Goal: Transaction & Acquisition: Book appointment/travel/reservation

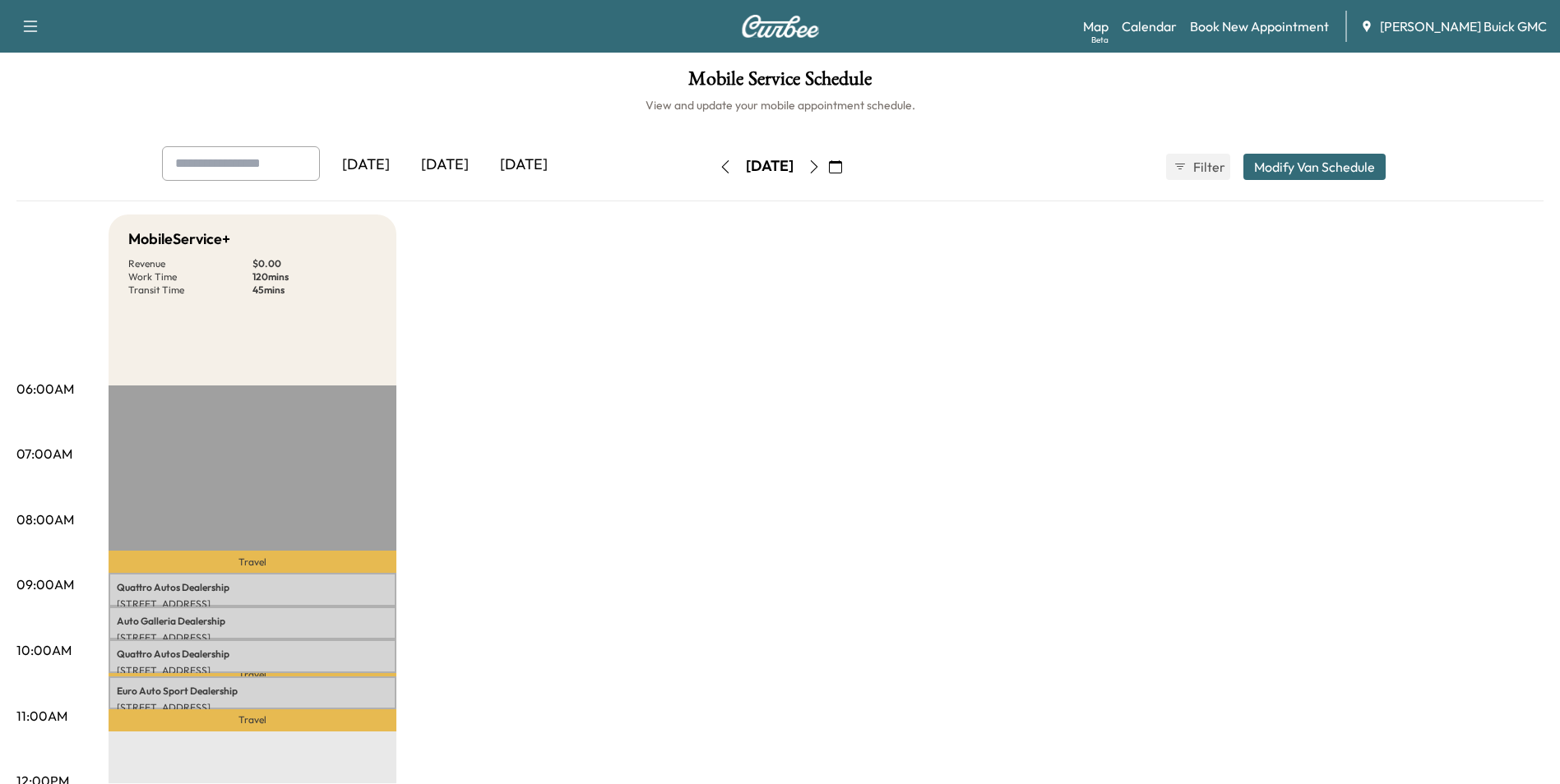
click at [375, 158] on div "[DATE]" at bounding box center [366, 165] width 79 height 38
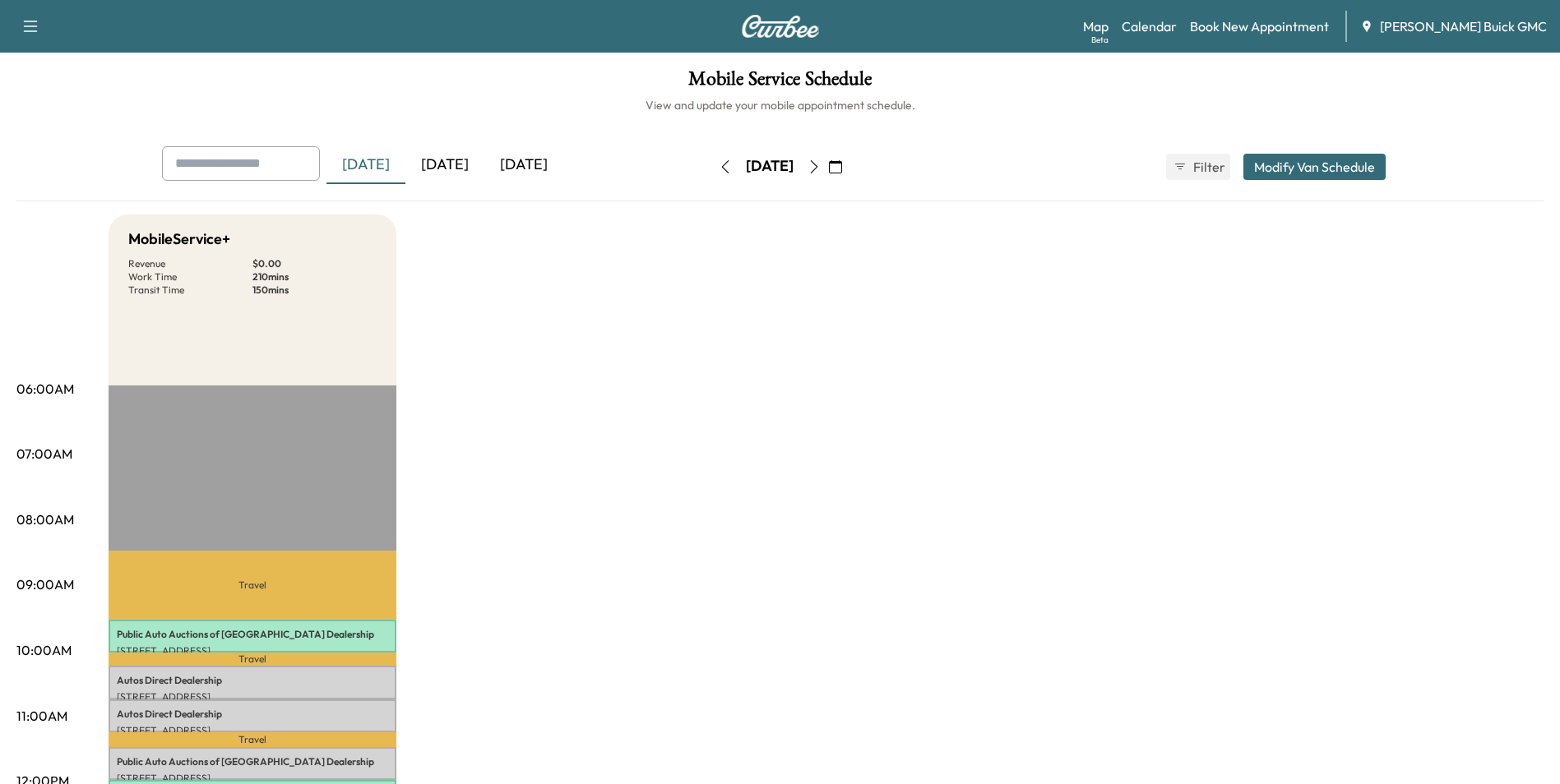
click at [842, 165] on icon "button" at bounding box center [835, 166] width 13 height 13
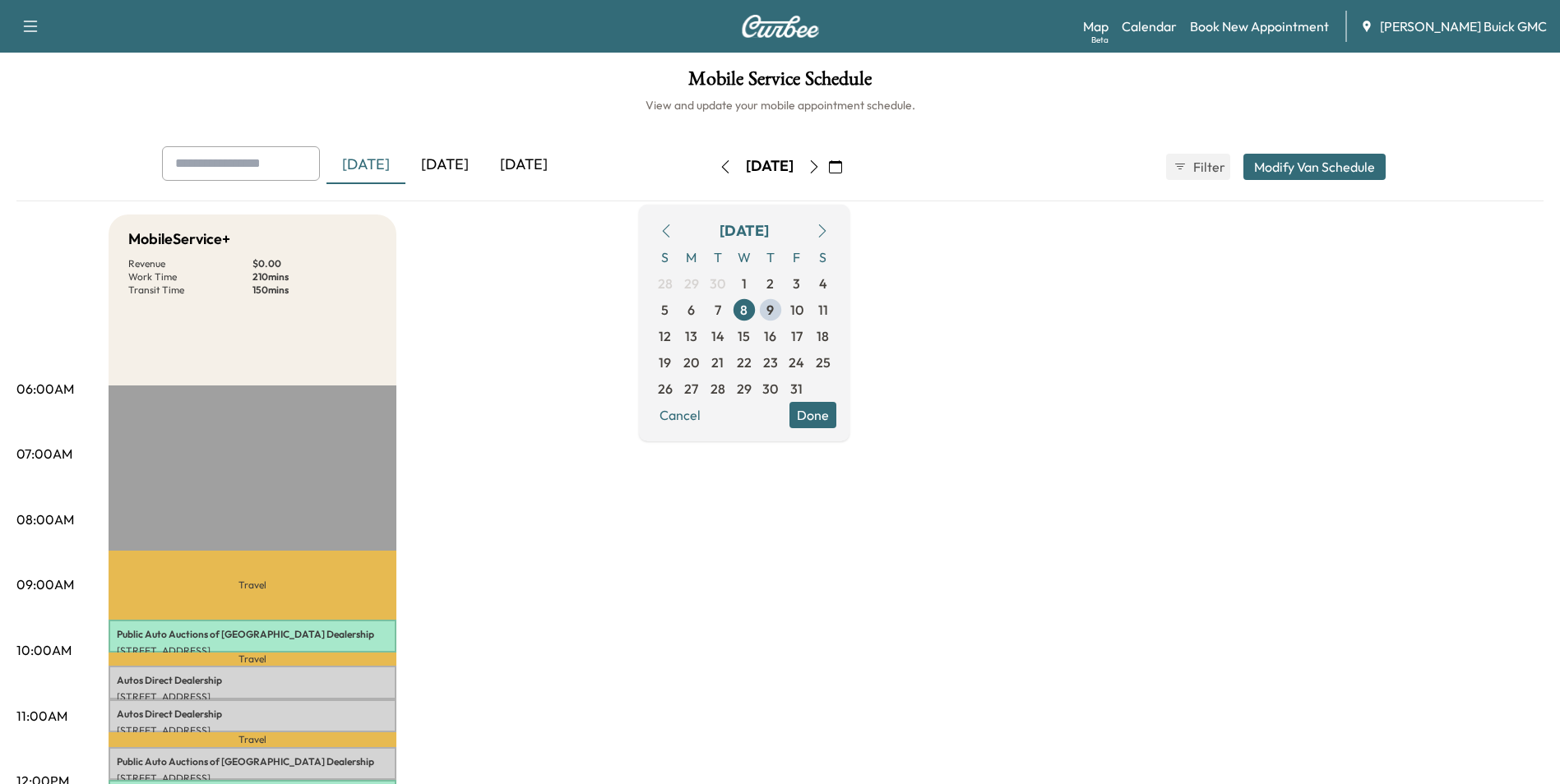
click at [721, 306] on span "7" at bounding box center [717, 309] width 7 height 20
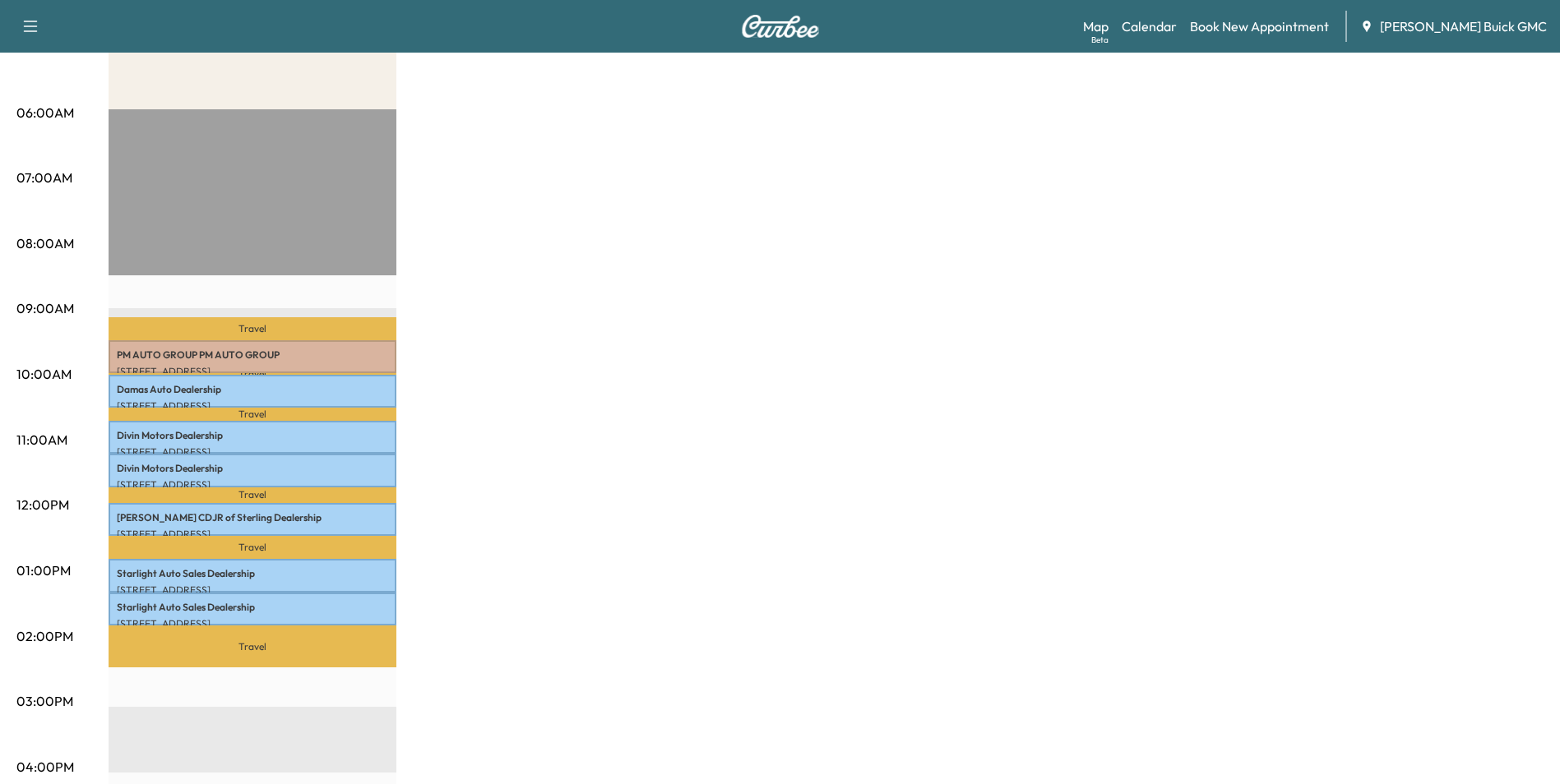
scroll to position [329, 0]
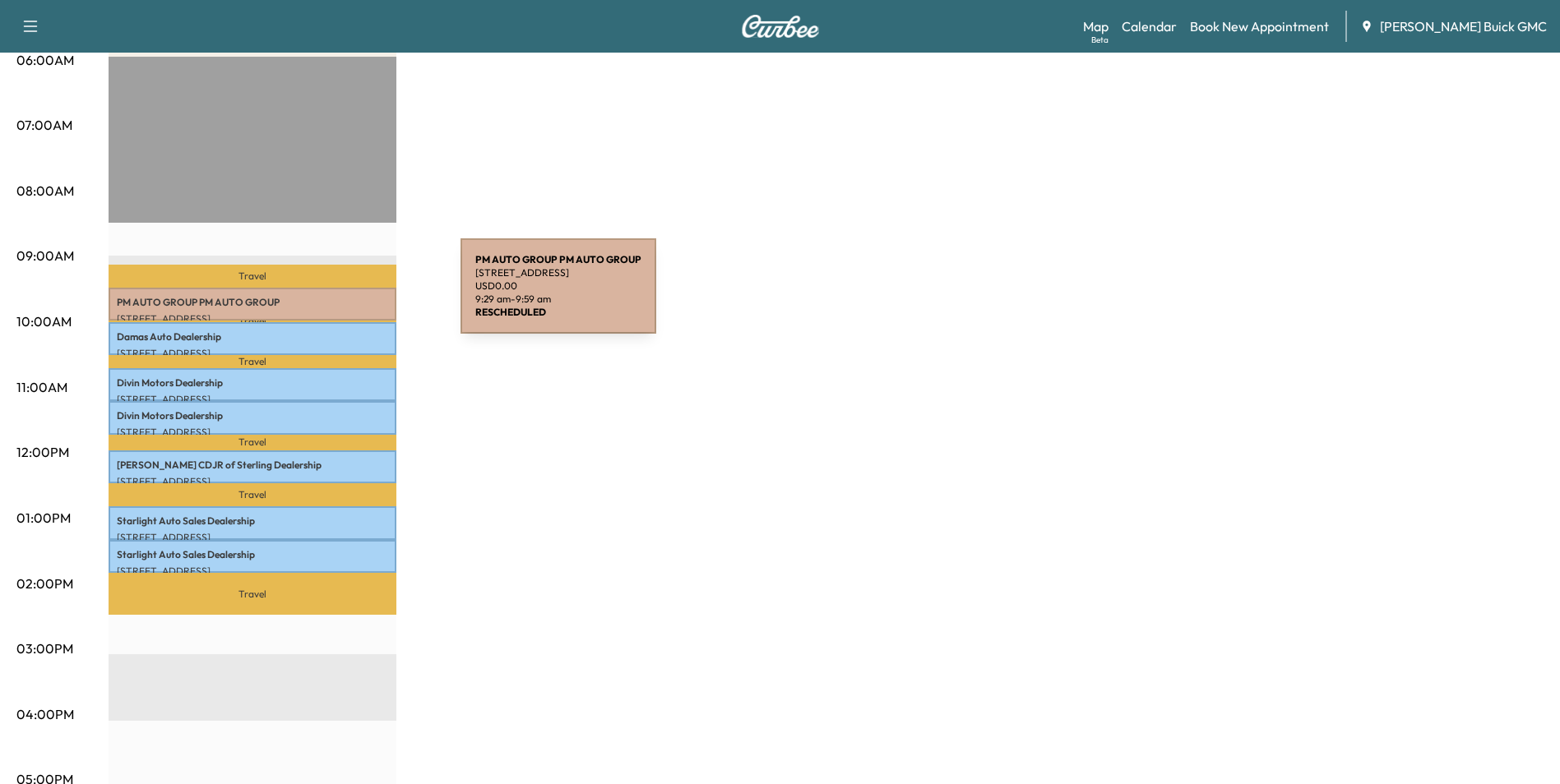
click at [337, 296] on p "PM AUTO GROUP PM AUTO GROUP" at bounding box center [252, 302] width 271 height 13
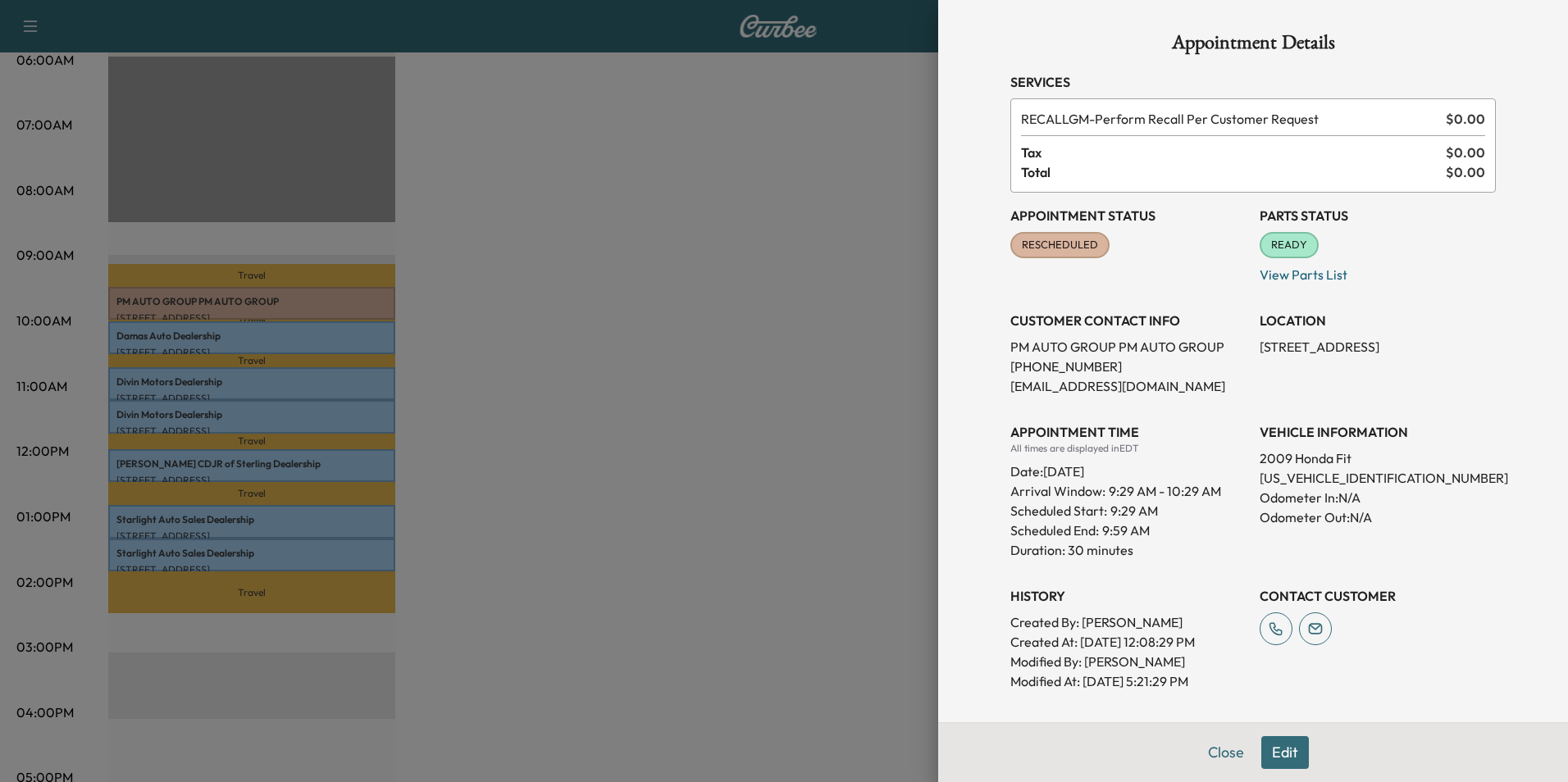
click at [731, 335] on div at bounding box center [784, 391] width 1568 height 782
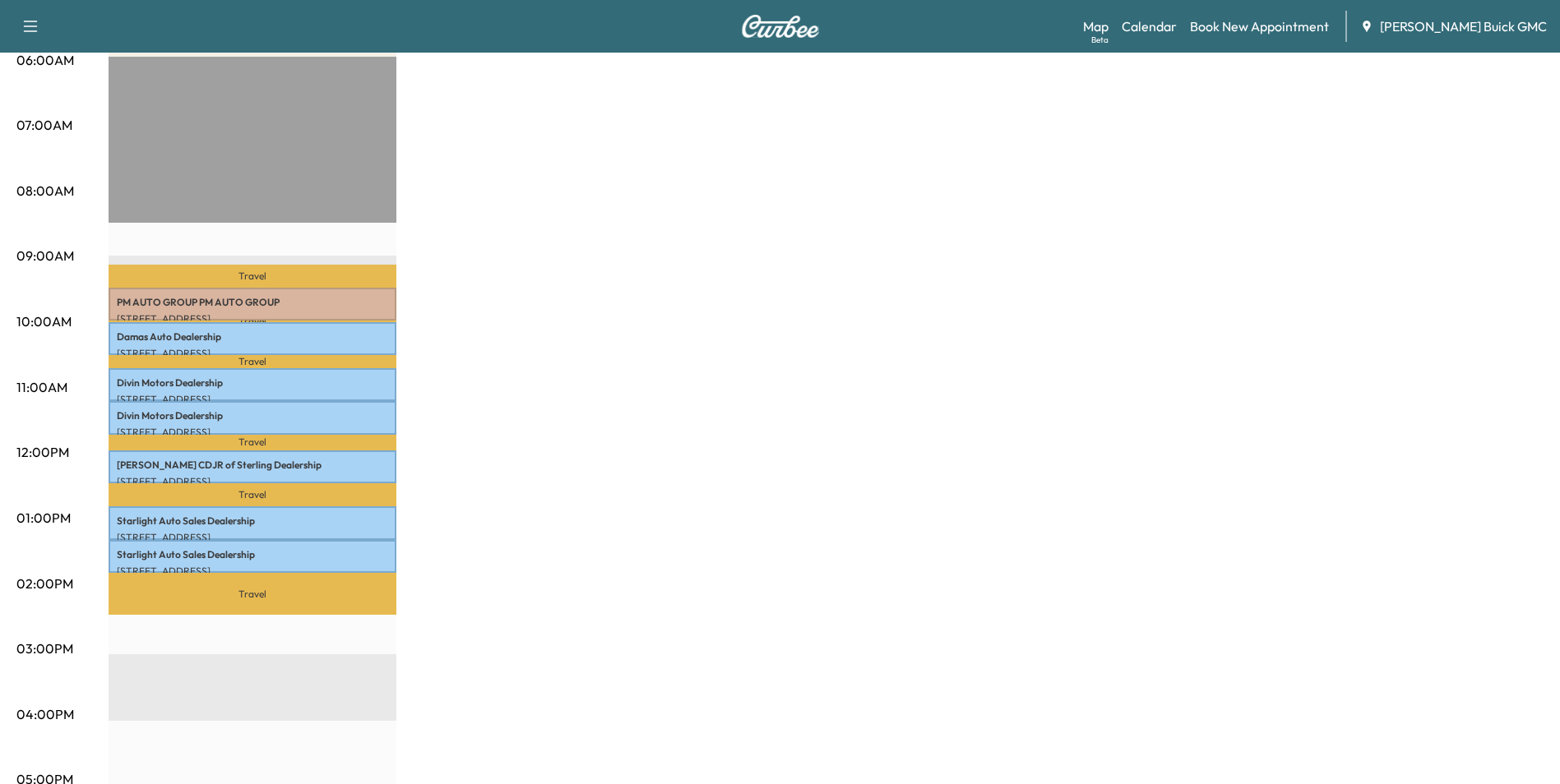
click at [581, 419] on div "MobileService+ Revenue $ 0.00 Work Time 210 mins Transit Time 109 mins Travel P…" at bounding box center [826, 502] width 1435 height 1232
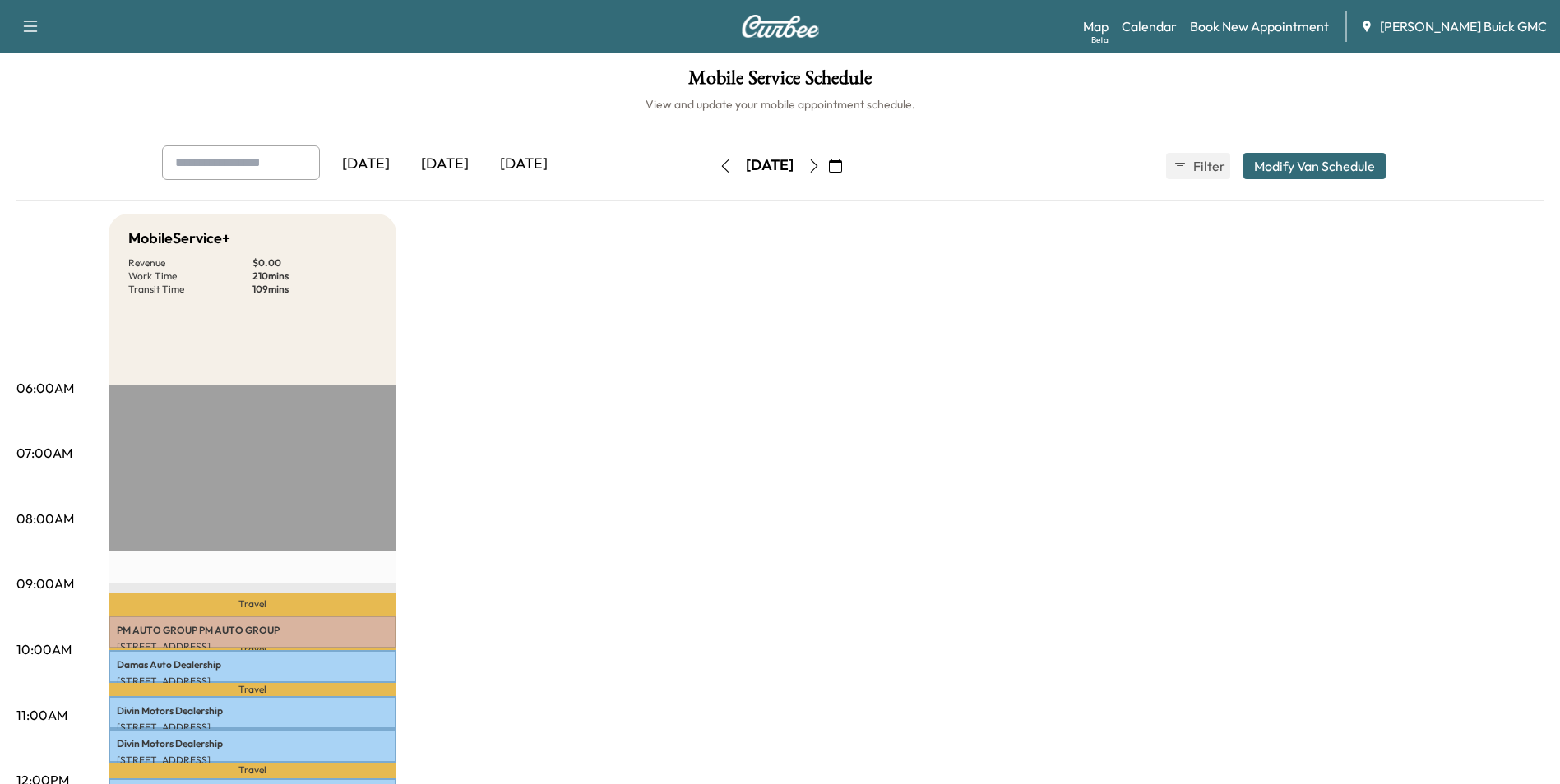
scroll to position [0, 0]
click at [386, 161] on div "[DATE]" at bounding box center [366, 165] width 79 height 38
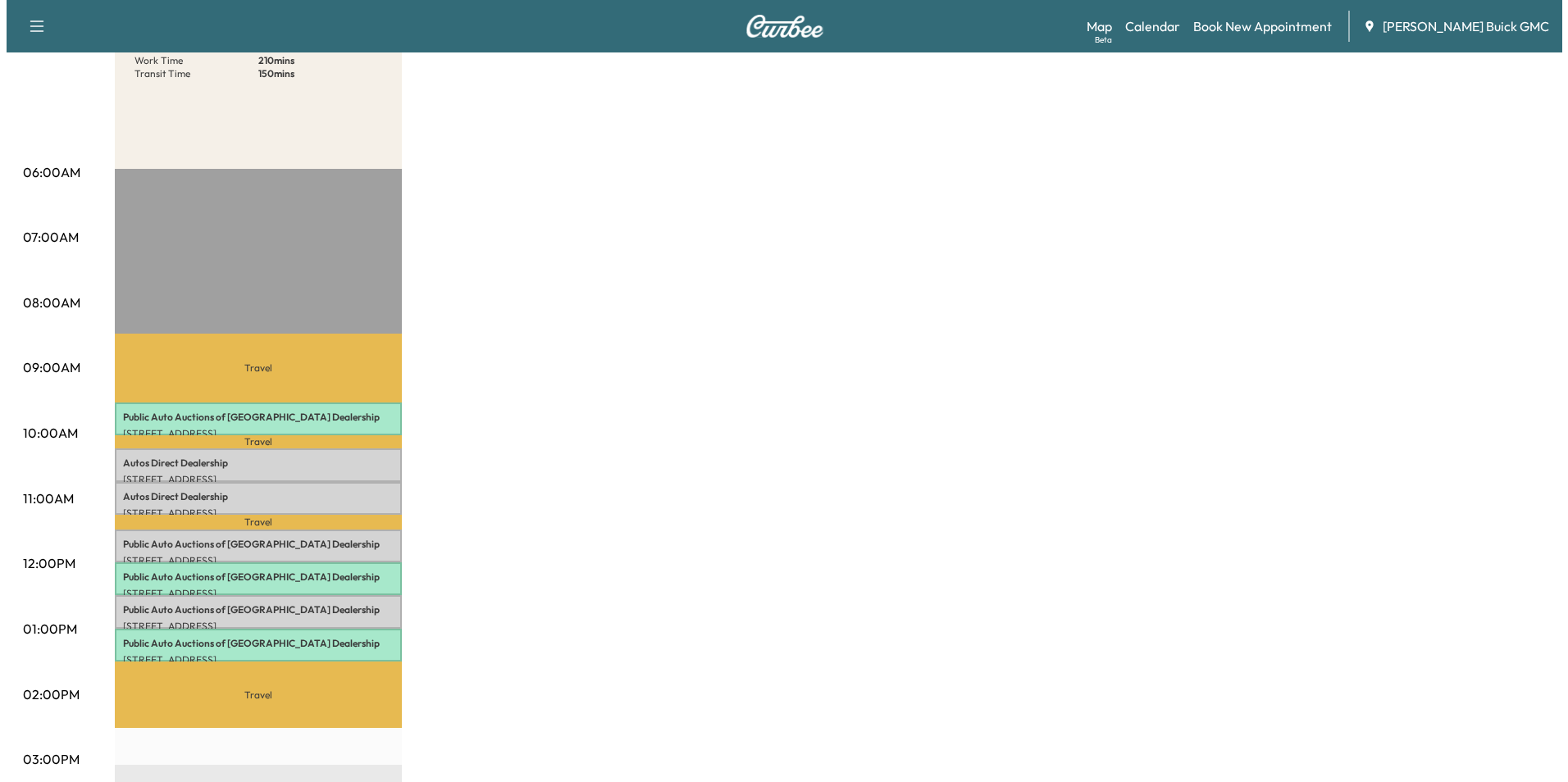
scroll to position [328, 0]
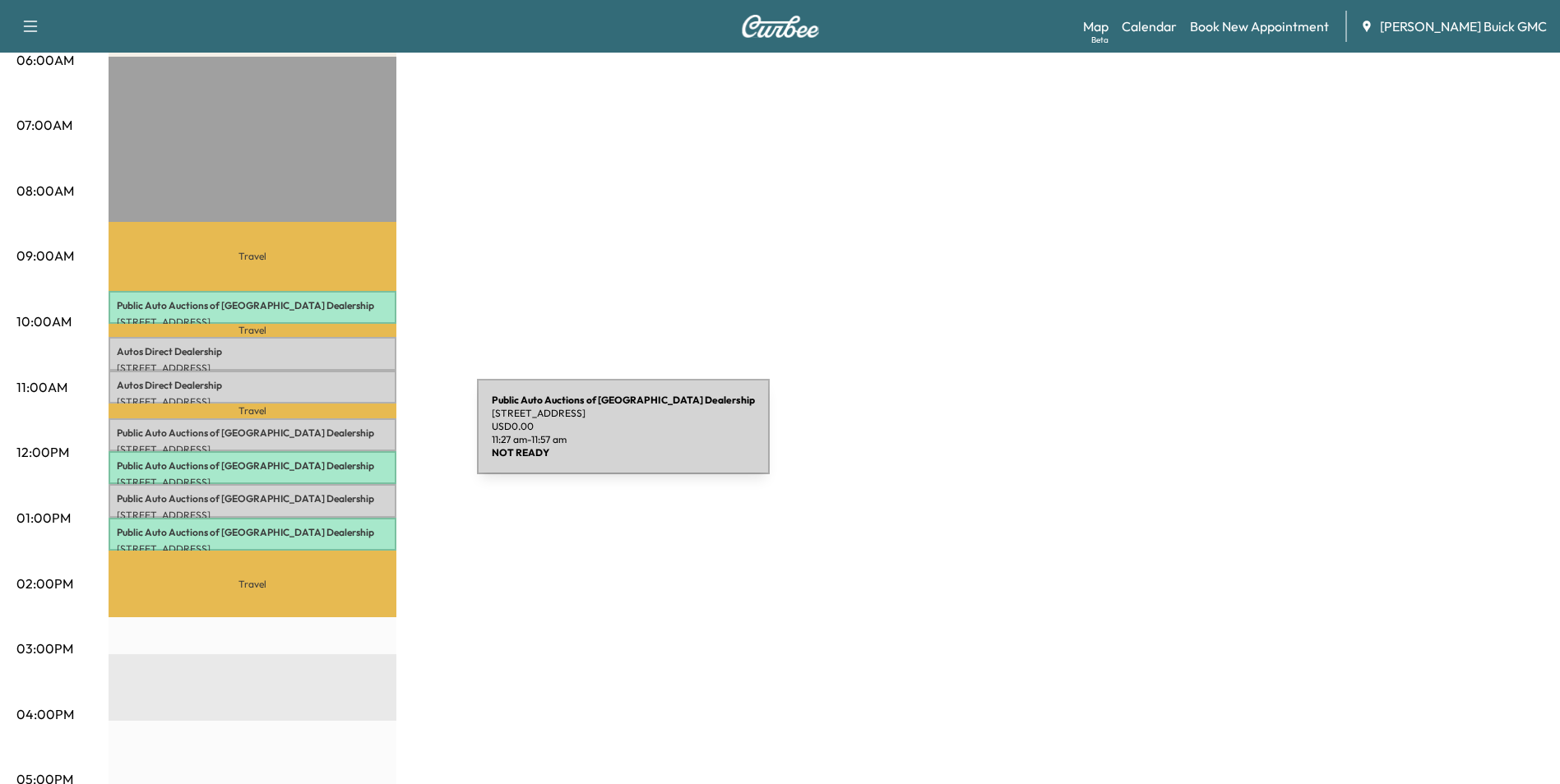
click at [354, 437] on div "Public Auto Auctions of Fredricksburg Dealership [STREET_ADDRESS] USD 0.00 11:2…" at bounding box center [253, 435] width 288 height 33
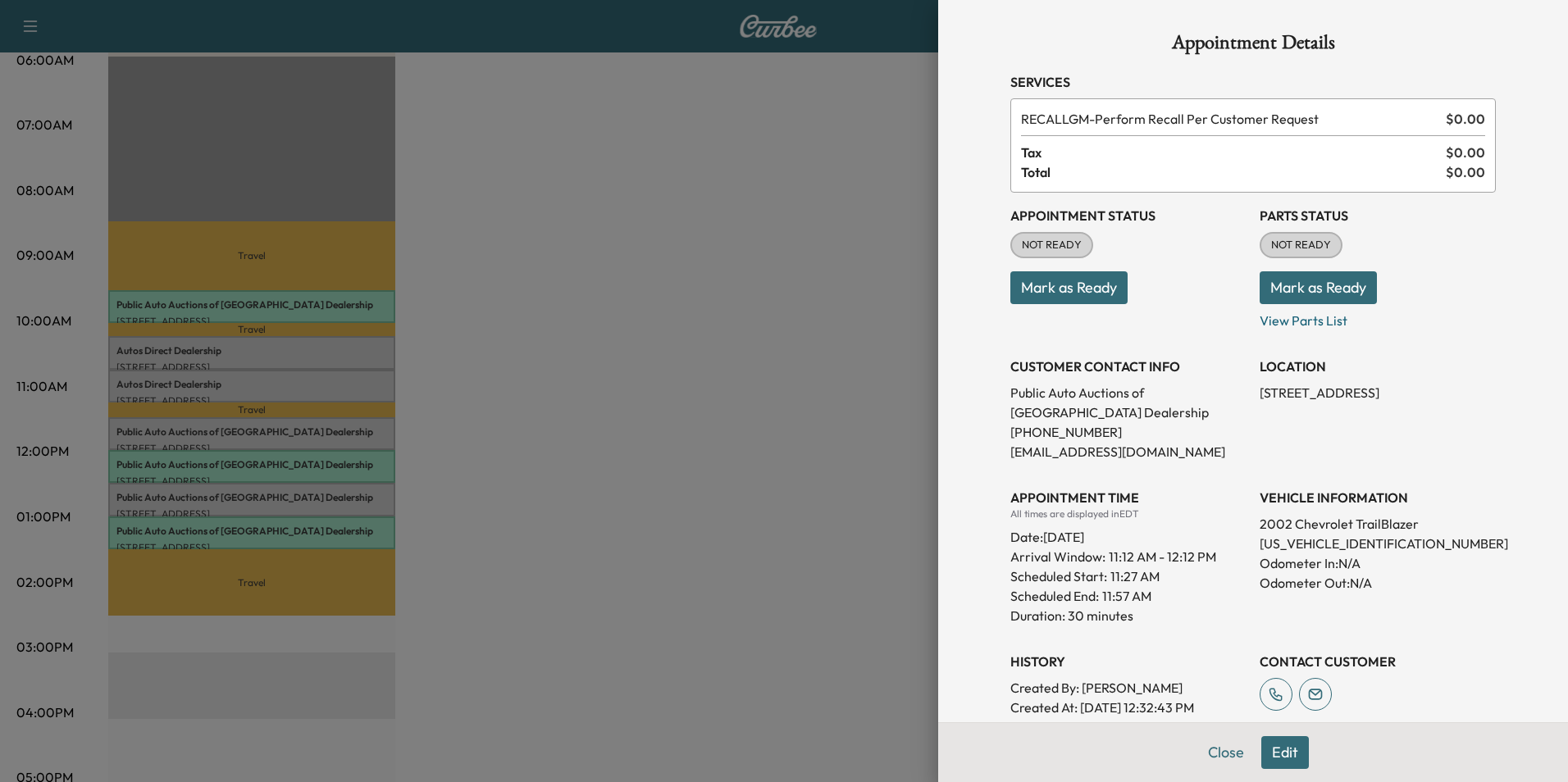
click at [691, 487] on div at bounding box center [784, 391] width 1568 height 782
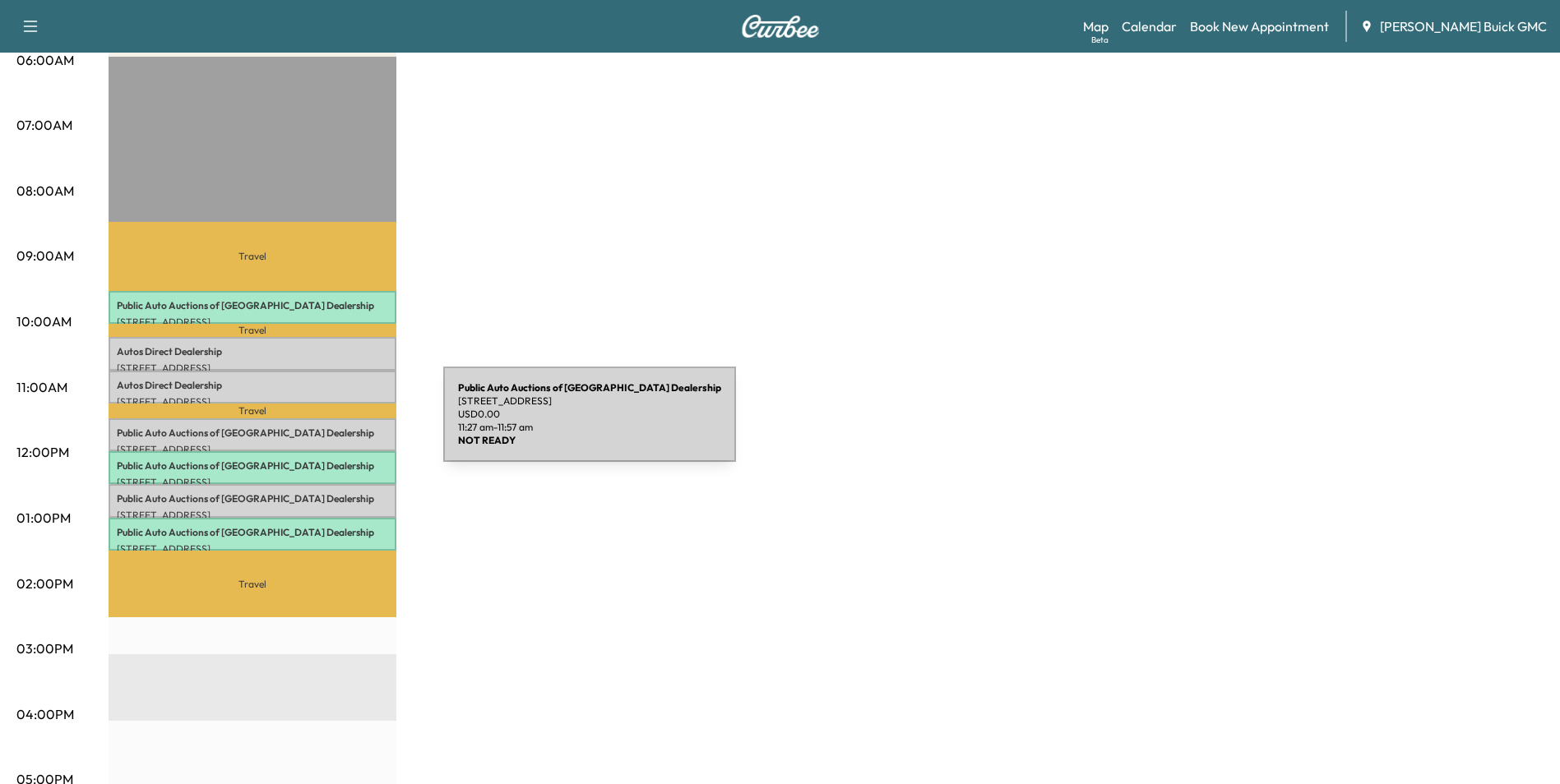
click at [320, 426] on p "Public Auto Auctions of Fredricksburg Dealership" at bounding box center [252, 432] width 271 height 13
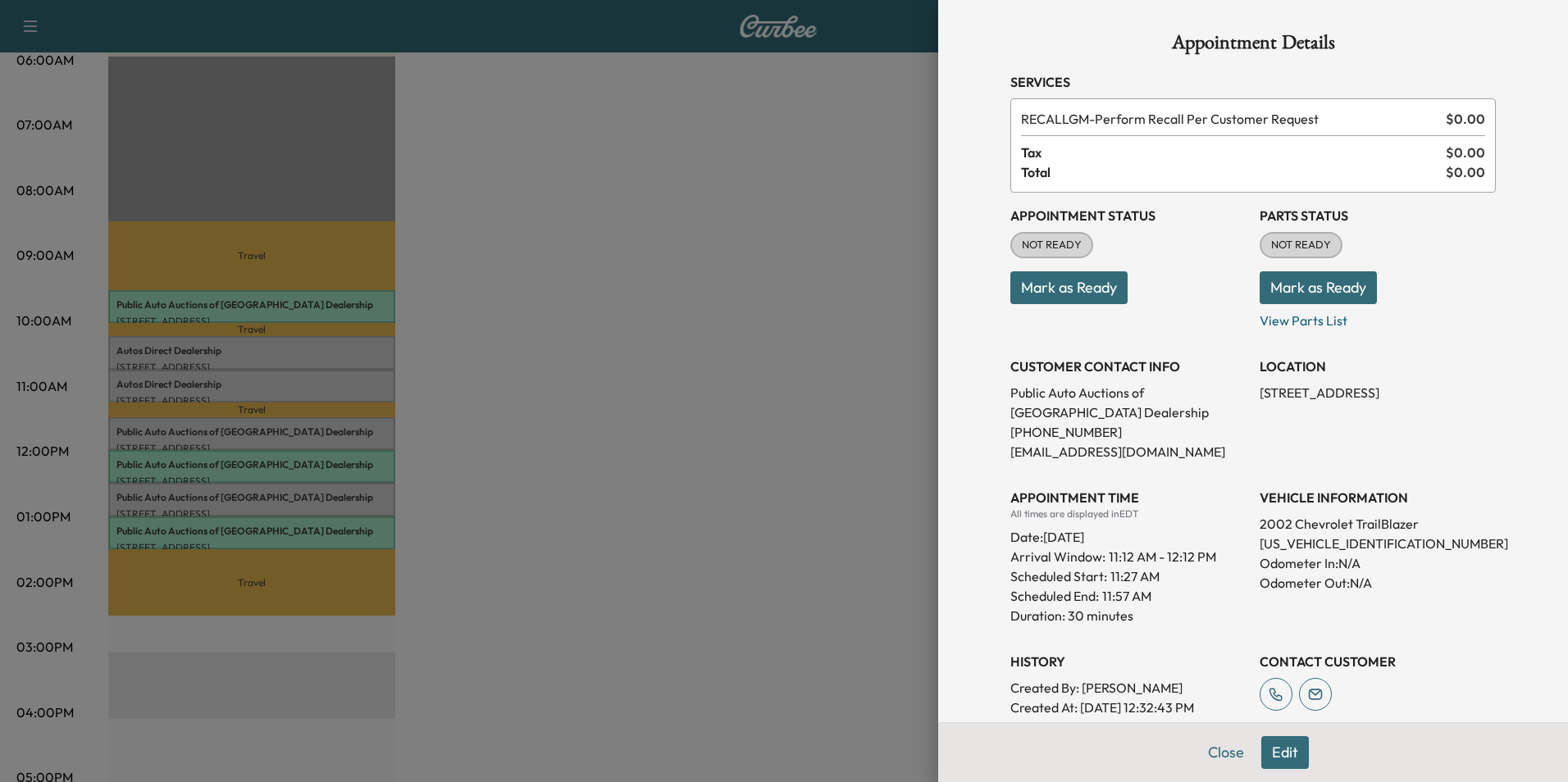
click at [694, 487] on div at bounding box center [784, 391] width 1568 height 782
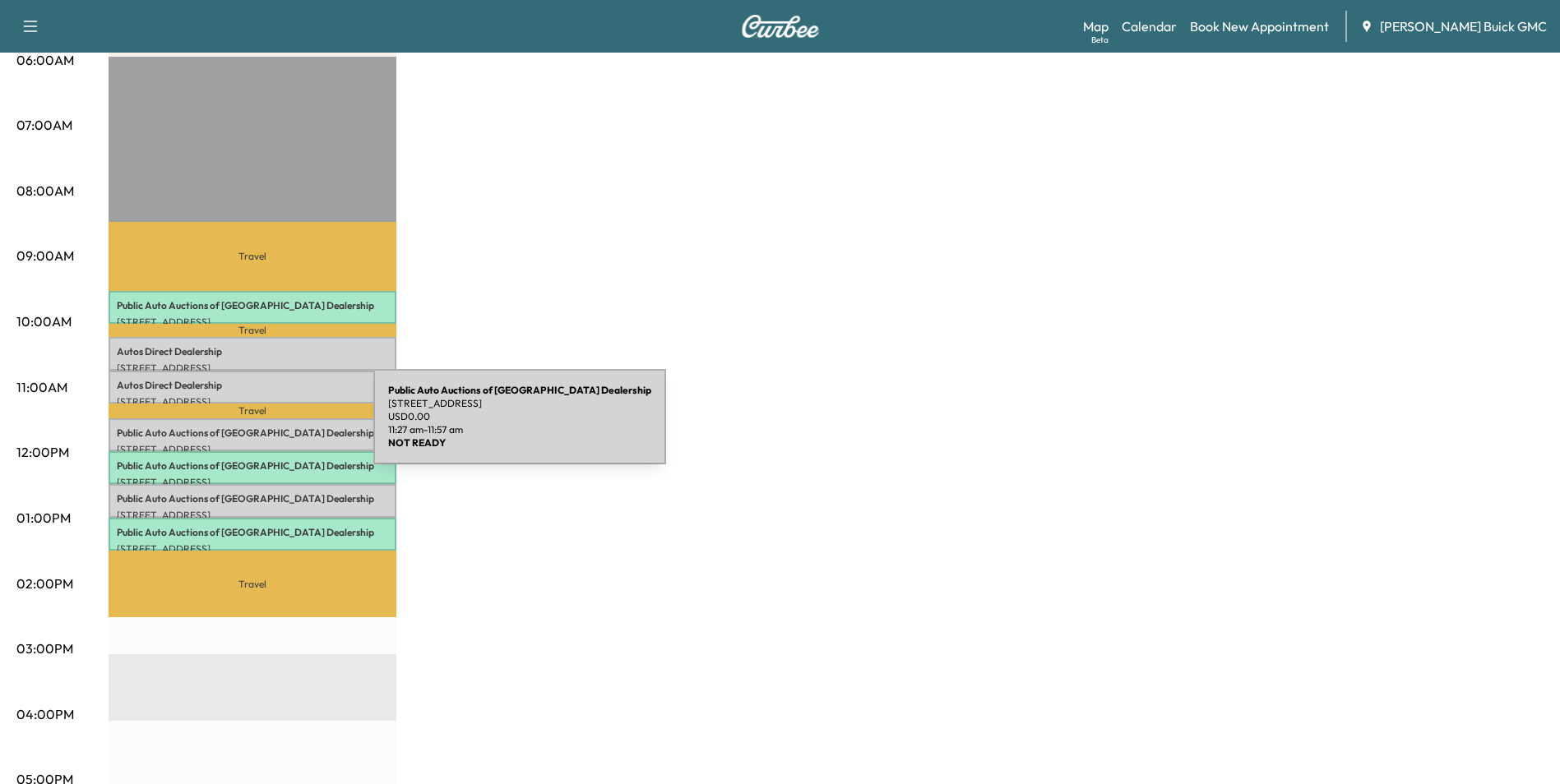
click at [250, 426] on p "Public Auto Auctions of Fredricksburg Dealership" at bounding box center [252, 432] width 271 height 13
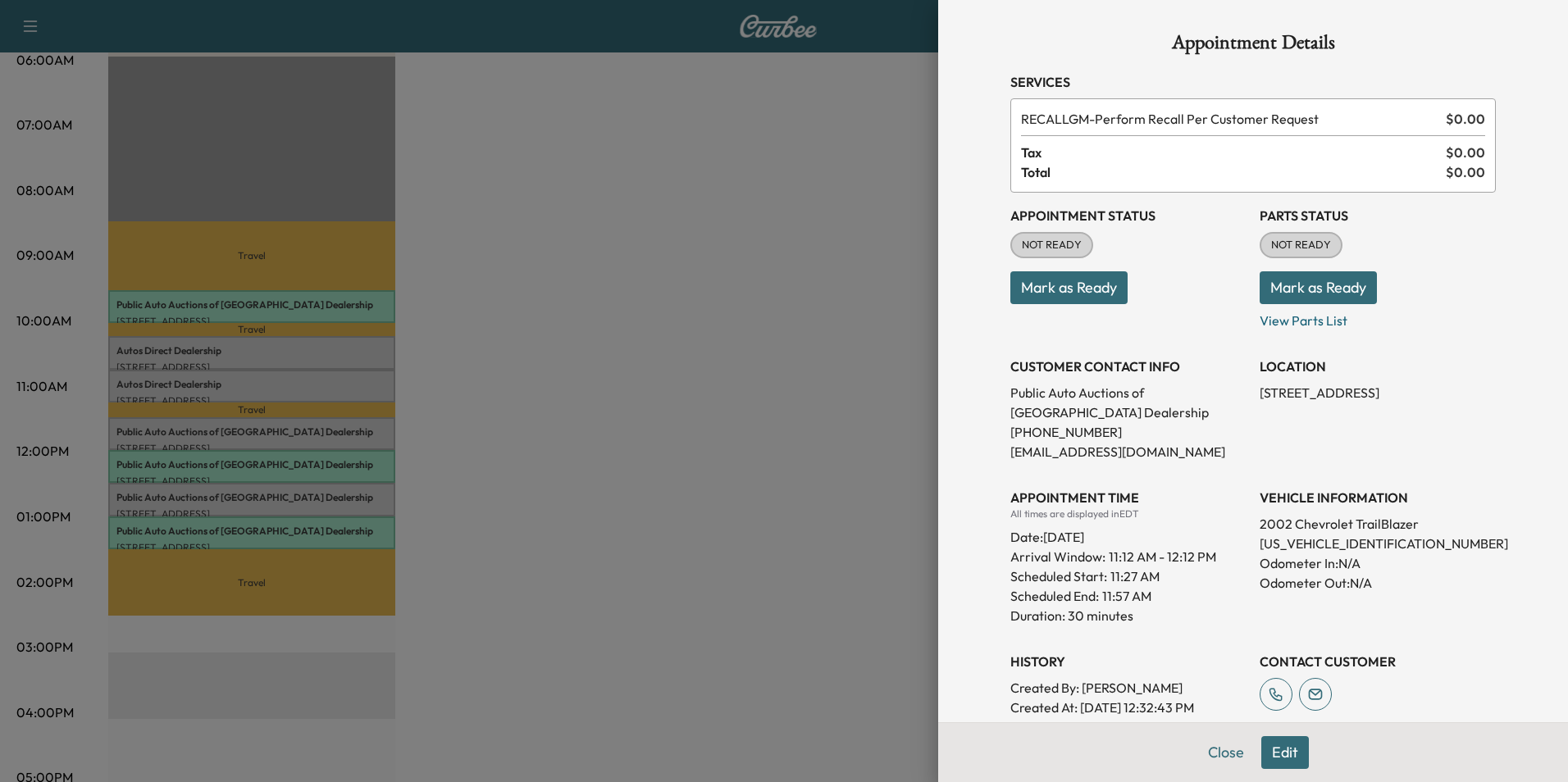
click at [678, 386] on div at bounding box center [784, 391] width 1568 height 782
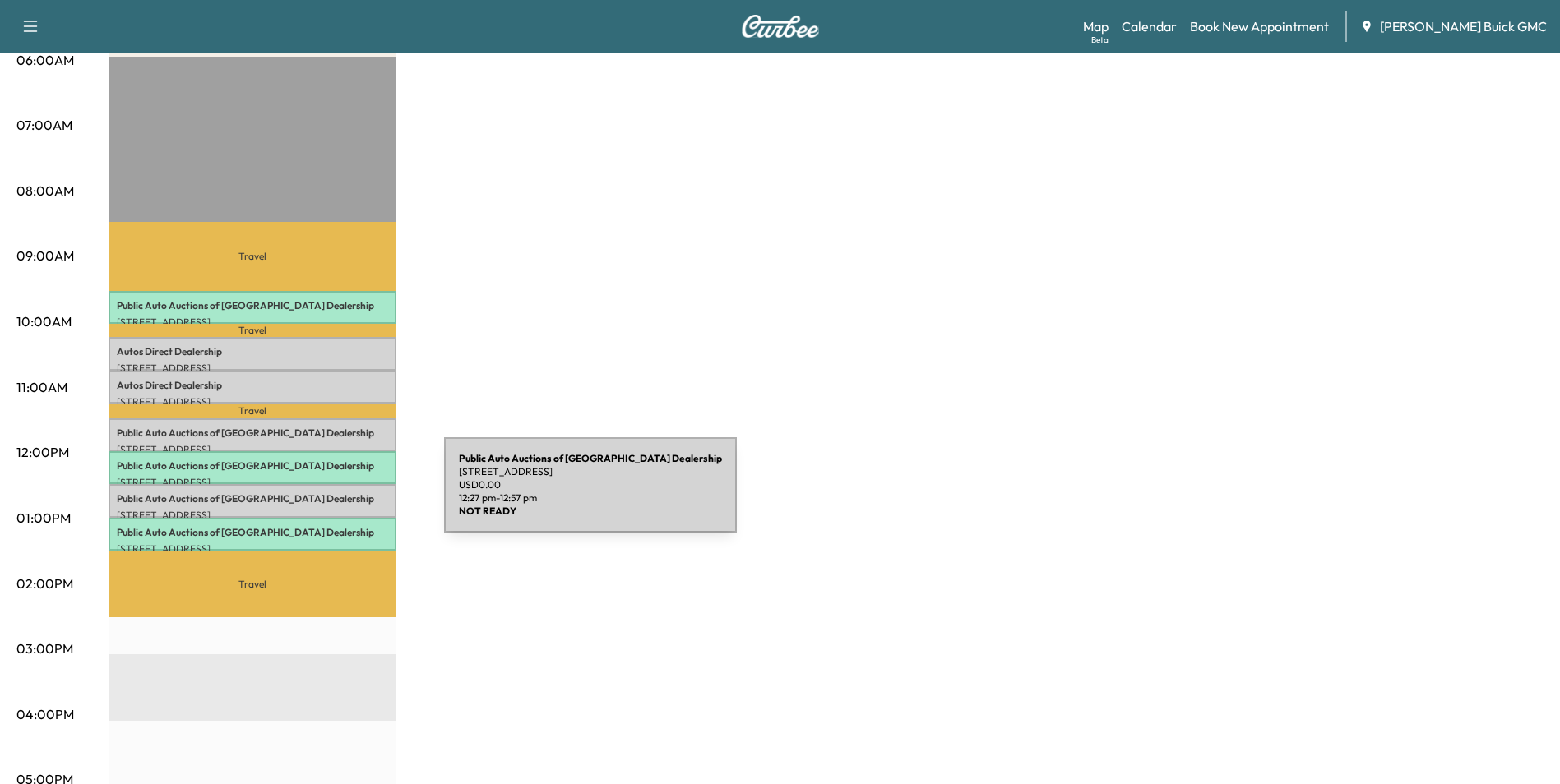
click at [321, 495] on p "Public Auto Auctions of Fredricksburg Dealership" at bounding box center [252, 498] width 271 height 13
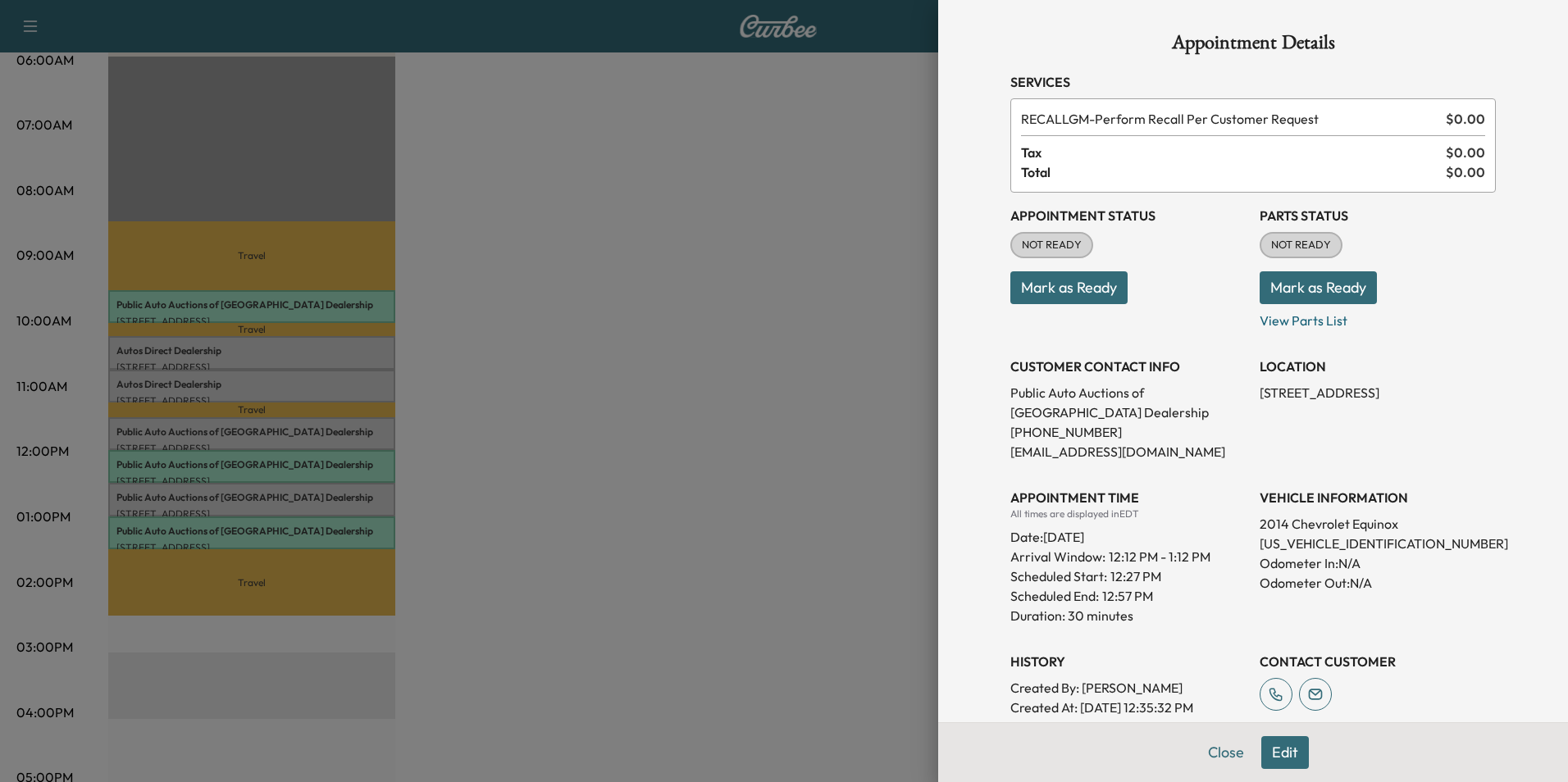
scroll to position [82, 0]
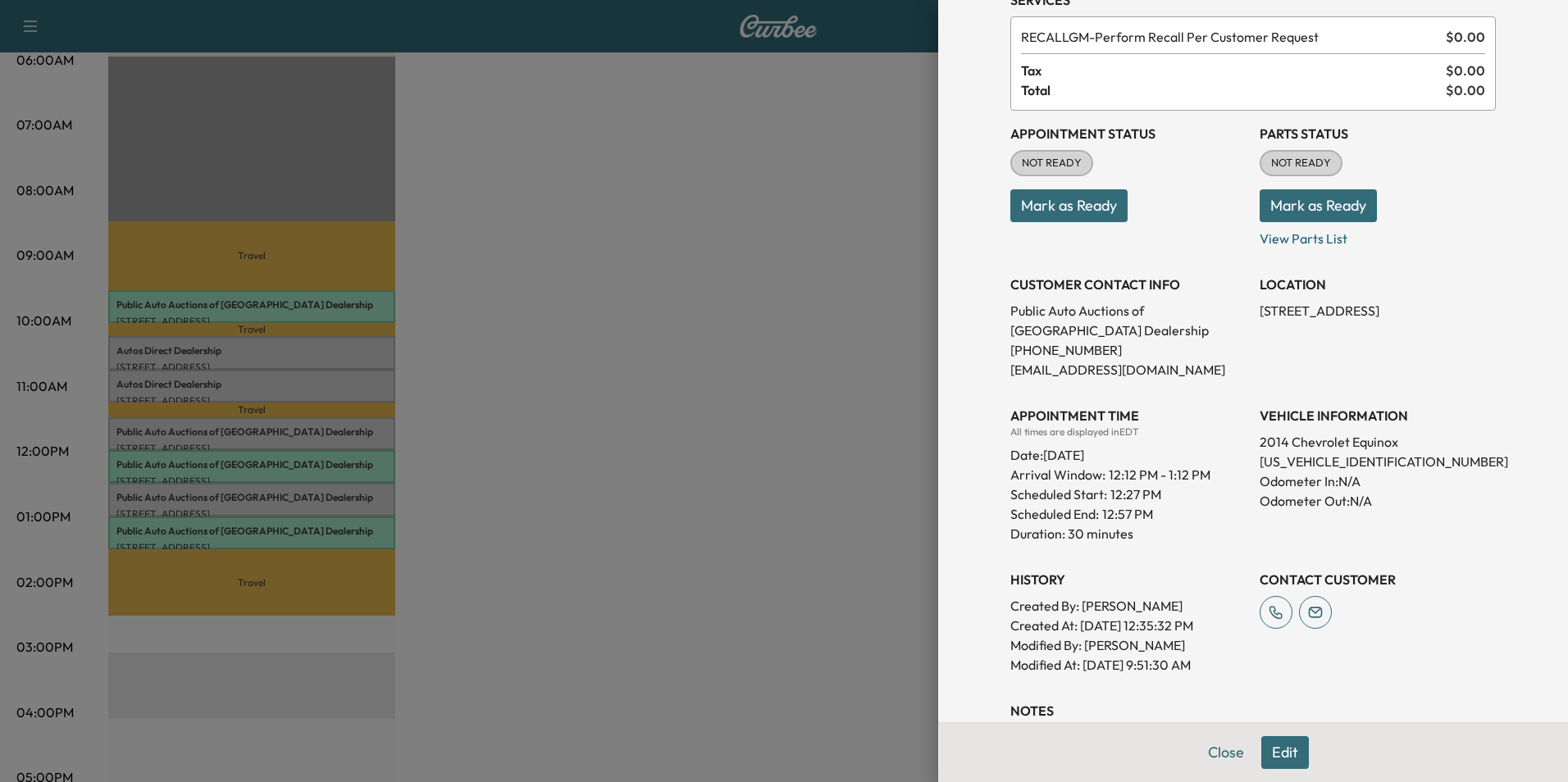
click at [831, 442] on div at bounding box center [784, 391] width 1568 height 782
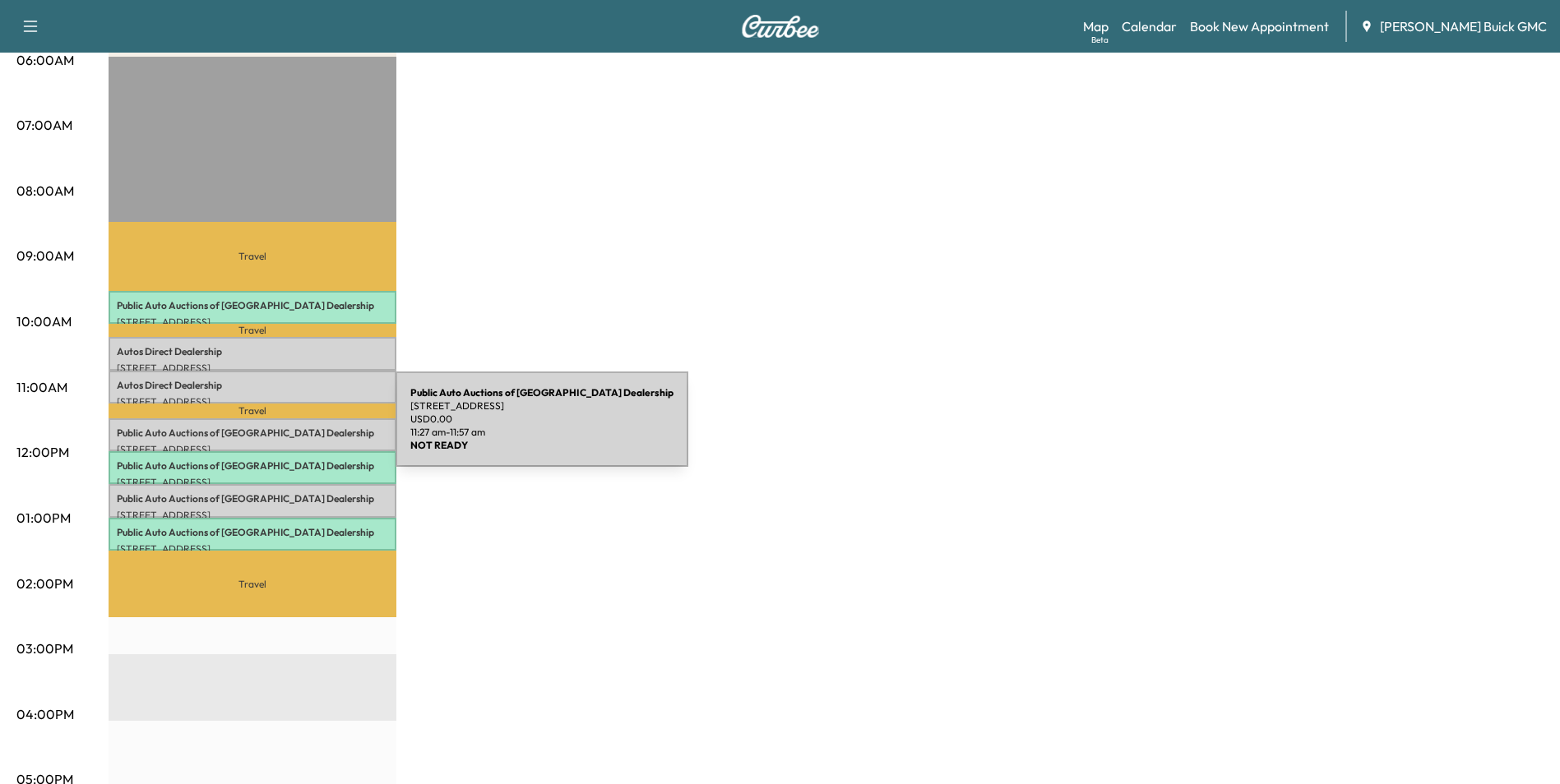
click at [272, 429] on p "Public Auto Auctions of Fredricksburg Dealership" at bounding box center [252, 432] width 271 height 13
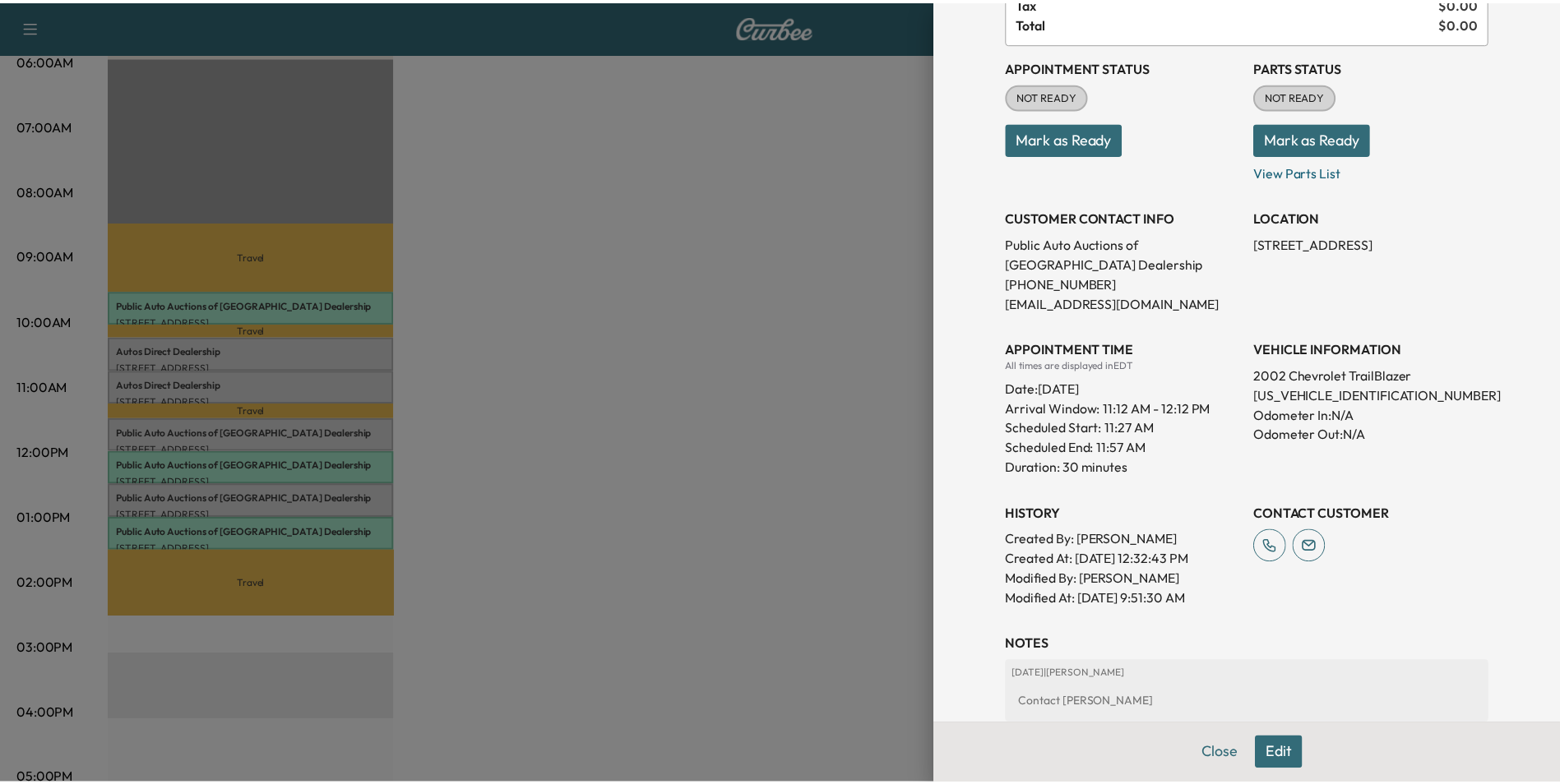
scroll to position [164, 0]
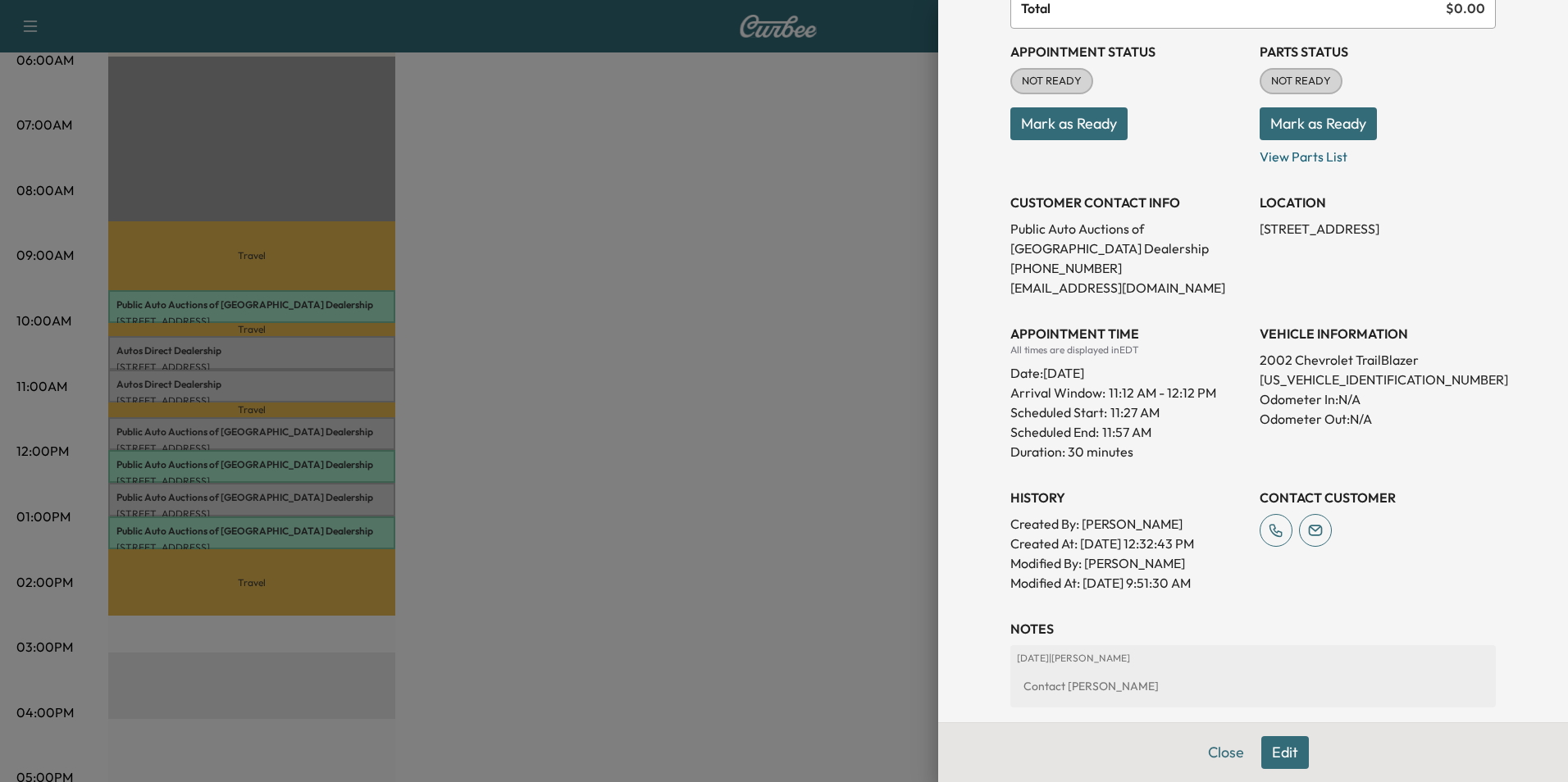
drag, startPoint x: 555, startPoint y: 250, endPoint x: 564, endPoint y: 248, distance: 9.2
click at [557, 250] on div at bounding box center [784, 391] width 1568 height 782
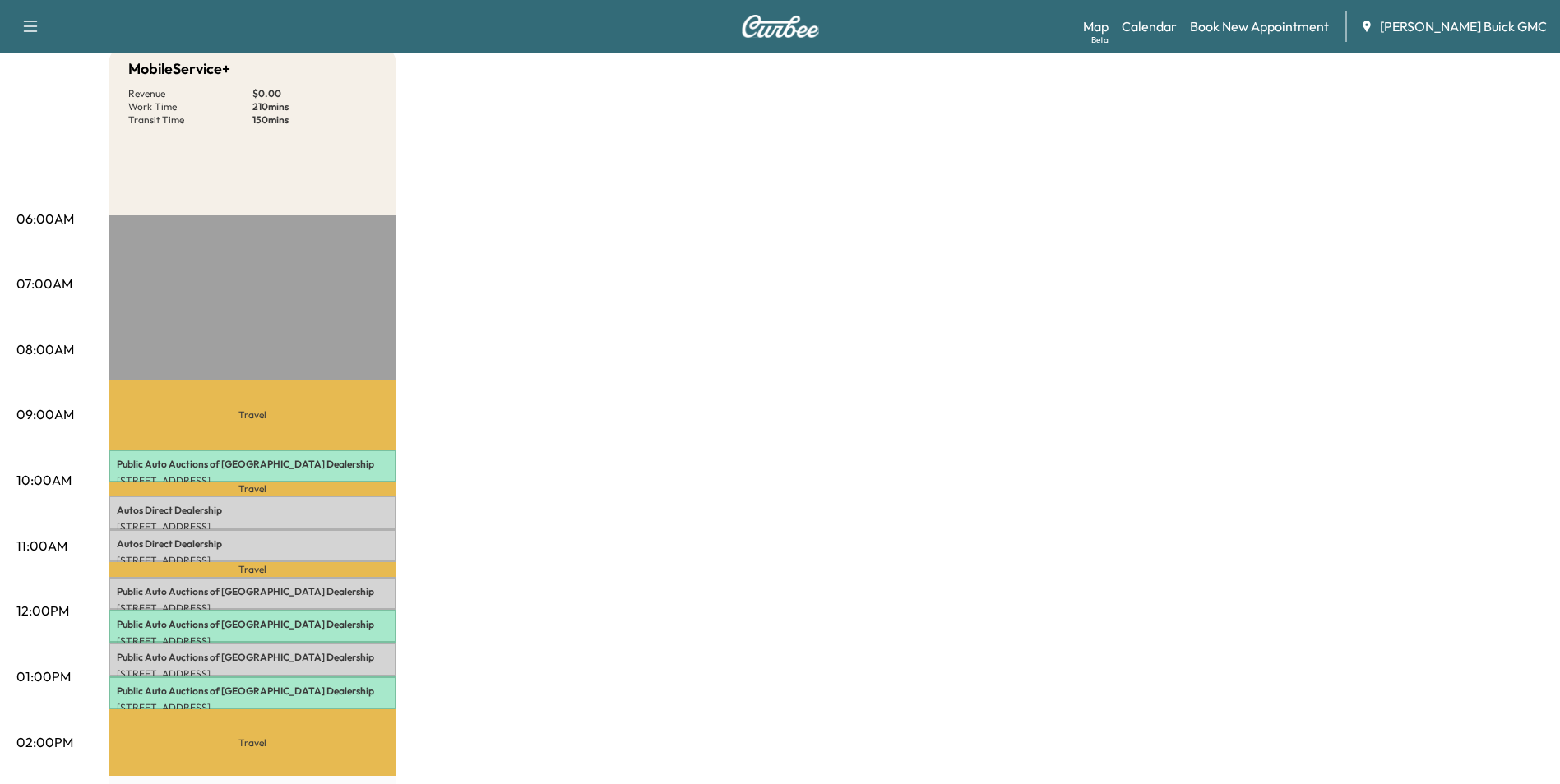
scroll to position [0, 0]
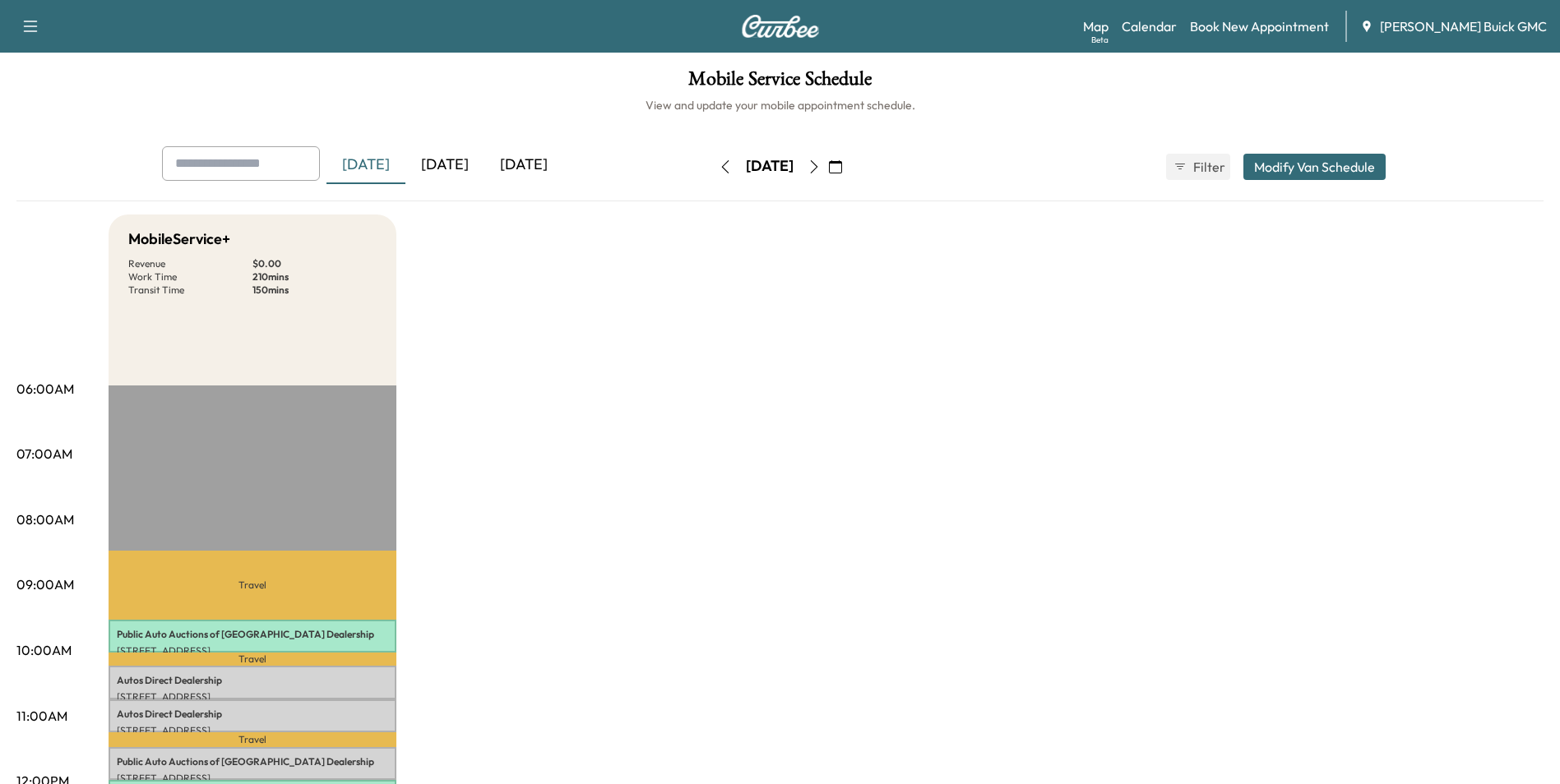
click at [455, 161] on div "[DATE]" at bounding box center [444, 165] width 79 height 38
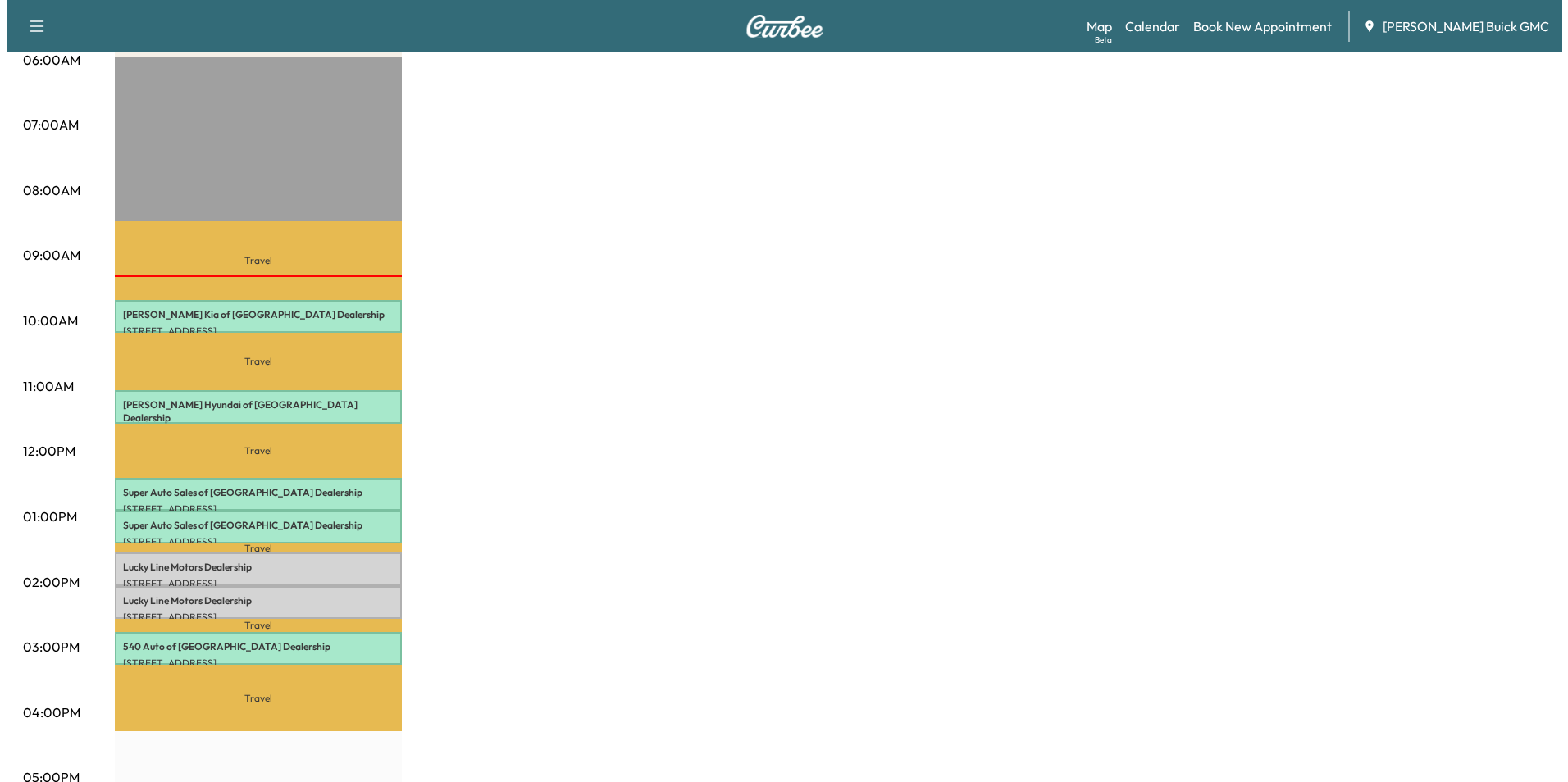
scroll to position [410, 0]
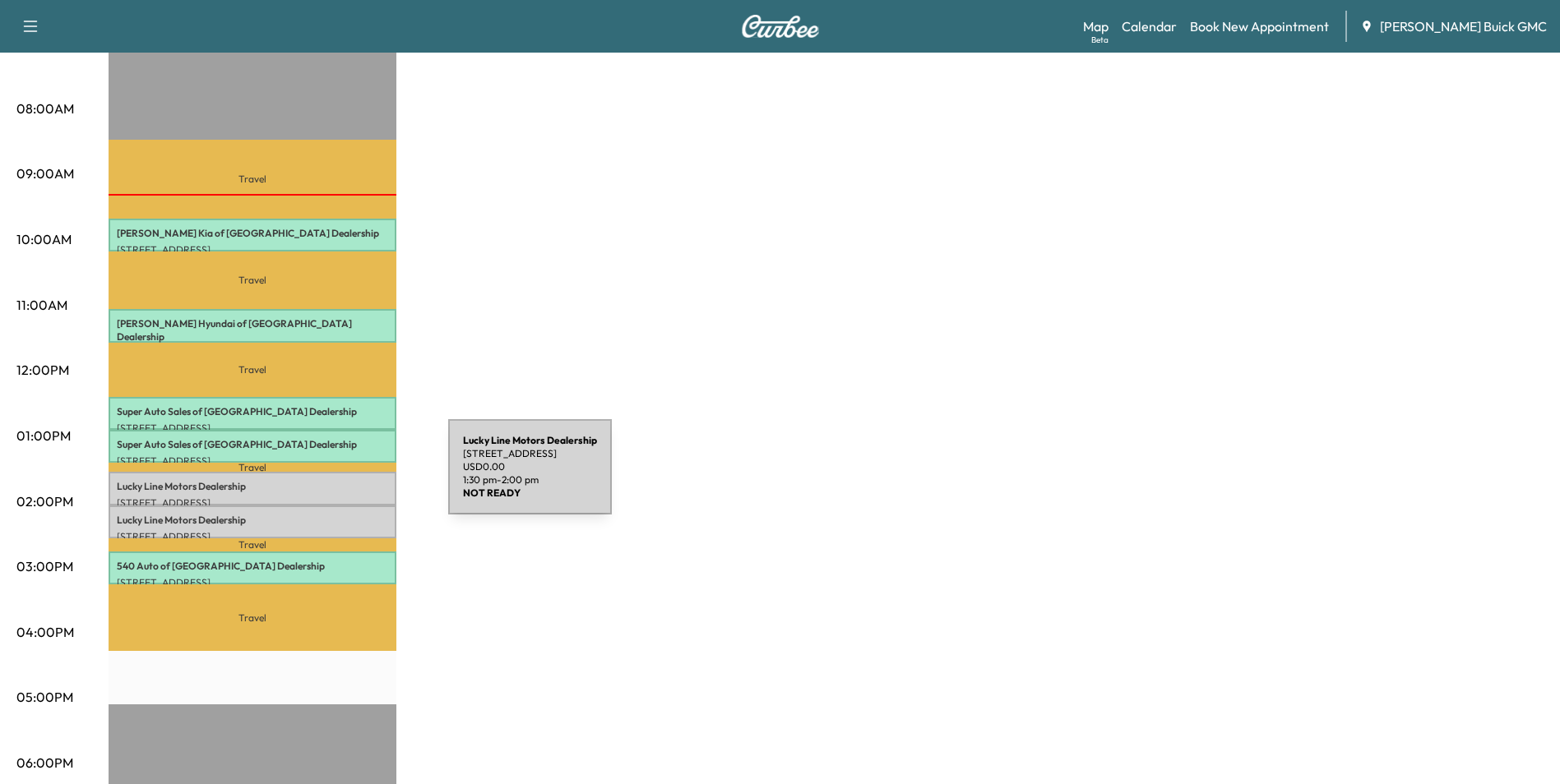
click at [325, 480] on p "Lucky Line Motors Dealership" at bounding box center [252, 486] width 271 height 13
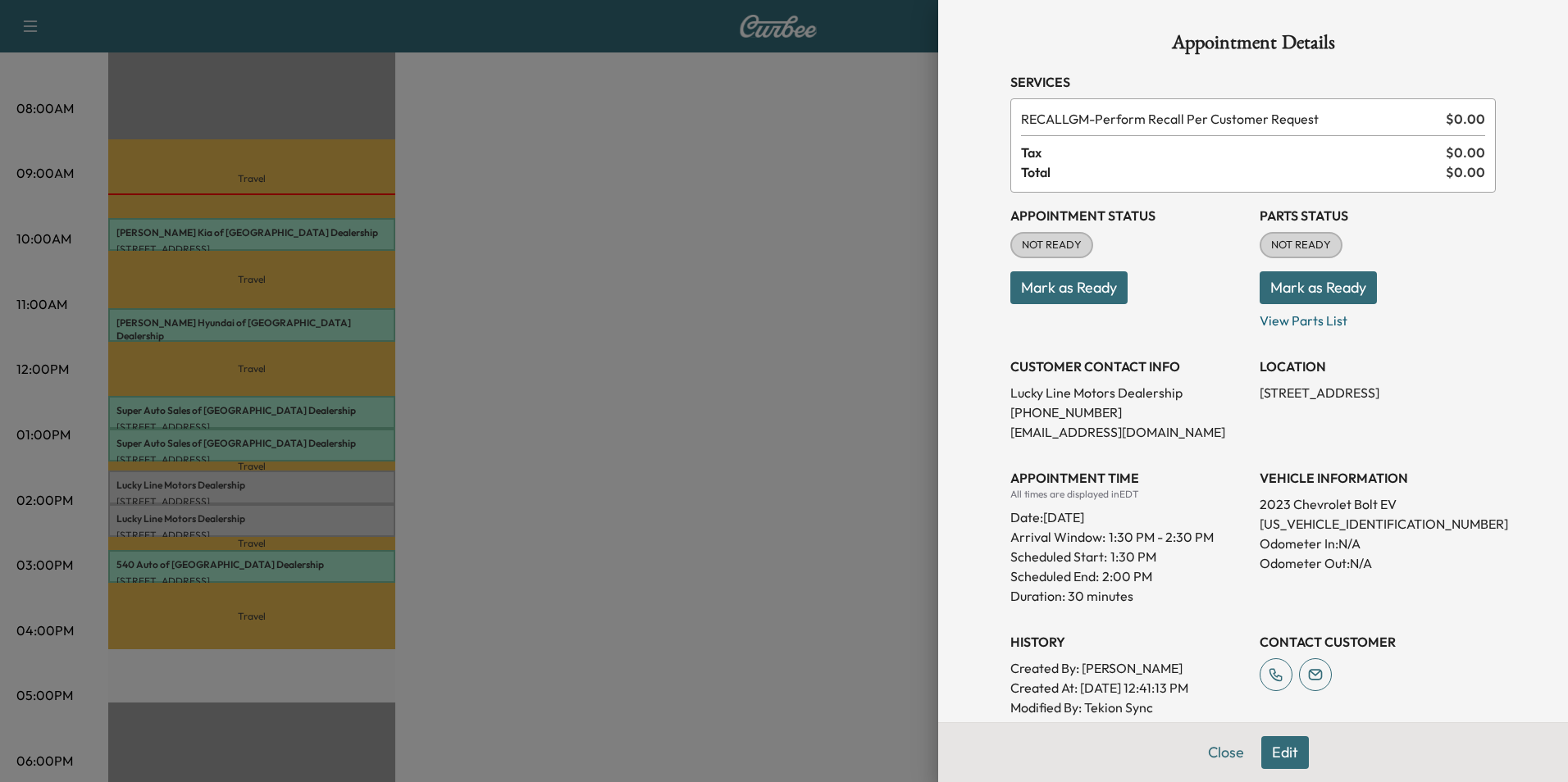
click at [669, 499] on div at bounding box center [784, 391] width 1568 height 782
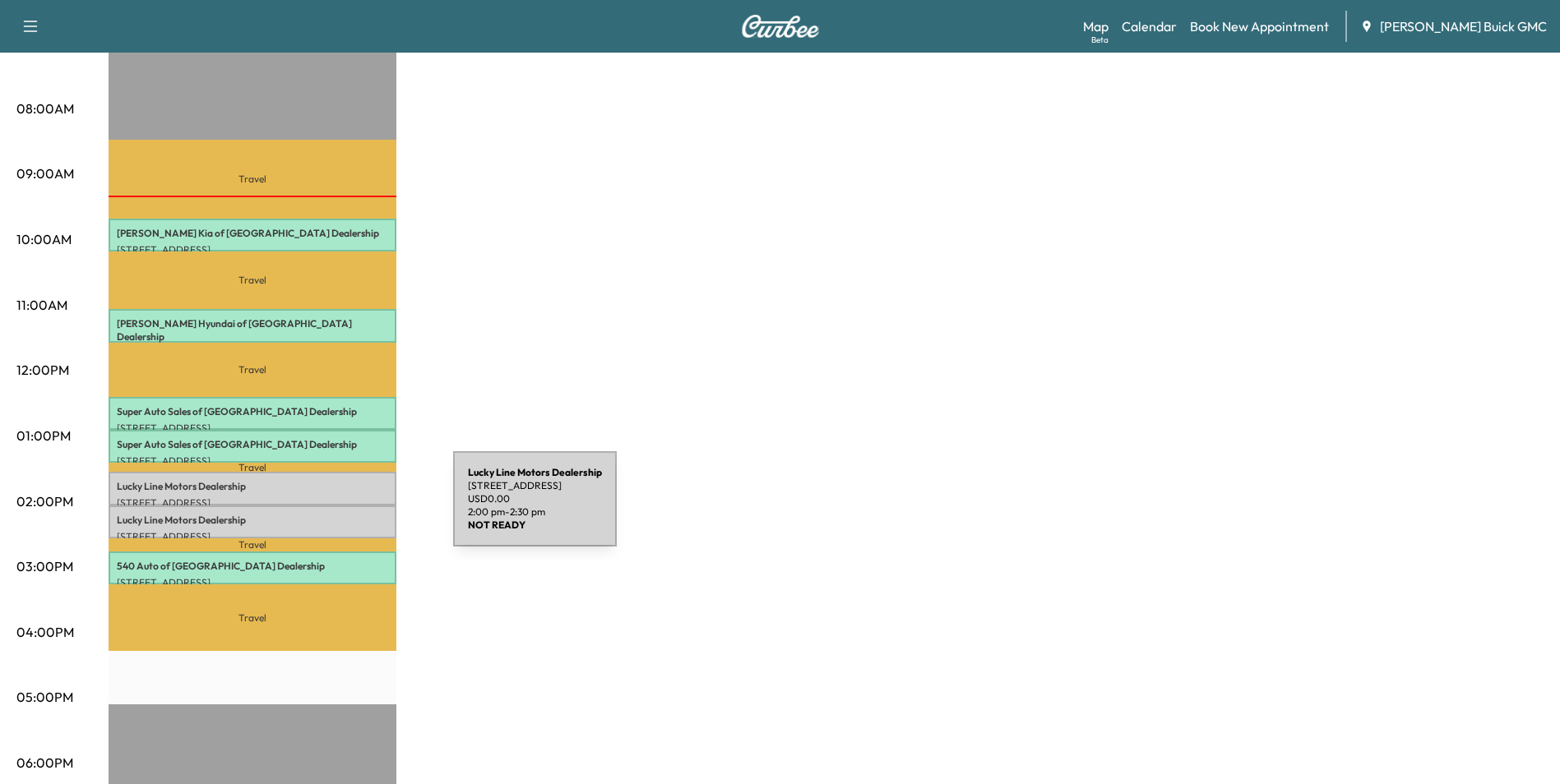
click at [330, 514] on p "Lucky Line Motors Dealership" at bounding box center [252, 520] width 271 height 13
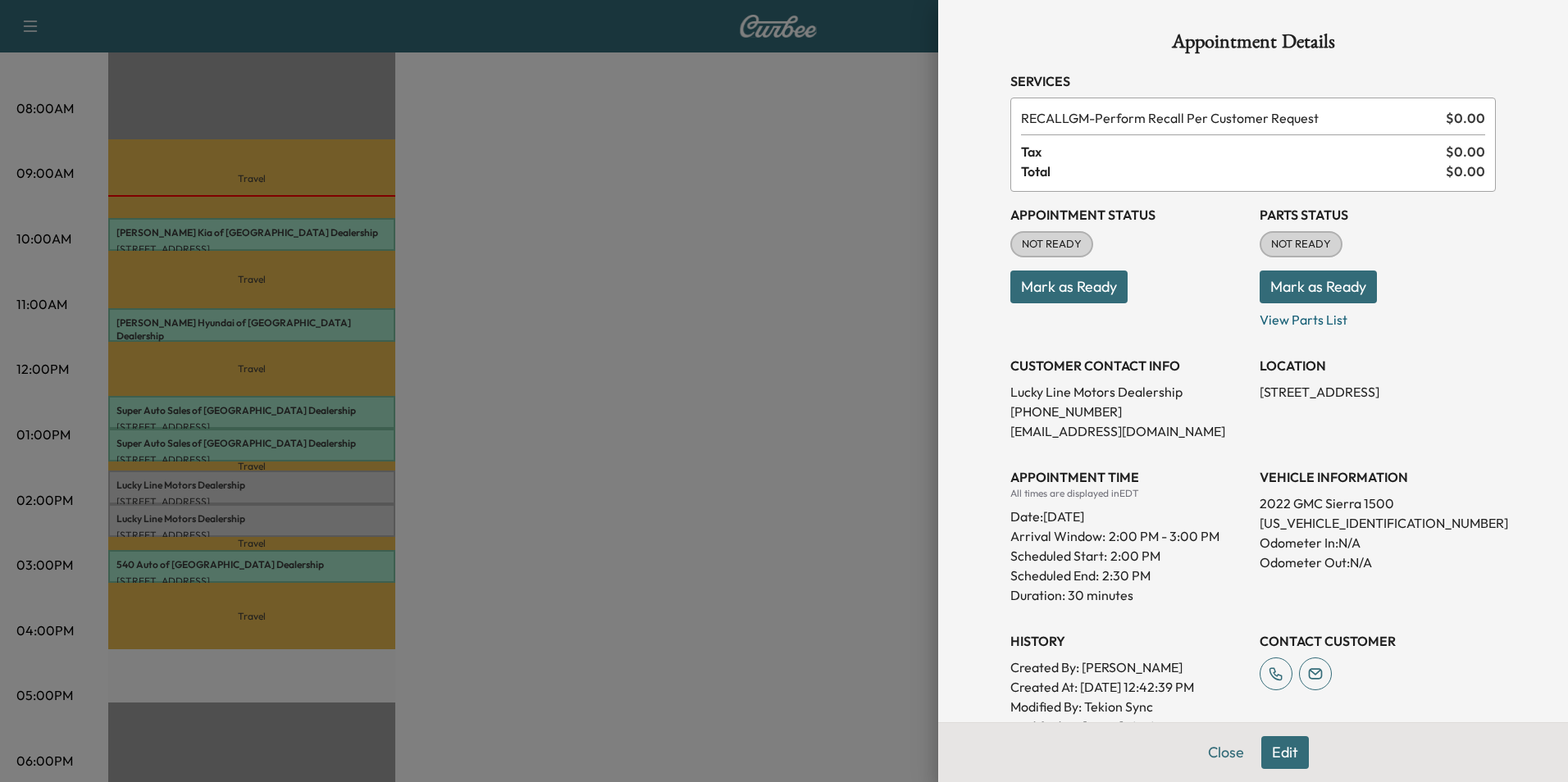
scroll to position [0, 0]
click at [794, 425] on div at bounding box center [784, 391] width 1568 height 782
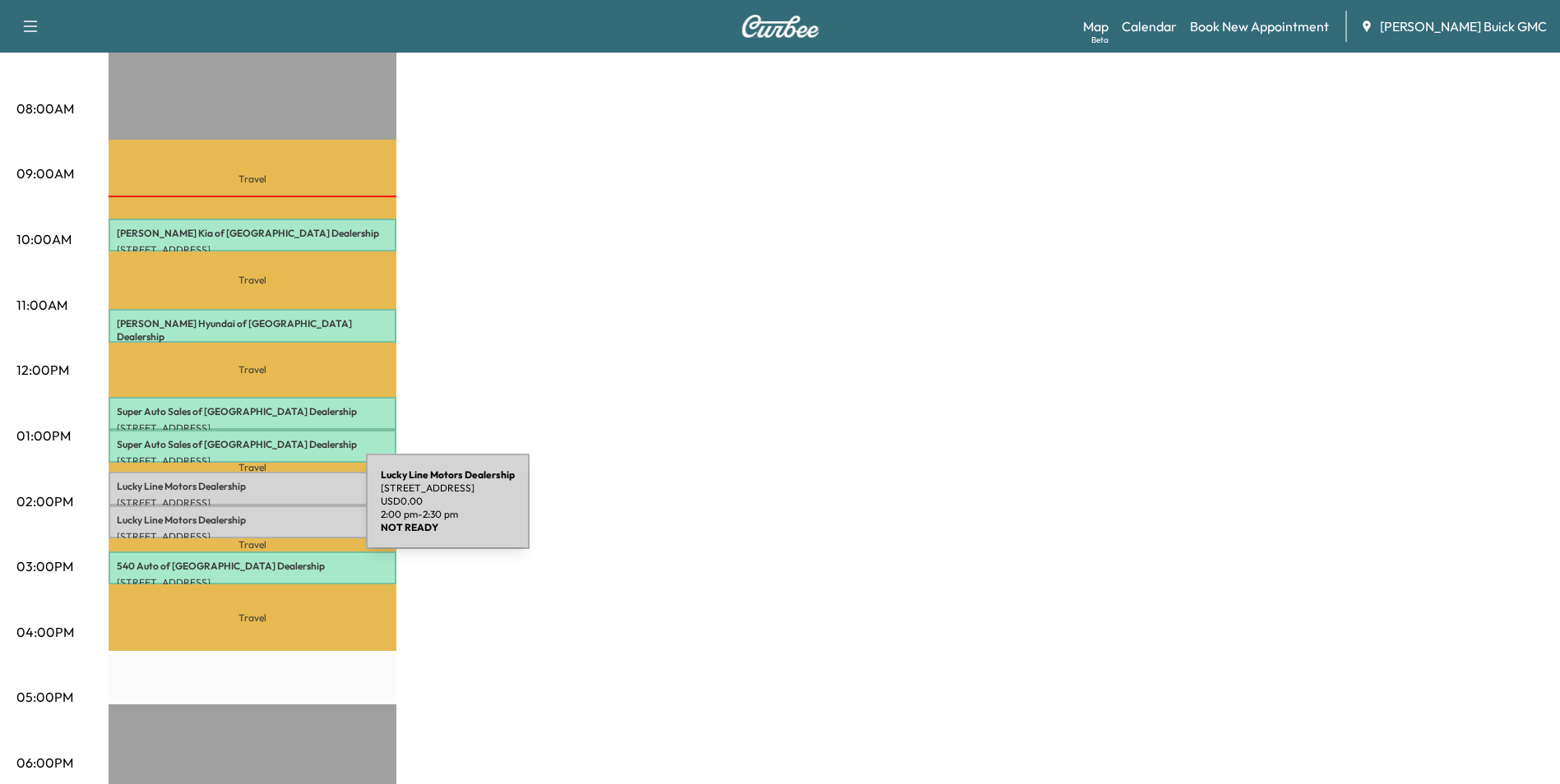
click at [242, 514] on p "Lucky Line Motors Dealership" at bounding box center [252, 520] width 271 height 13
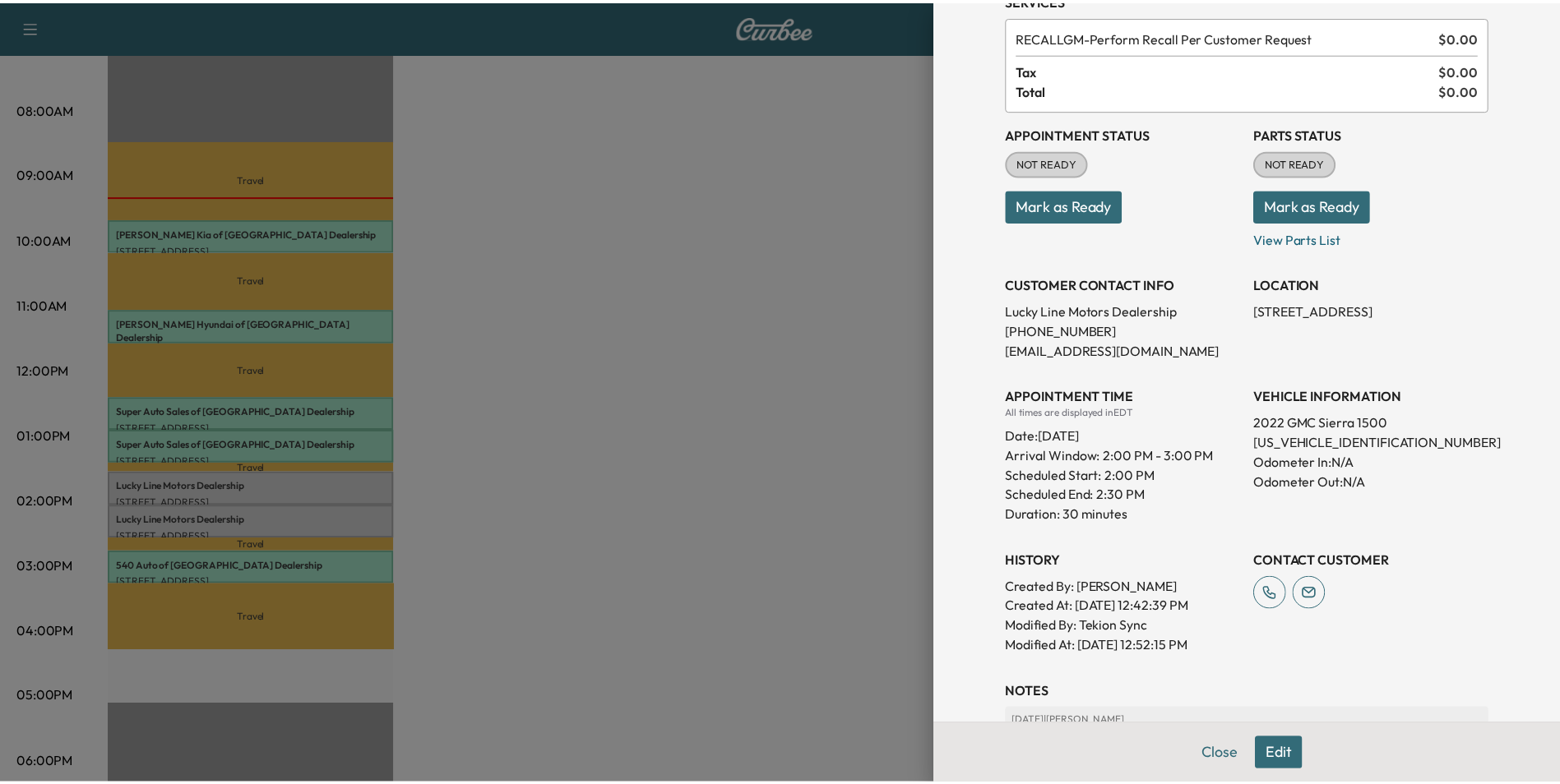
scroll to position [82, 0]
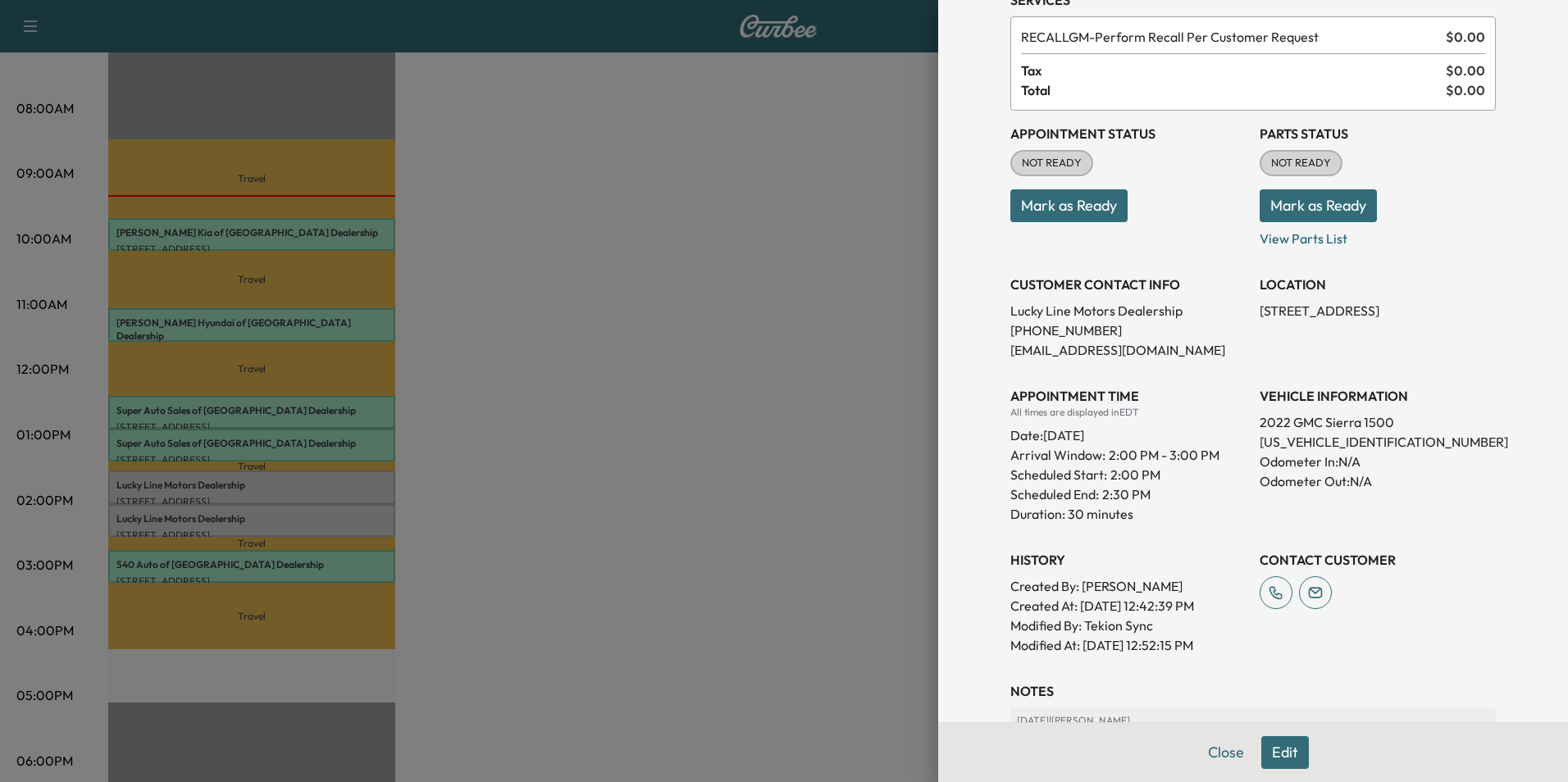
click at [715, 279] on div at bounding box center [784, 391] width 1568 height 782
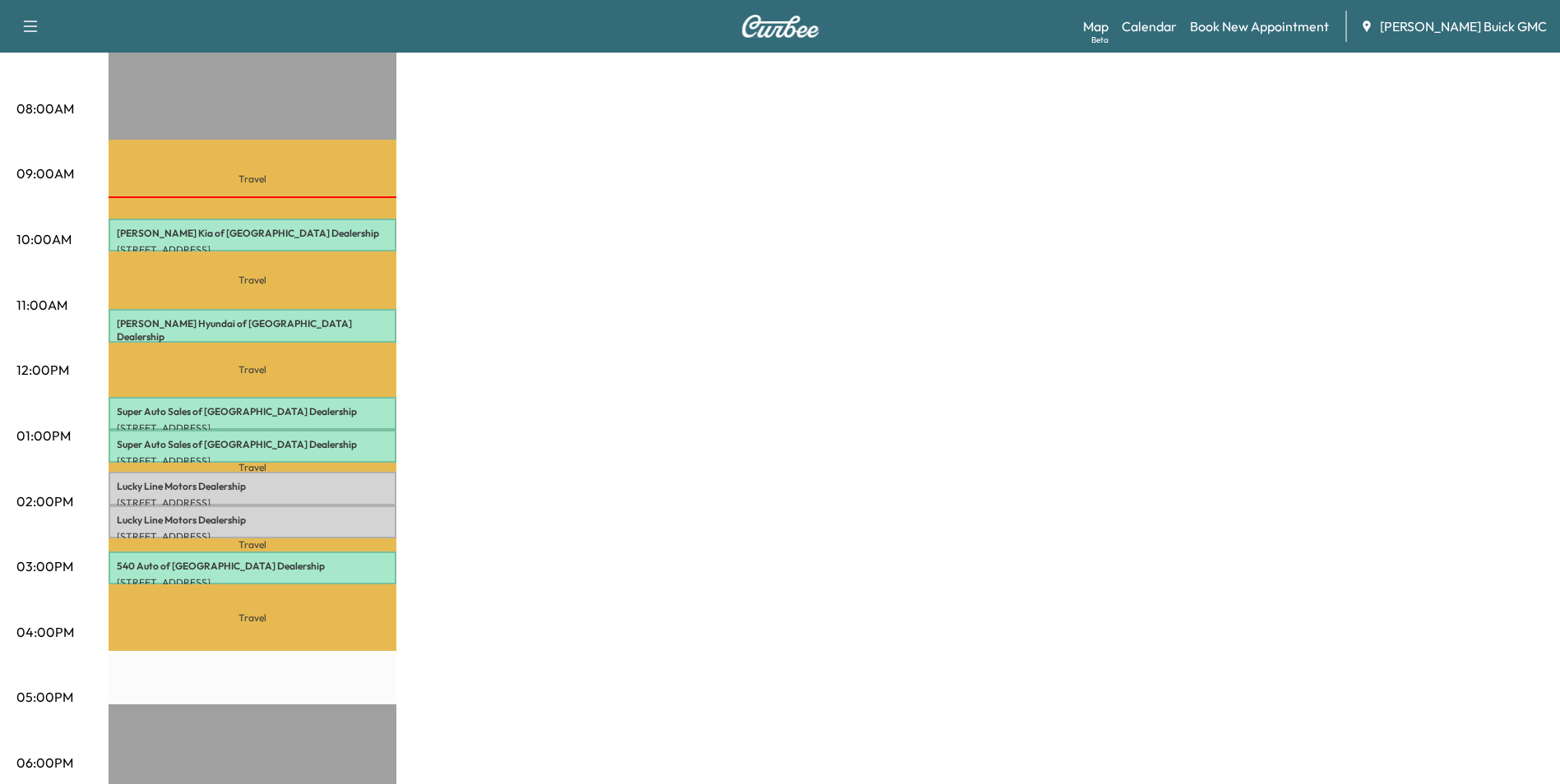
click at [644, 334] on div "MobileService+ Revenue $ 0.00 Work Time 210 mins Transit Time 255 mins Travel […" at bounding box center [826, 420] width 1435 height 1232
click at [1040, 223] on div "MobileService+ Revenue $ 0.00 Work Time 210 mins Transit Time 255 mins Travel […" at bounding box center [826, 420] width 1435 height 1232
click at [1208, 270] on div "MobileService+ Revenue $ 0.00 Work Time 210 mins Transit Time 255 mins Travel […" at bounding box center [826, 420] width 1435 height 1232
click at [1278, 377] on div "MobileService+ Revenue $ 0.00 Work Time 210 mins Transit Time 255 mins Travel […" at bounding box center [826, 420] width 1435 height 1232
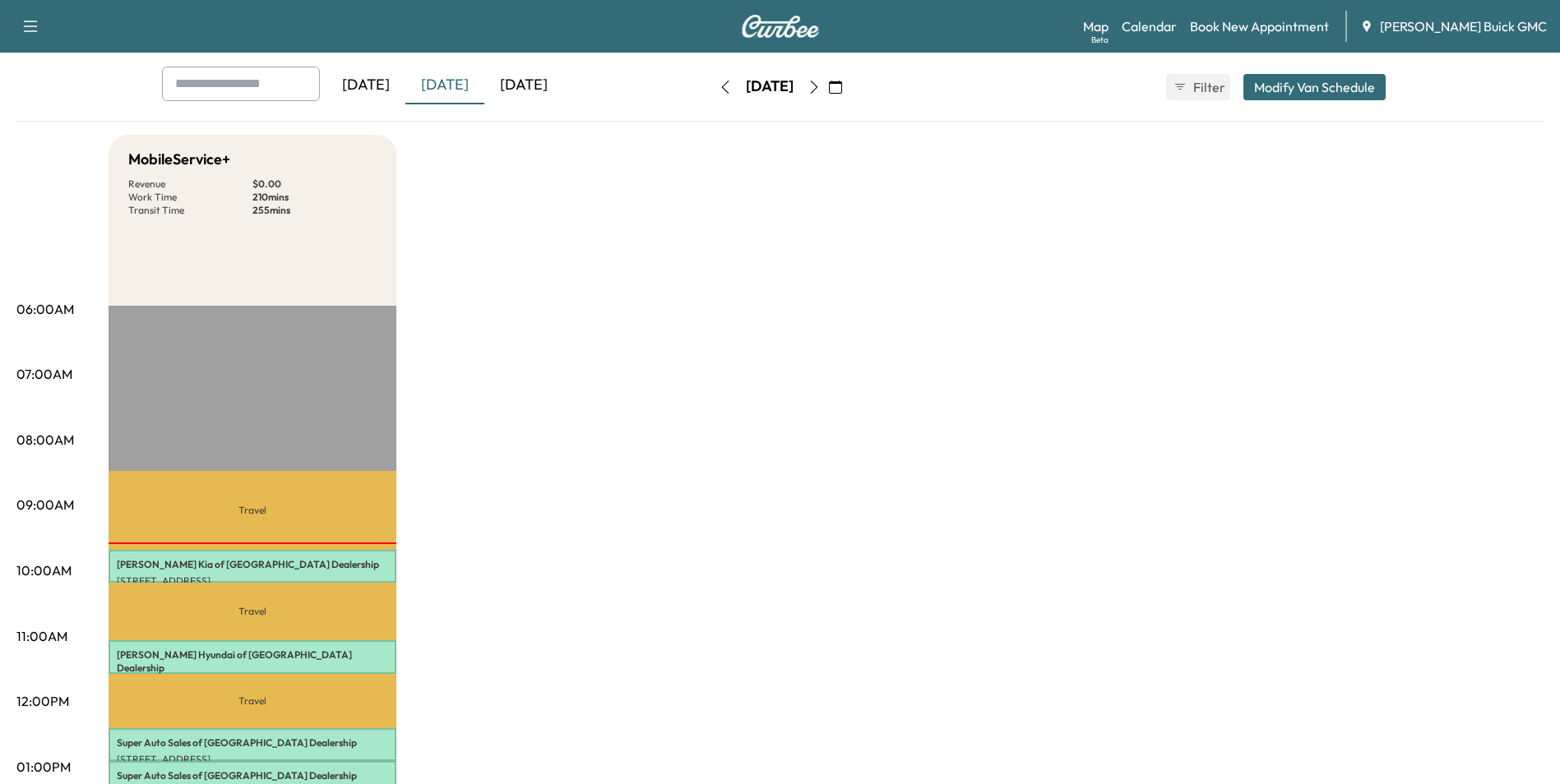
scroll to position [0, 0]
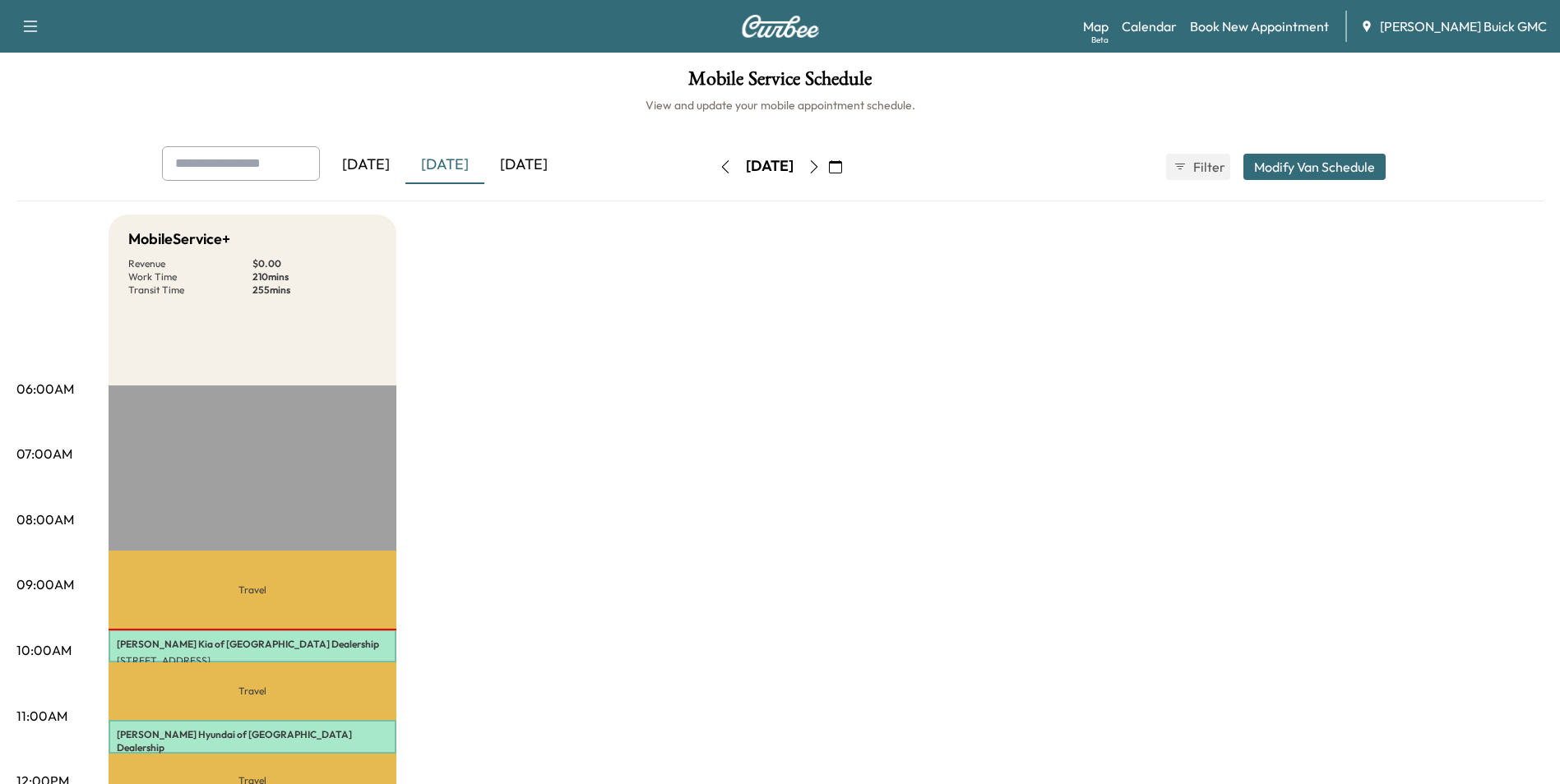
click at [842, 162] on icon "button" at bounding box center [835, 166] width 13 height 13
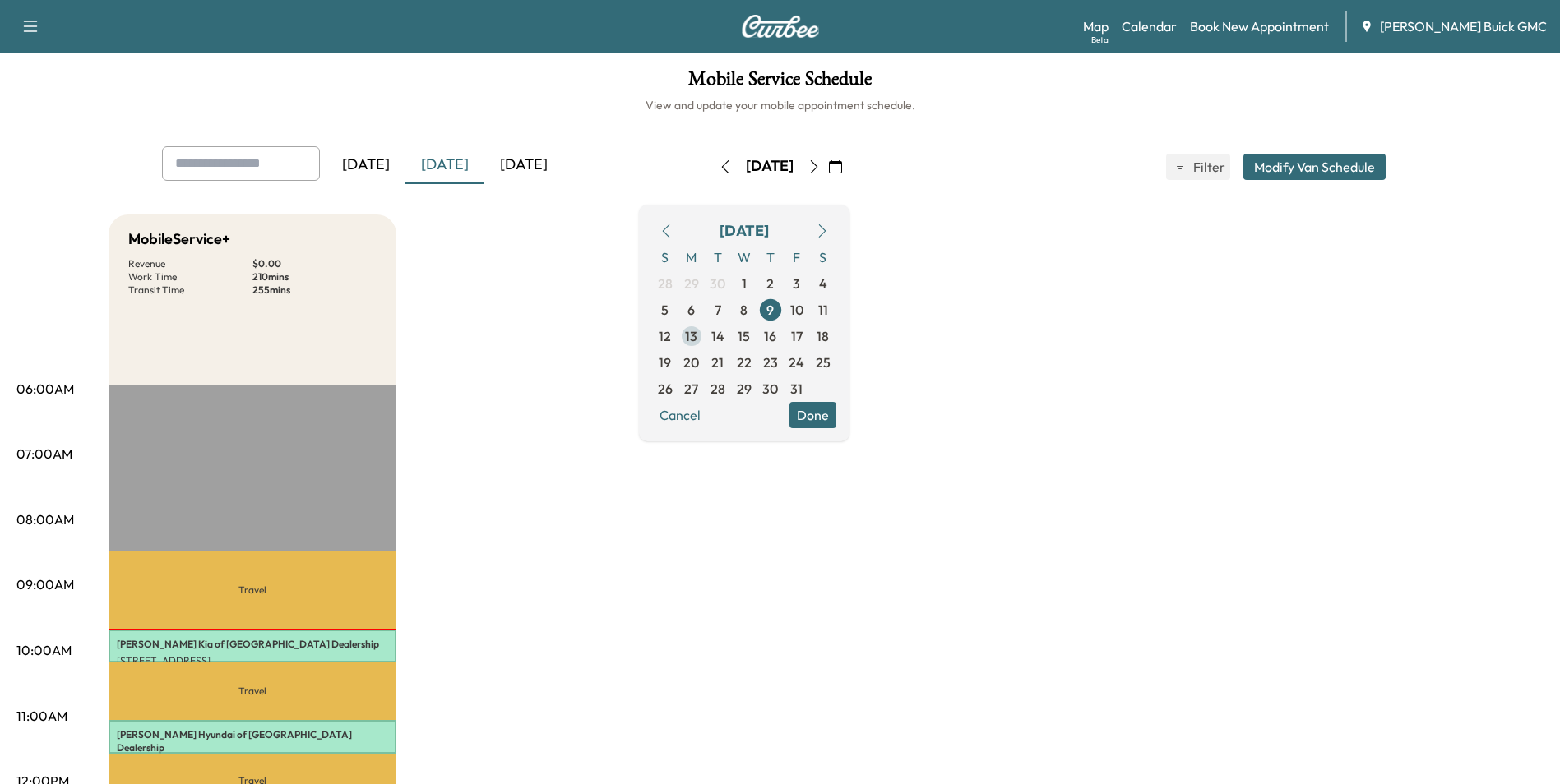
click at [697, 333] on span "13" at bounding box center [691, 336] width 12 height 20
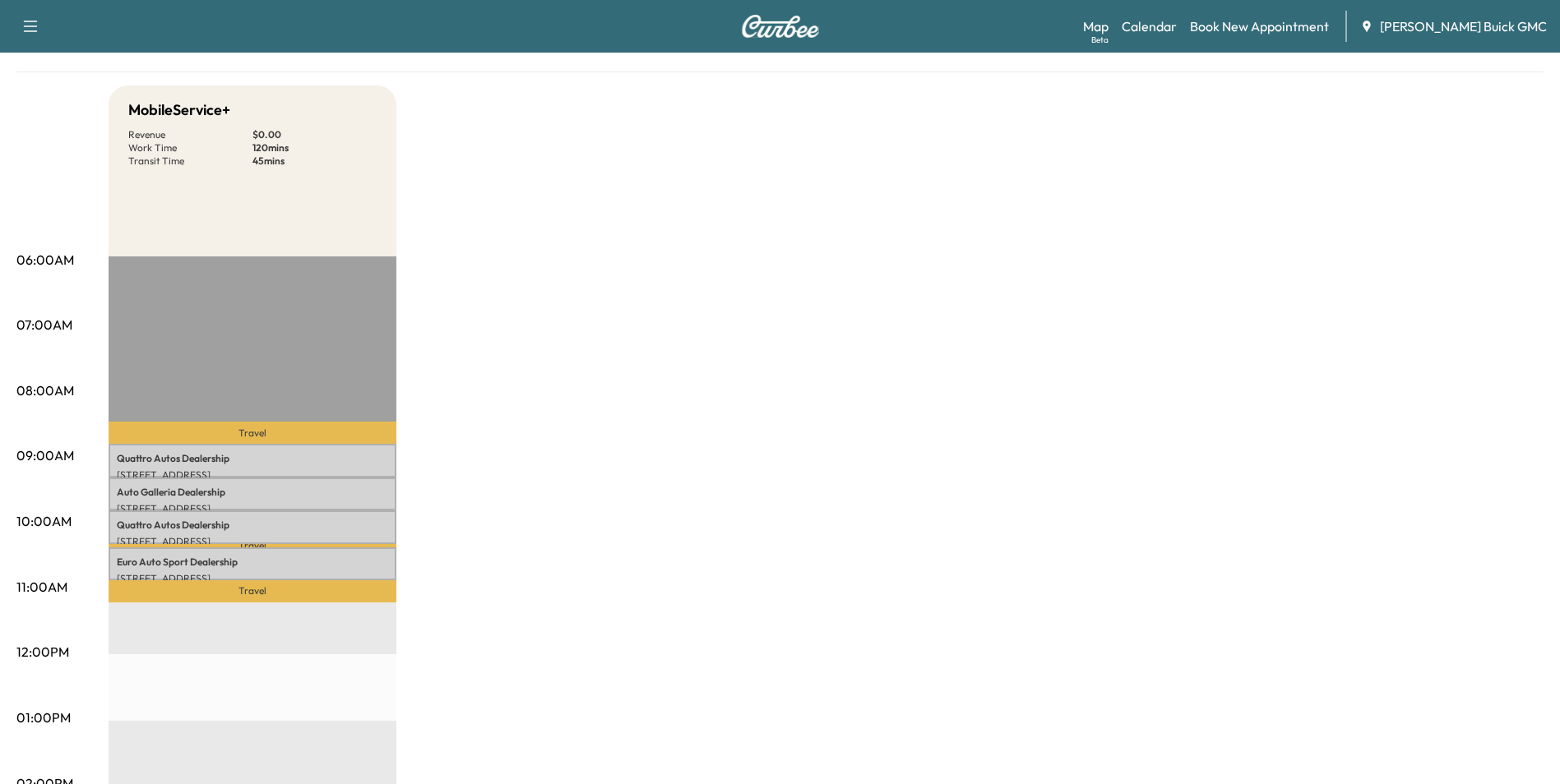
scroll to position [164, 0]
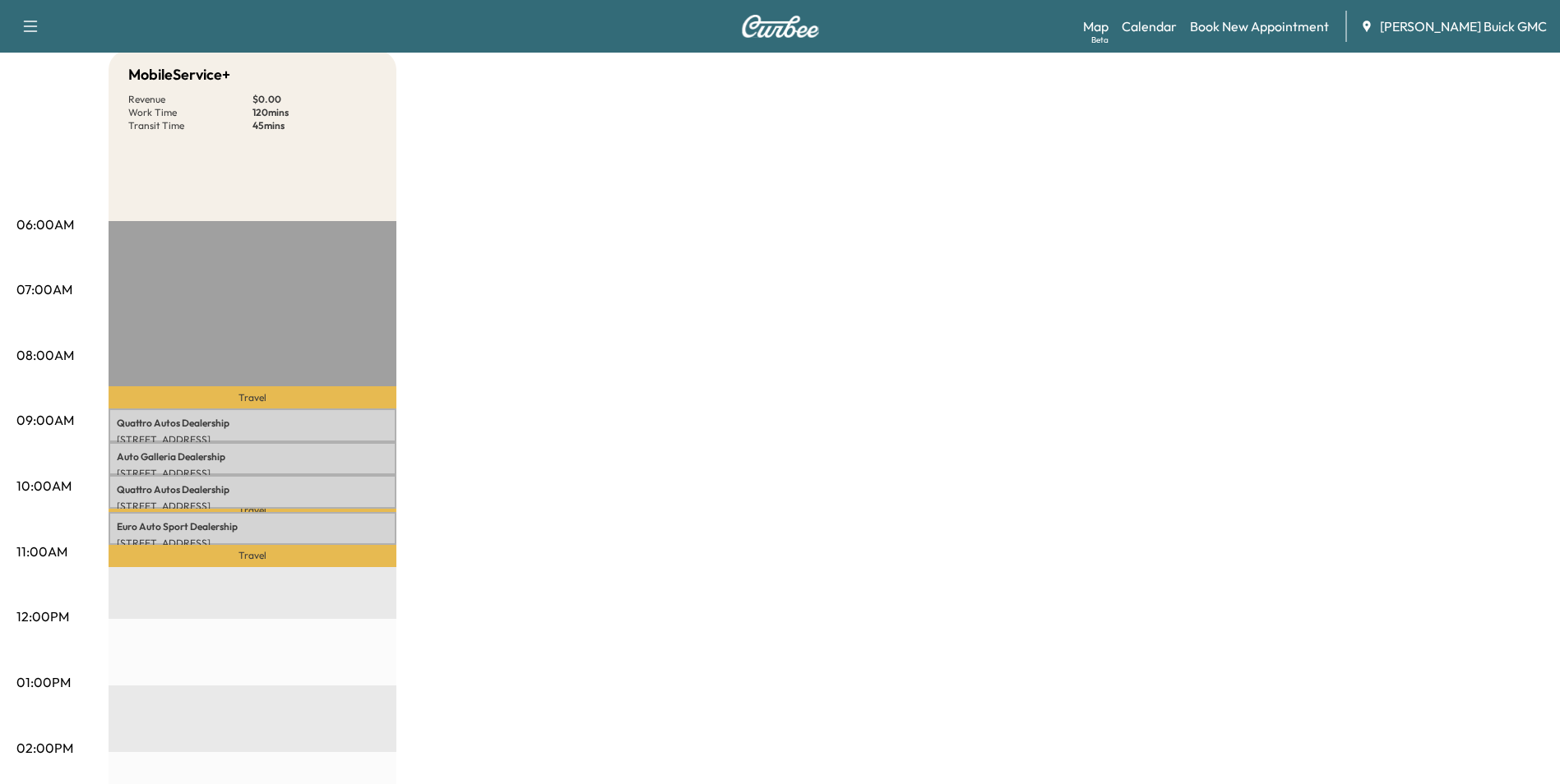
click at [639, 336] on div "MobileService+ Revenue $ 0.00 Work Time 120 mins Transit Time 45 mins Travel Qu…" at bounding box center [826, 667] width 1435 height 1232
click at [690, 325] on div "MobileService+ Revenue $ 0.00 Work Time 120 mins Transit Time 45 mins Travel Qu…" at bounding box center [826, 667] width 1435 height 1232
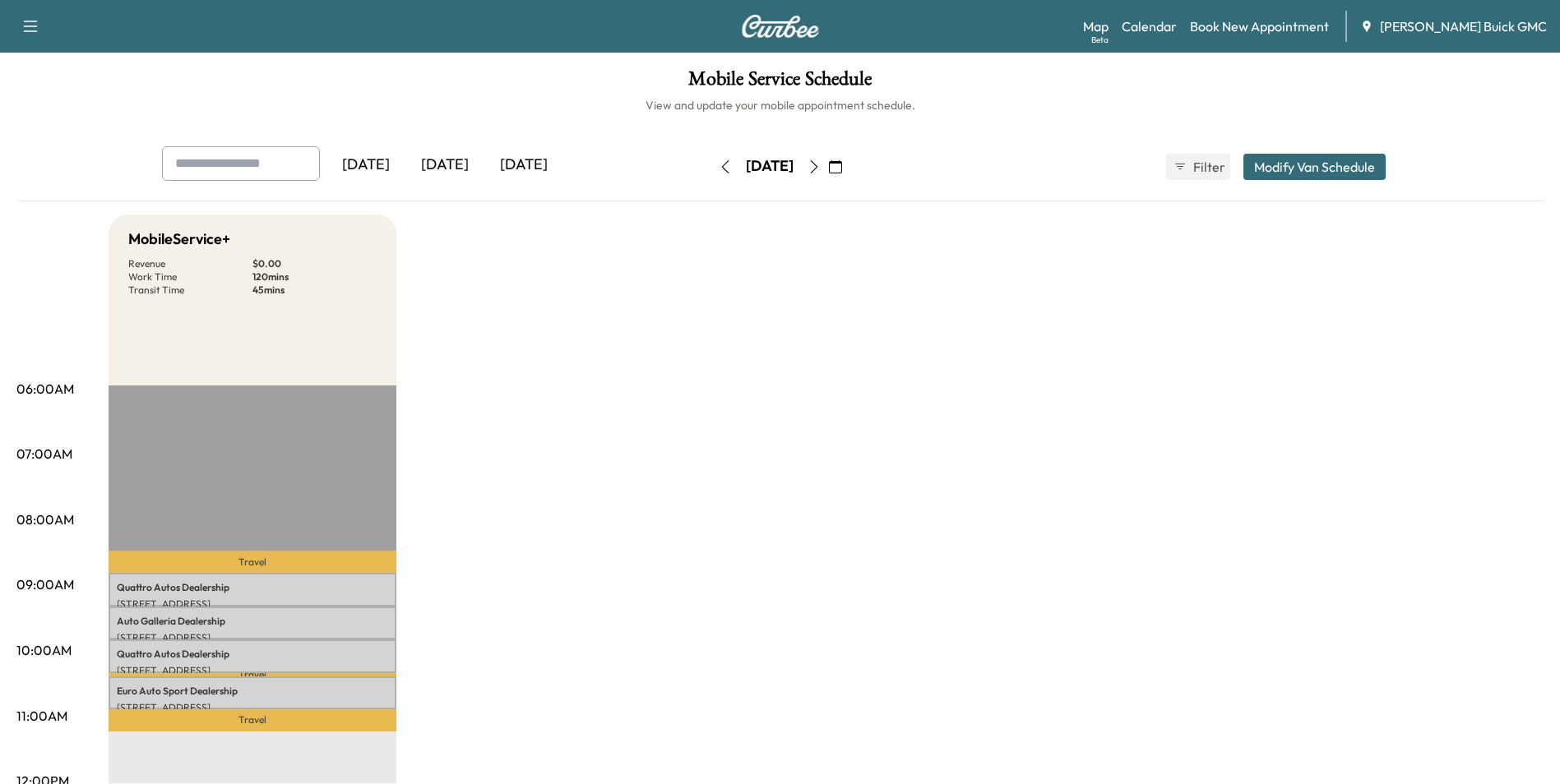
click at [371, 162] on div "[DATE]" at bounding box center [366, 165] width 79 height 38
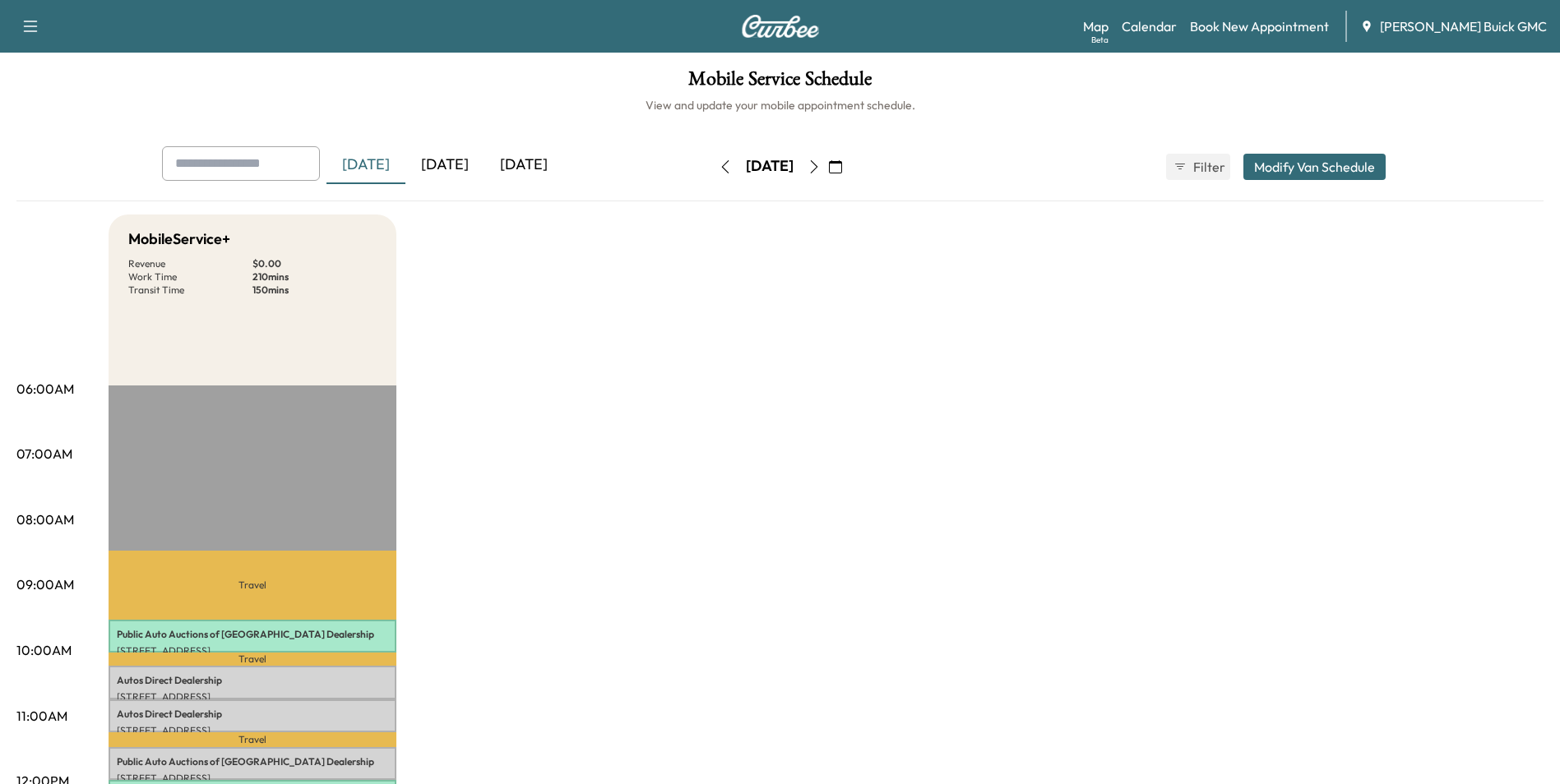
click at [842, 163] on icon "button" at bounding box center [835, 166] width 13 height 13
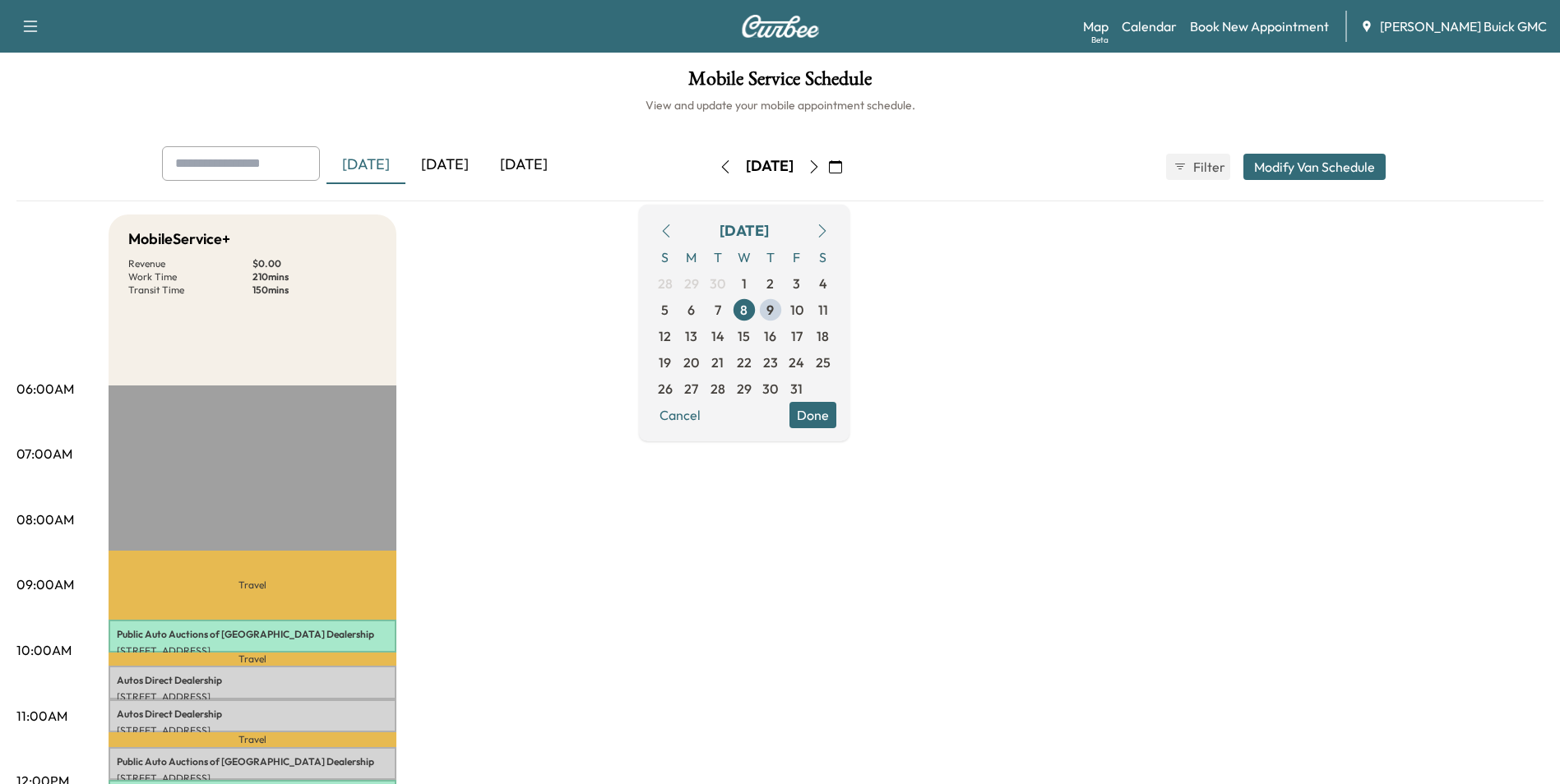
click at [721, 308] on span "7" at bounding box center [717, 309] width 7 height 20
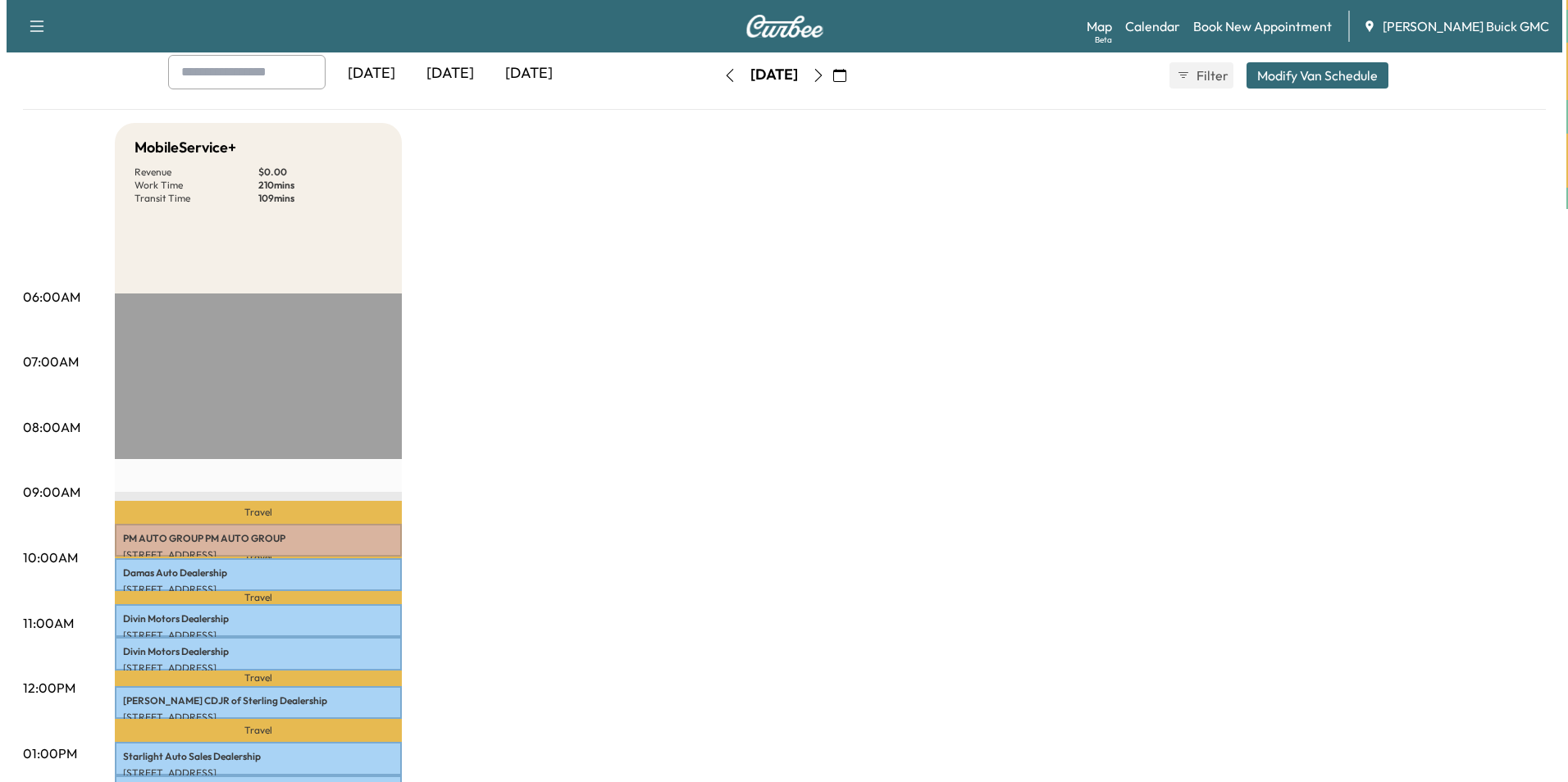
scroll to position [246, 0]
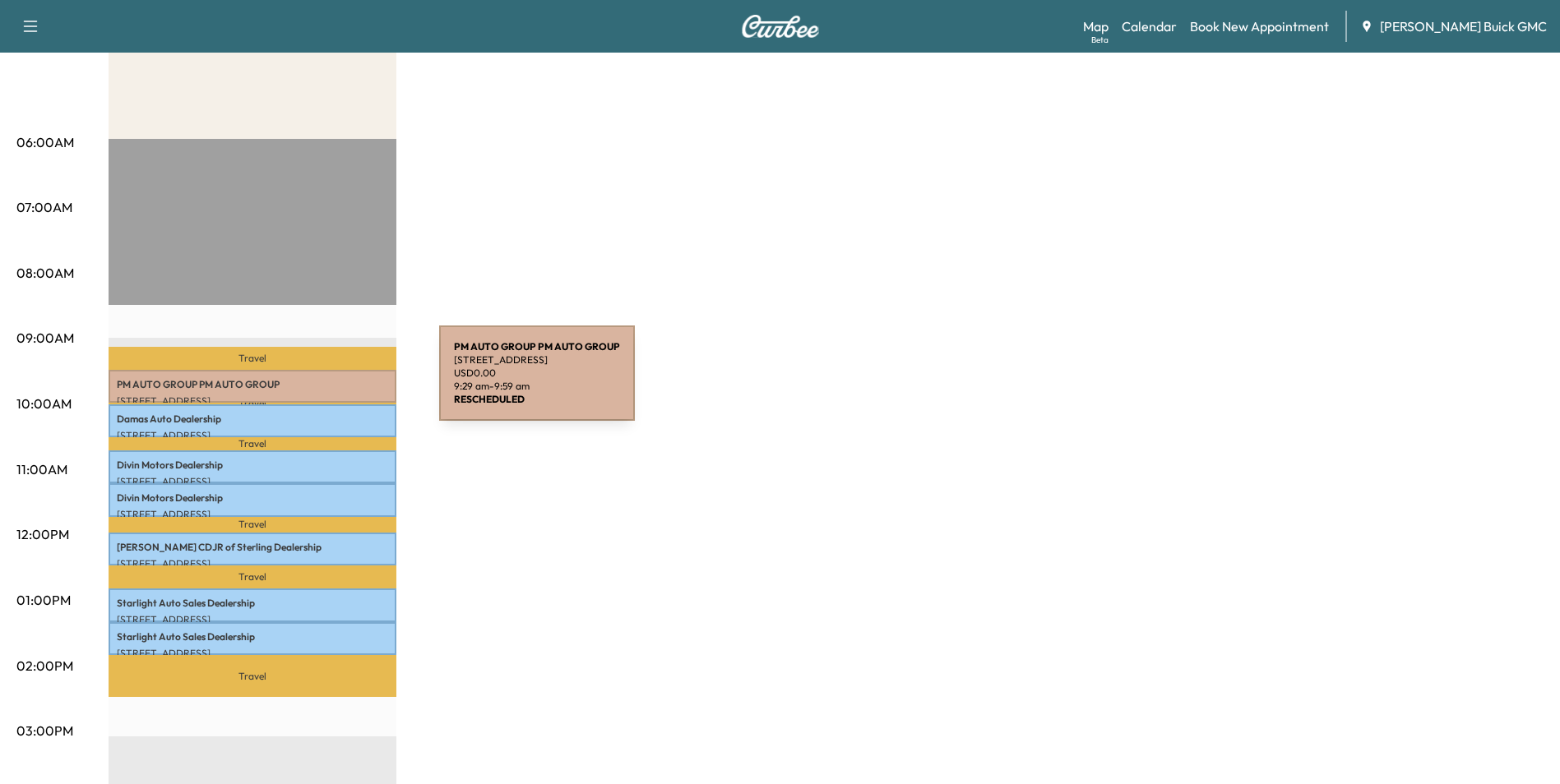
click at [316, 383] on p "PM AUTO GROUP PM AUTO GROUP" at bounding box center [252, 384] width 271 height 13
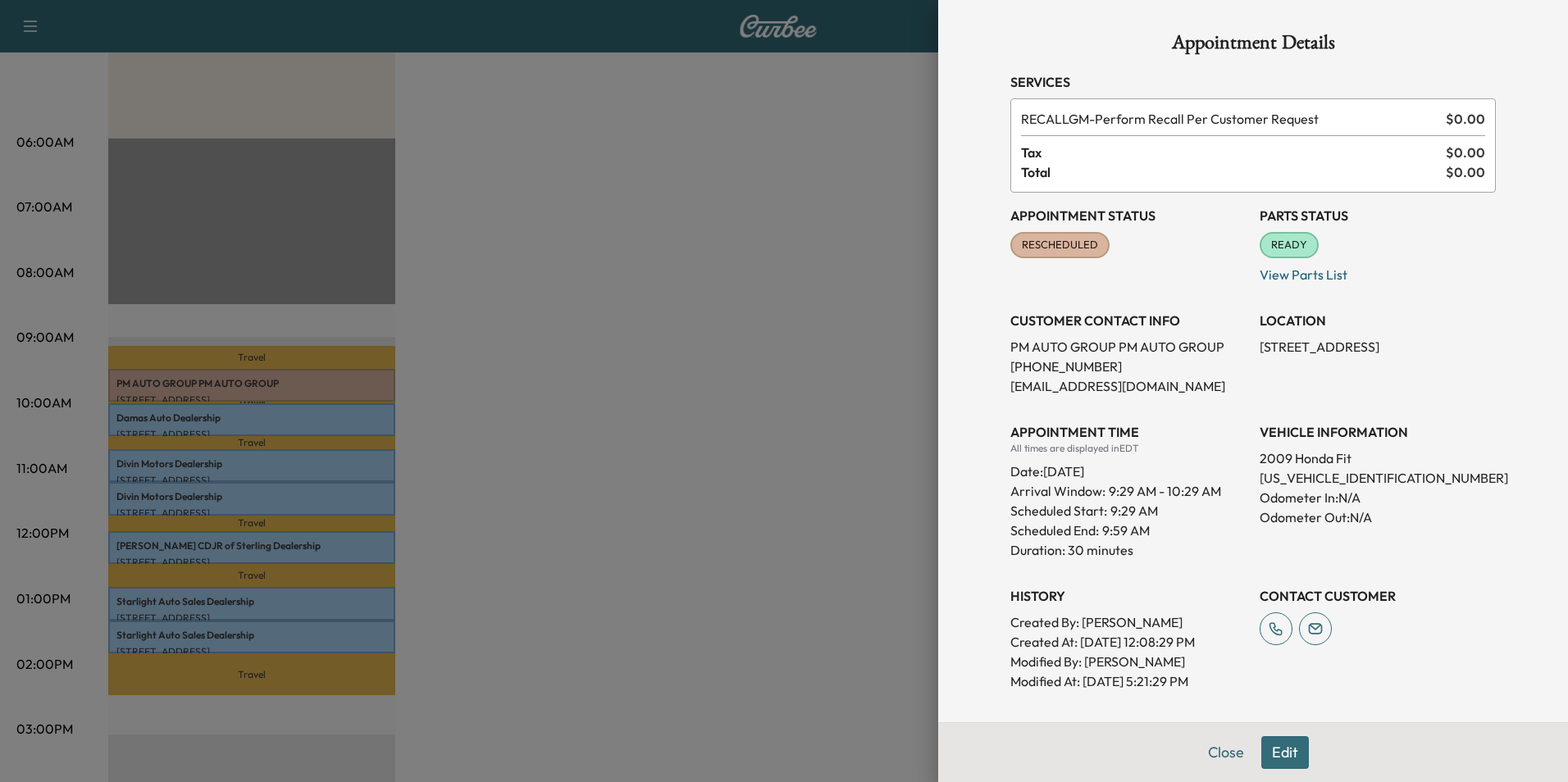
click at [800, 261] on div at bounding box center [784, 391] width 1568 height 782
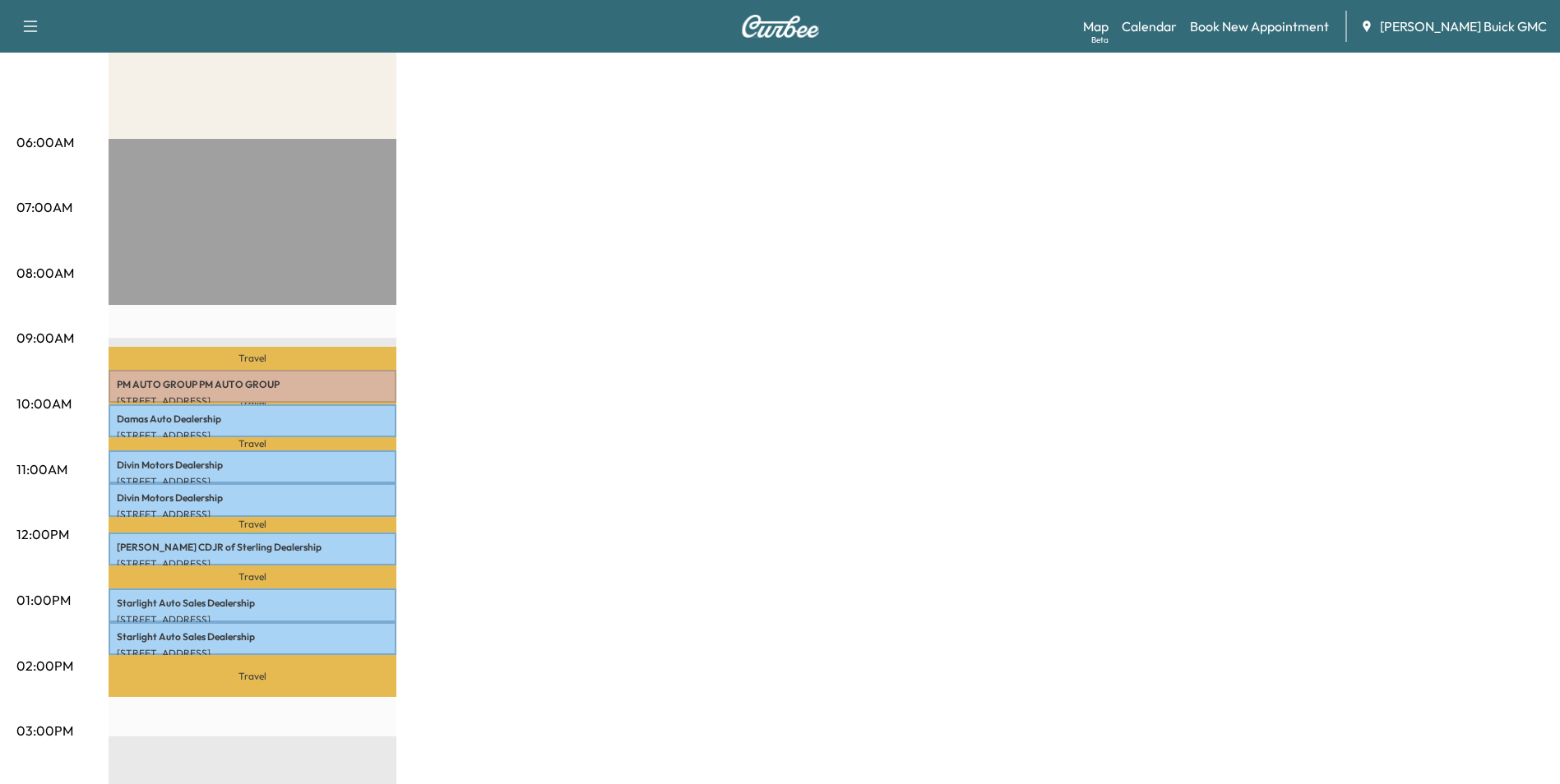
click at [825, 341] on div "MobileService+ Revenue $ 0.00 Work Time 210 mins Transit Time 109 mins Travel P…" at bounding box center [826, 585] width 1435 height 1232
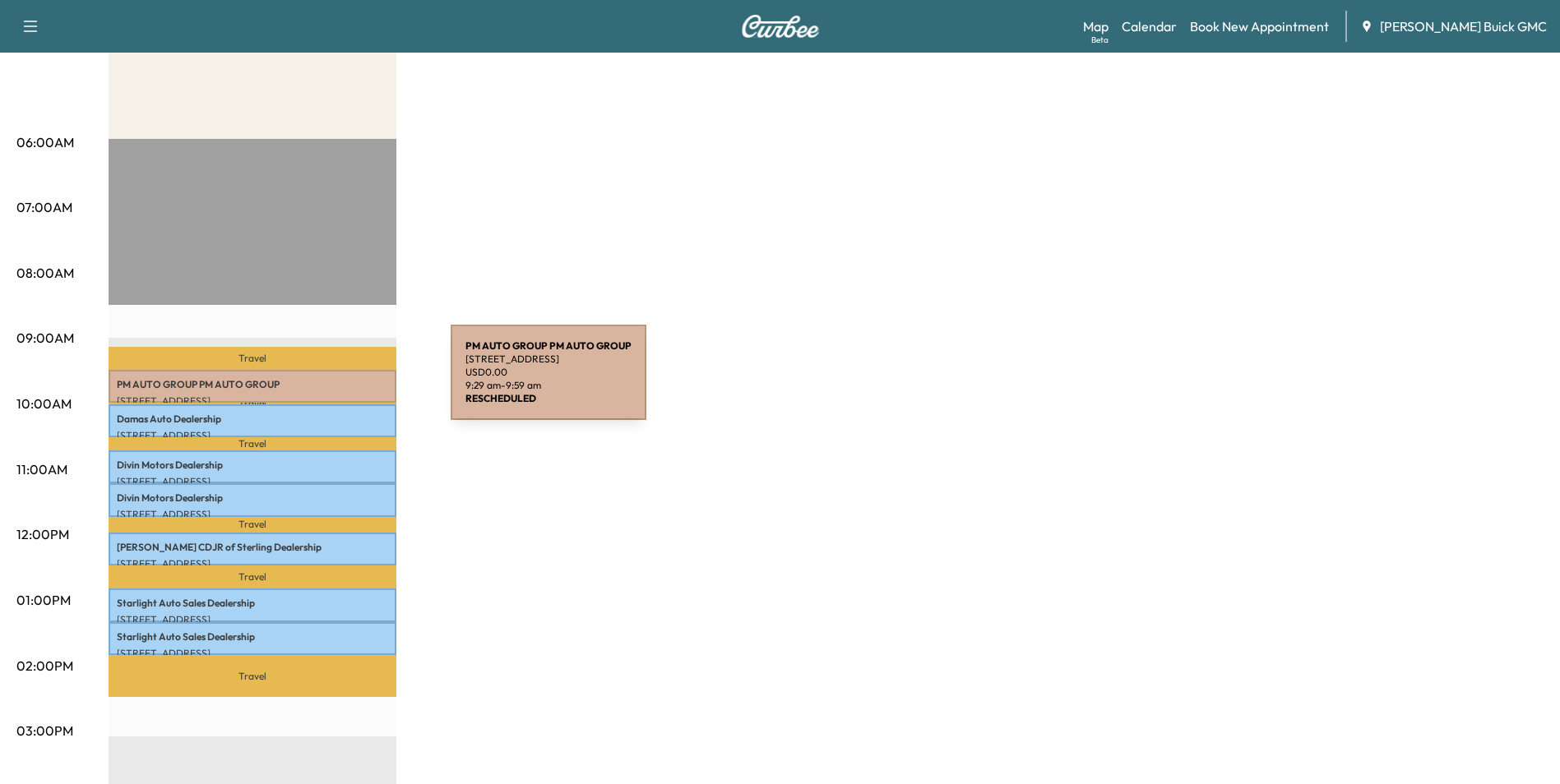
click at [327, 383] on p "PM AUTO GROUP PM AUTO GROUP" at bounding box center [252, 384] width 271 height 13
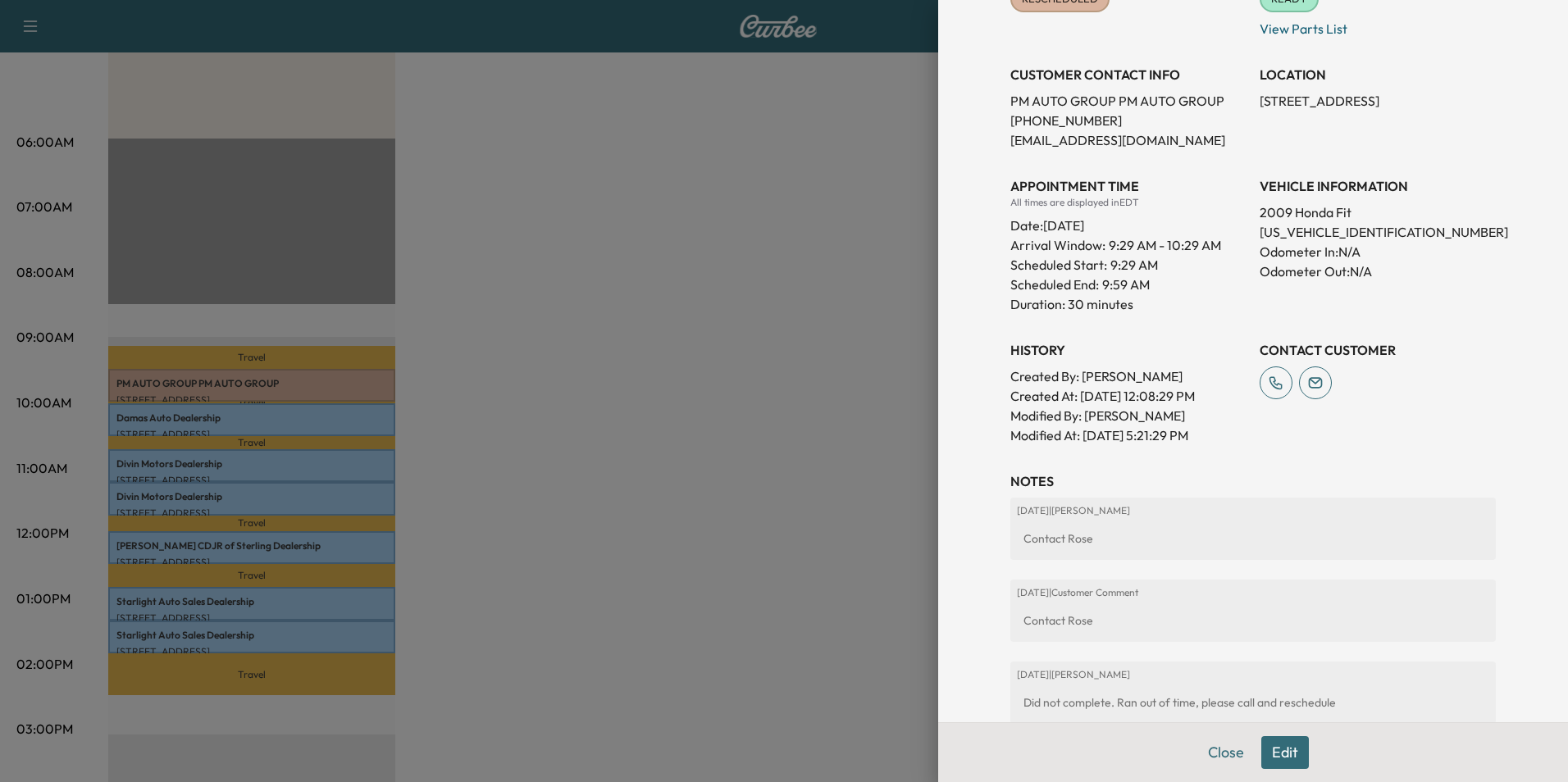
click at [1267, 747] on button "Edit" at bounding box center [1285, 752] width 48 height 32
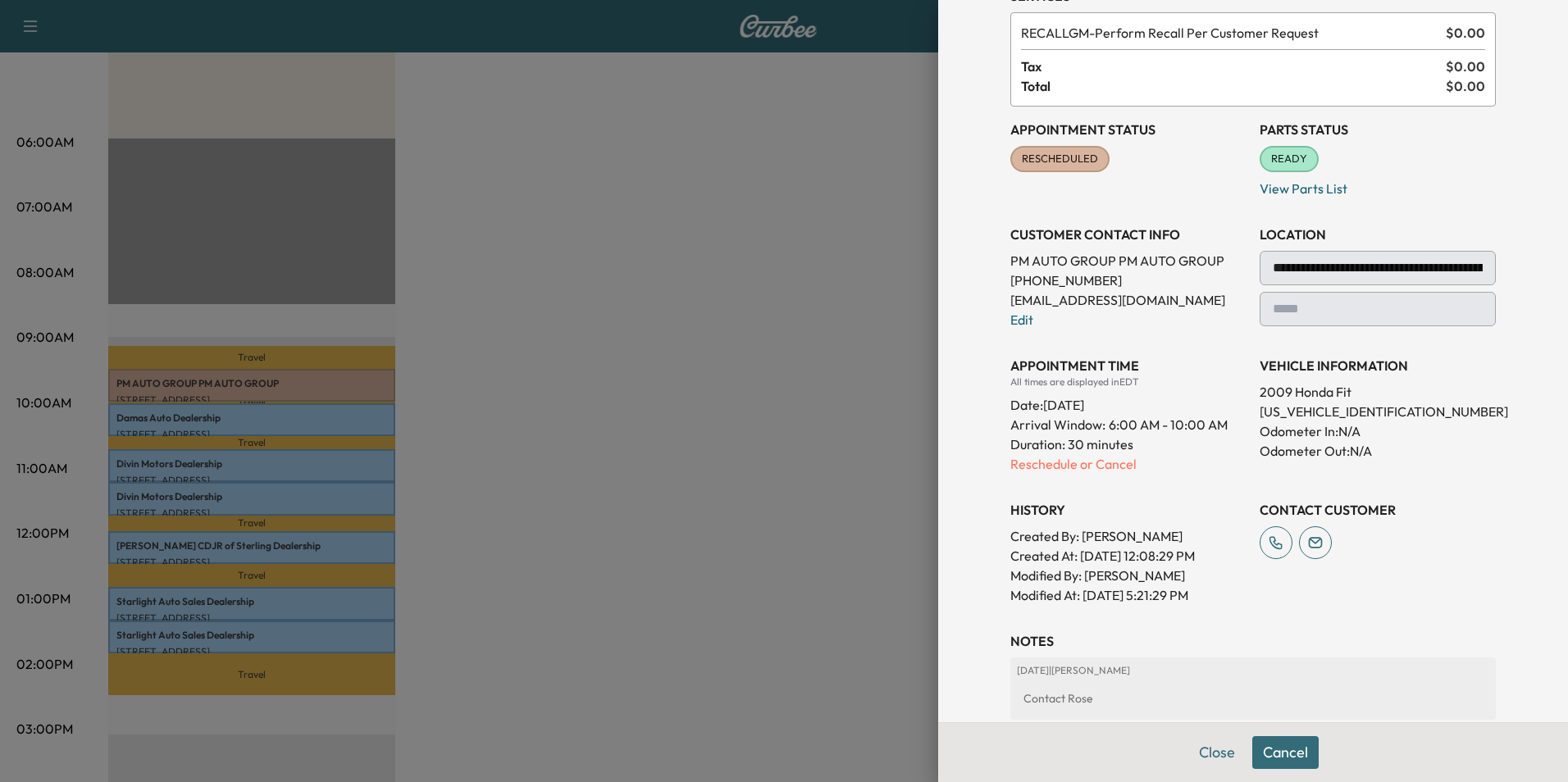
scroll to position [0, 0]
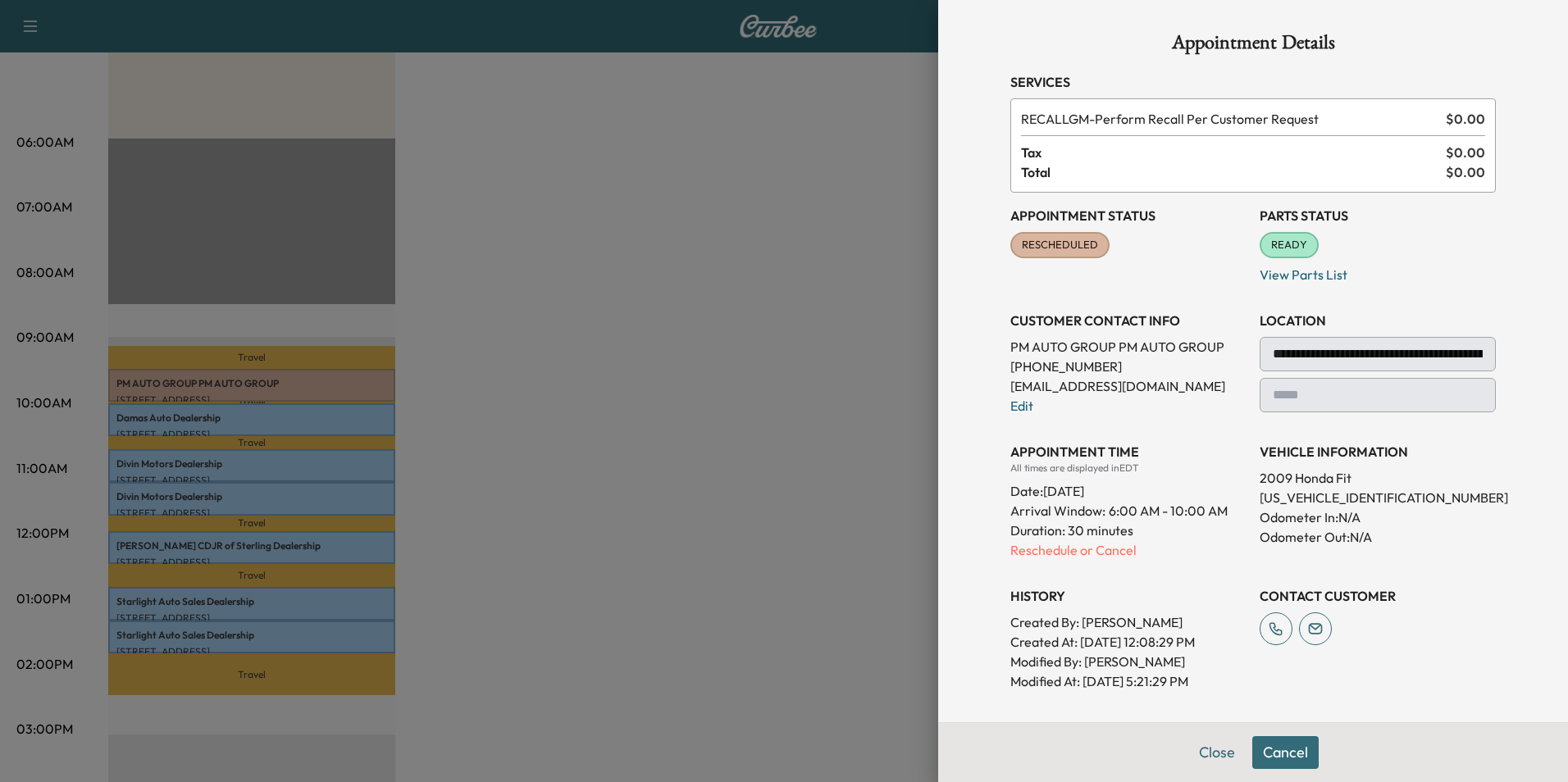
click at [1050, 242] on span "RESCHEDULED" at bounding box center [1060, 245] width 96 height 16
click at [1051, 242] on span "RESCHEDULED" at bounding box center [1060, 245] width 96 height 16
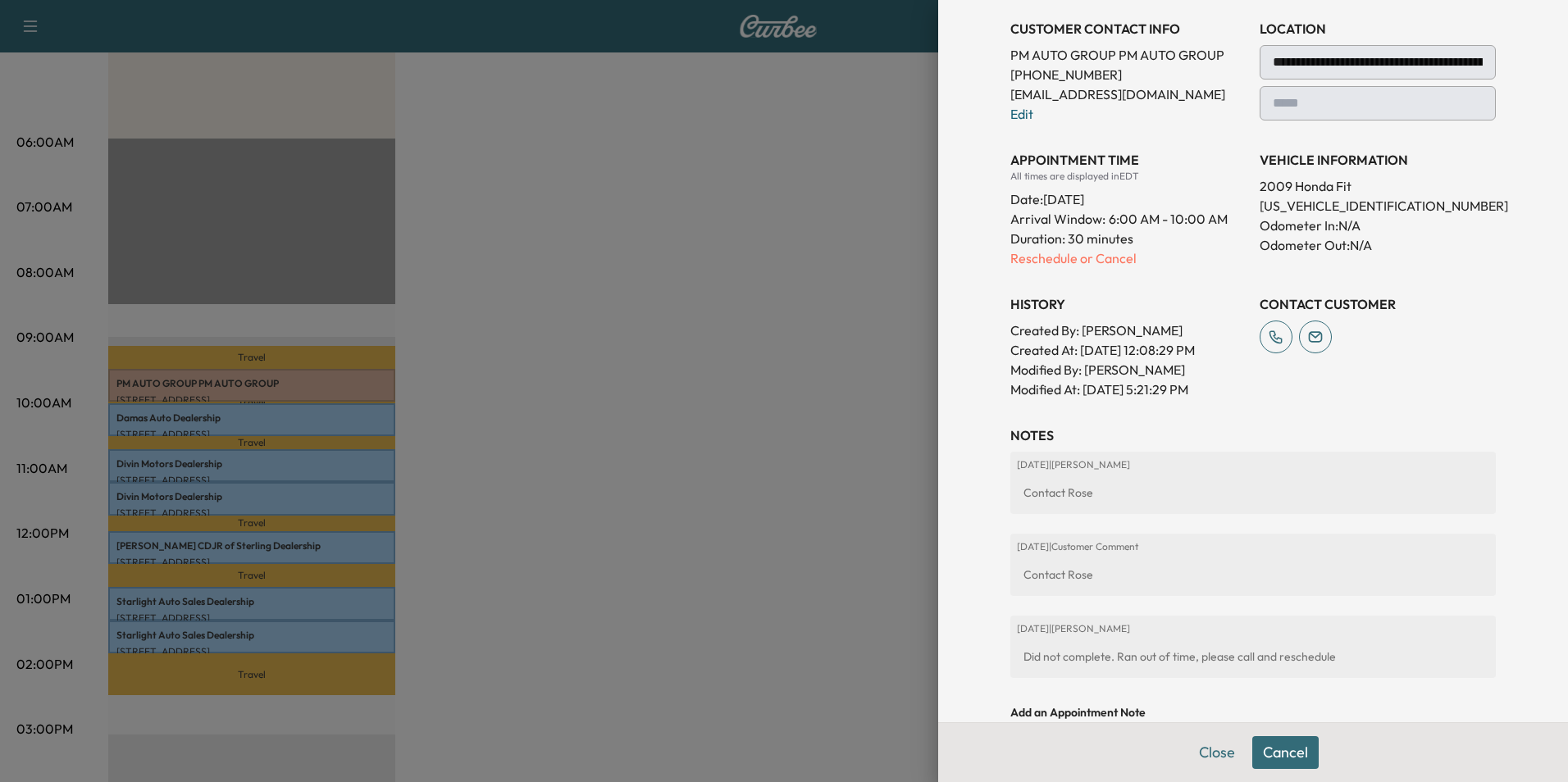
scroll to position [212, 0]
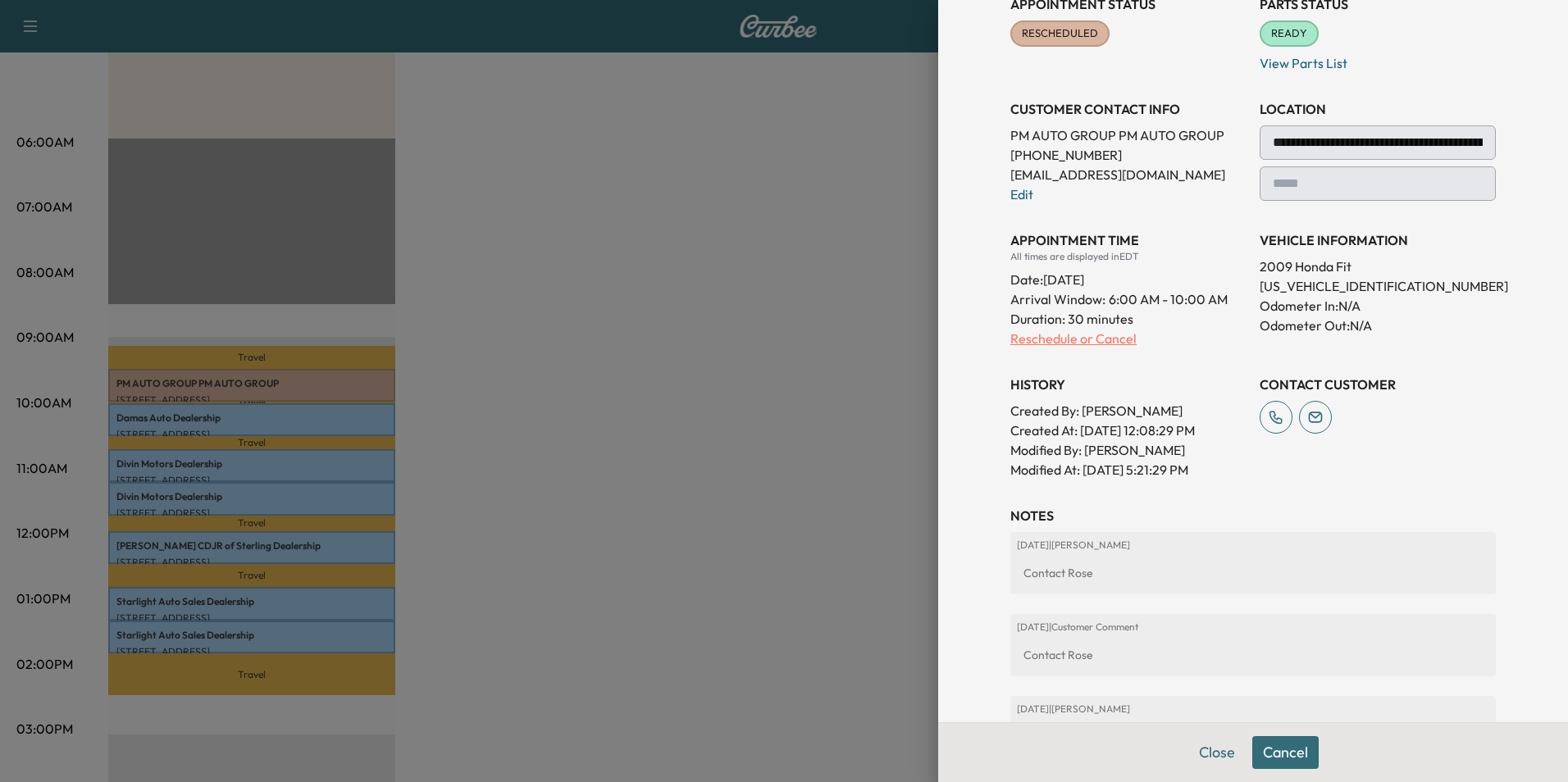
click at [1036, 337] on p "Reschedule or Cancel" at bounding box center [1128, 338] width 237 height 20
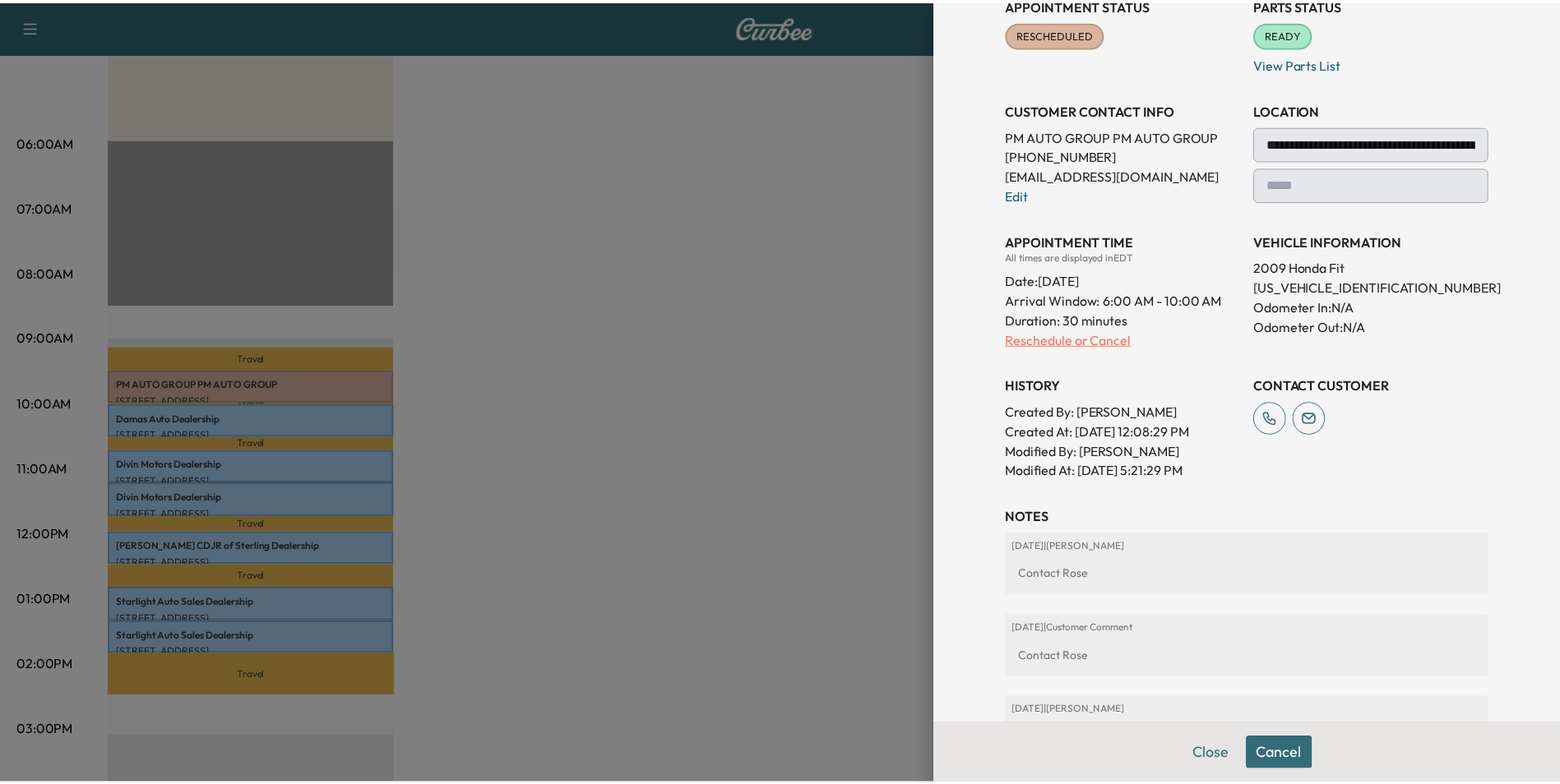
scroll to position [0, 0]
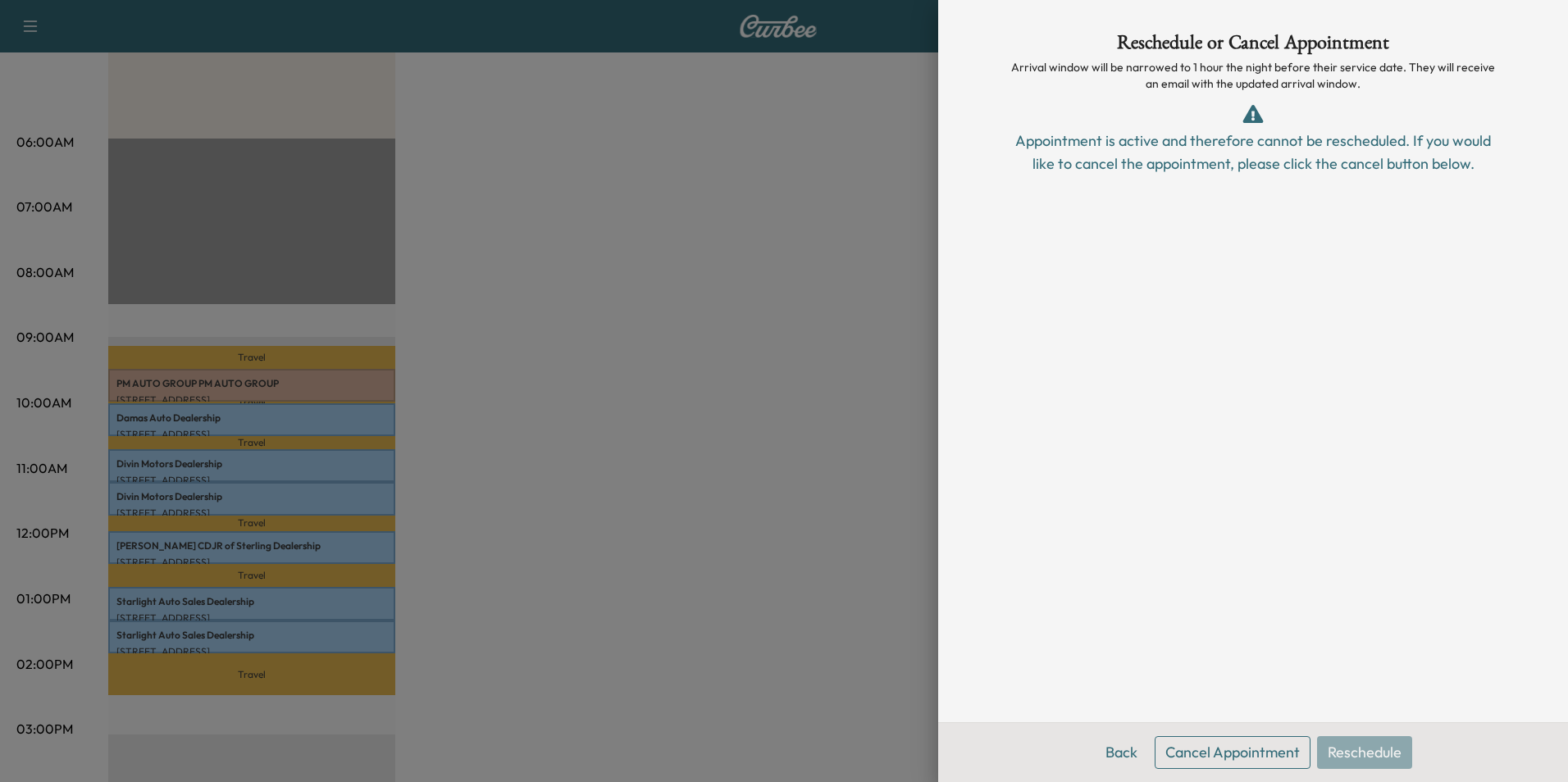
click at [1245, 264] on div "Reschedule or Cancel Appointment Arrival window will be narrowed to 1 hour the …" at bounding box center [1253, 361] width 525 height 722
click at [1169, 398] on div "Reschedule or Cancel Appointment Arrival window will be narrowed to 1 hour the …" at bounding box center [1253, 361] width 525 height 722
click at [1370, 747] on div "Back Cancel Appointment Reschedule" at bounding box center [1252, 752] width 629 height 60
click at [1224, 752] on button "Cancel Appointment" at bounding box center [1232, 752] width 155 height 32
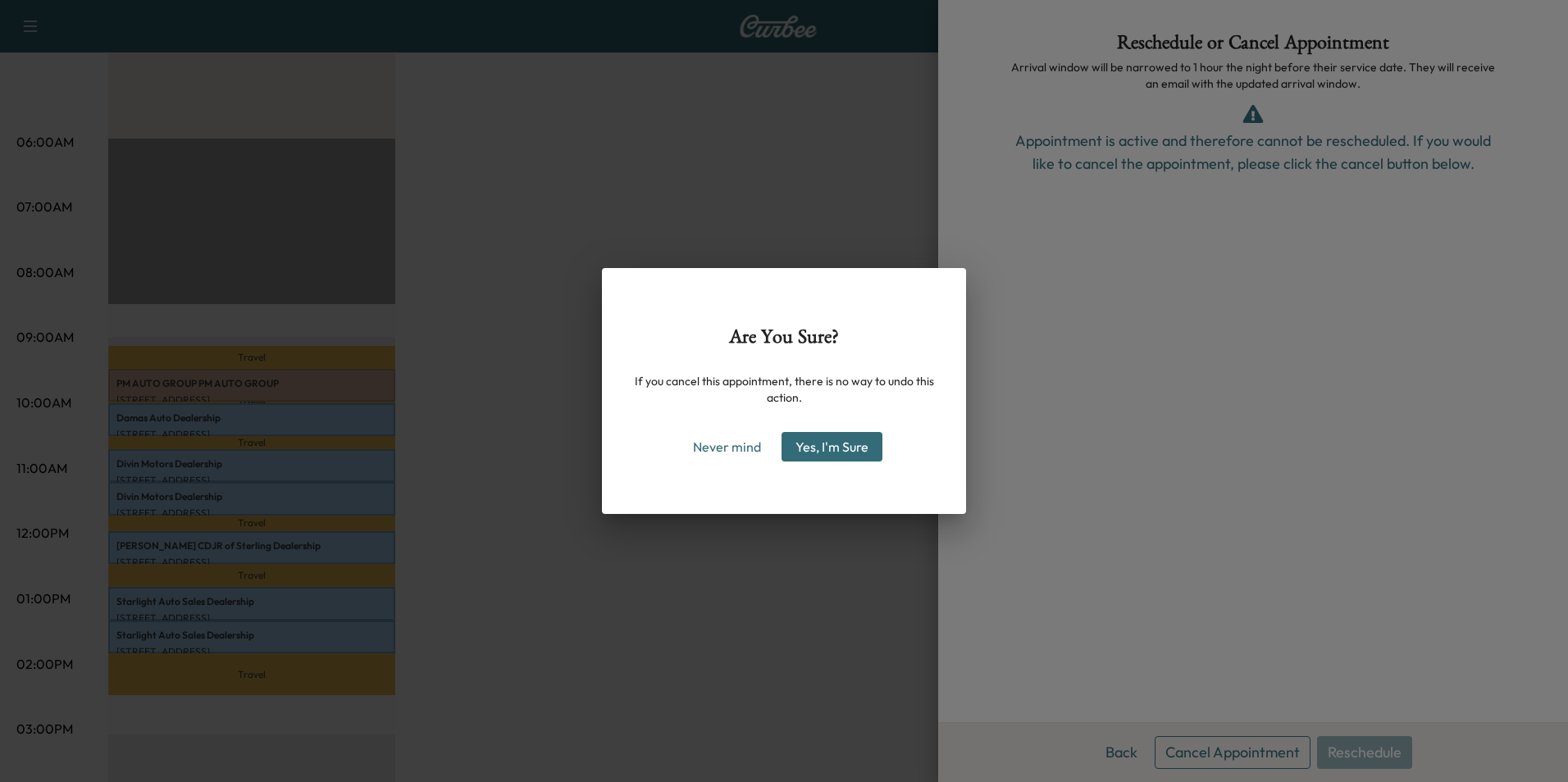
click at [816, 442] on button "Yes, I'm Sure" at bounding box center [832, 446] width 101 height 30
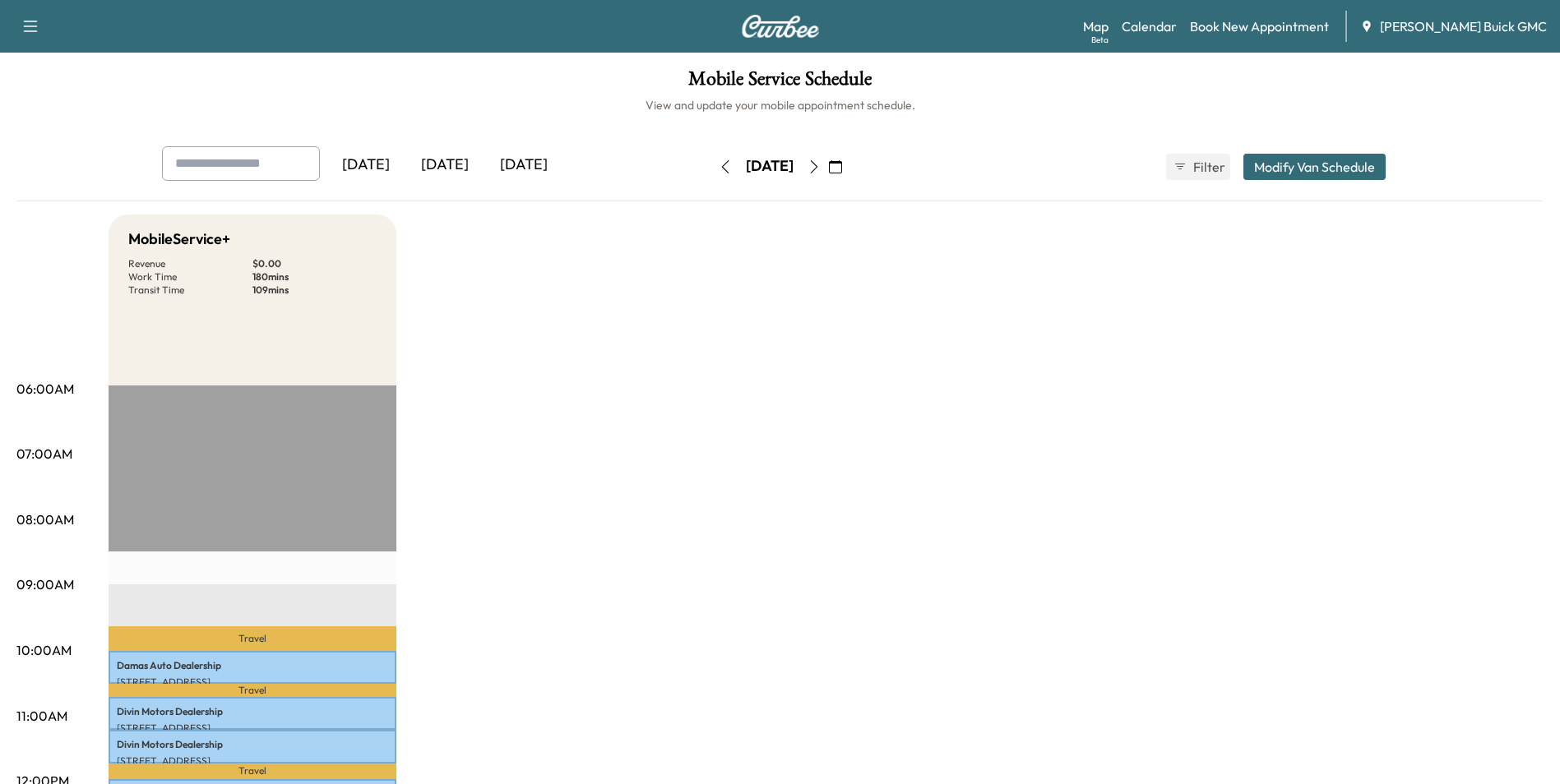
click at [842, 163] on icon "button" at bounding box center [835, 166] width 13 height 13
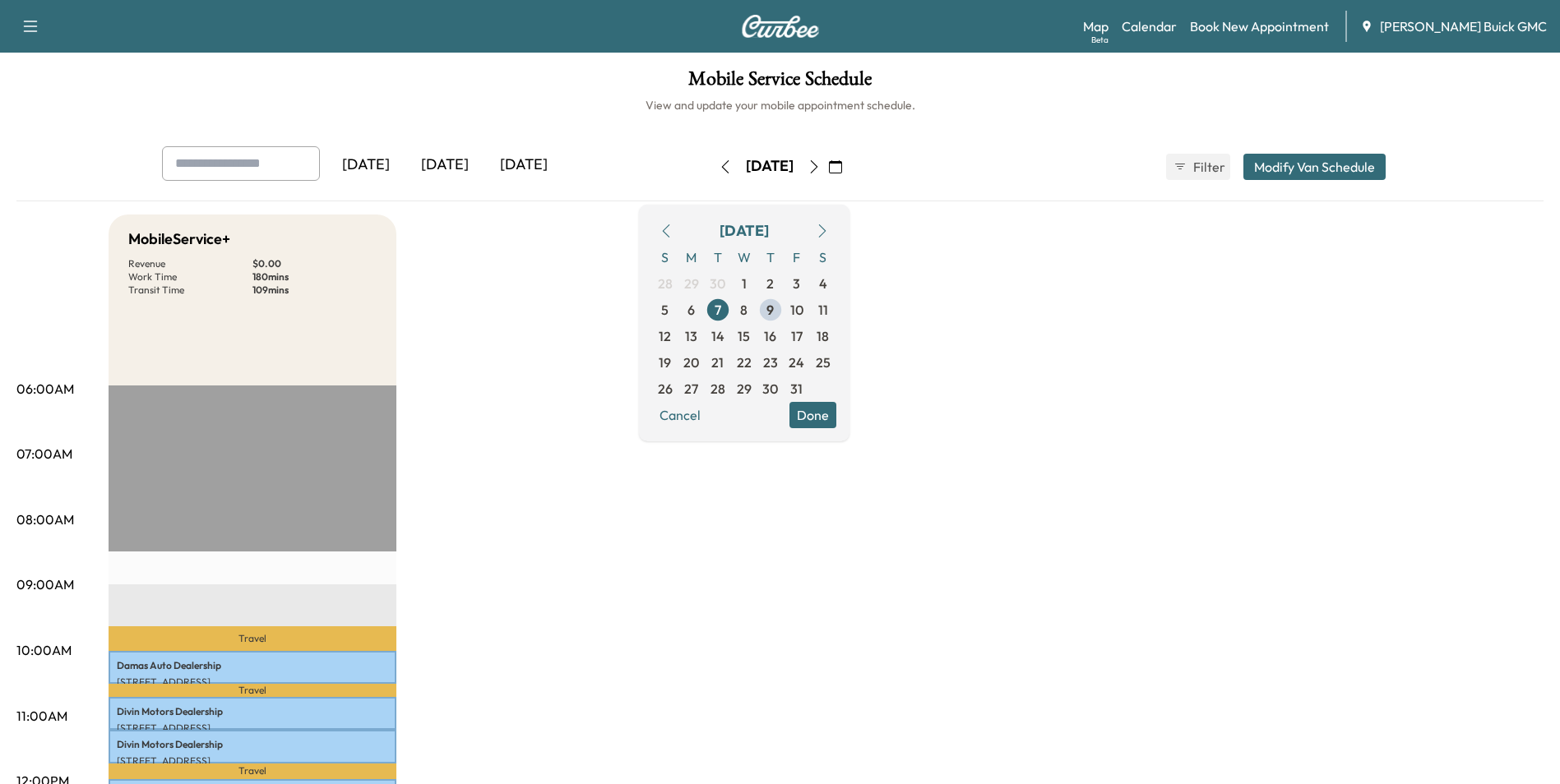
click at [697, 333] on span "13" at bounding box center [691, 336] width 12 height 20
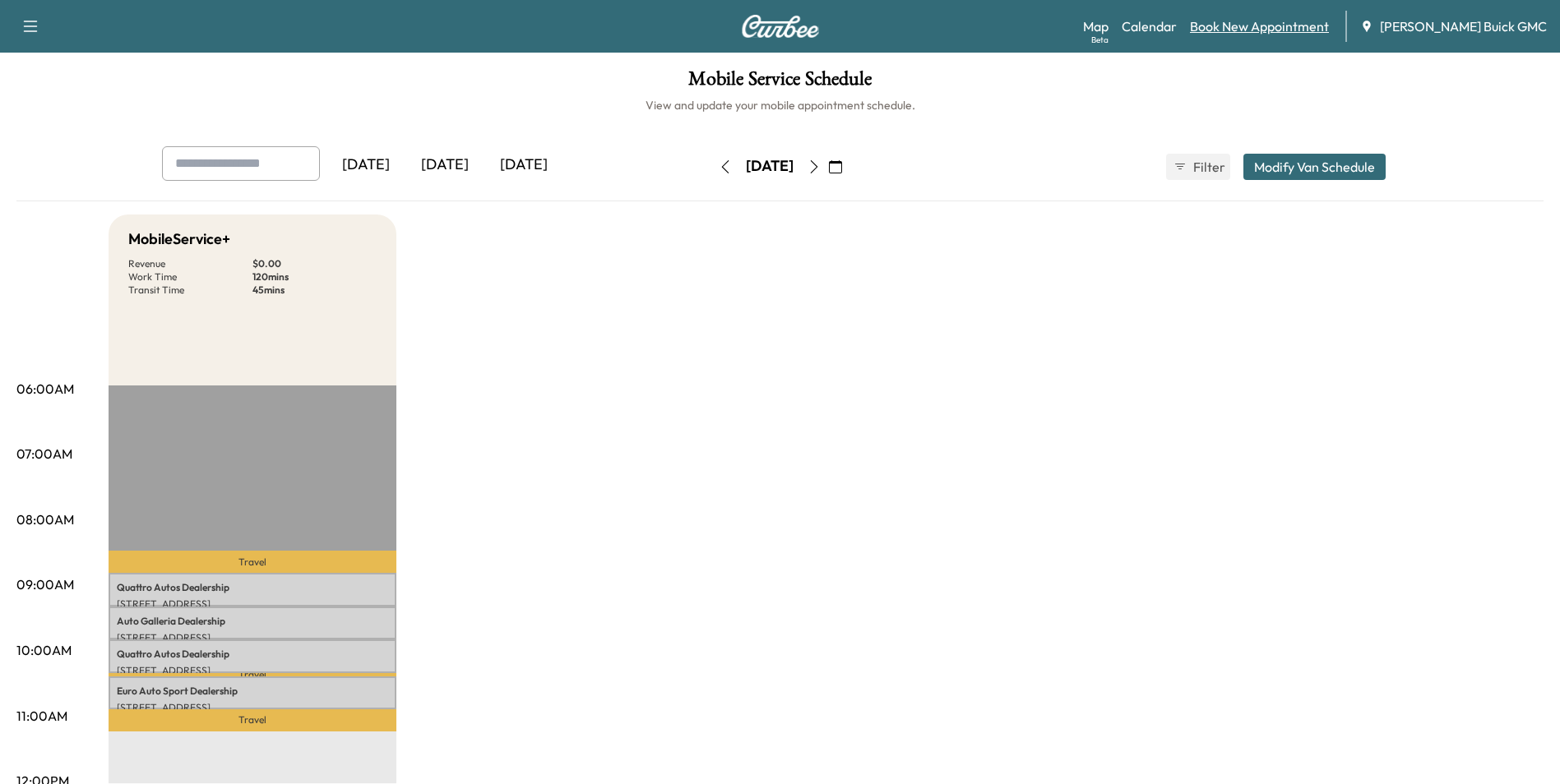
click at [1262, 26] on link "Book New Appointment" at bounding box center [1259, 26] width 139 height 20
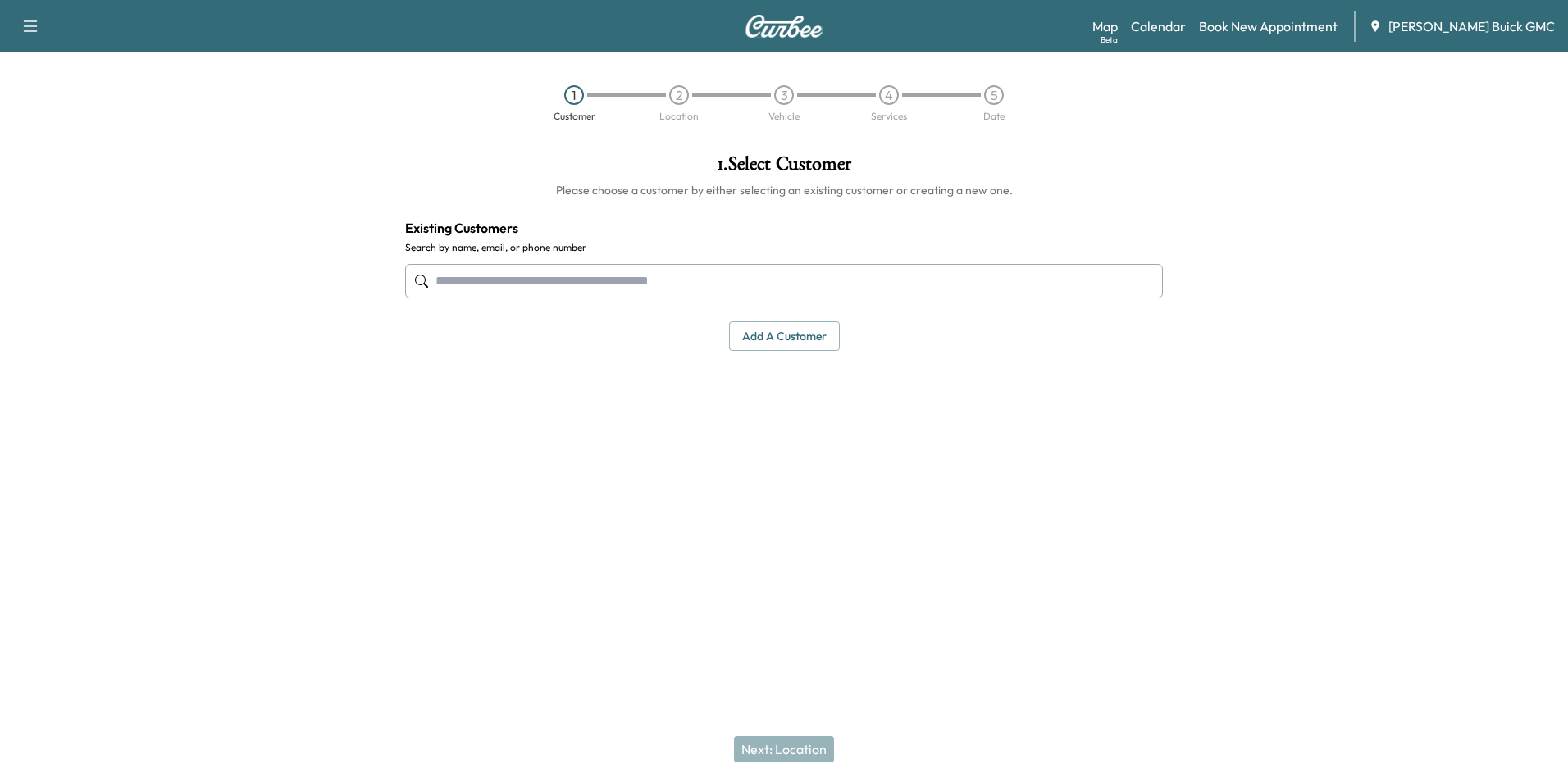
click at [653, 278] on input "text" at bounding box center [783, 281] width 758 height 34
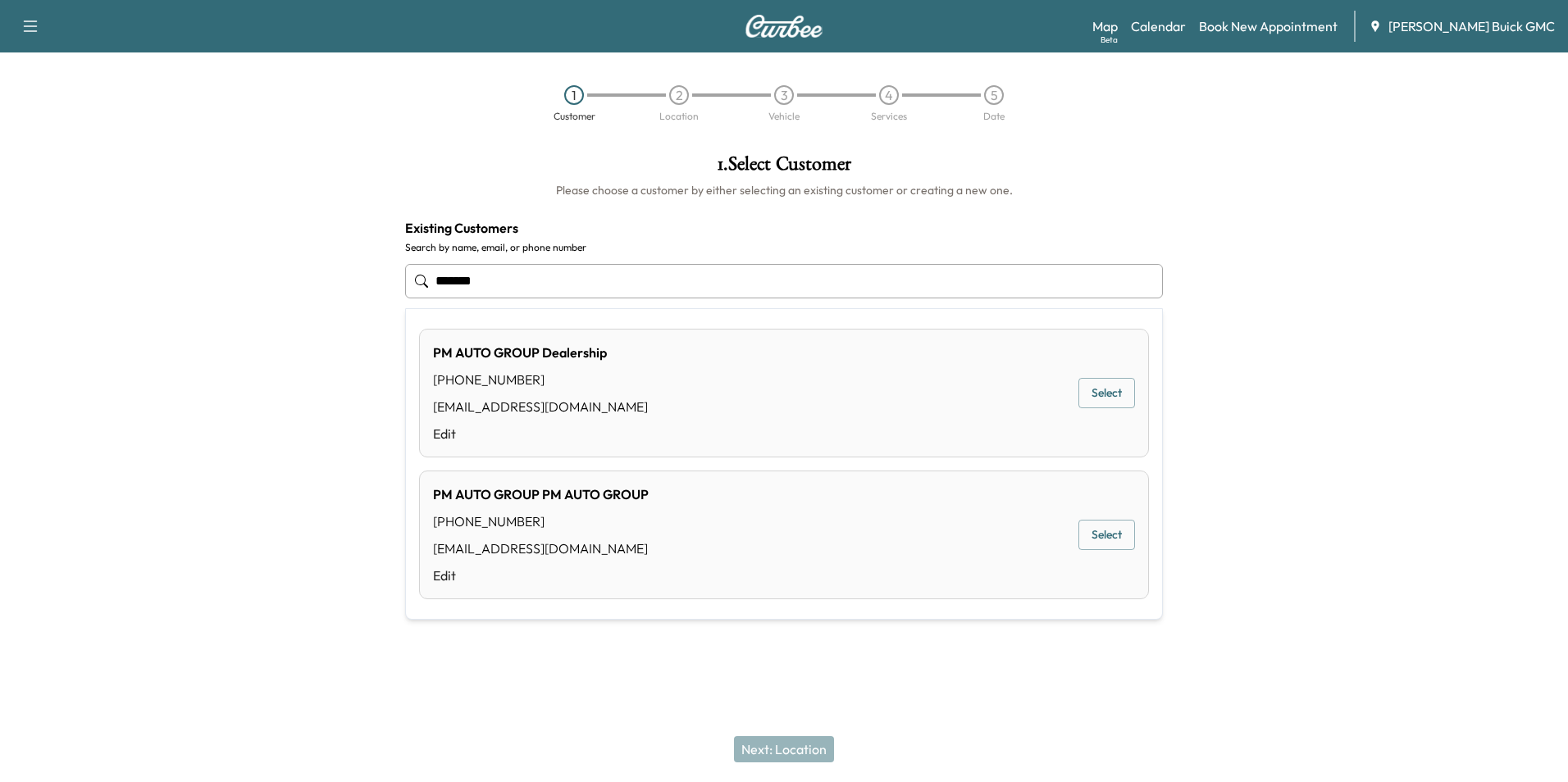
click at [1111, 390] on button "Select" at bounding box center [1107, 394] width 56 height 31
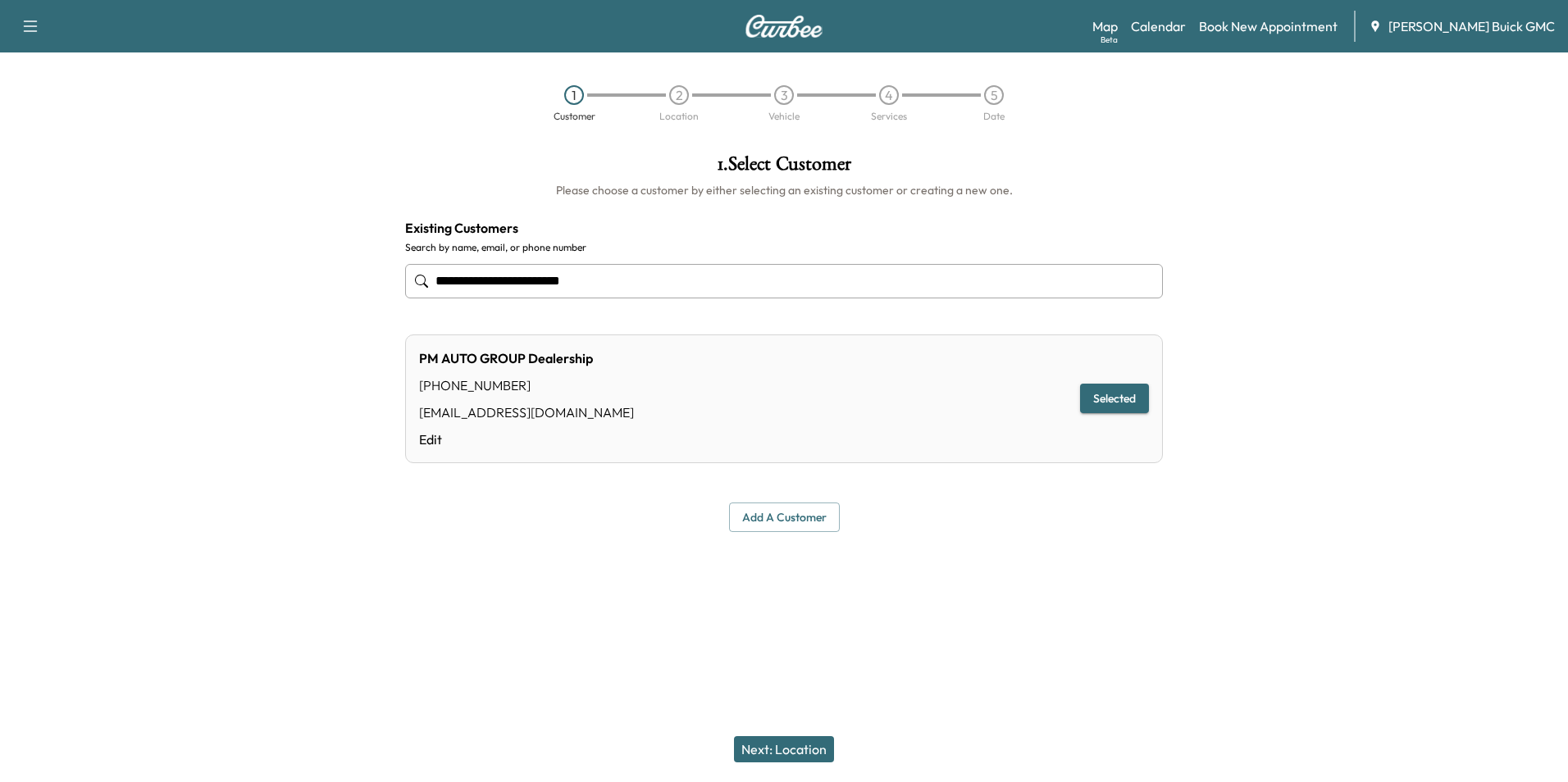
type input "**********"
click at [793, 746] on button "Next: Location" at bounding box center [783, 749] width 100 height 26
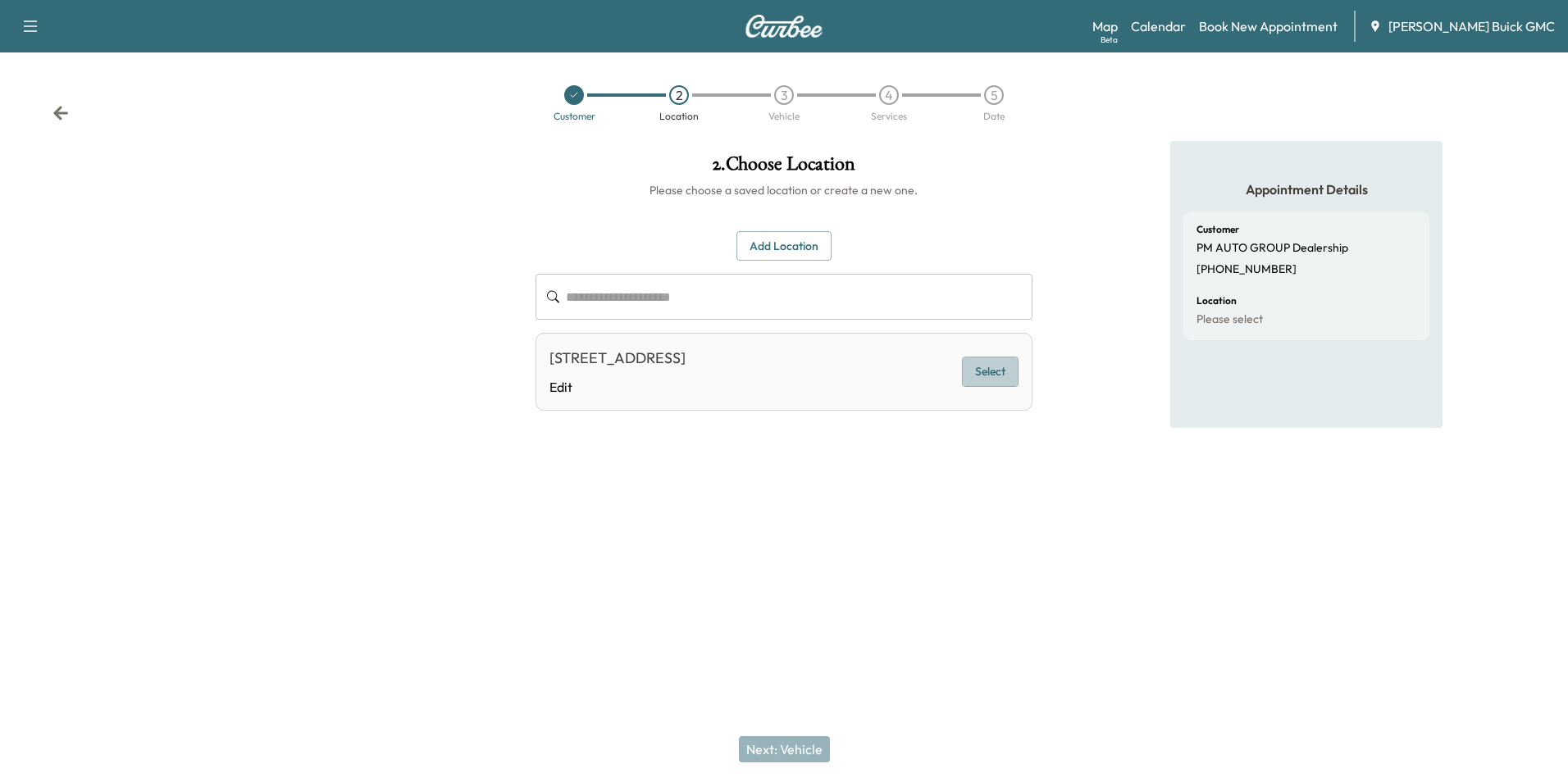
click at [996, 369] on button "Select" at bounding box center [990, 372] width 56 height 31
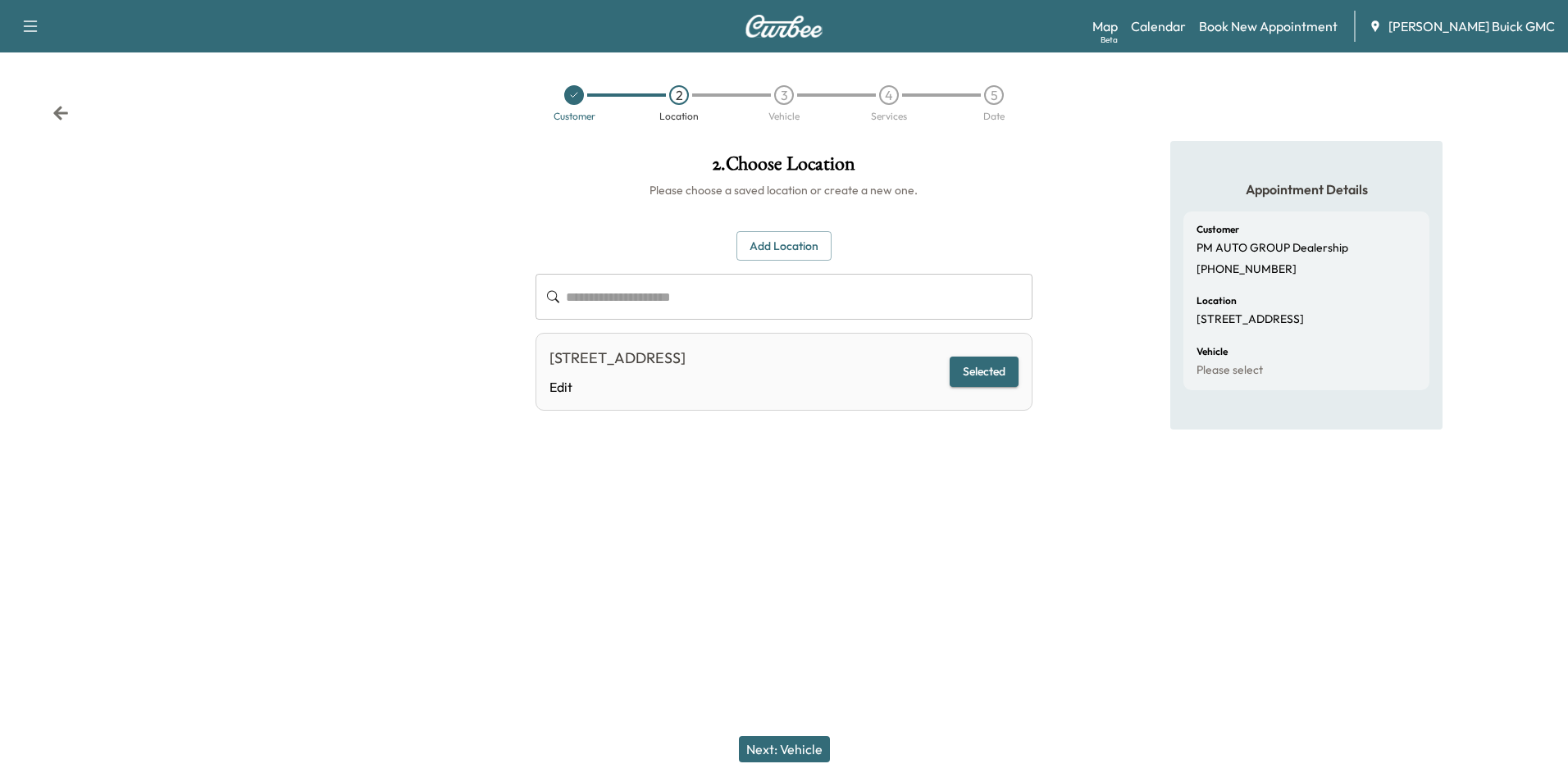
click at [792, 748] on button "Next: Vehicle" at bounding box center [784, 749] width 91 height 26
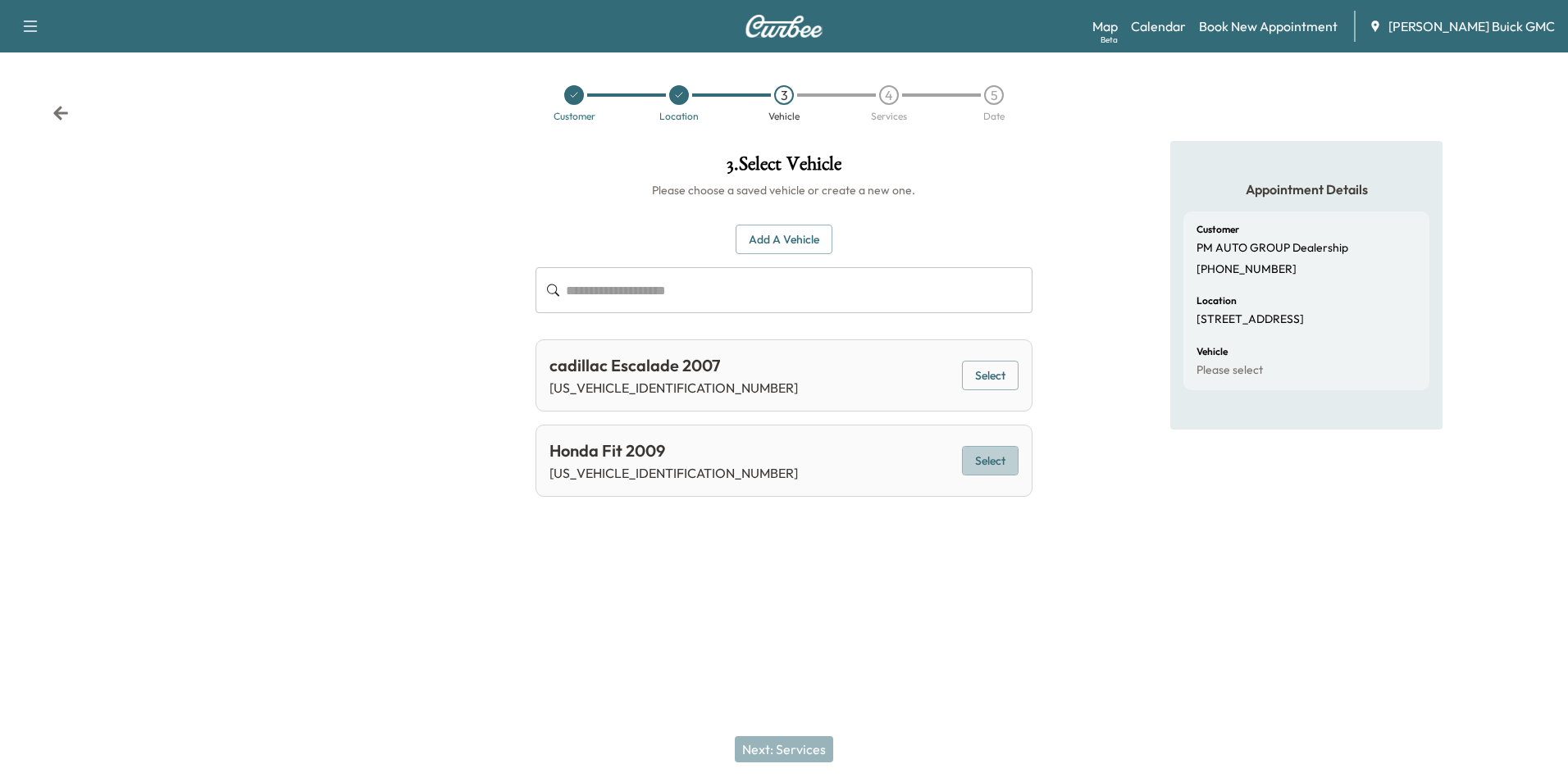
click at [986, 453] on button "Select" at bounding box center [990, 461] width 56 height 31
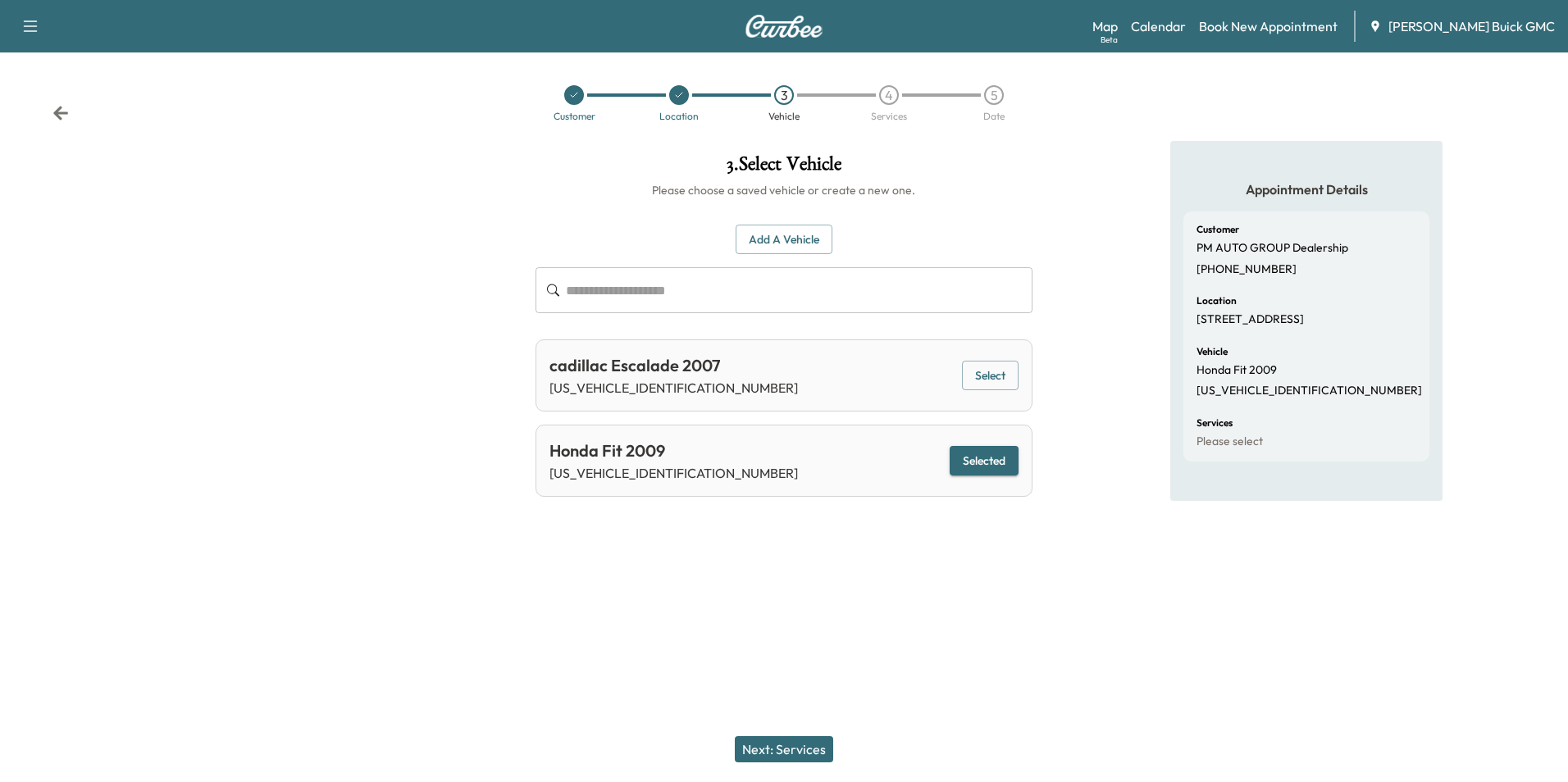
click at [799, 744] on button "Next: Services" at bounding box center [783, 749] width 98 height 26
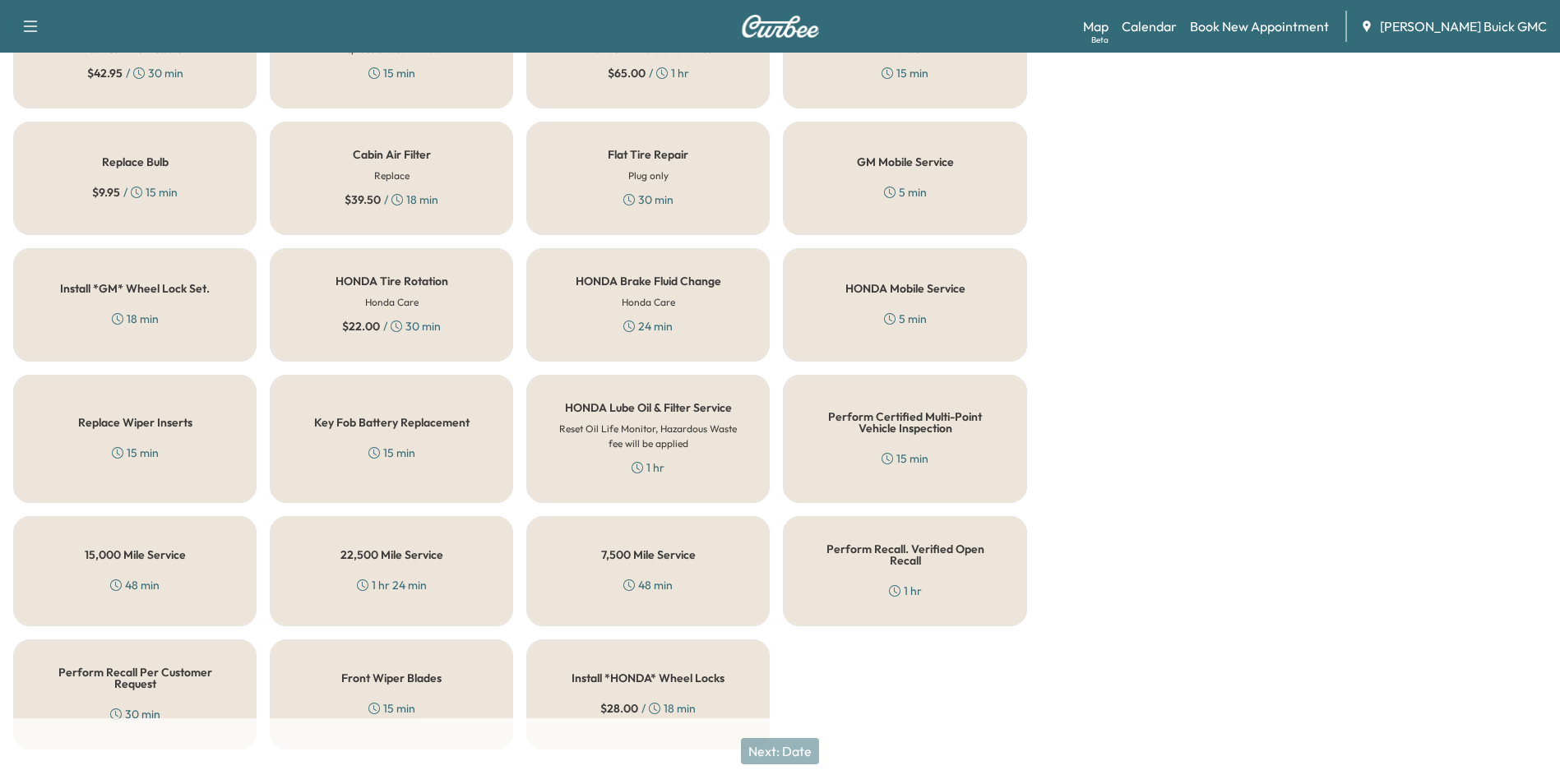
scroll to position [470, 0]
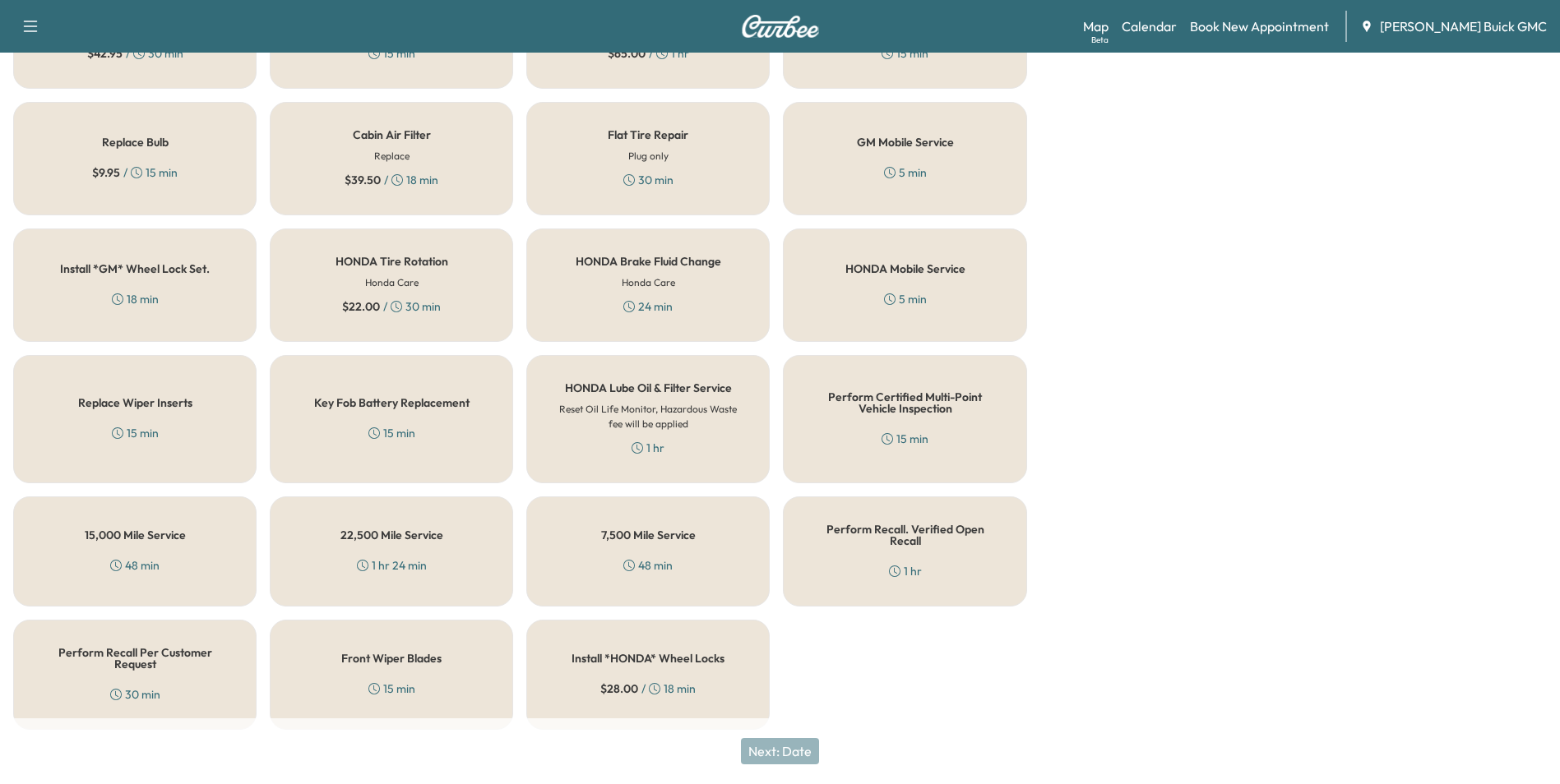
click at [162, 660] on div "Perform Recall Per Customer Request 30 min" at bounding box center [134, 674] width 243 height 110
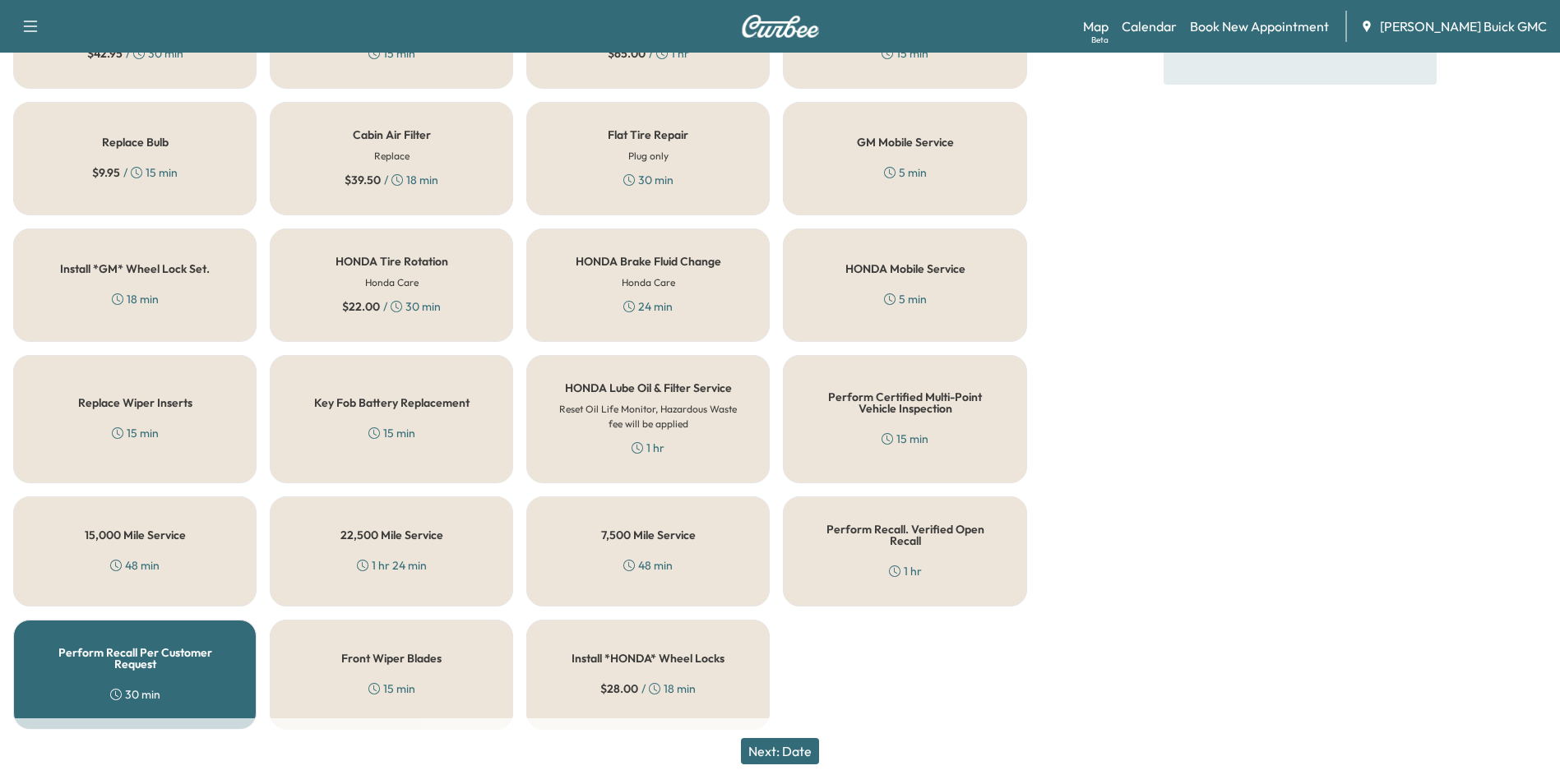
click at [801, 753] on button "Next: Date" at bounding box center [779, 751] width 78 height 27
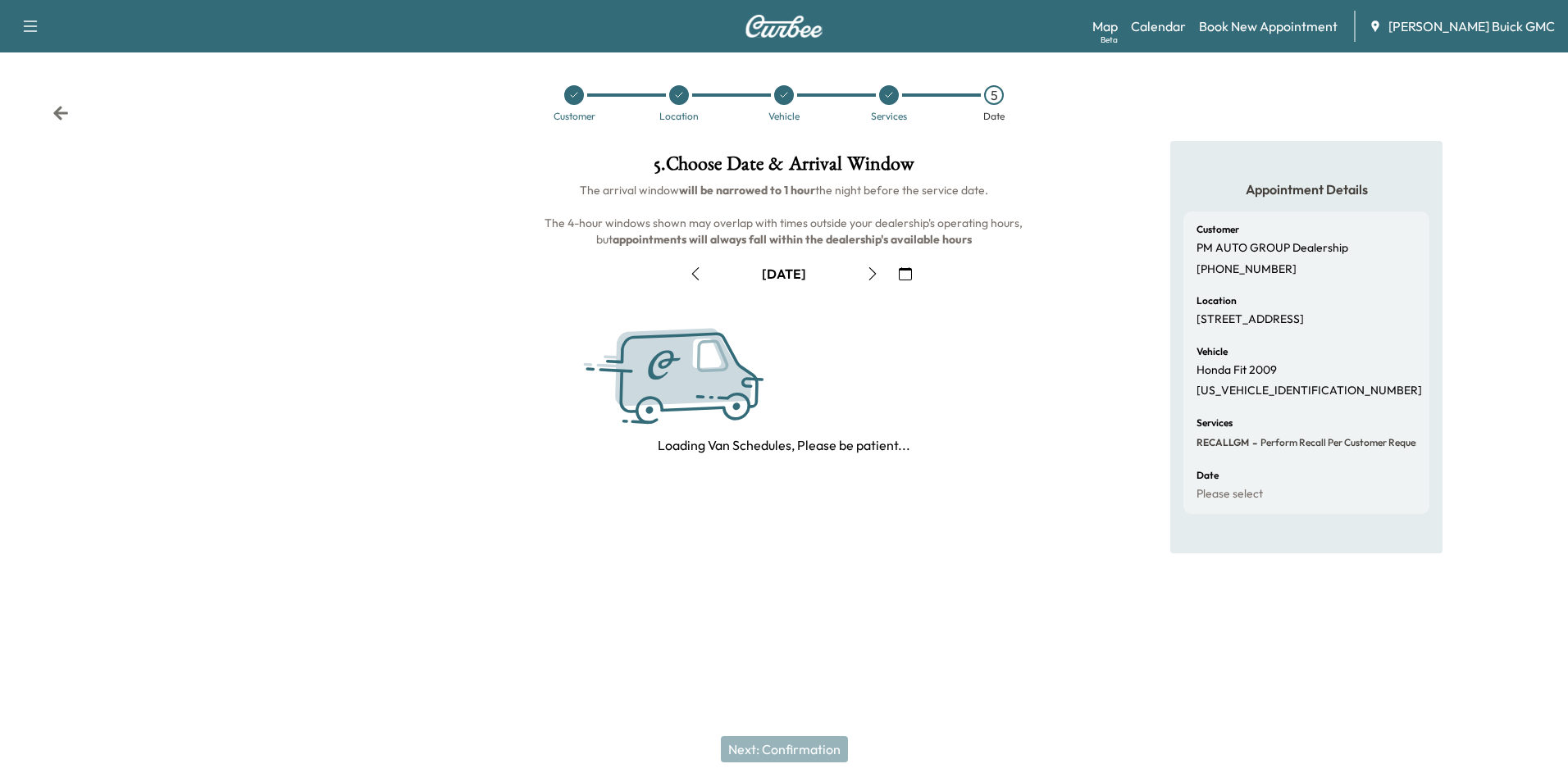
click at [904, 271] on icon "button" at bounding box center [904, 273] width 13 height 13
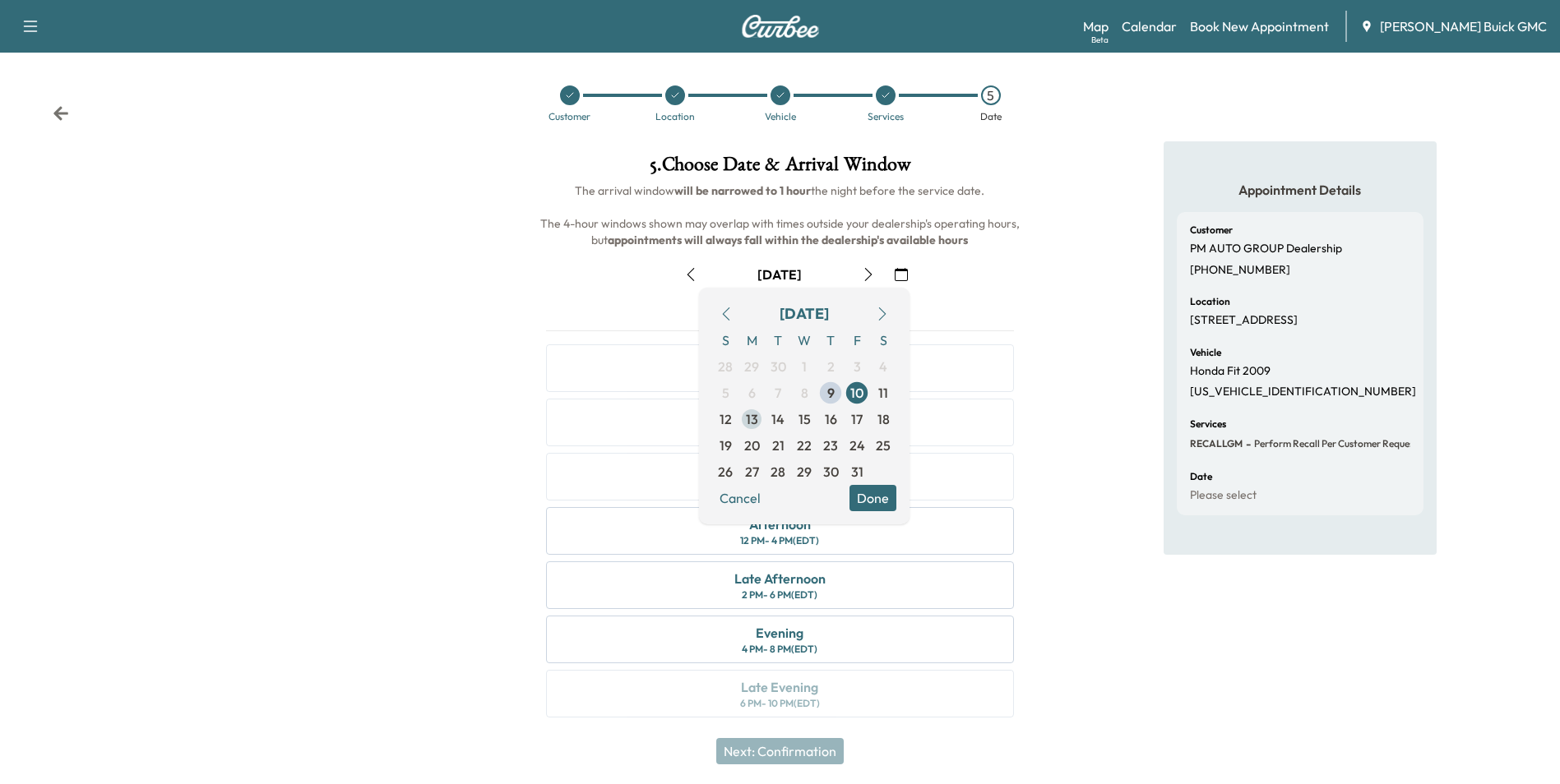
click at [747, 414] on span "13" at bounding box center [752, 419] width 12 height 20
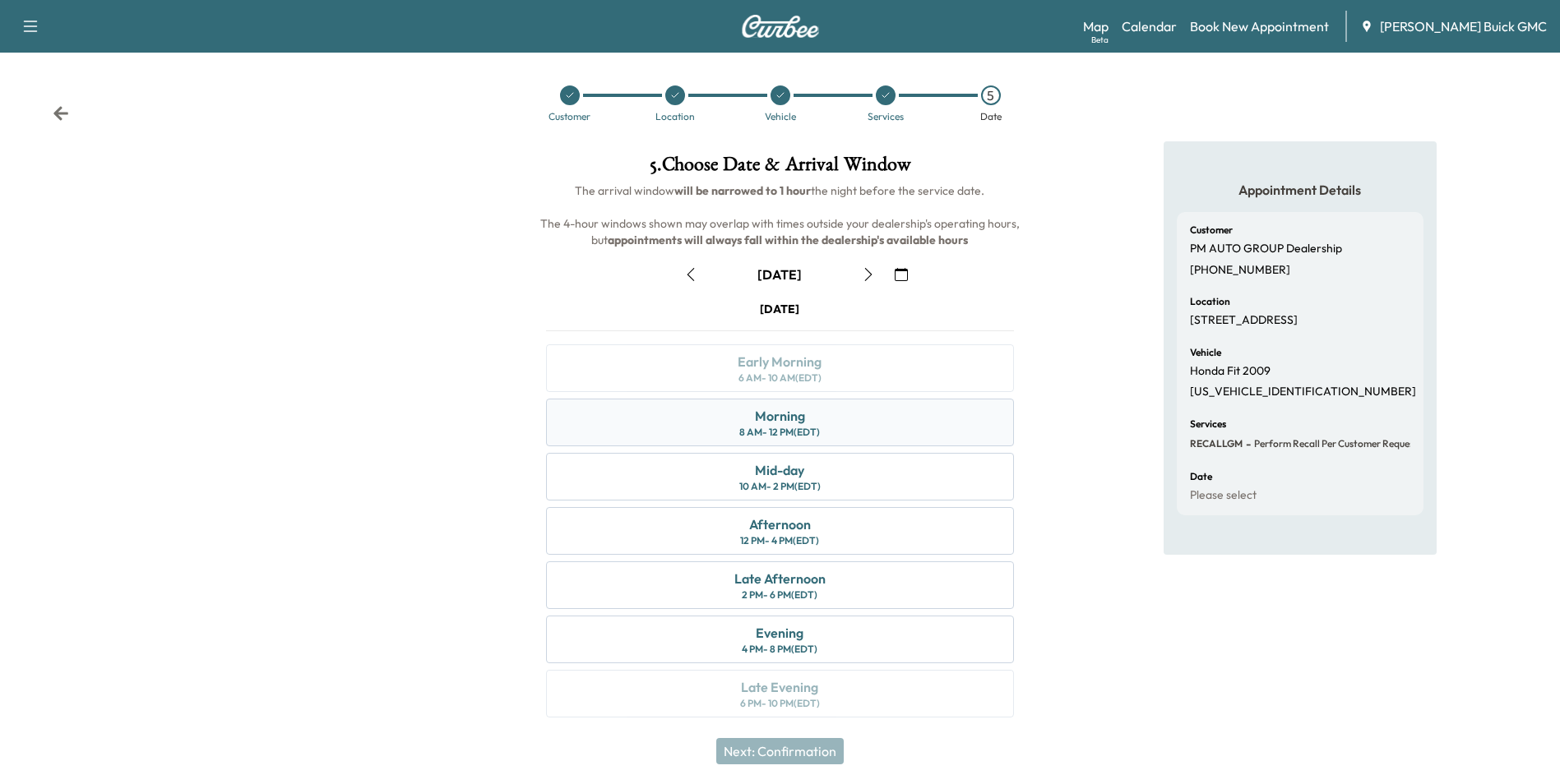
click at [791, 416] on div "Morning" at bounding box center [779, 415] width 51 height 20
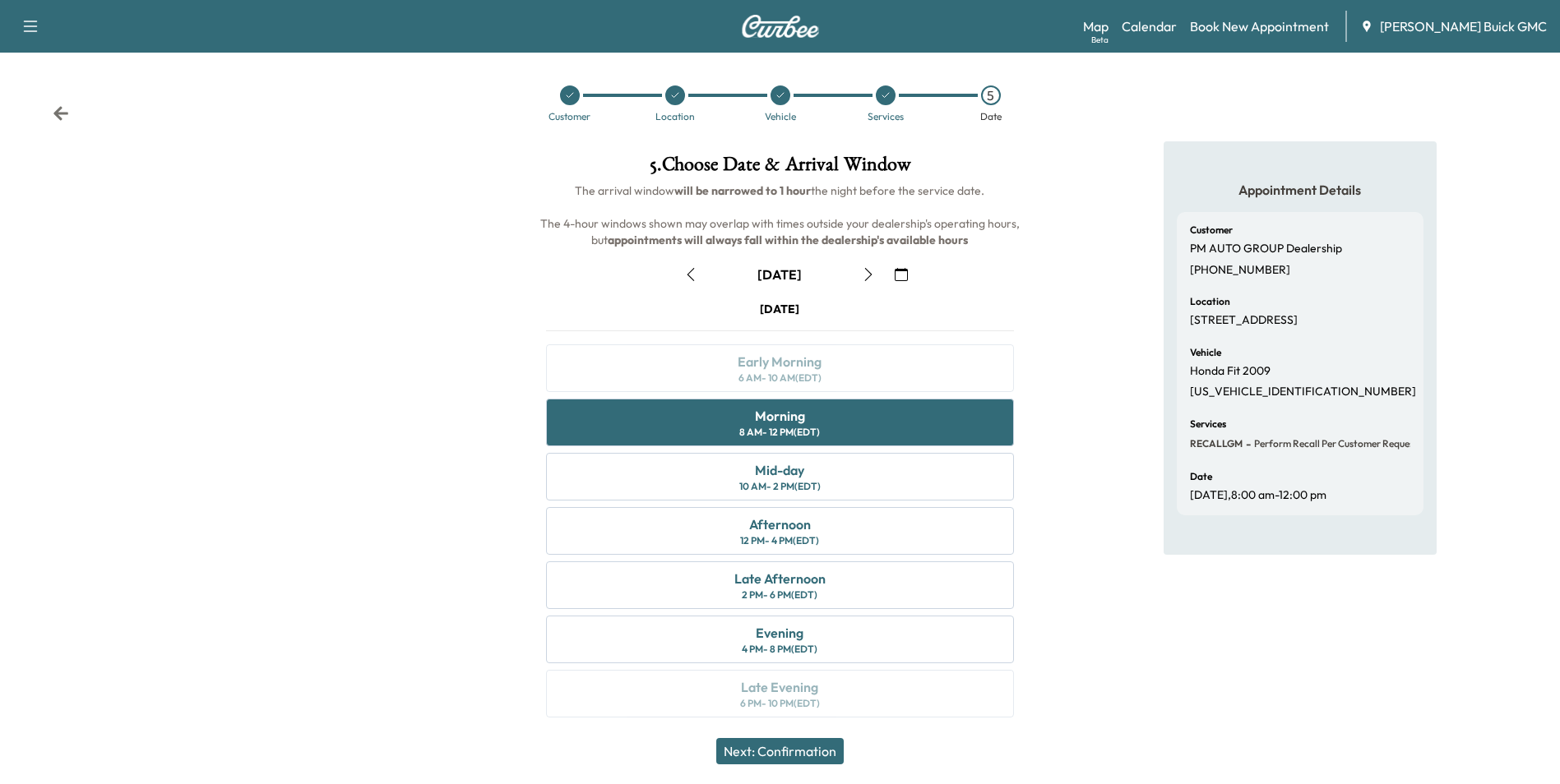
click at [797, 749] on button "Next: Confirmation" at bounding box center [779, 751] width 128 height 27
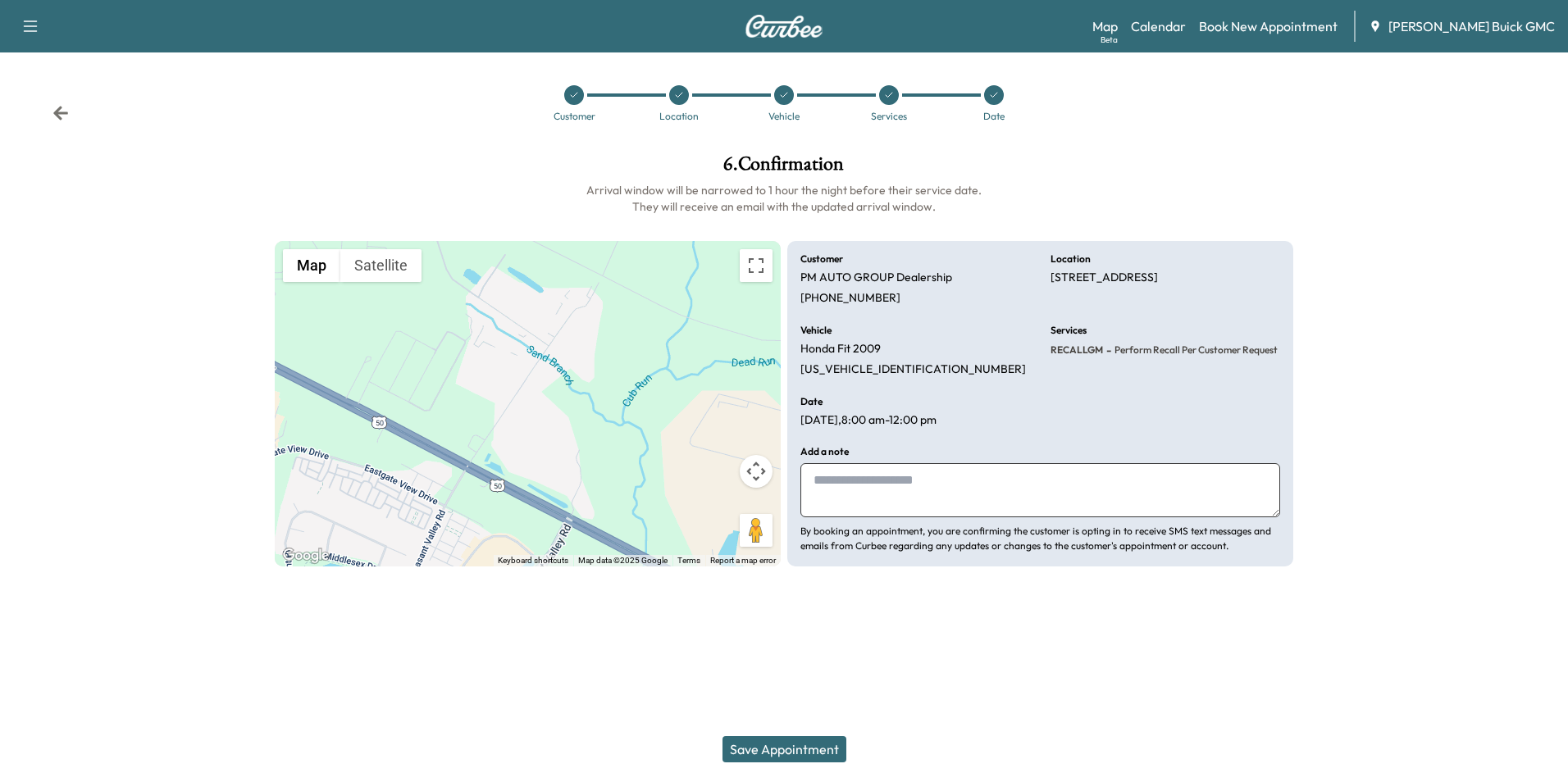
click at [886, 485] on textarea at bounding box center [1040, 490] width 480 height 54
type textarea "**********"
click at [782, 747] on button "Save Appointment" at bounding box center [784, 749] width 124 height 26
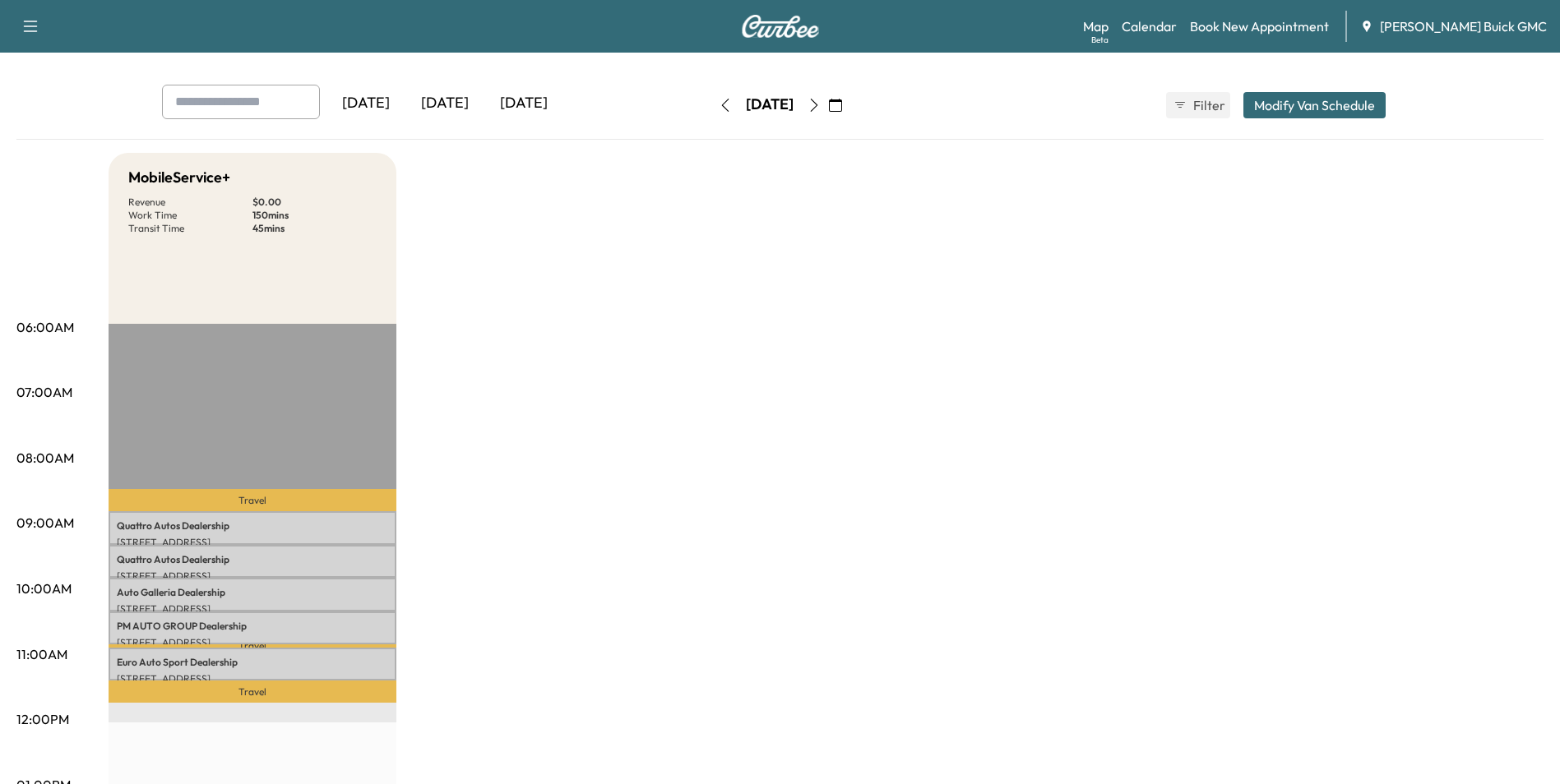
scroll to position [164, 0]
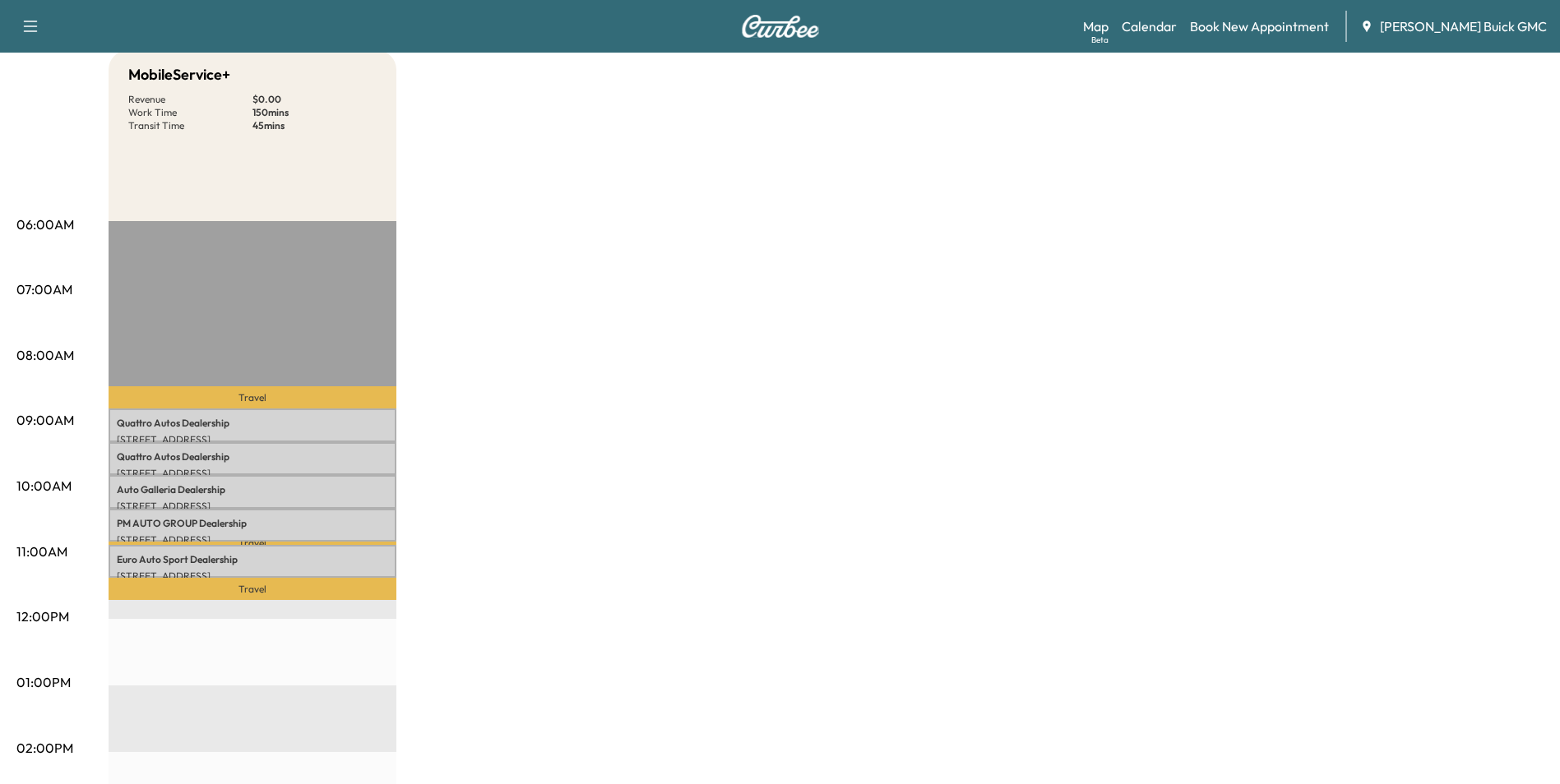
click at [735, 483] on div "MobileService+ Revenue $ 0.00 Work Time 150 mins Transit Time 45 mins Travel Qu…" at bounding box center [826, 667] width 1435 height 1232
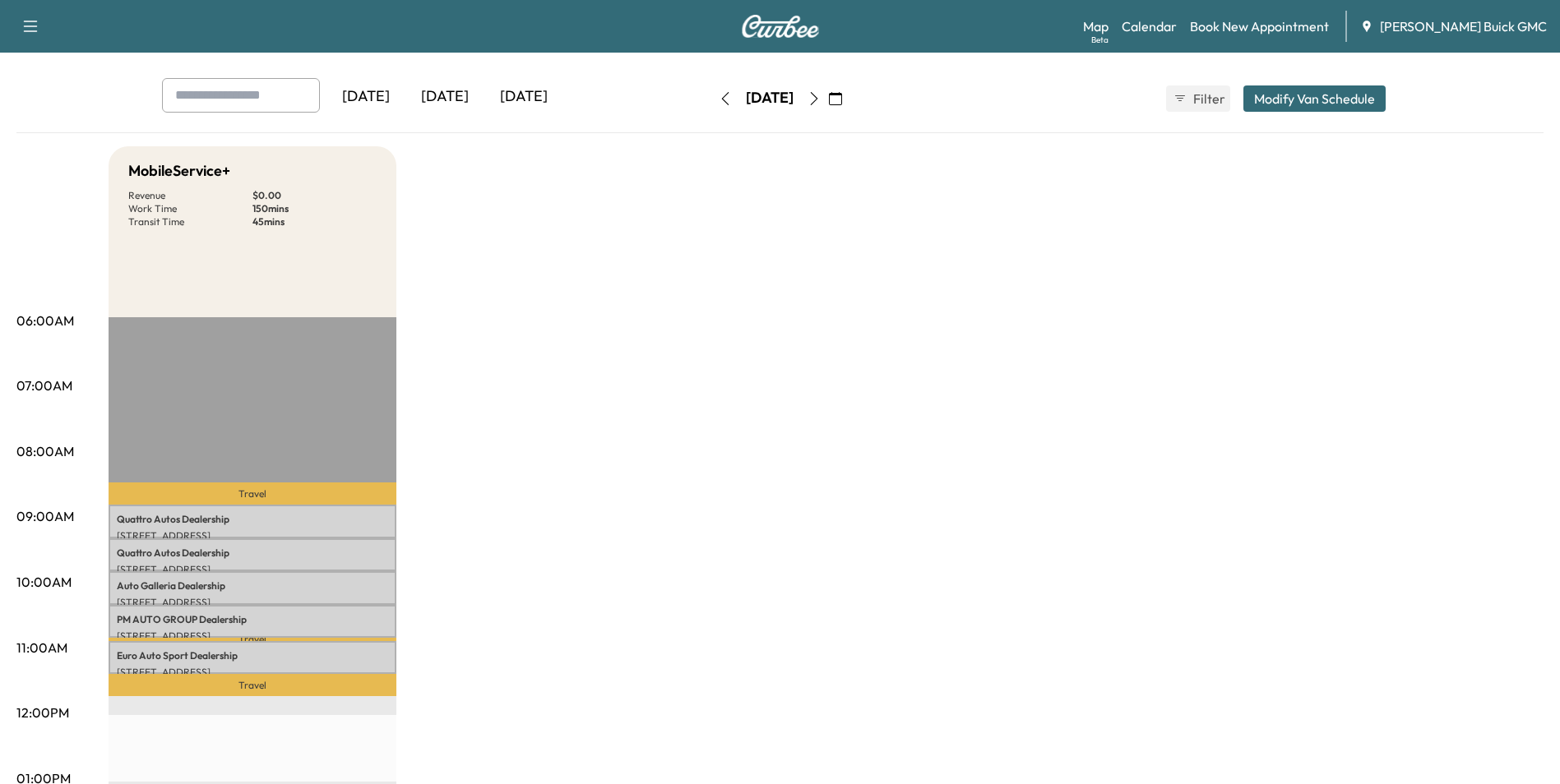
scroll to position [0, 0]
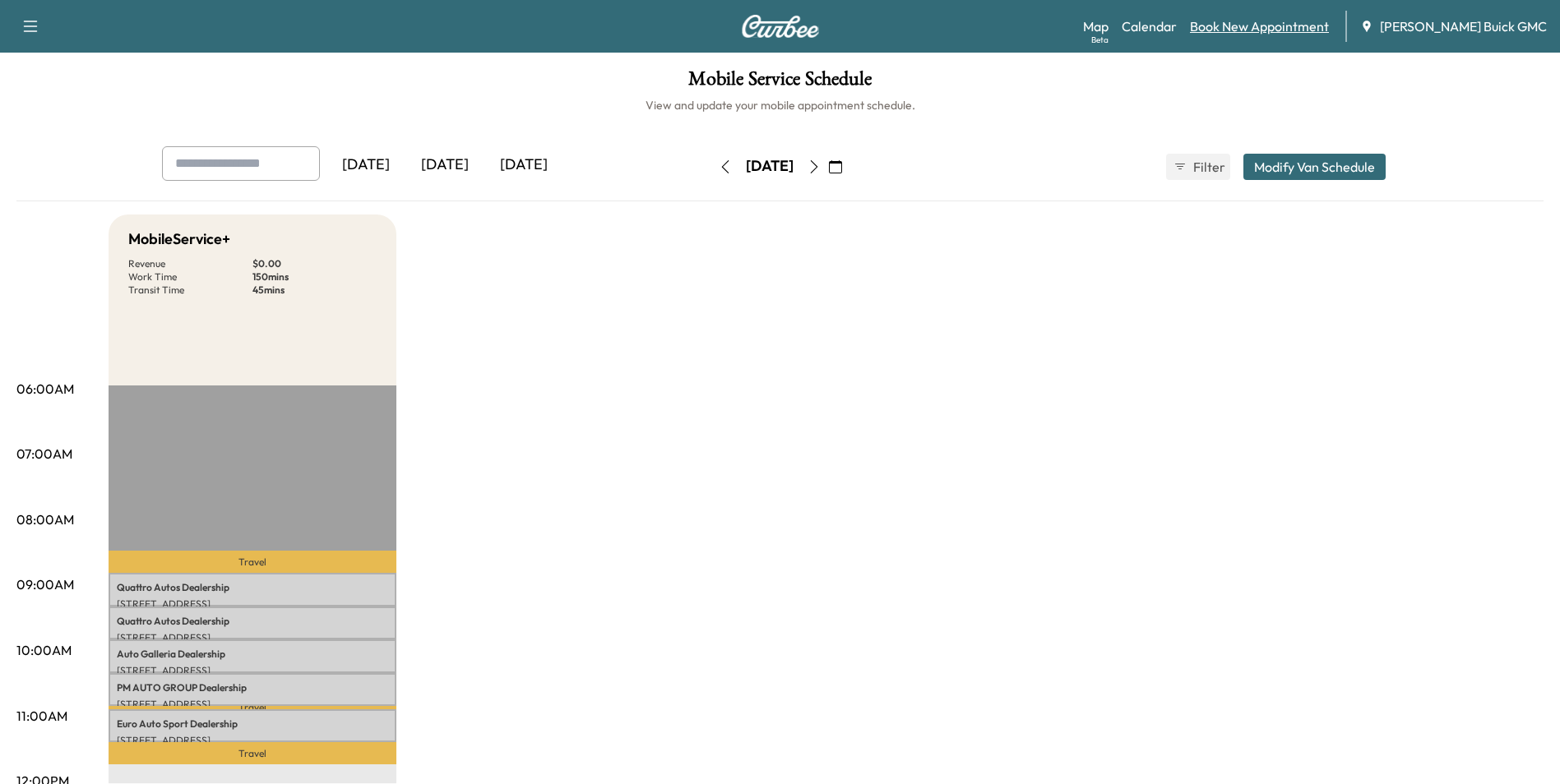
click at [1267, 27] on link "Book New Appointment" at bounding box center [1259, 26] width 139 height 20
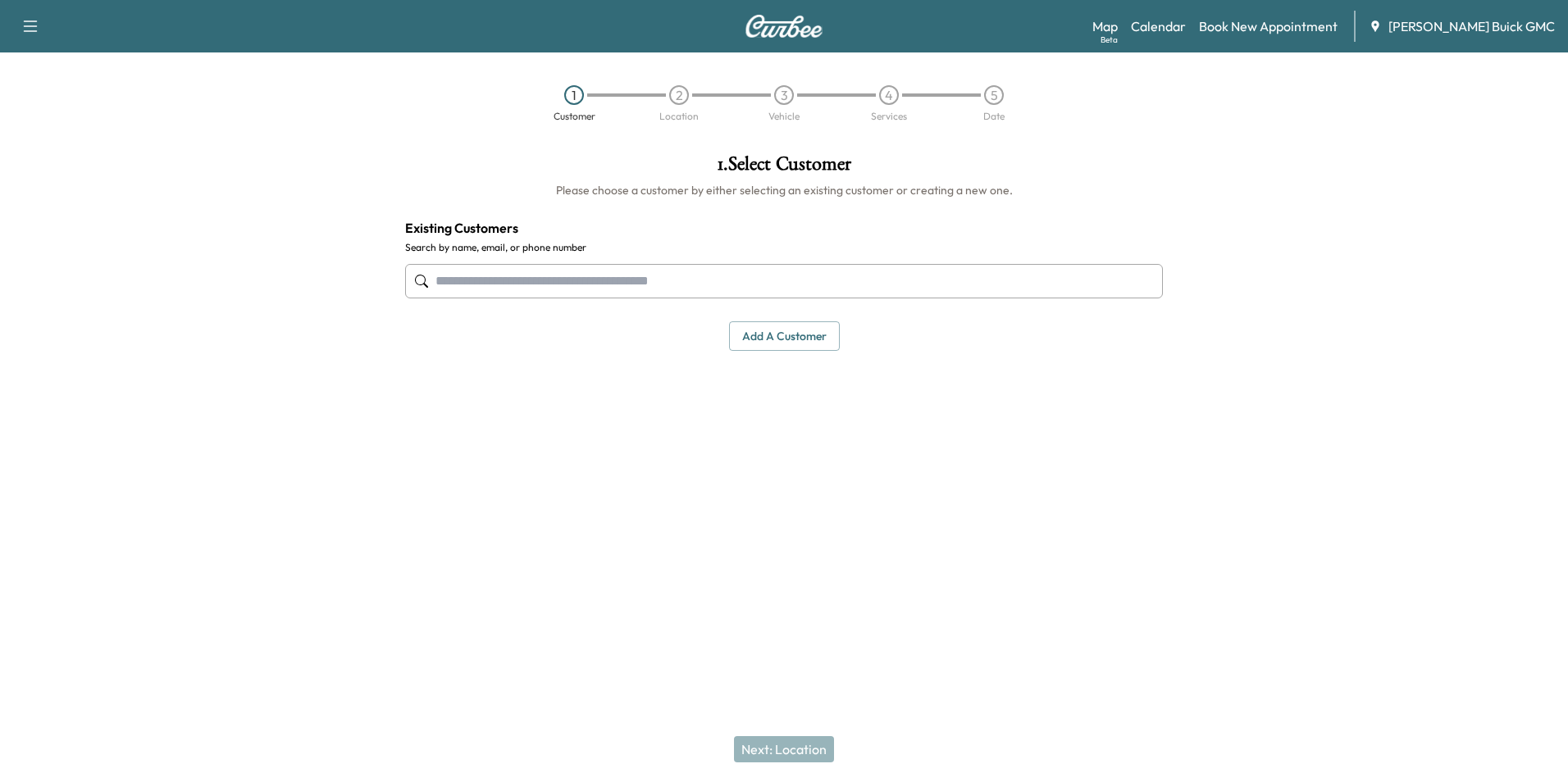
click at [654, 283] on input "text" at bounding box center [783, 281] width 758 height 34
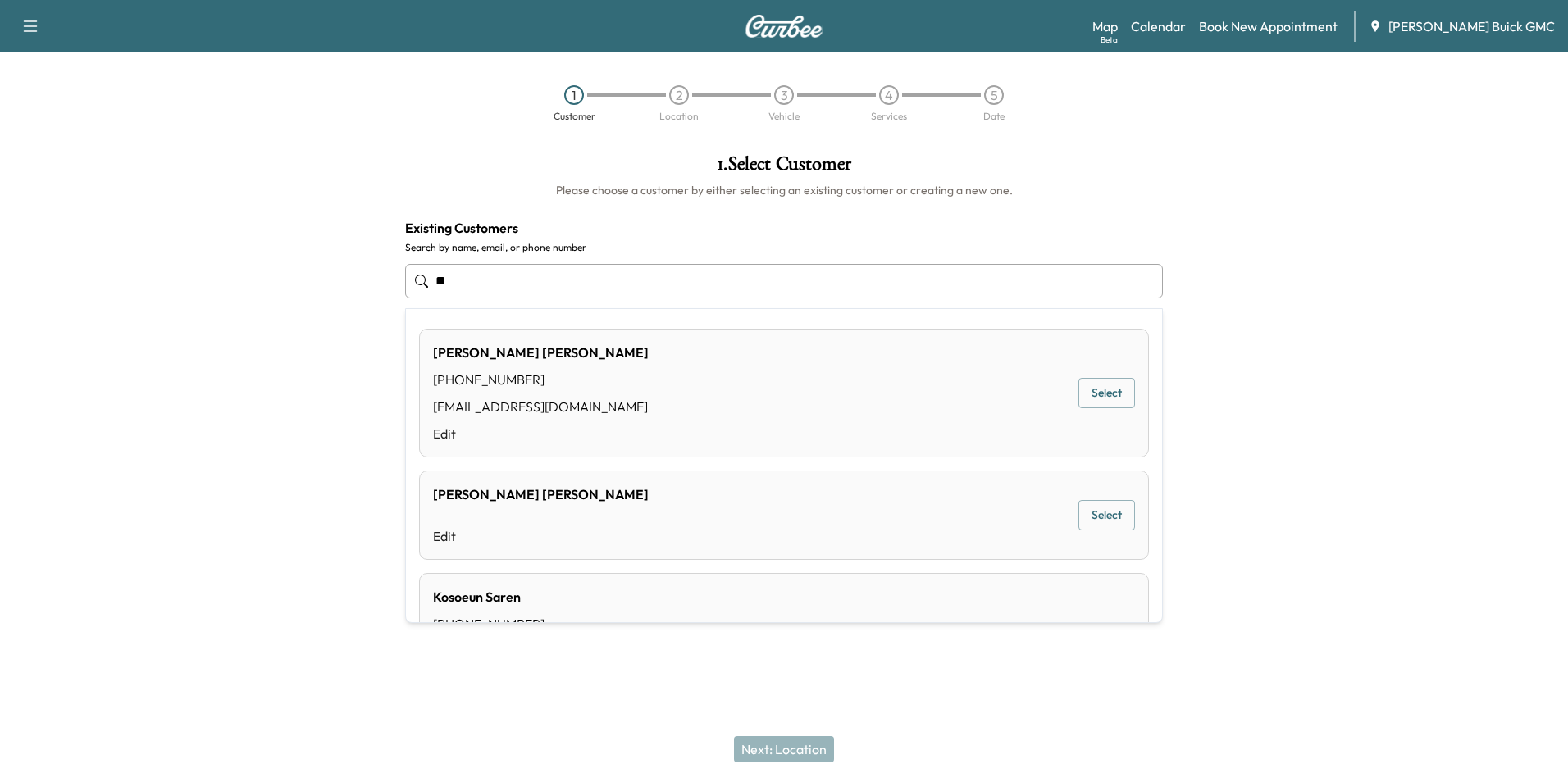
type input "*"
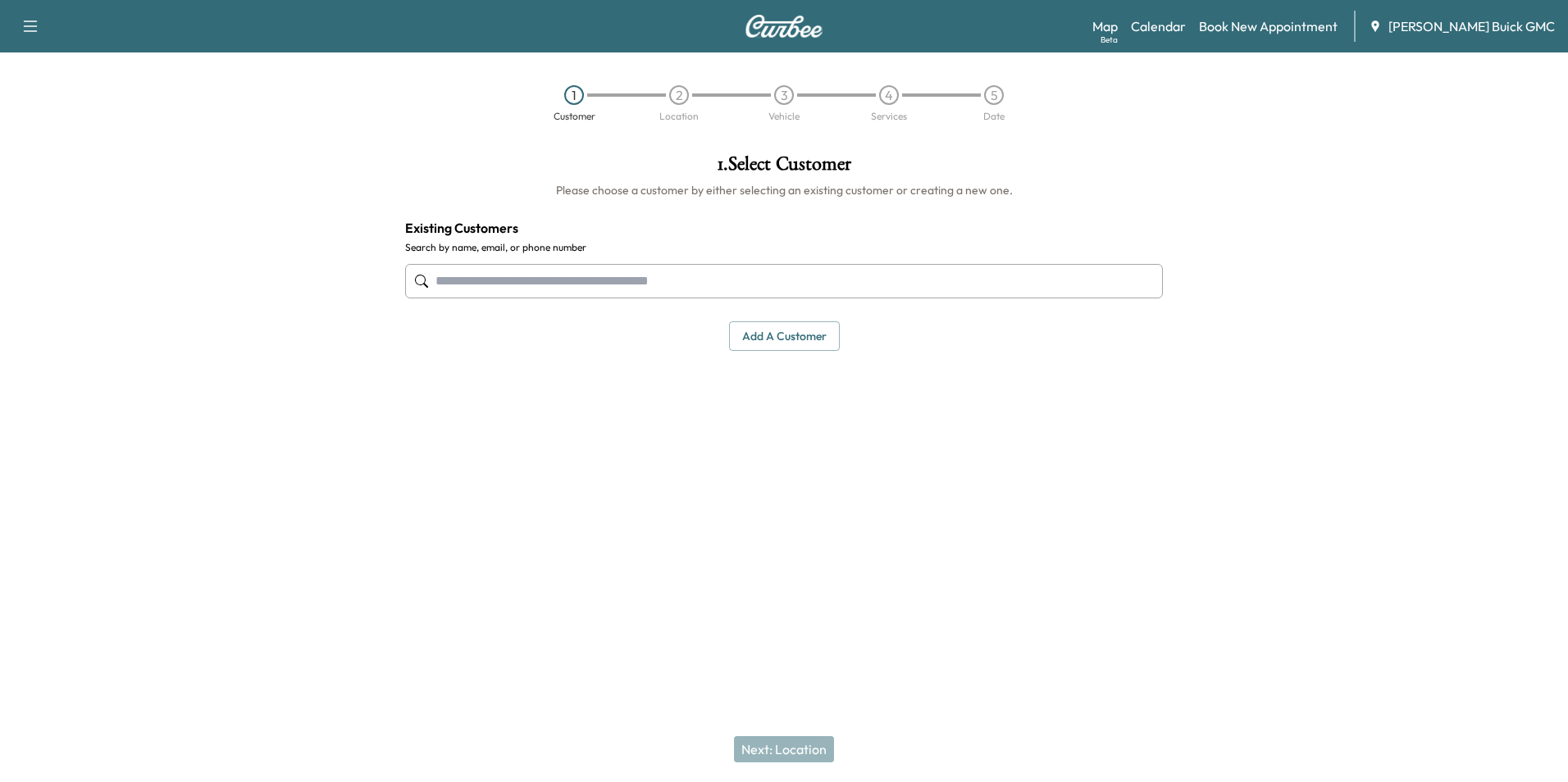
click at [764, 327] on button "Add a customer" at bounding box center [785, 336] width 111 height 31
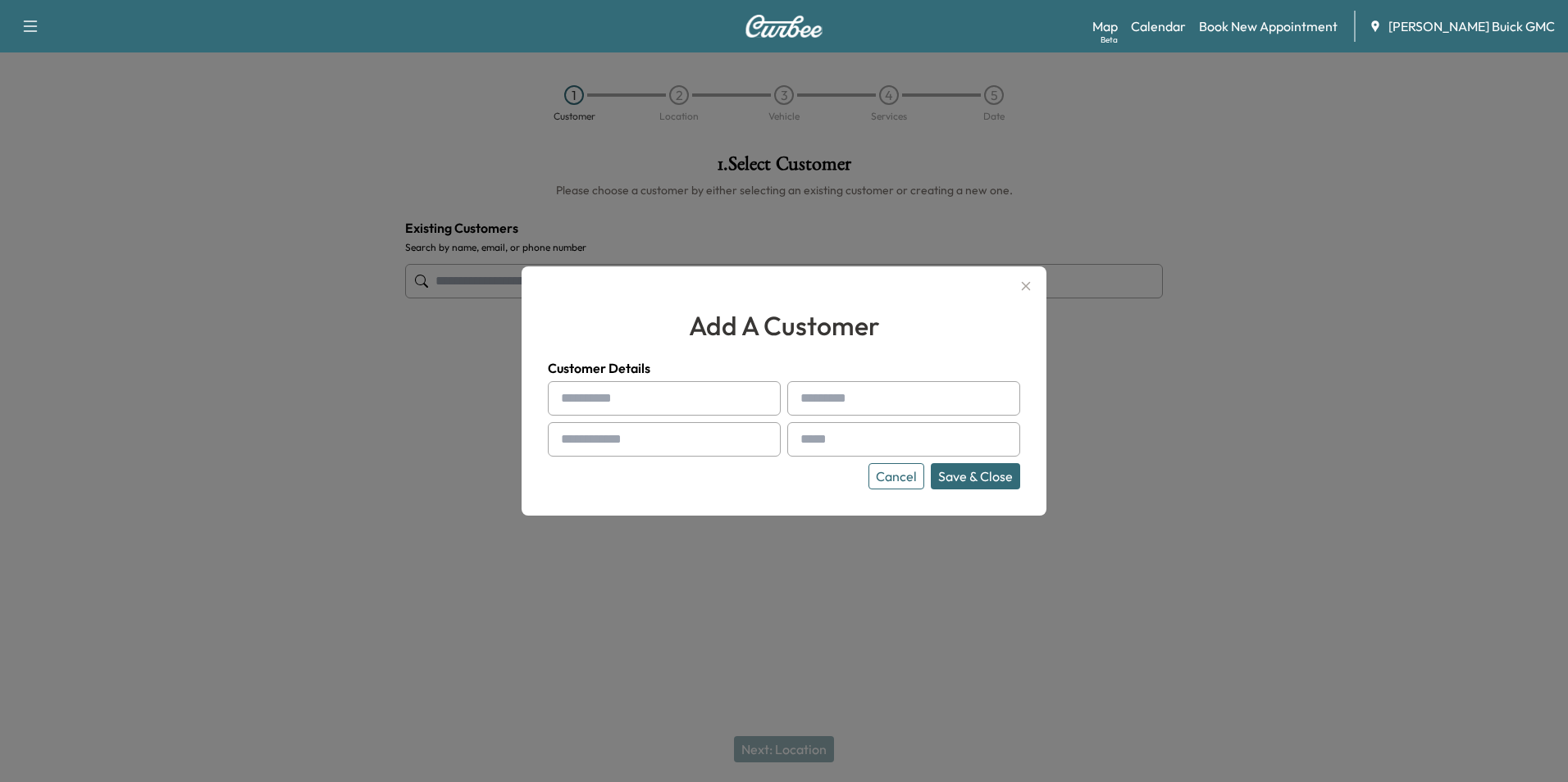
click at [664, 394] on input "text" at bounding box center [664, 399] width 233 height 34
type input "**********"
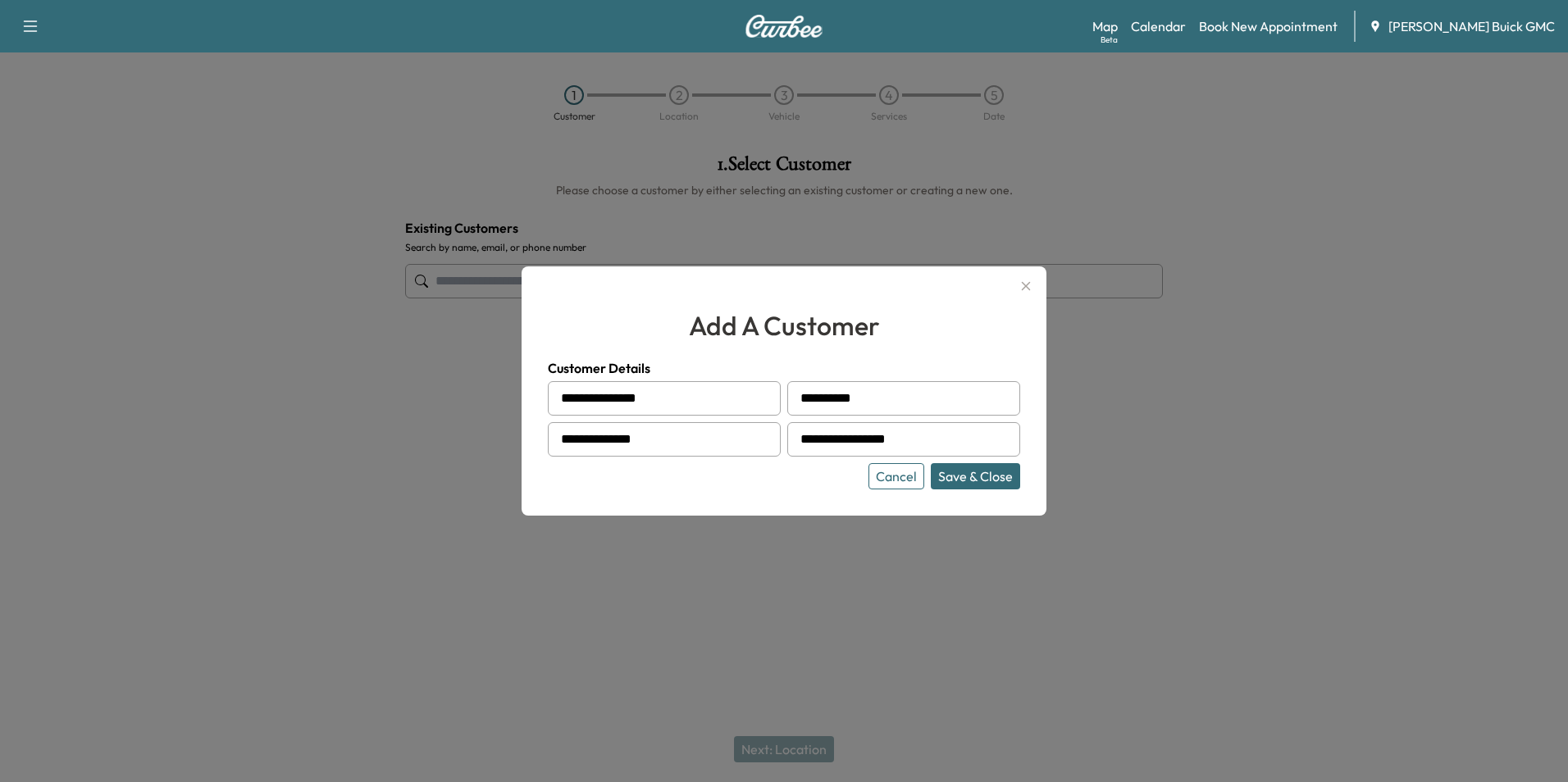
click at [970, 474] on button "Save & Close" at bounding box center [975, 476] width 90 height 26
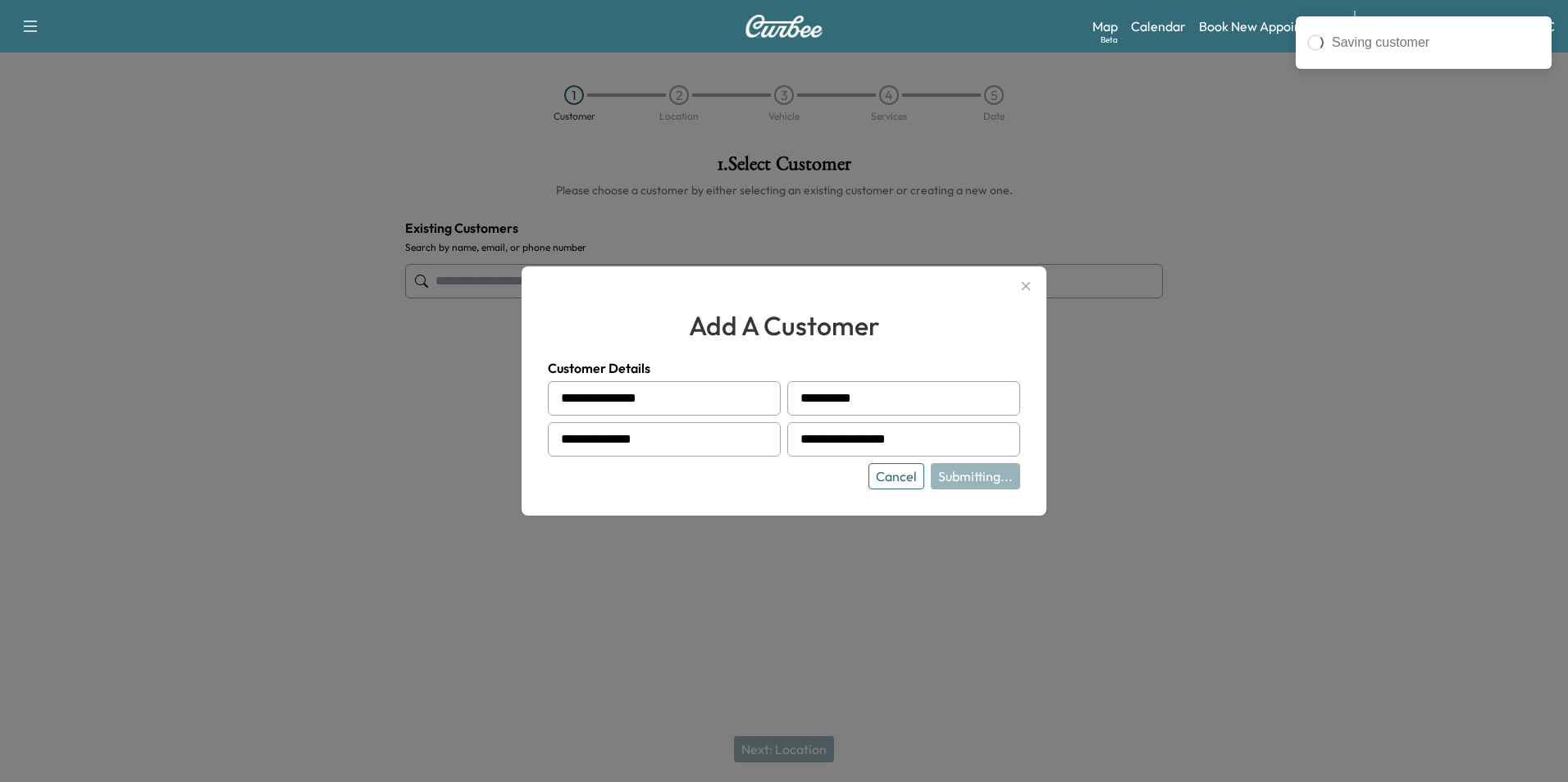
type input "**********"
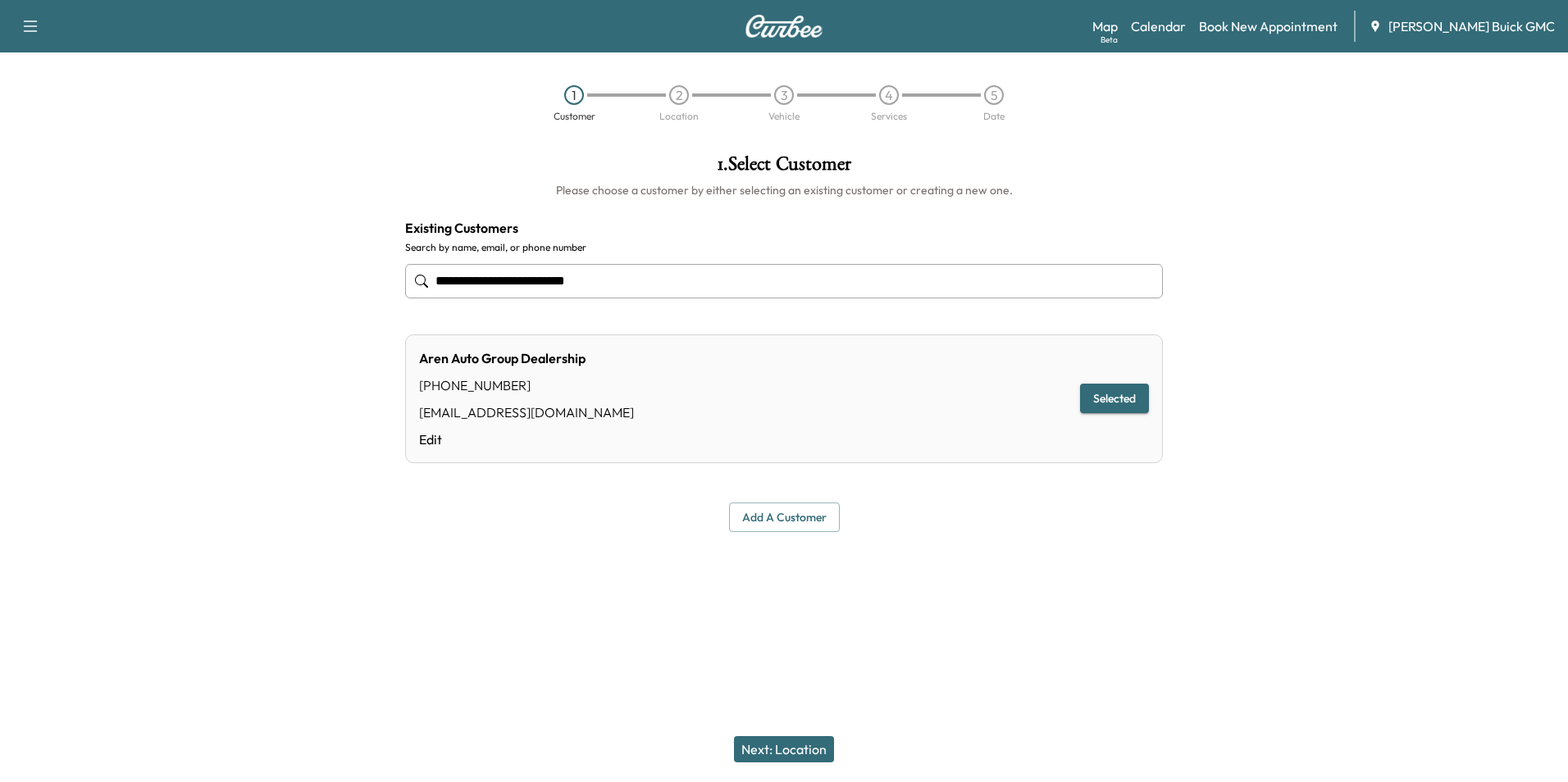
drag, startPoint x: 1256, startPoint y: 395, endPoint x: 1255, endPoint y: 408, distance: 13.0
click at [1257, 394] on div at bounding box center [1372, 342] width 392 height 404
click at [794, 746] on button "Next: Location" at bounding box center [783, 749] width 100 height 26
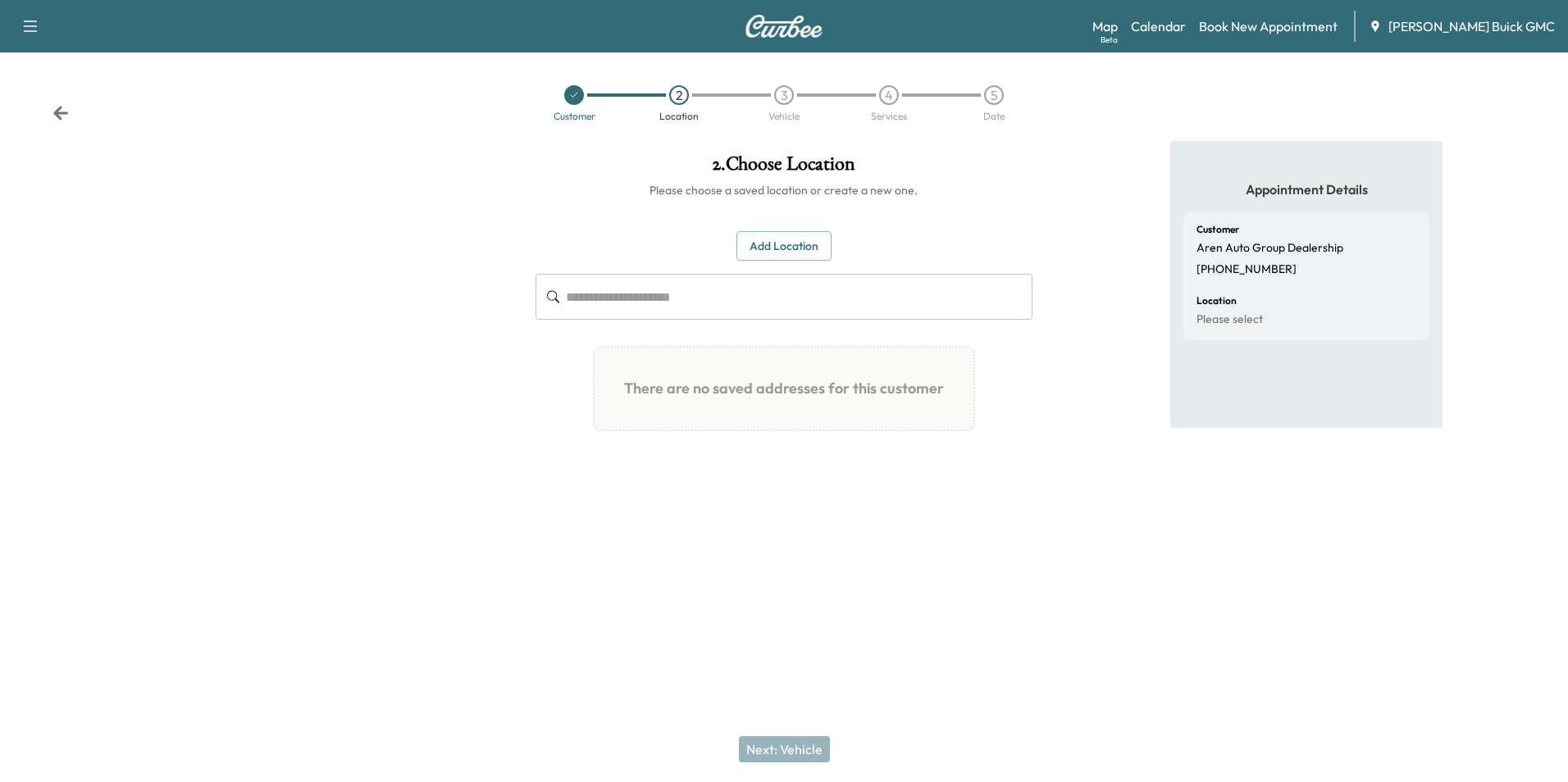
click at [785, 247] on button "Add Location" at bounding box center [783, 247] width 95 height 31
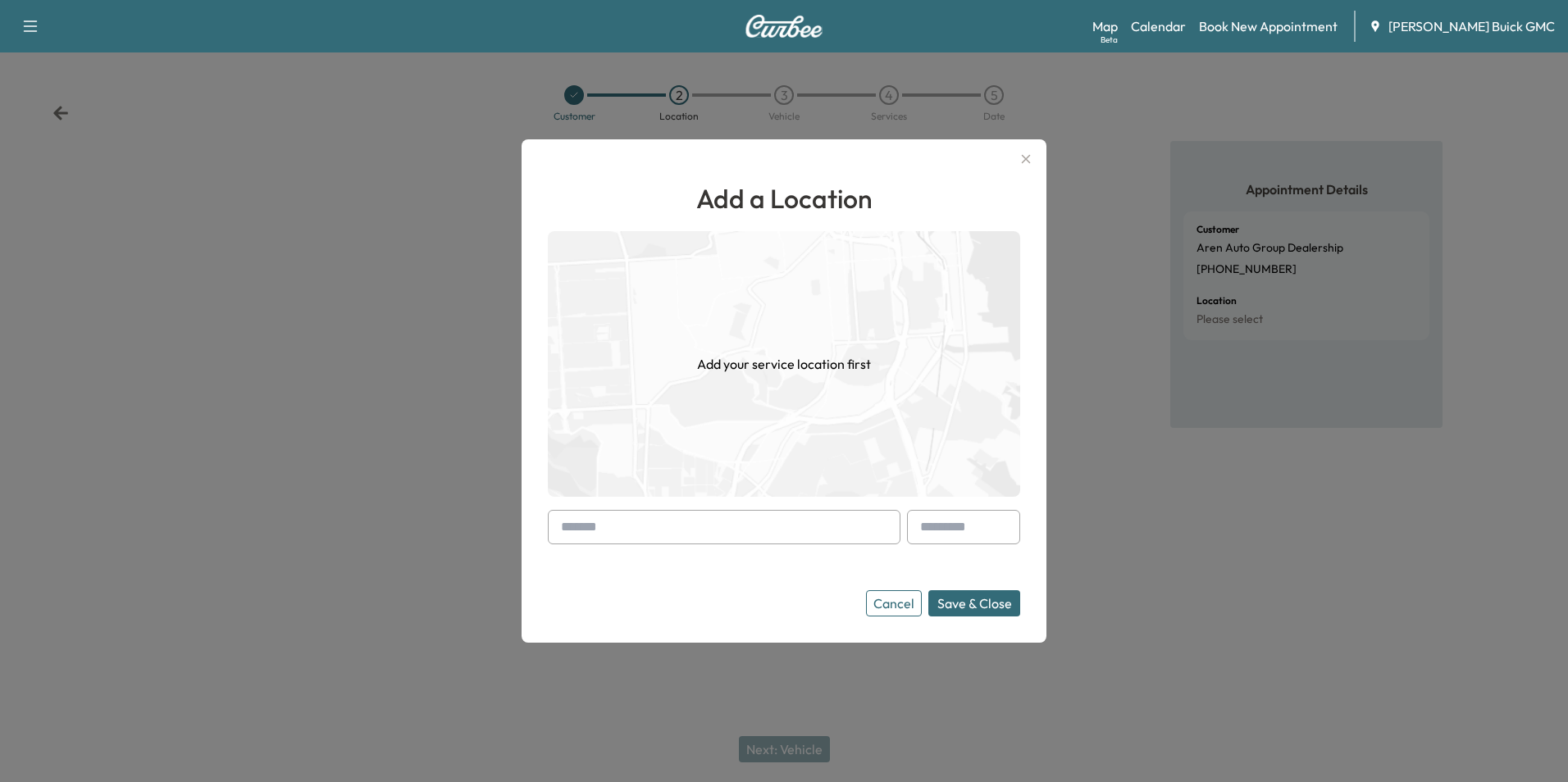
click at [711, 516] on input "text" at bounding box center [723, 527] width 353 height 34
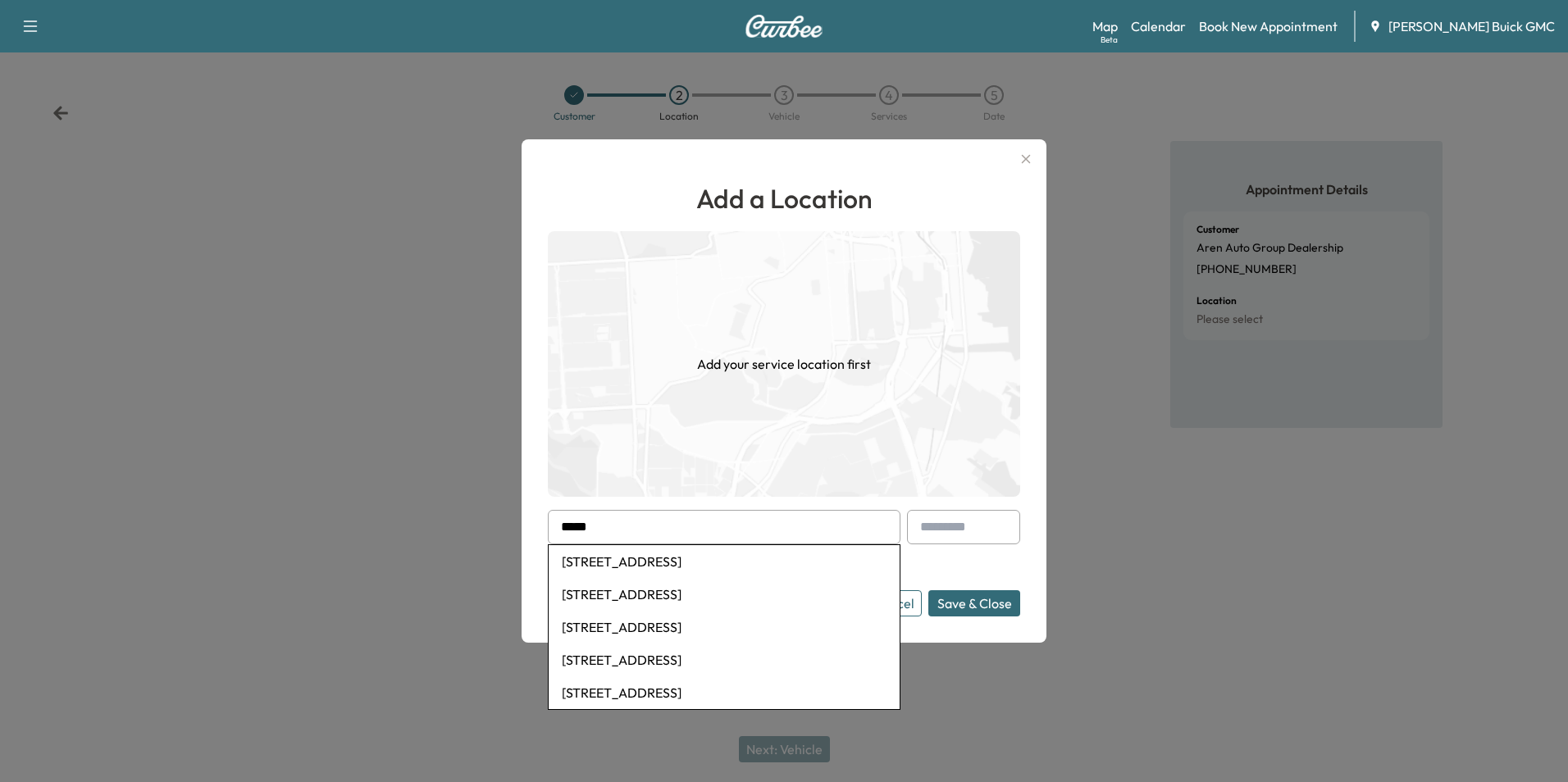
click at [740, 557] on li "[STREET_ADDRESS]" at bounding box center [723, 562] width 351 height 32
type input "**********"
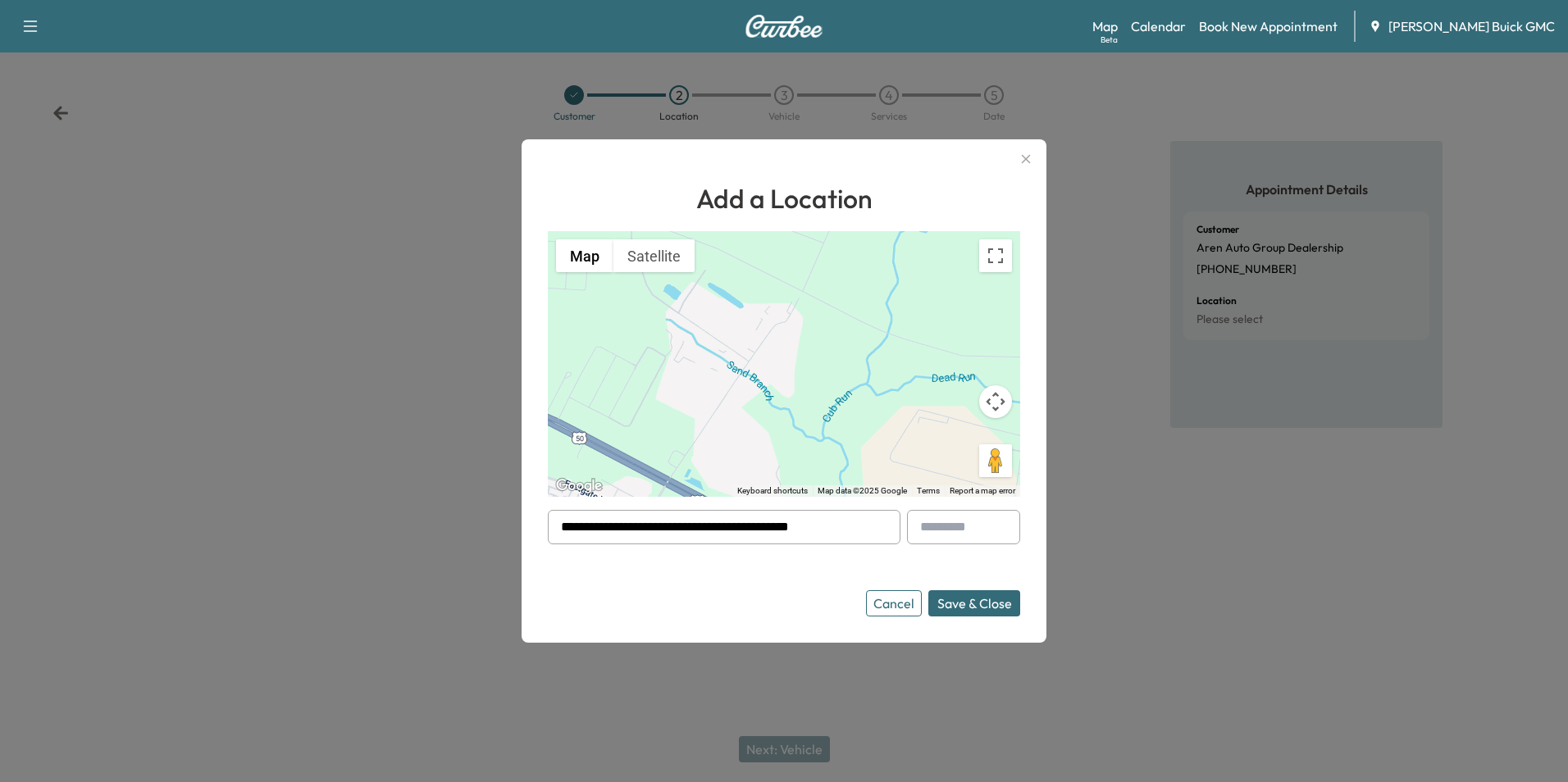
click at [962, 600] on button "Save & Close" at bounding box center [974, 603] width 92 height 26
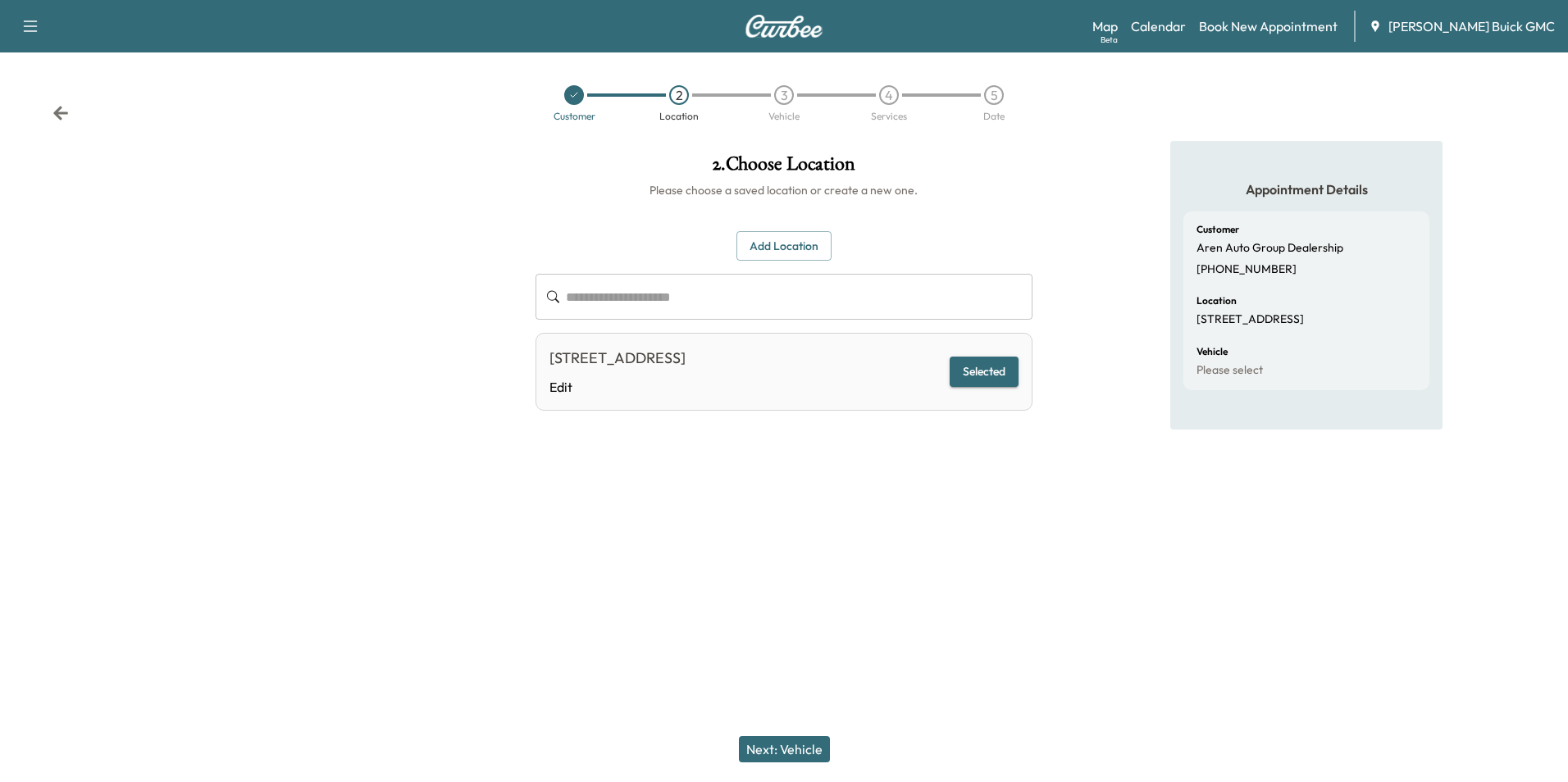
click at [804, 752] on button "Next: Vehicle" at bounding box center [784, 749] width 91 height 26
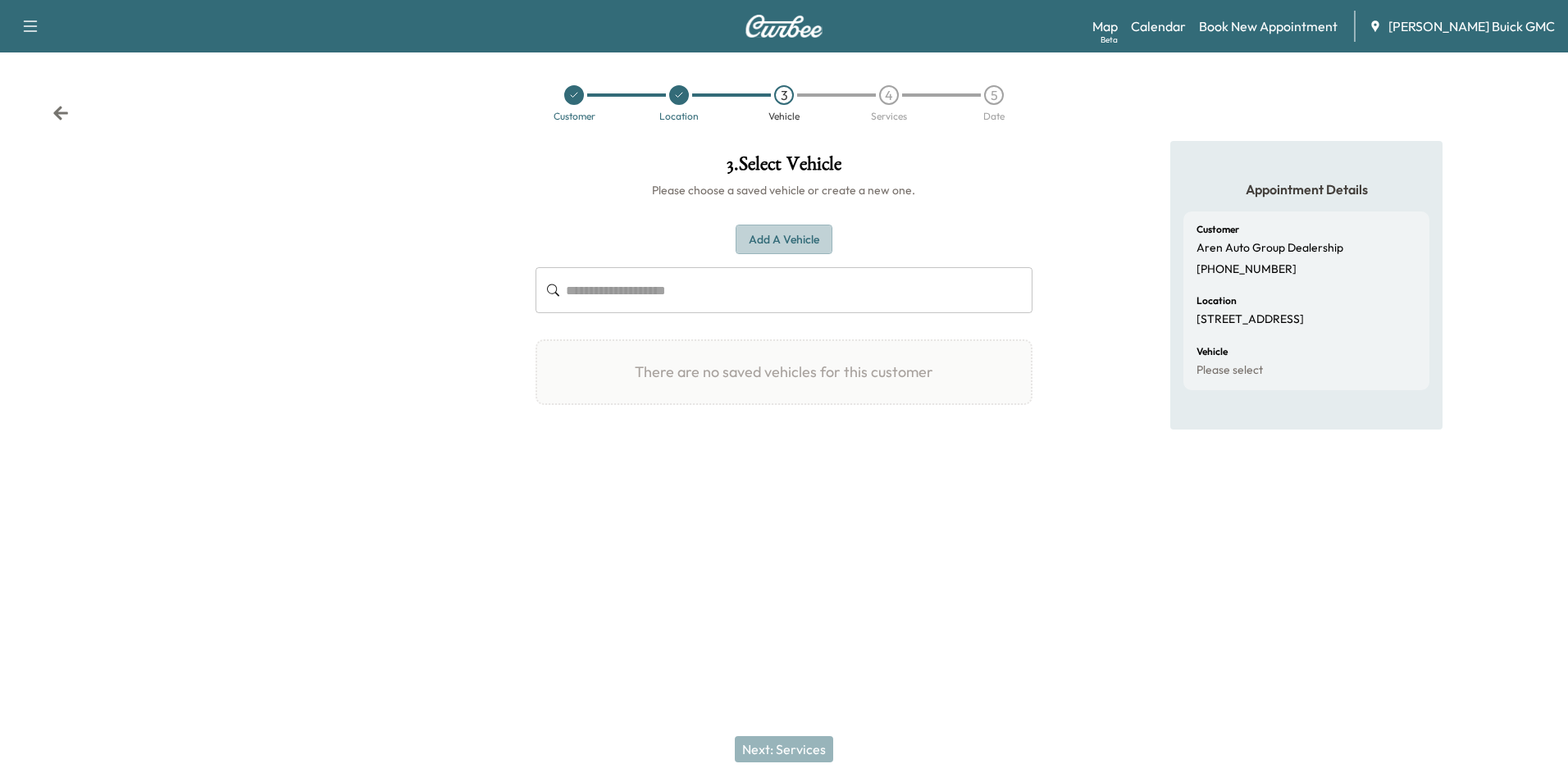
click at [793, 234] on button "Add a Vehicle" at bounding box center [783, 240] width 97 height 31
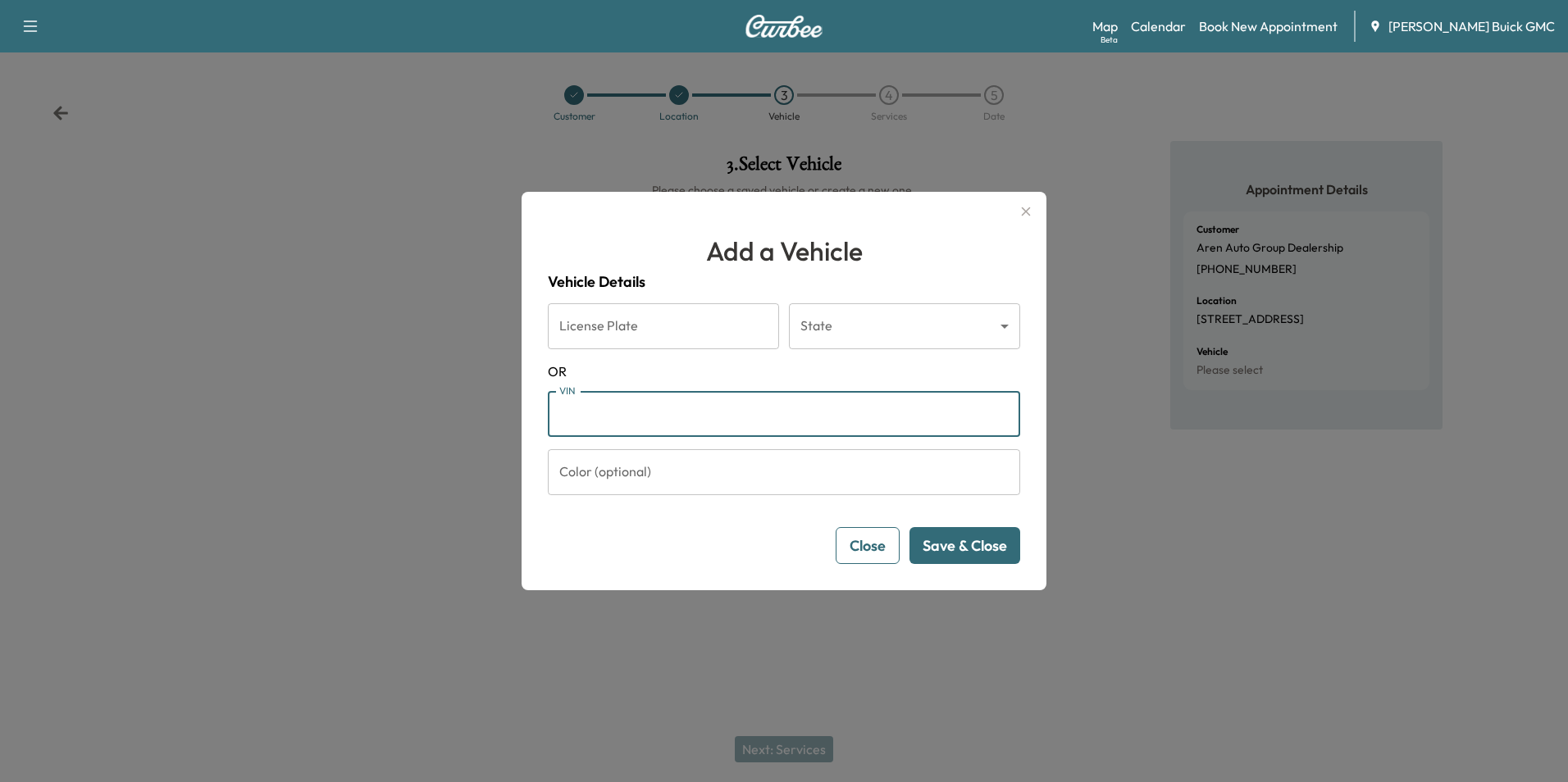
click at [601, 412] on input "VIN" at bounding box center [783, 414] width 472 height 46
type input "**********"
click at [953, 543] on button "Save & Close" at bounding box center [965, 545] width 111 height 37
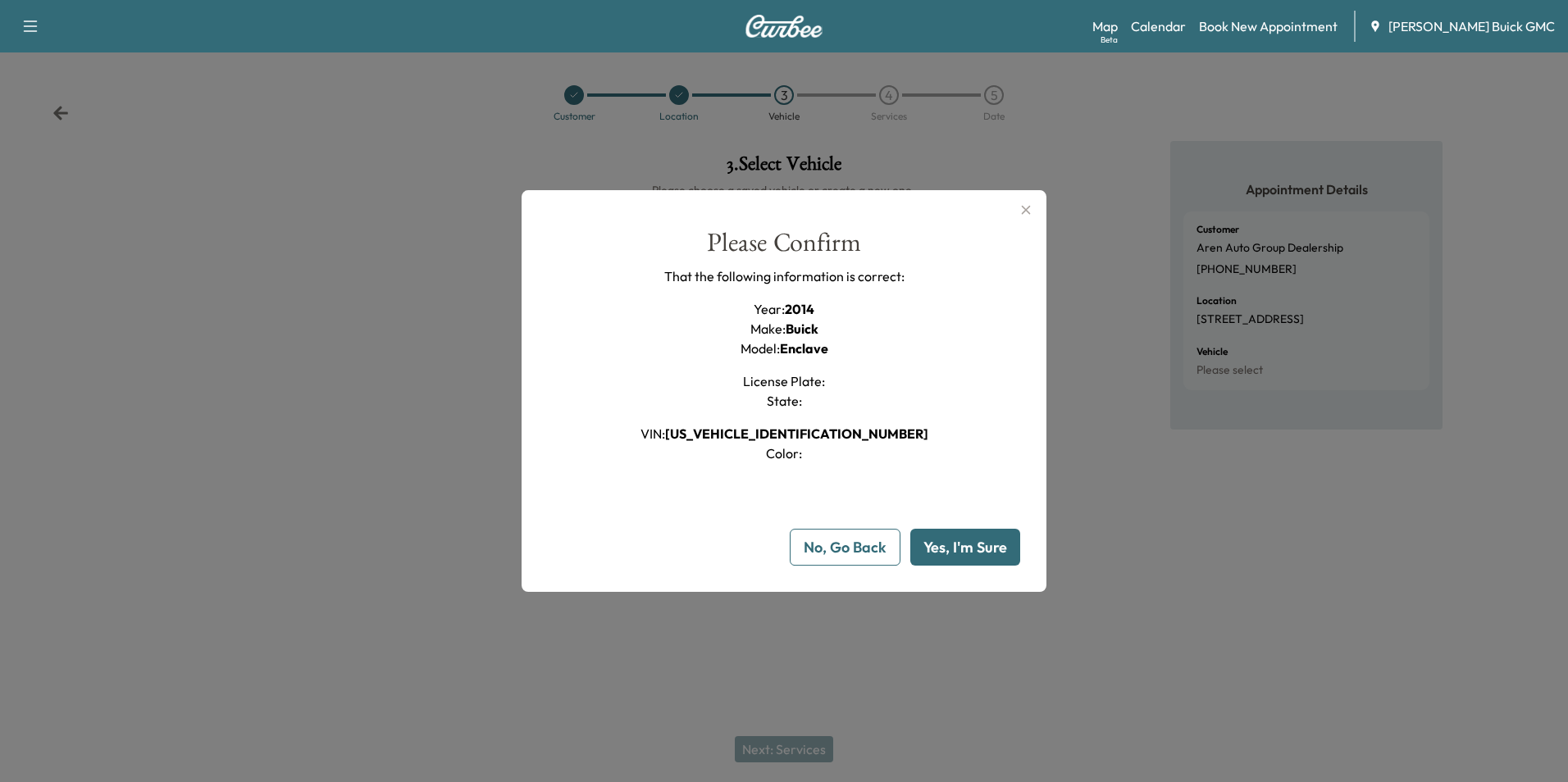
click at [951, 543] on button "Yes, I'm Sure" at bounding box center [965, 546] width 110 height 37
click at [932, 371] on div "Please Confirm That the following information is correct: Year : 2014 Make : Bu…" at bounding box center [783, 347] width 472 height 234
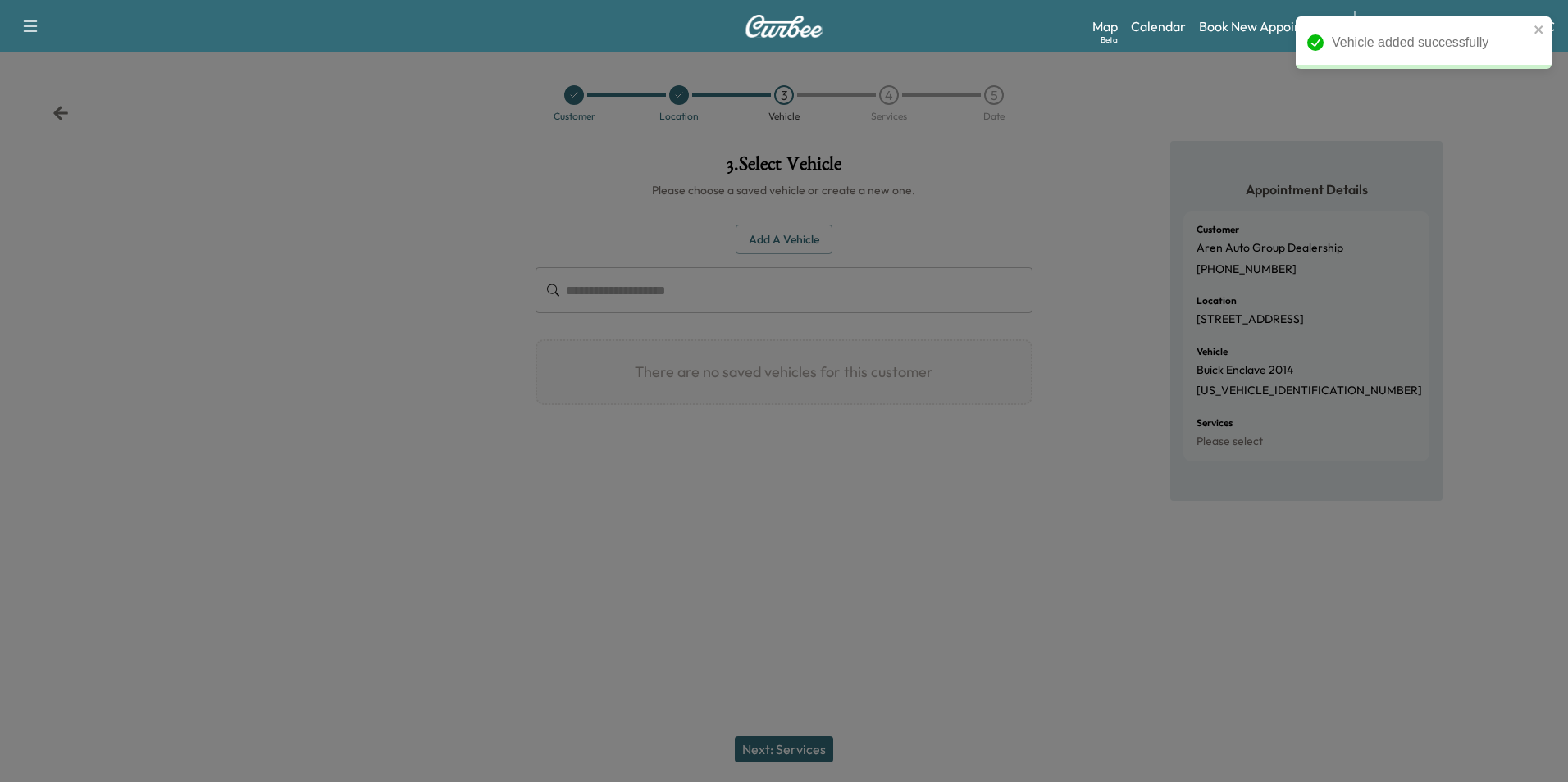
click at [907, 461] on div "3 . Select Vehicle Please choose a saved vehicle or create a new one. Add a Veh…" at bounding box center [784, 336] width 523 height 391
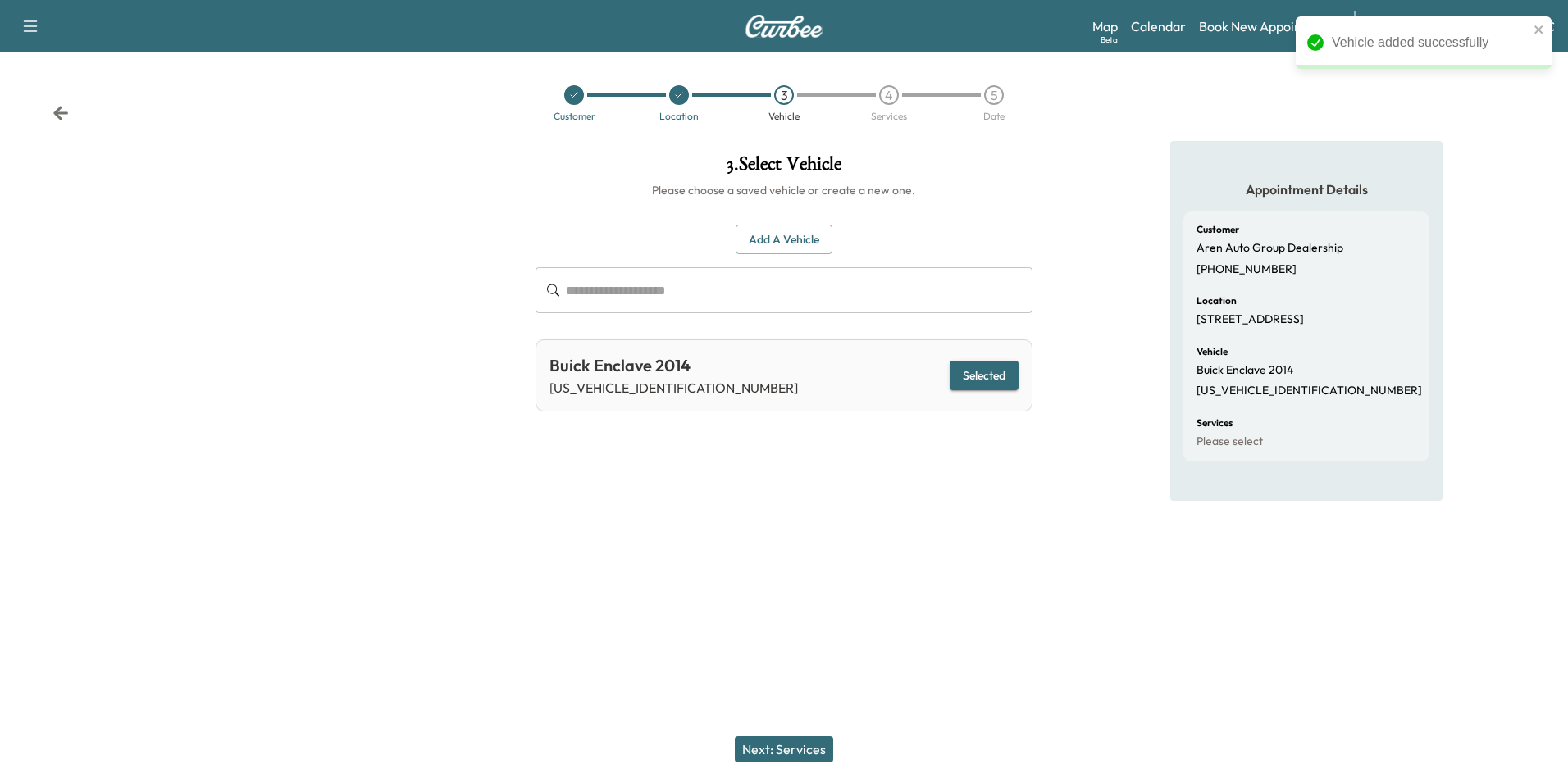
click at [804, 745] on button "Next: Services" at bounding box center [783, 749] width 98 height 26
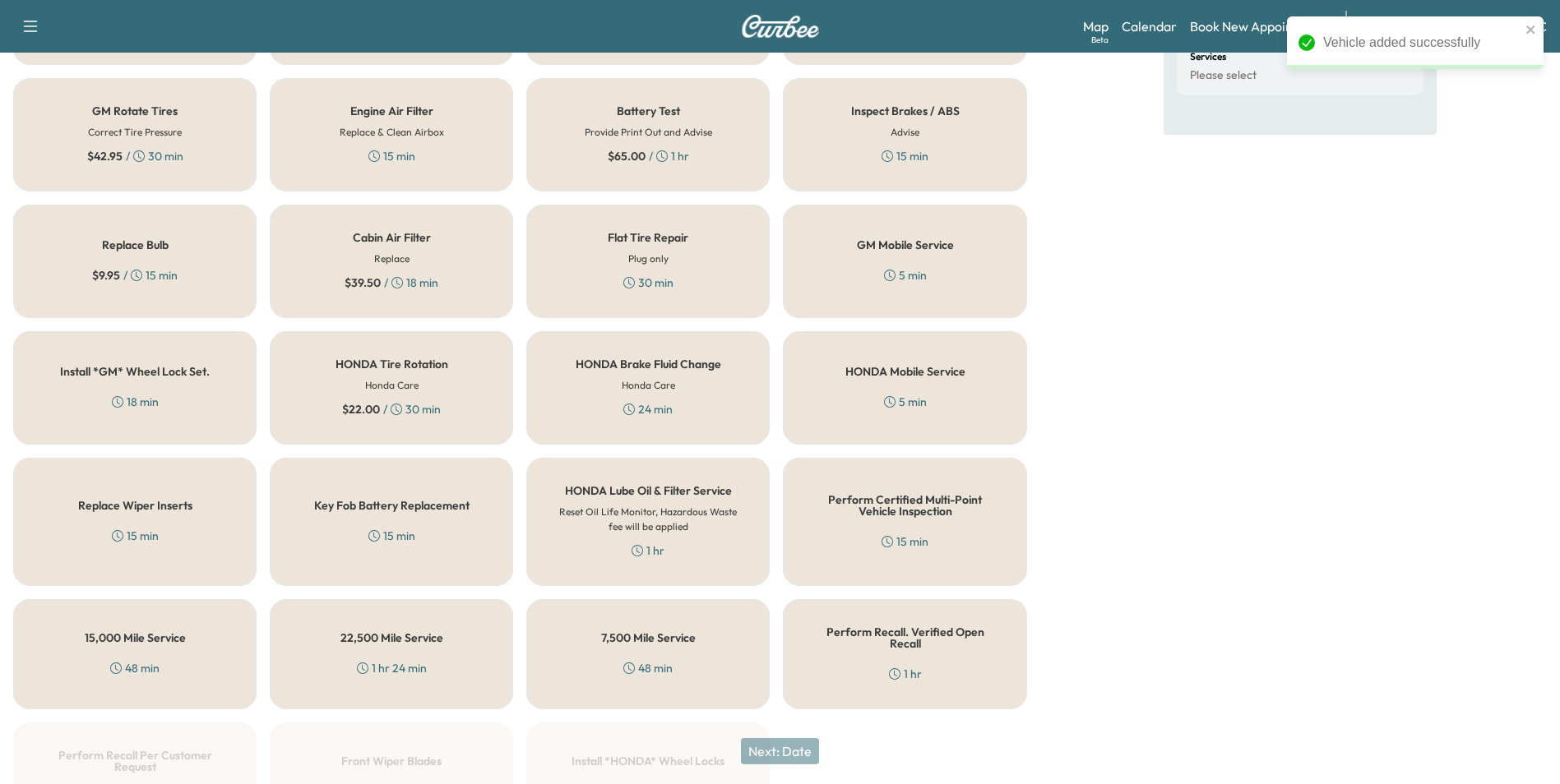
scroll to position [470, 0]
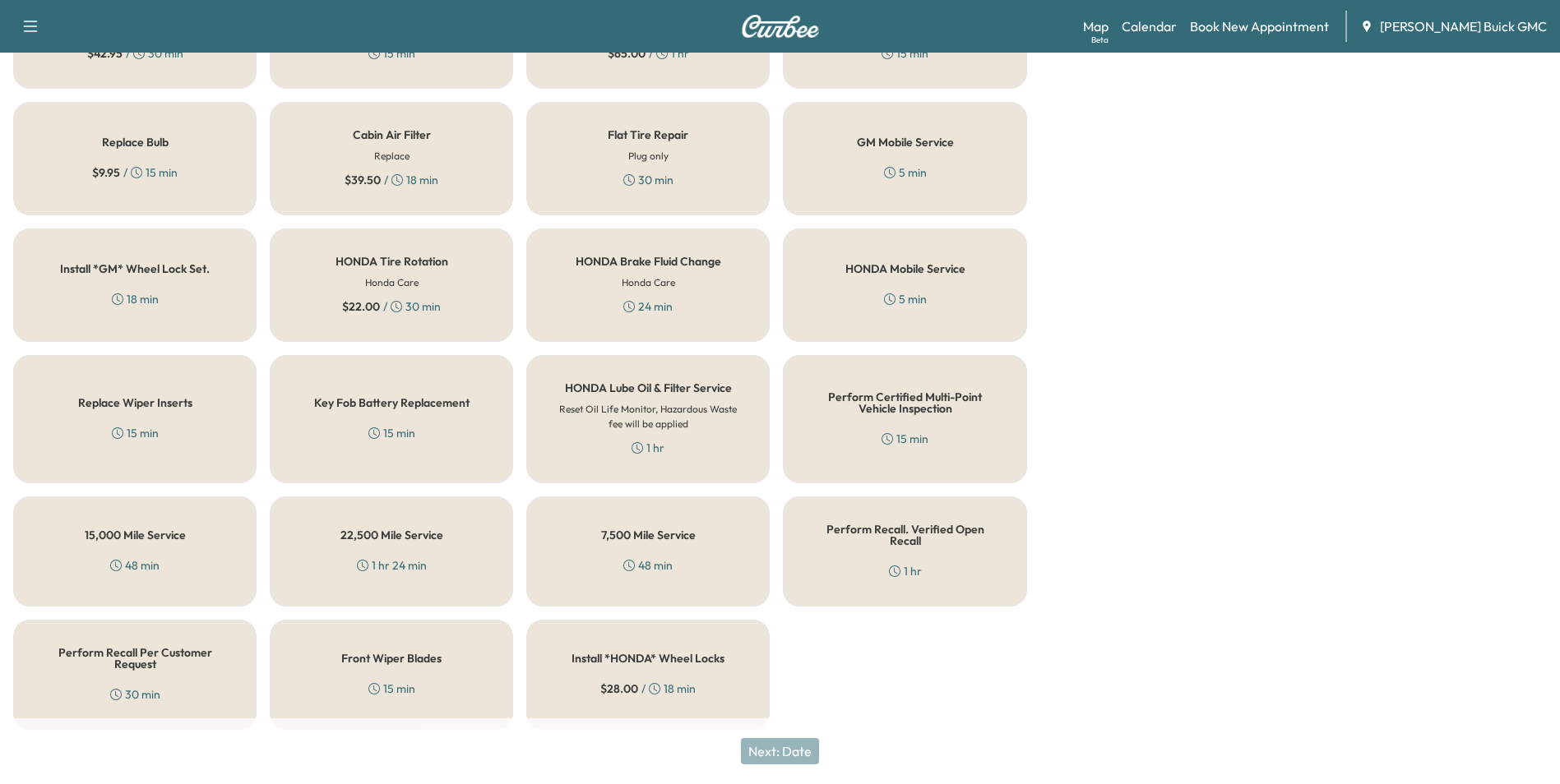
click at [152, 647] on h5 "Perform Recall Per Customer Request" at bounding box center [134, 658] width 189 height 23
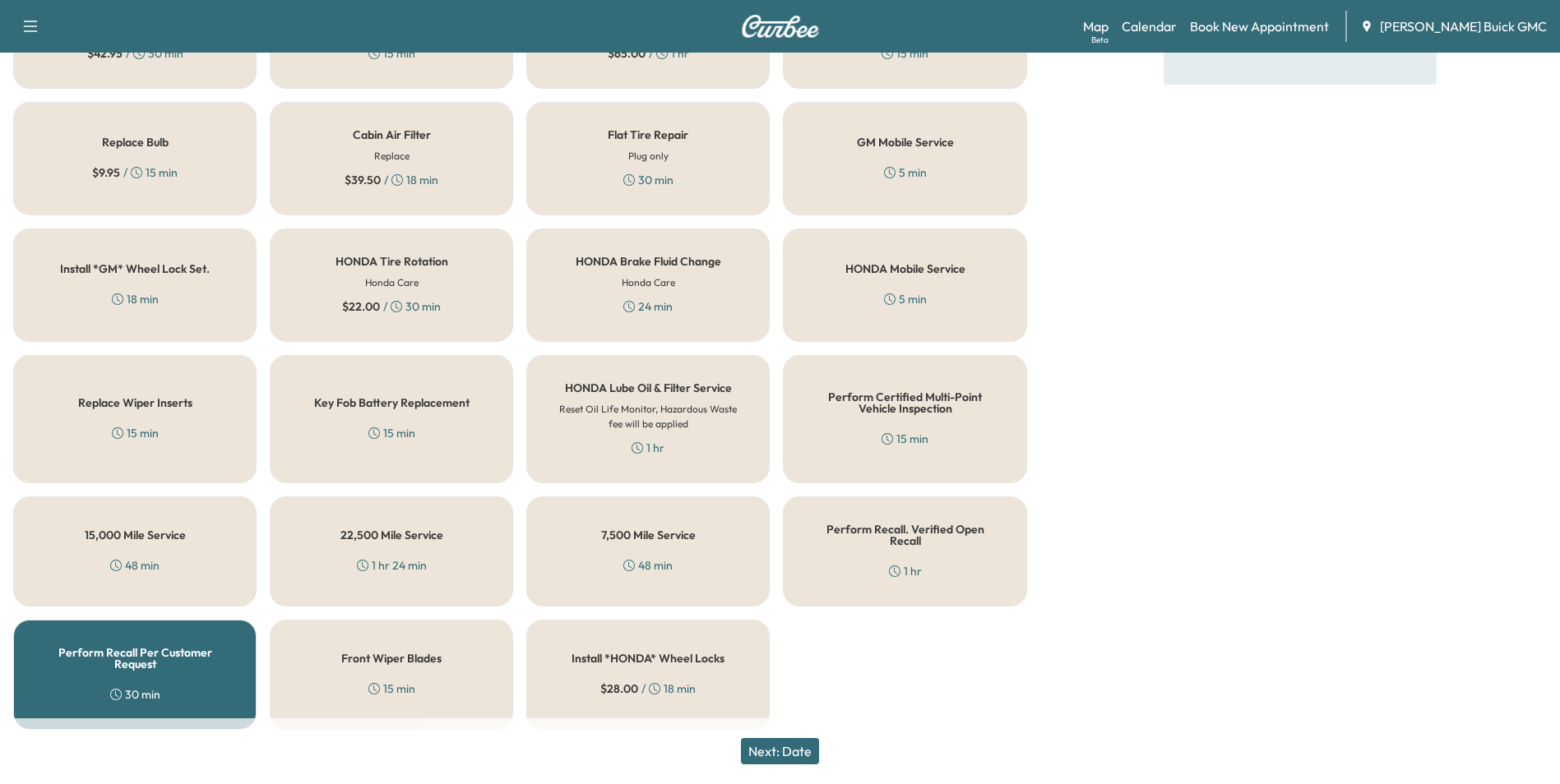
click at [800, 746] on button "Next: Date" at bounding box center [779, 751] width 78 height 27
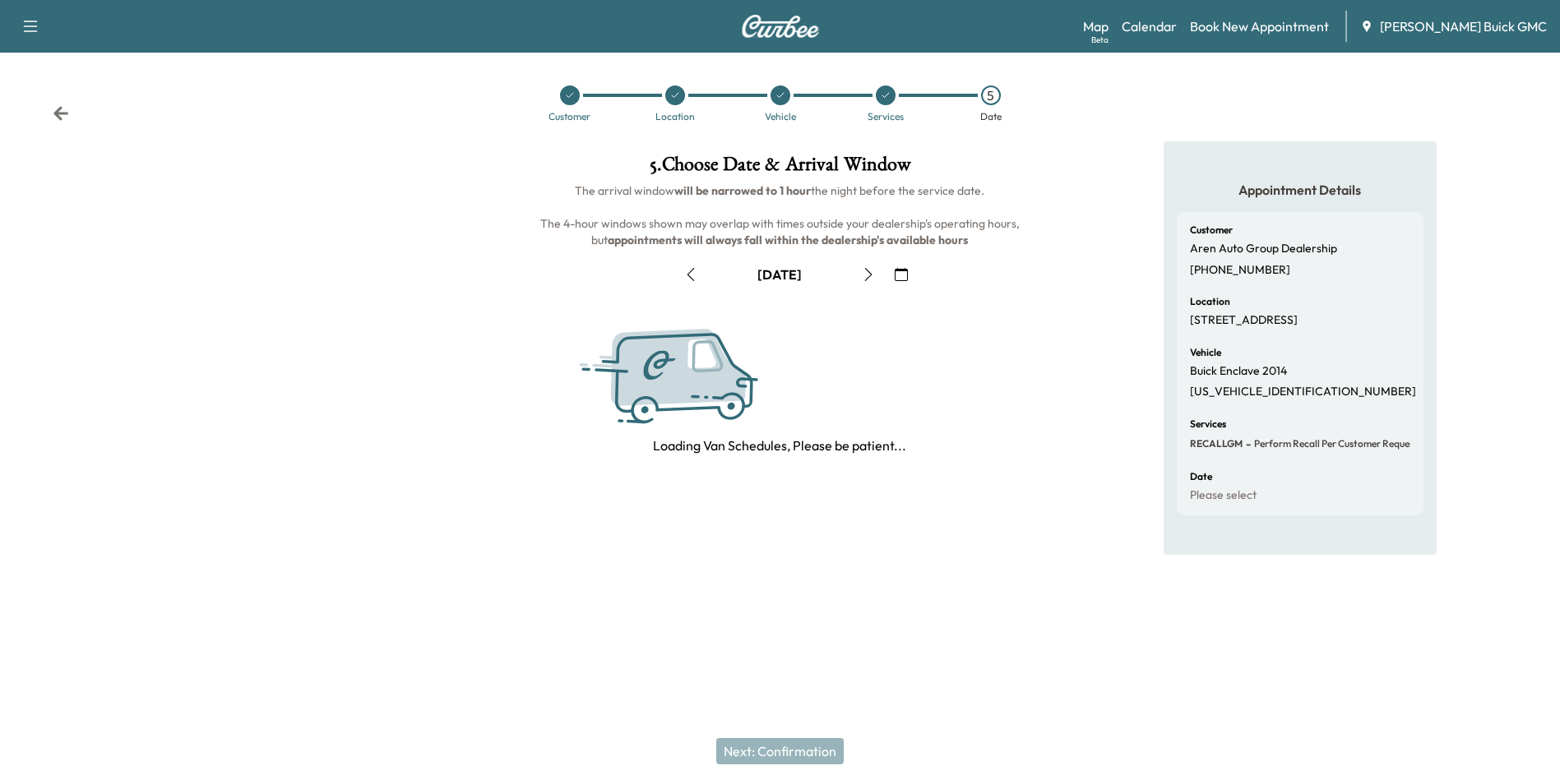
scroll to position [0, 0]
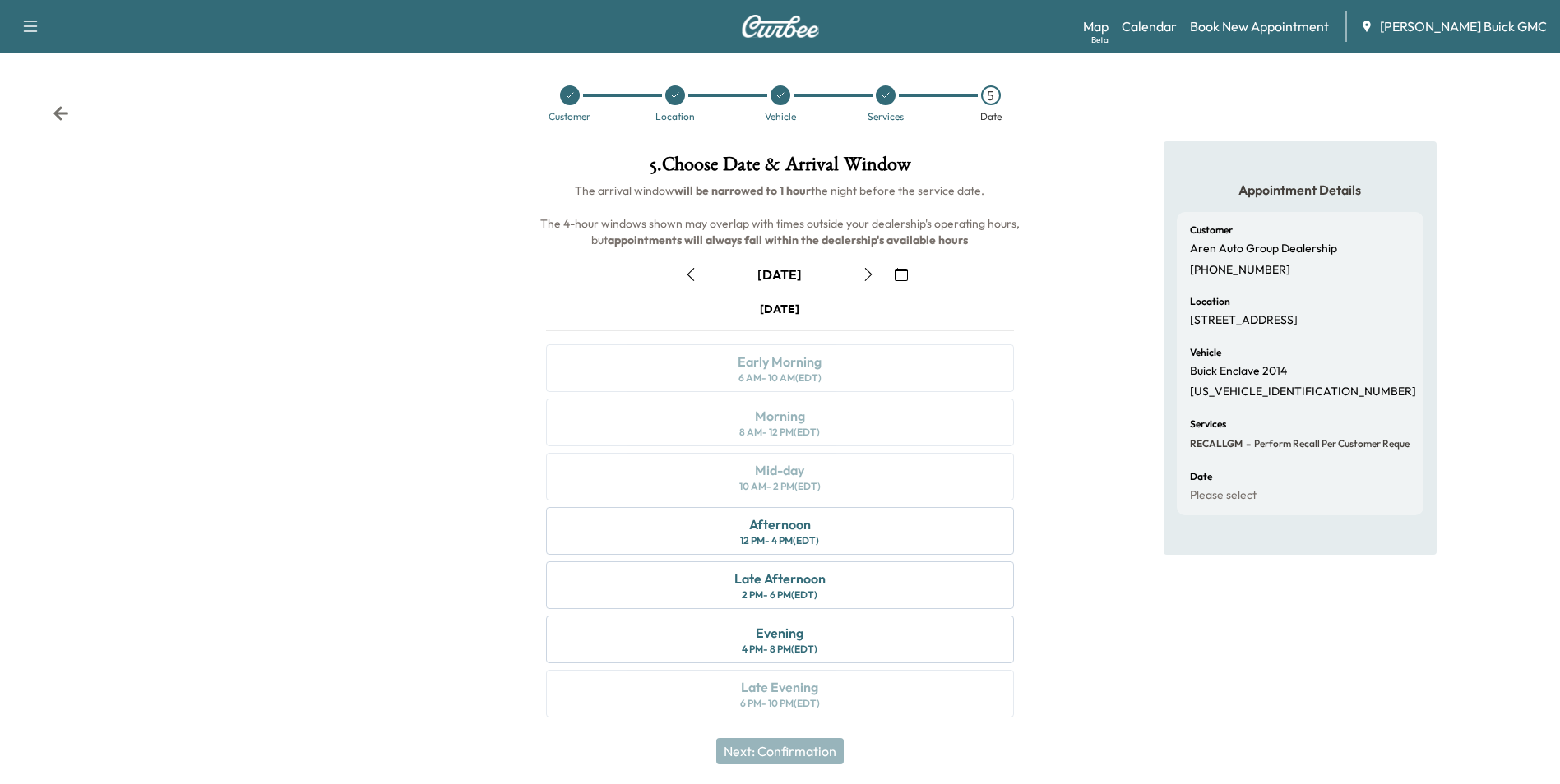
click at [899, 272] on icon "button" at bounding box center [901, 274] width 13 height 13
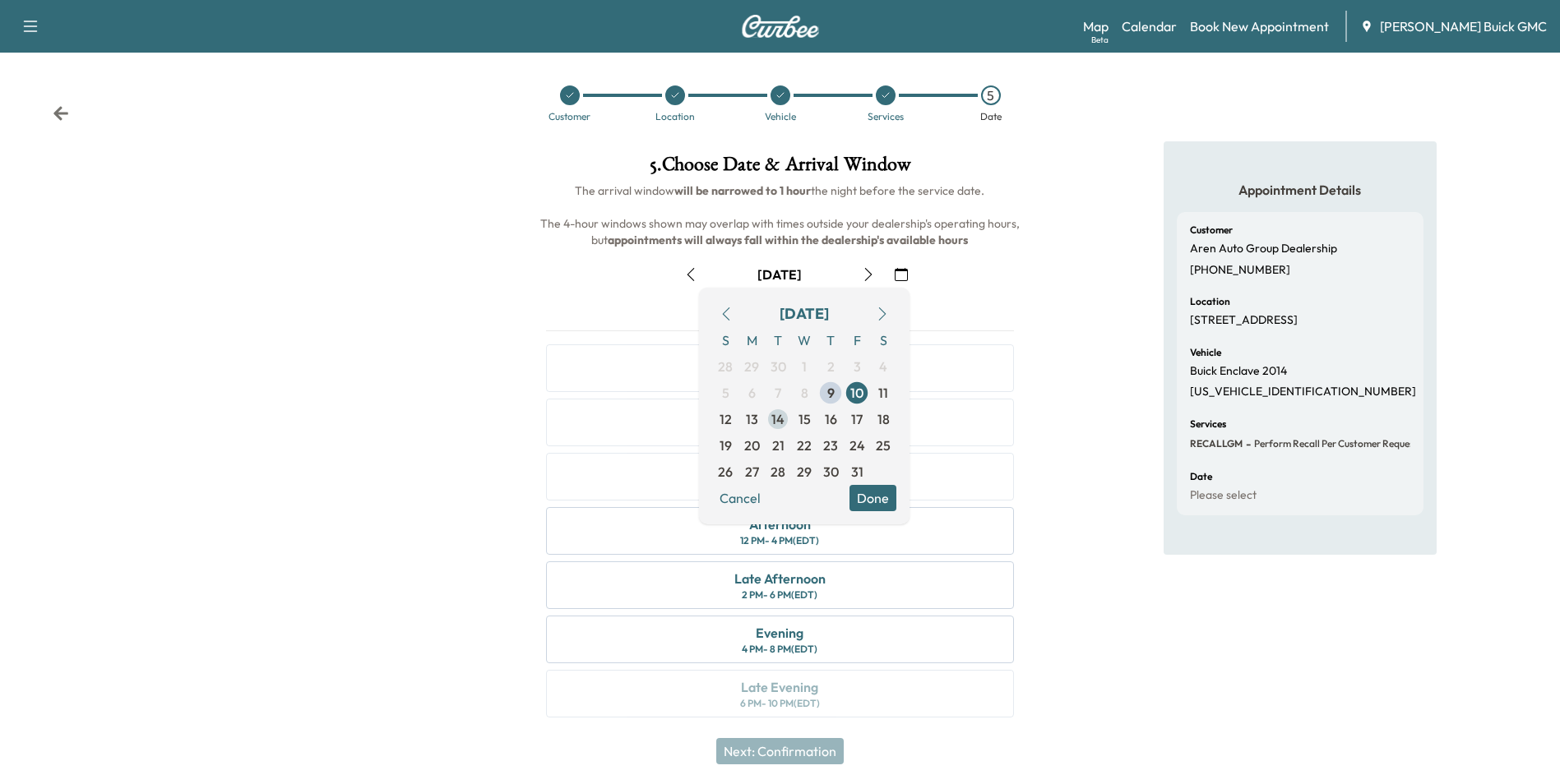
click at [777, 417] on span "14" at bounding box center [777, 419] width 13 height 20
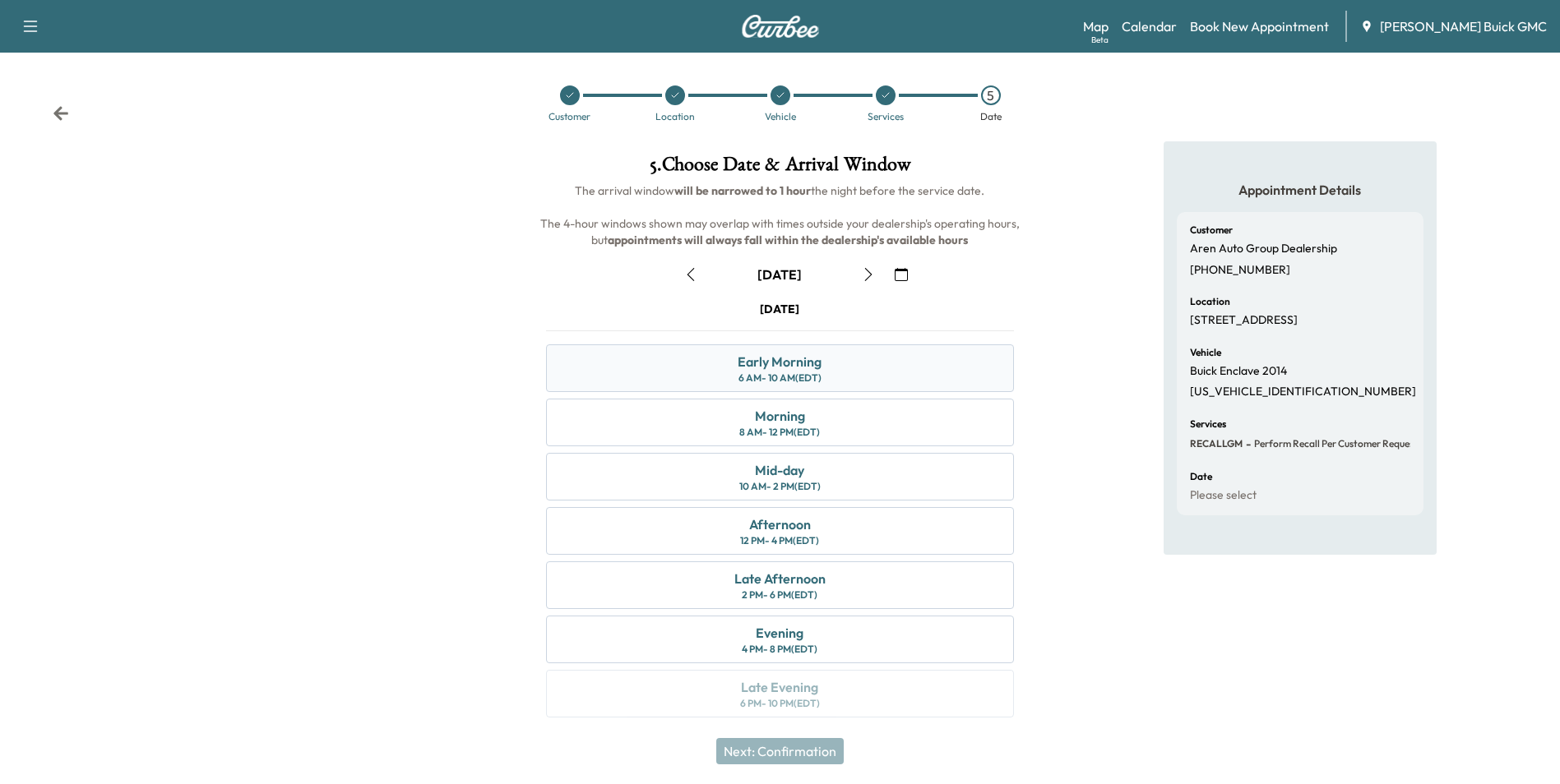
click at [718, 365] on div "Early Morning 6 AM - 10 AM (EDT)" at bounding box center [779, 368] width 467 height 48
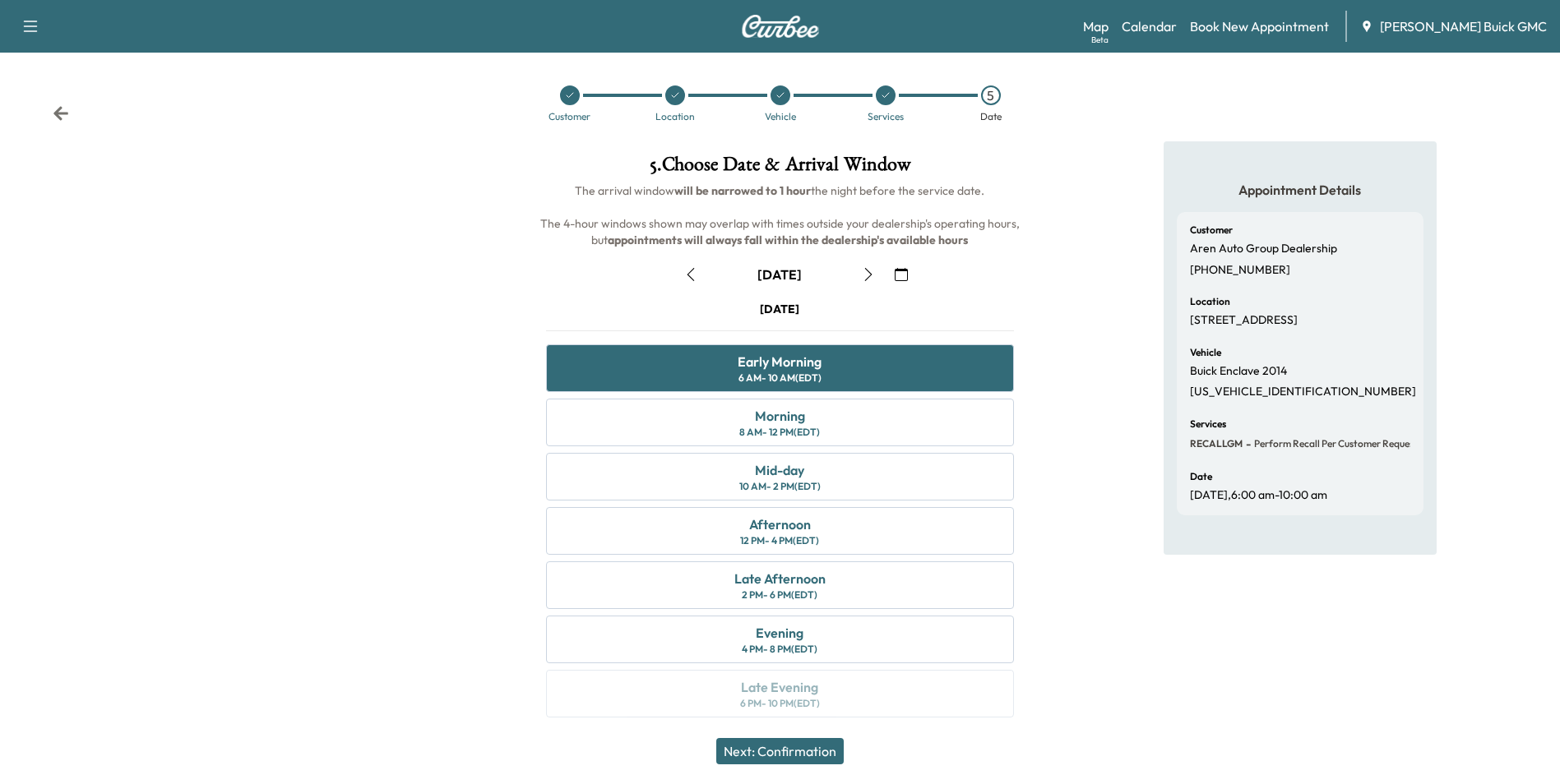
click at [790, 752] on button "Next: Confirmation" at bounding box center [779, 751] width 128 height 27
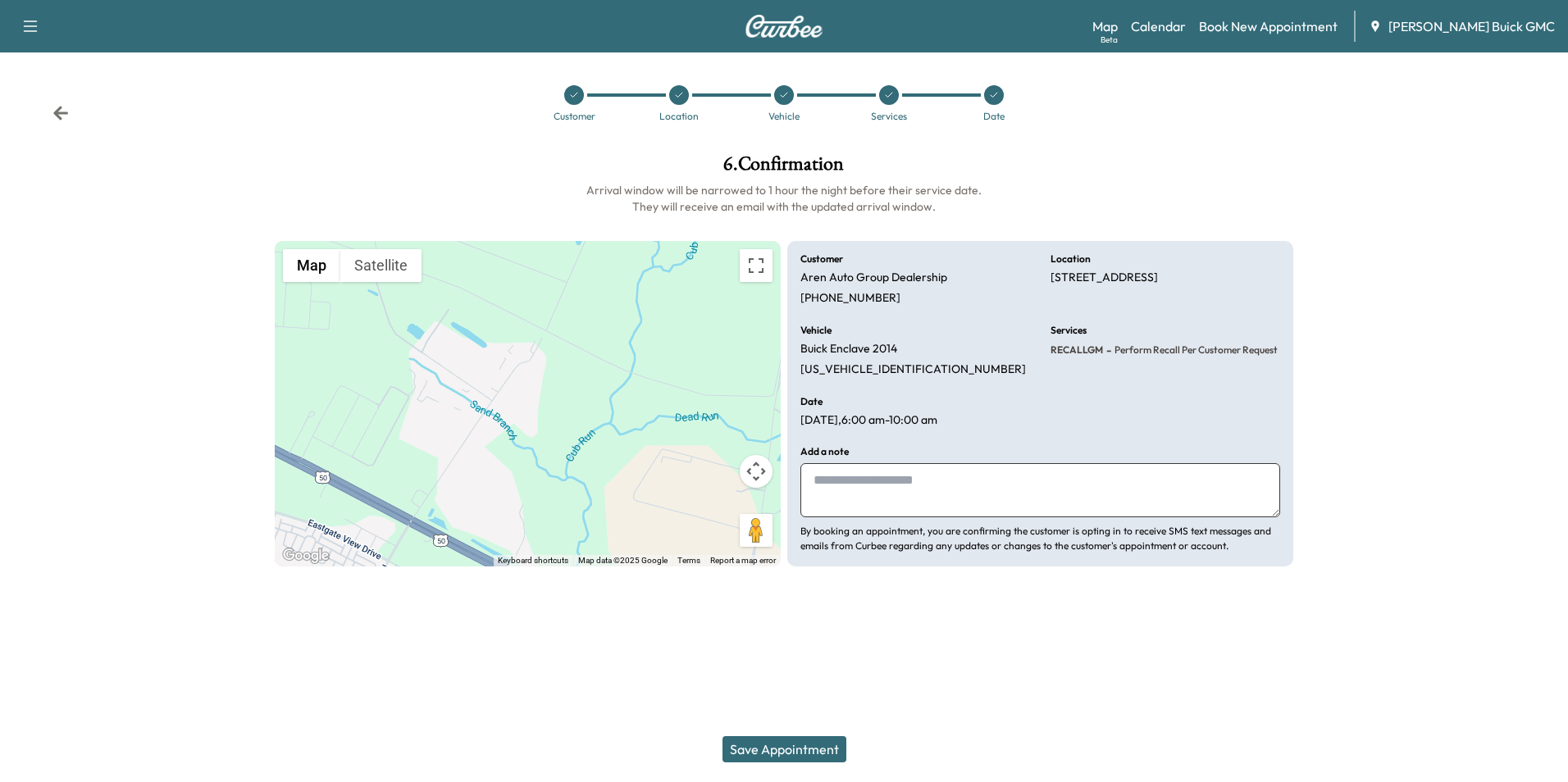
click at [917, 475] on textarea at bounding box center [1040, 490] width 480 height 54
type textarea "**********"
click at [810, 745] on button "Save Appointment" at bounding box center [784, 749] width 124 height 26
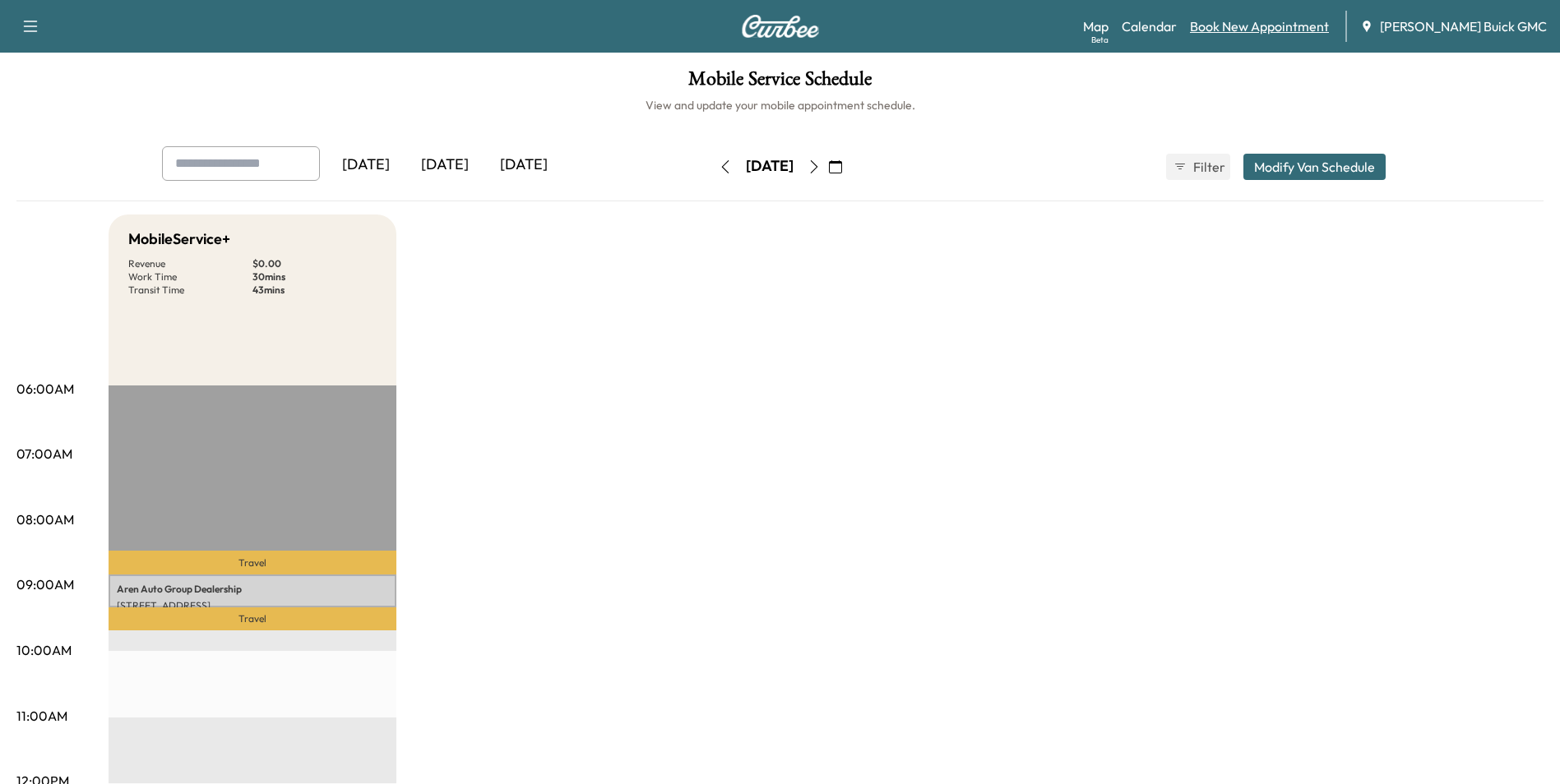
click at [1266, 25] on link "Book New Appointment" at bounding box center [1259, 26] width 139 height 20
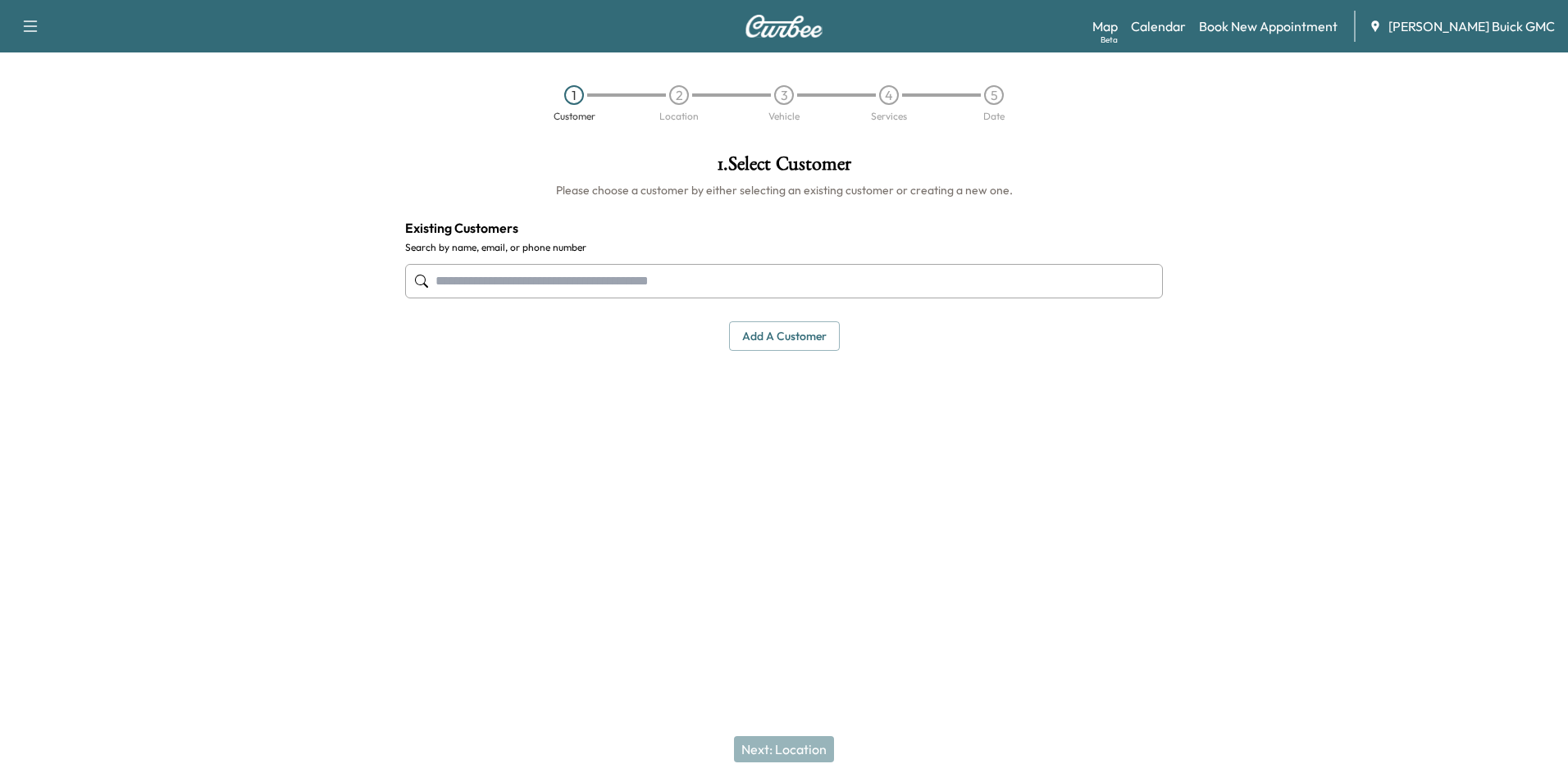
click at [740, 282] on input "text" at bounding box center [783, 281] width 758 height 34
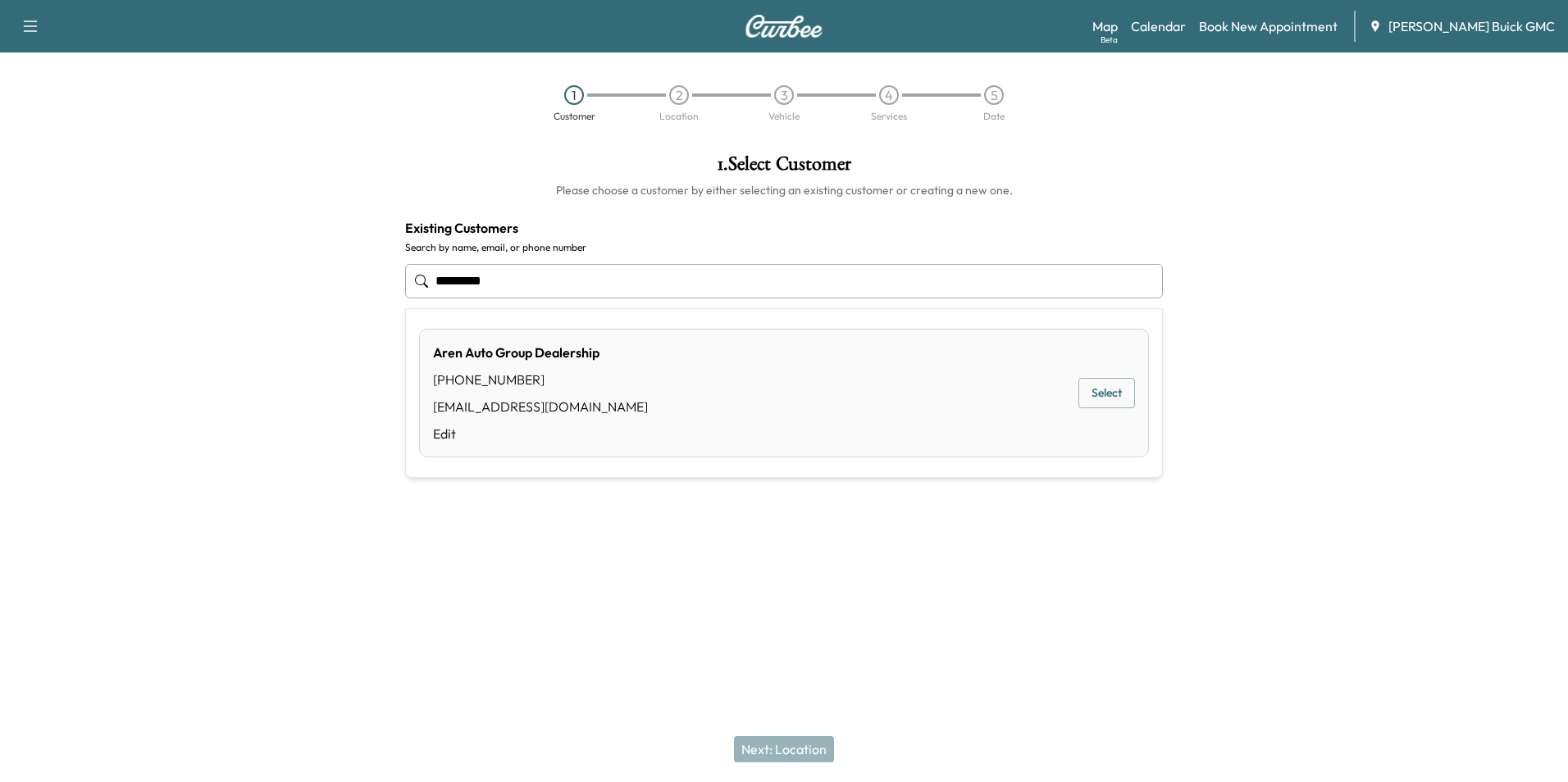
click at [1103, 394] on button "Select" at bounding box center [1107, 394] width 56 height 31
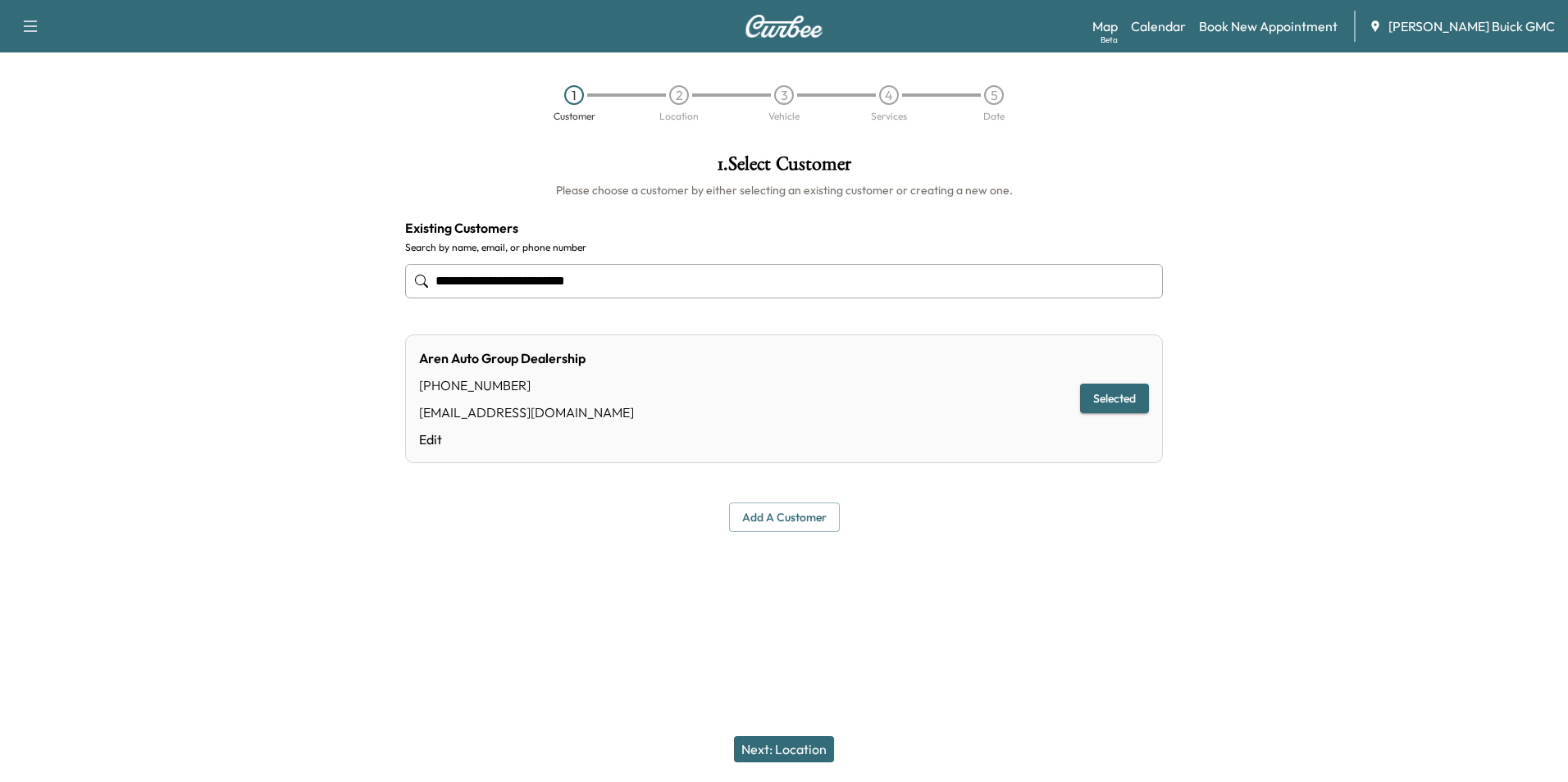
type input "**********"
click at [802, 747] on button "Next: Location" at bounding box center [783, 749] width 100 height 26
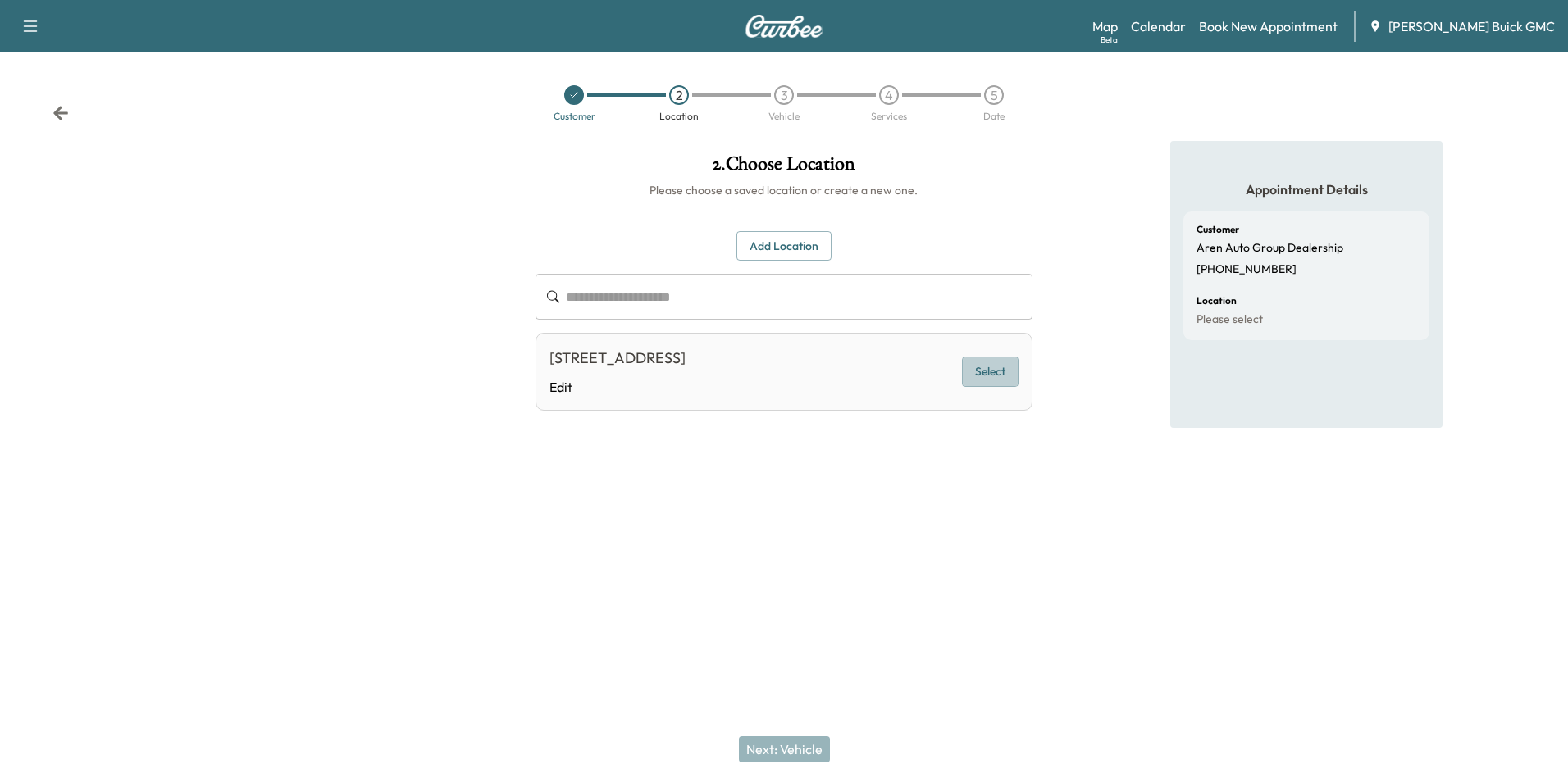
click at [983, 367] on button "Select" at bounding box center [990, 372] width 56 height 31
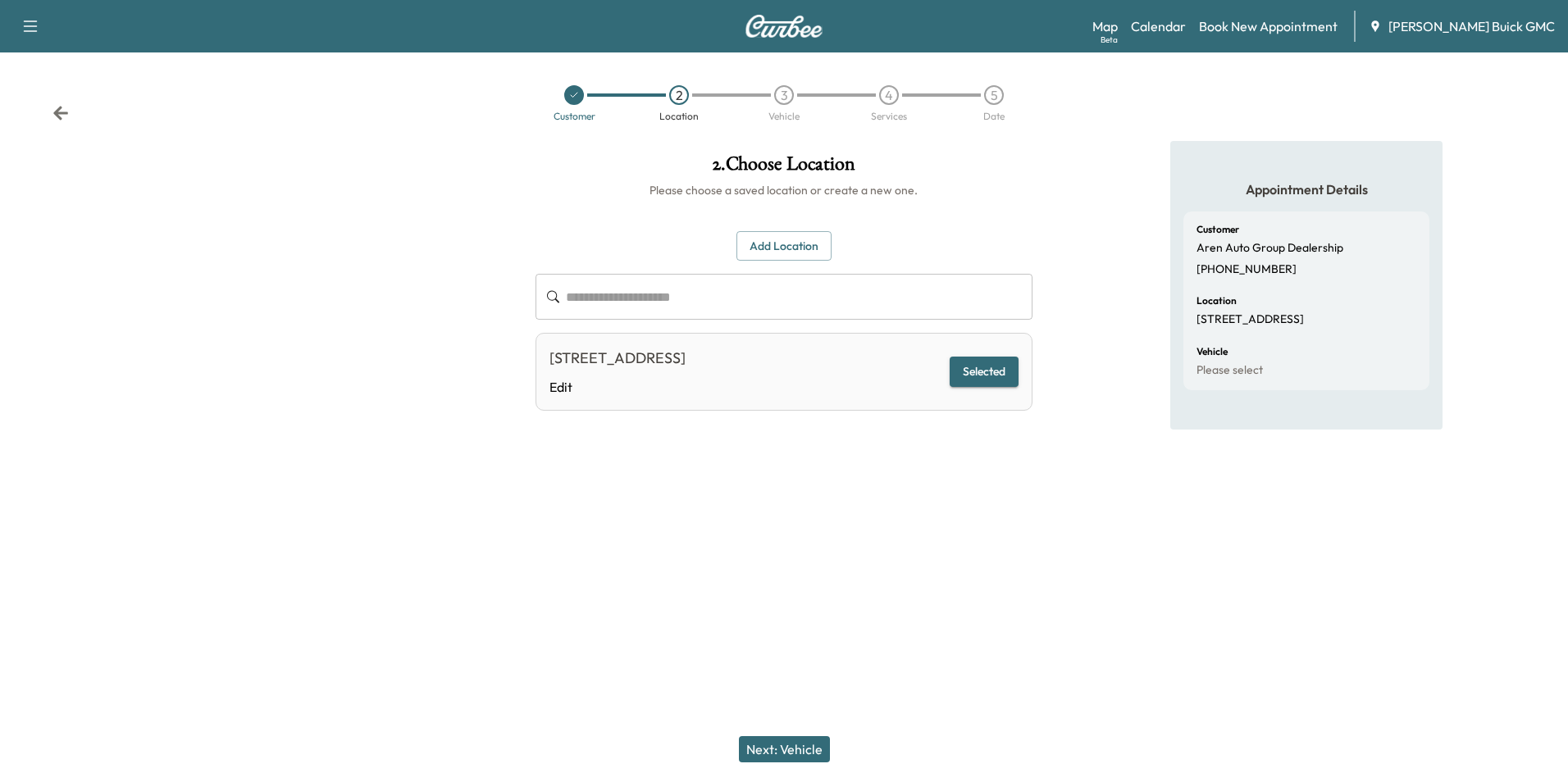
click at [793, 745] on button "Next: Vehicle" at bounding box center [784, 749] width 91 height 26
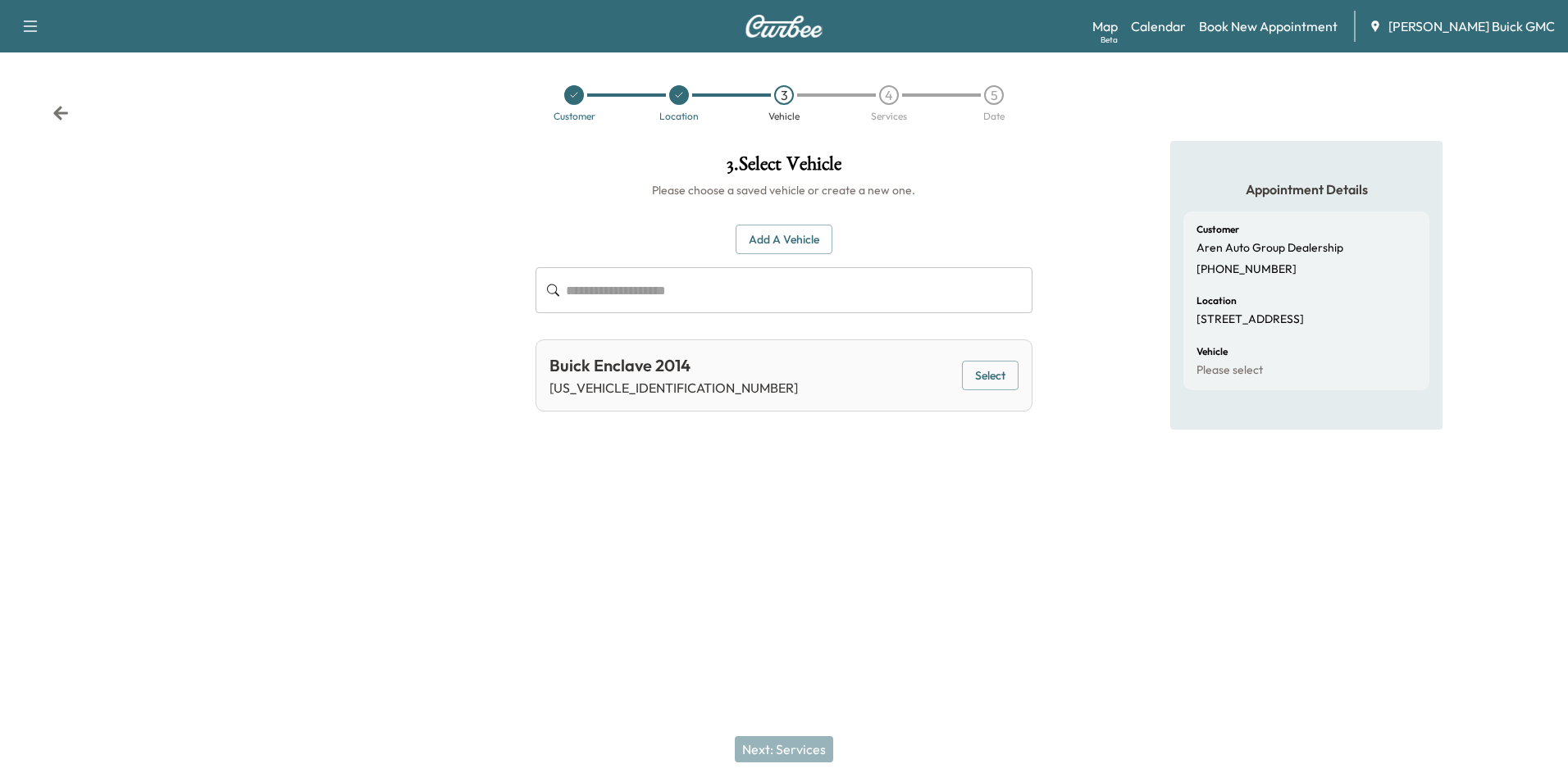
click at [788, 236] on button "Add a Vehicle" at bounding box center [783, 240] width 97 height 31
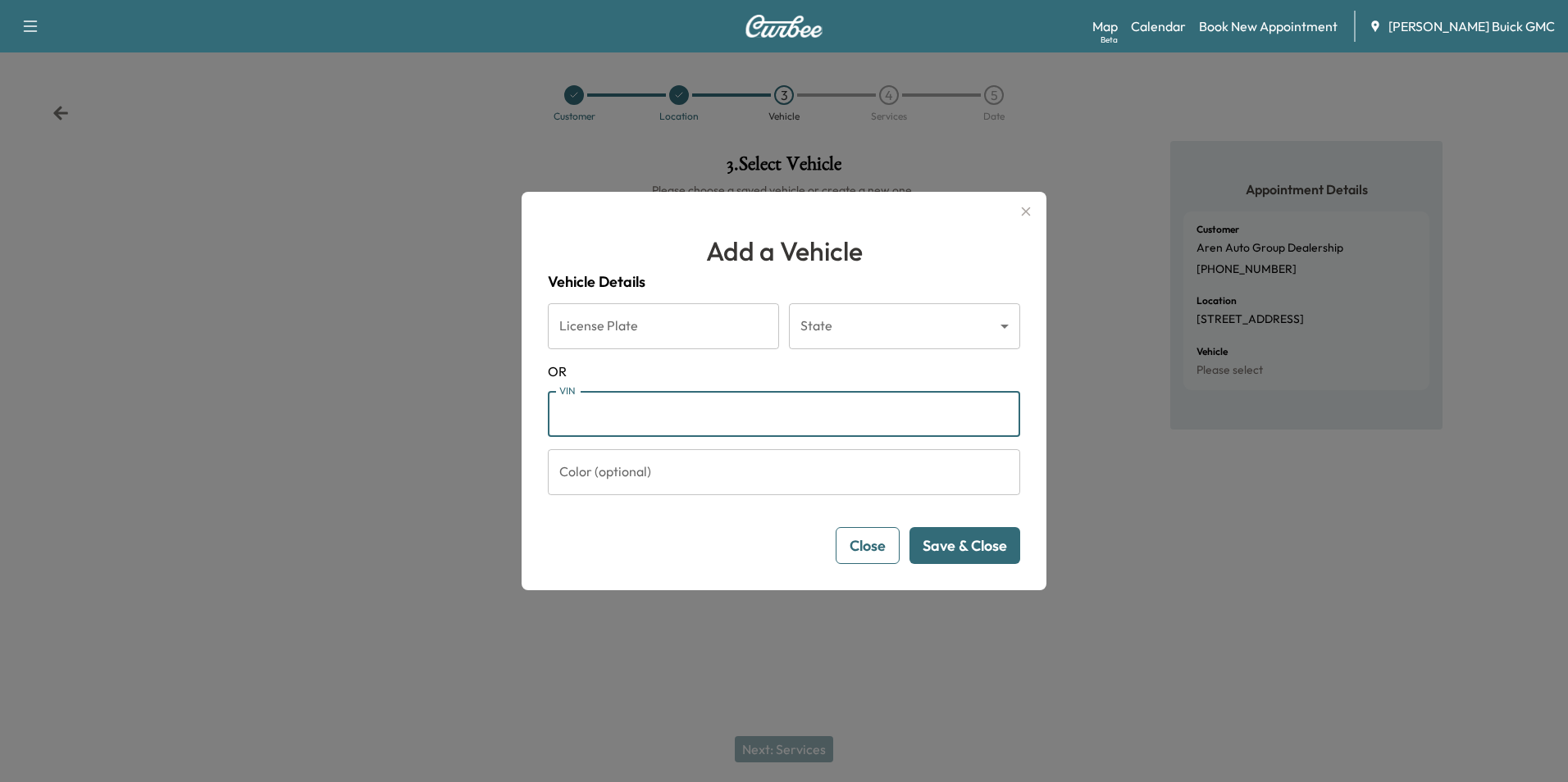
drag, startPoint x: 672, startPoint y: 421, endPoint x: 728, endPoint y: 401, distance: 59.5
click at [672, 421] on input "VIN" at bounding box center [783, 414] width 472 height 46
type input "**********"
click at [974, 542] on button "Save & Close" at bounding box center [965, 545] width 111 height 37
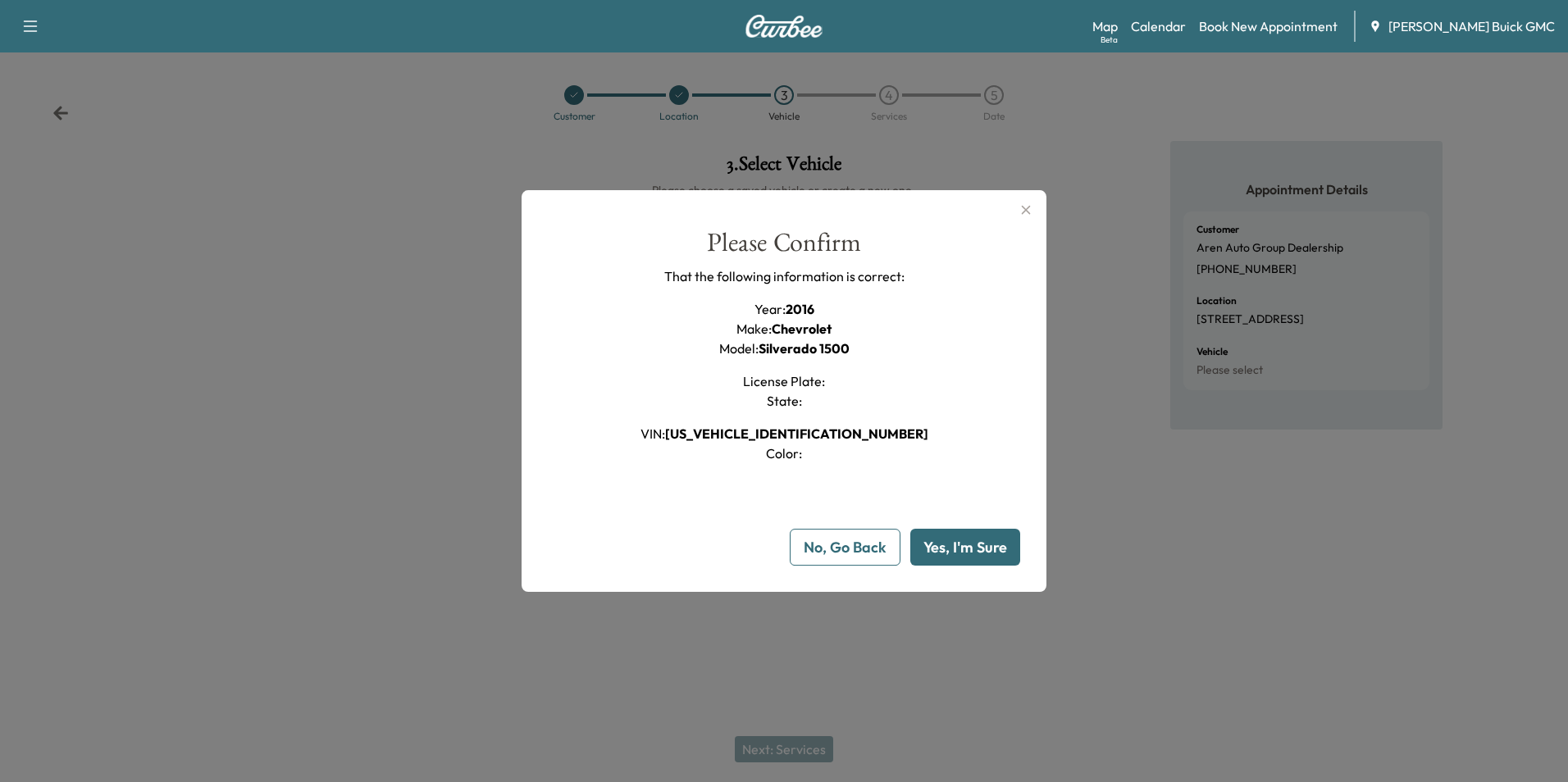
click at [968, 543] on button "Yes, I'm Sure" at bounding box center [965, 546] width 110 height 37
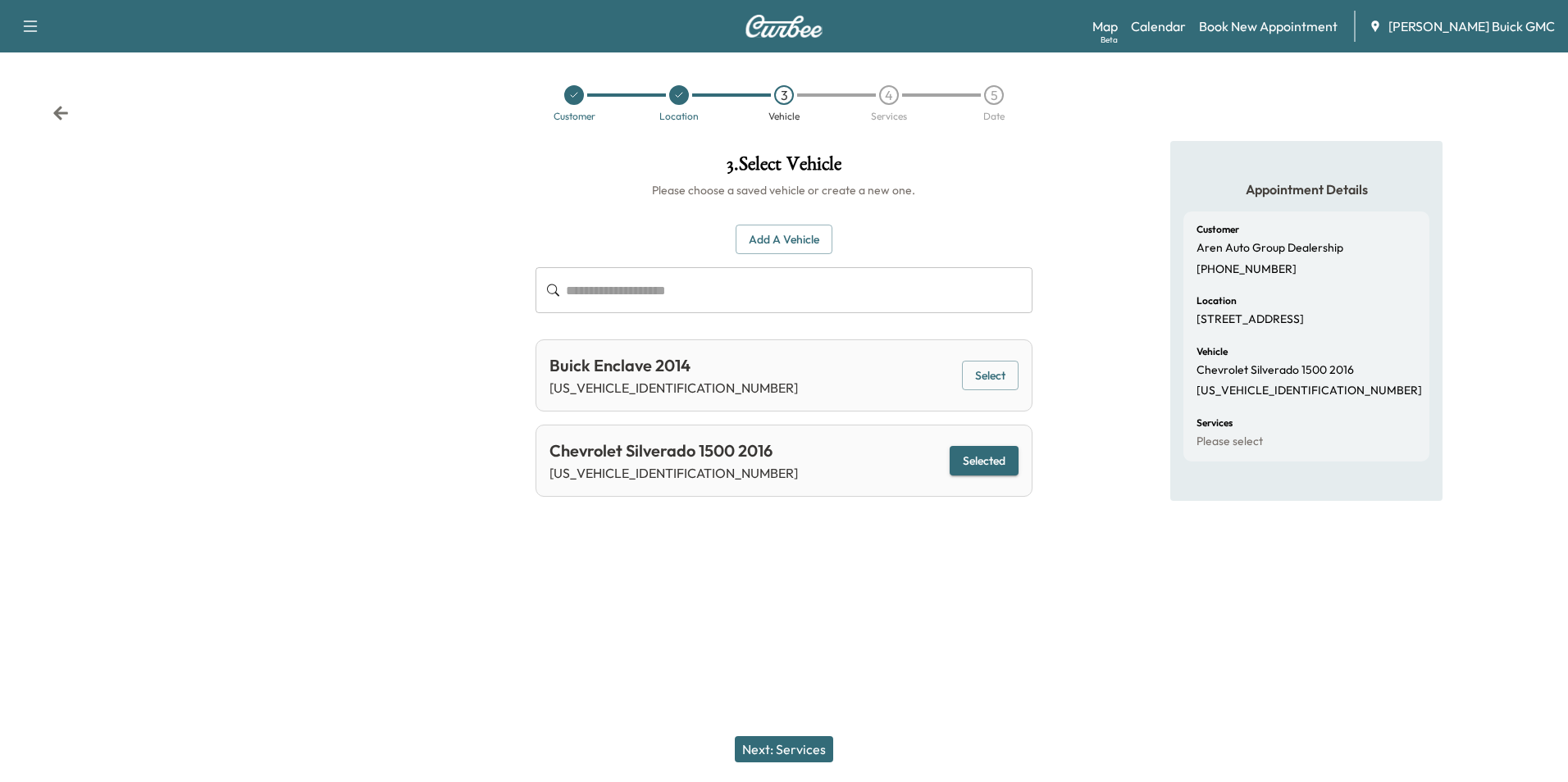
click at [797, 748] on button "Next: Services" at bounding box center [783, 749] width 98 height 26
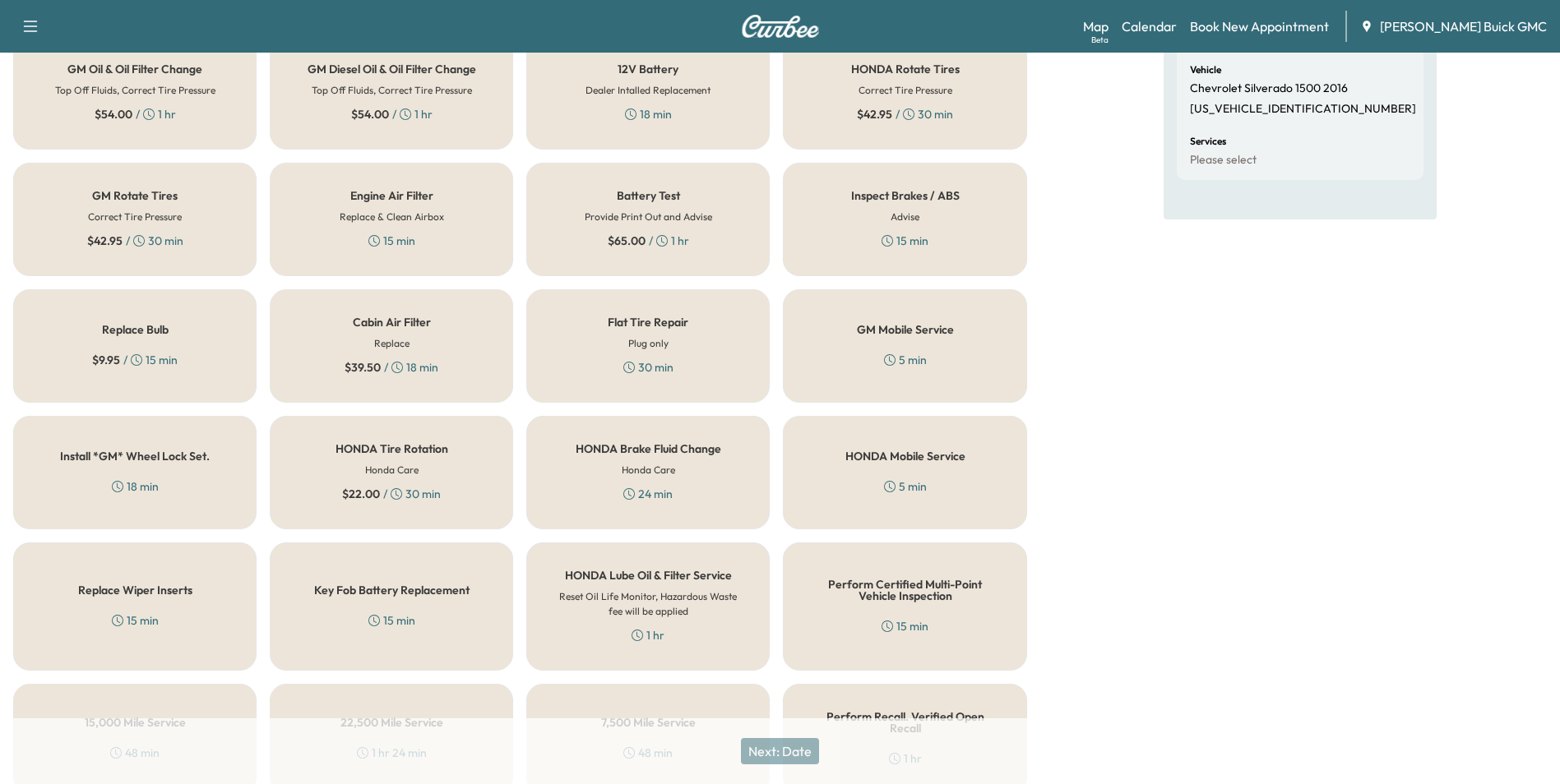
scroll to position [470, 0]
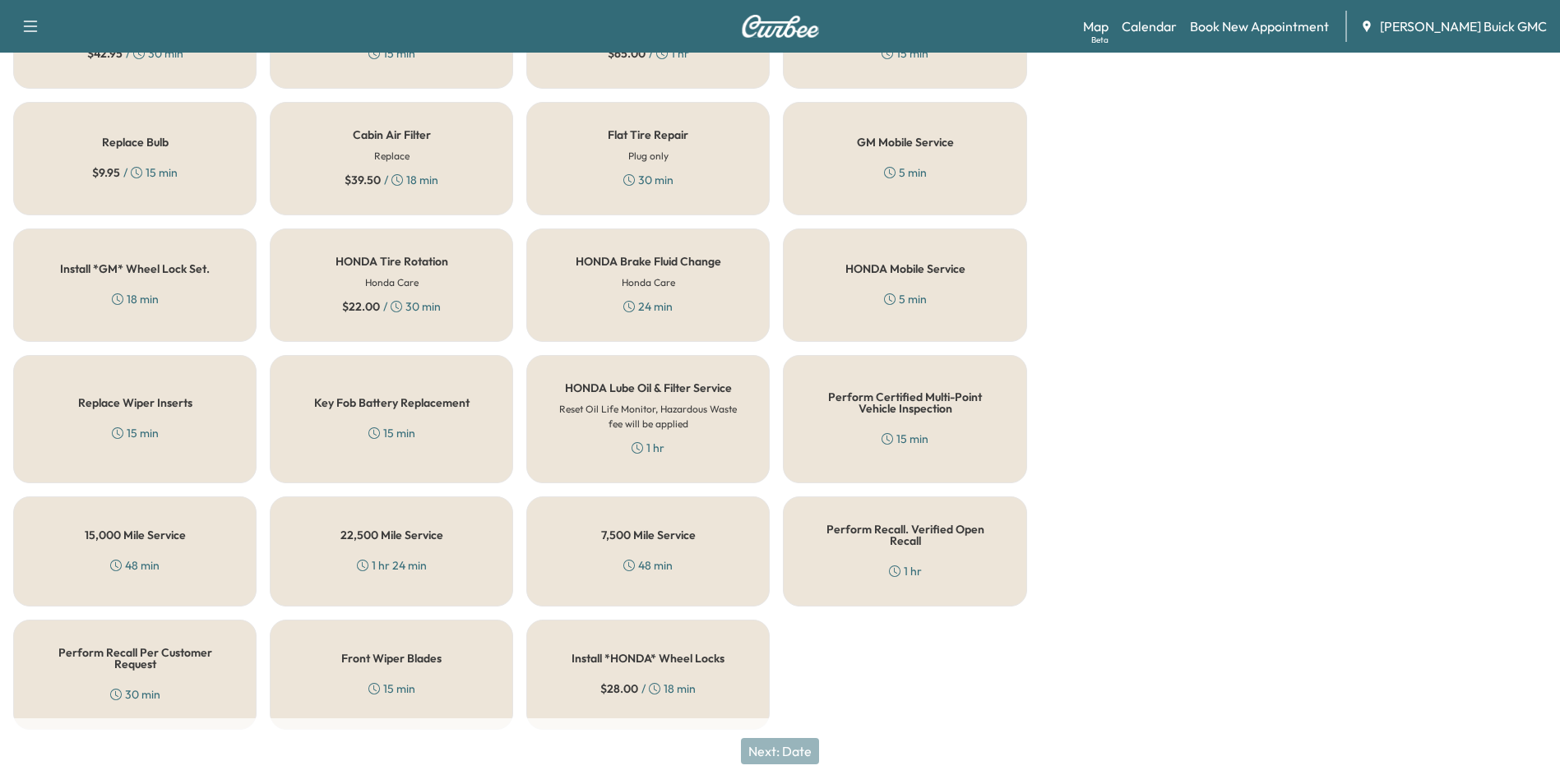
click at [176, 662] on div "Perform Recall Per Customer Request 30 min" at bounding box center [134, 674] width 243 height 110
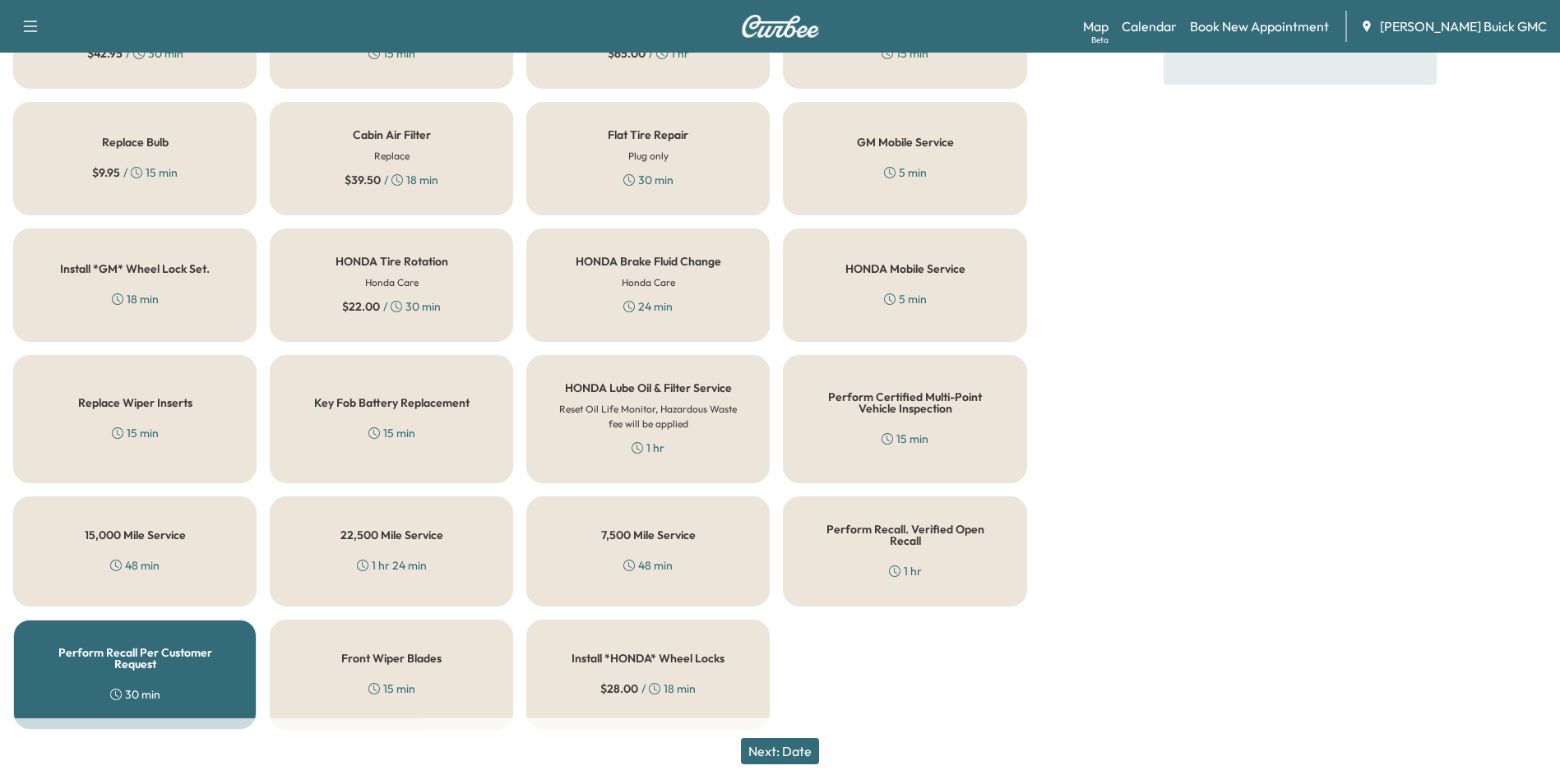
click at [795, 747] on button "Next: Date" at bounding box center [779, 751] width 78 height 27
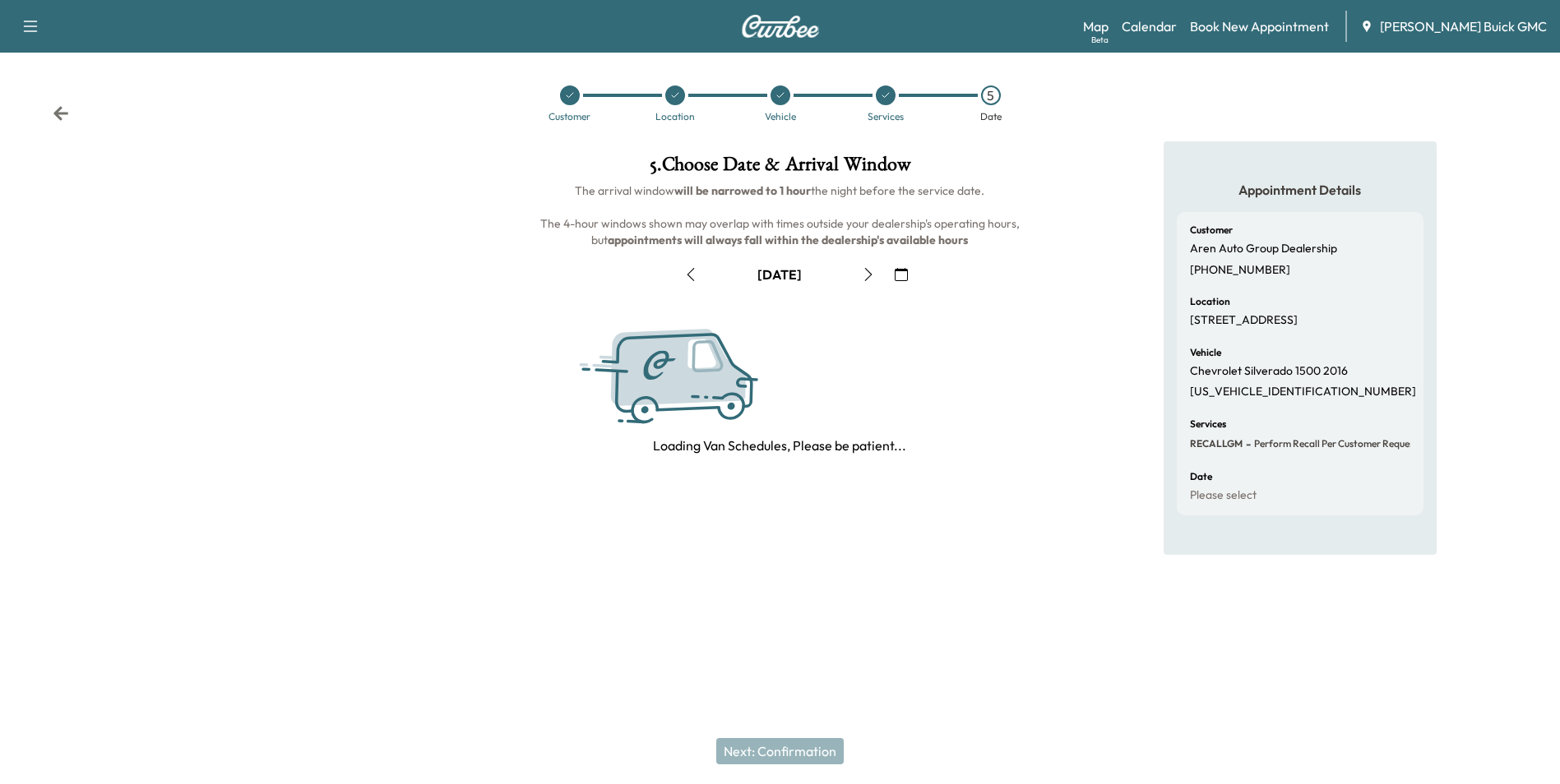
scroll to position [0, 0]
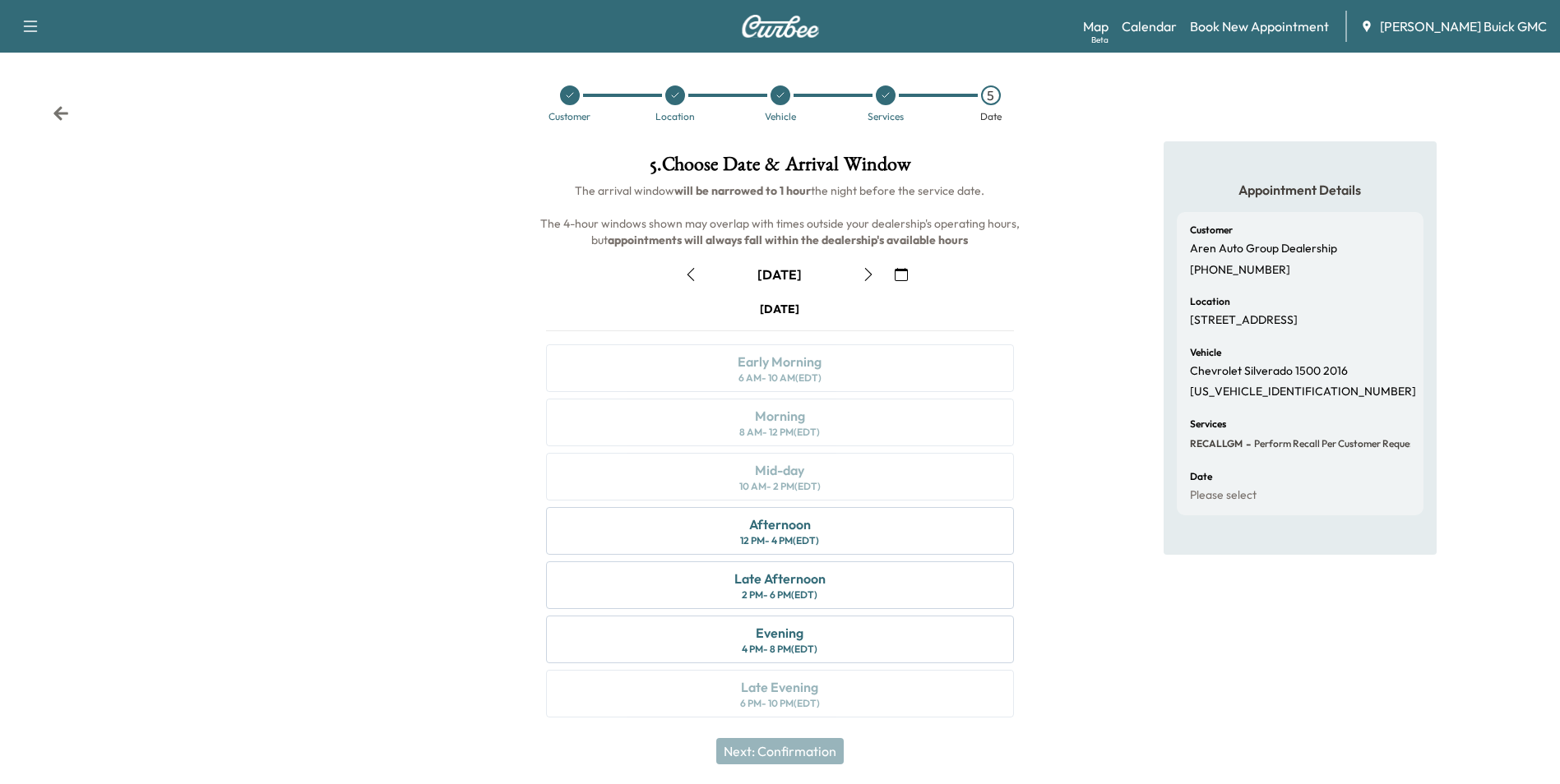
click at [901, 274] on icon "button" at bounding box center [901, 274] width 13 height 13
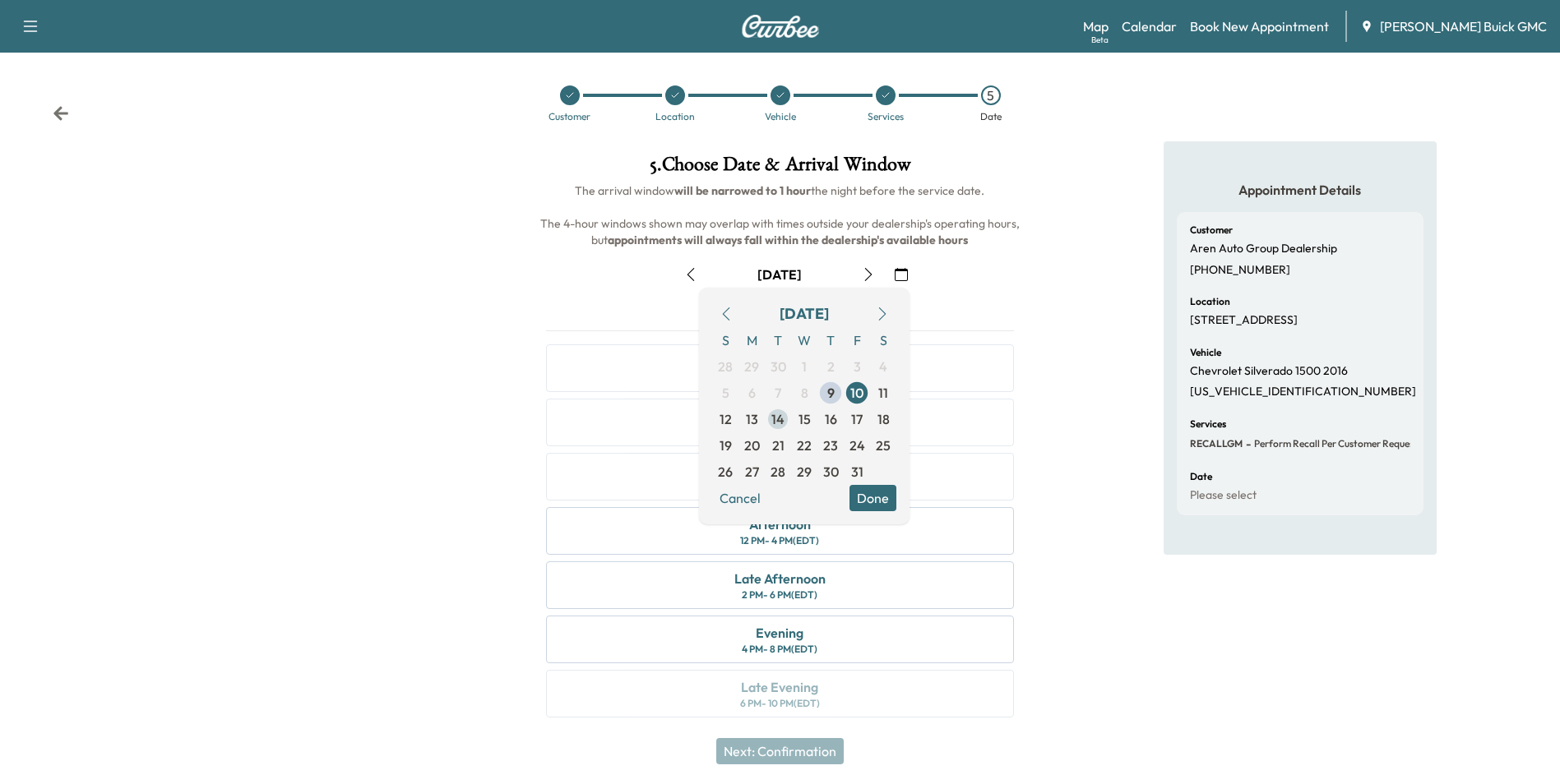
click at [775, 418] on span "14" at bounding box center [777, 419] width 13 height 20
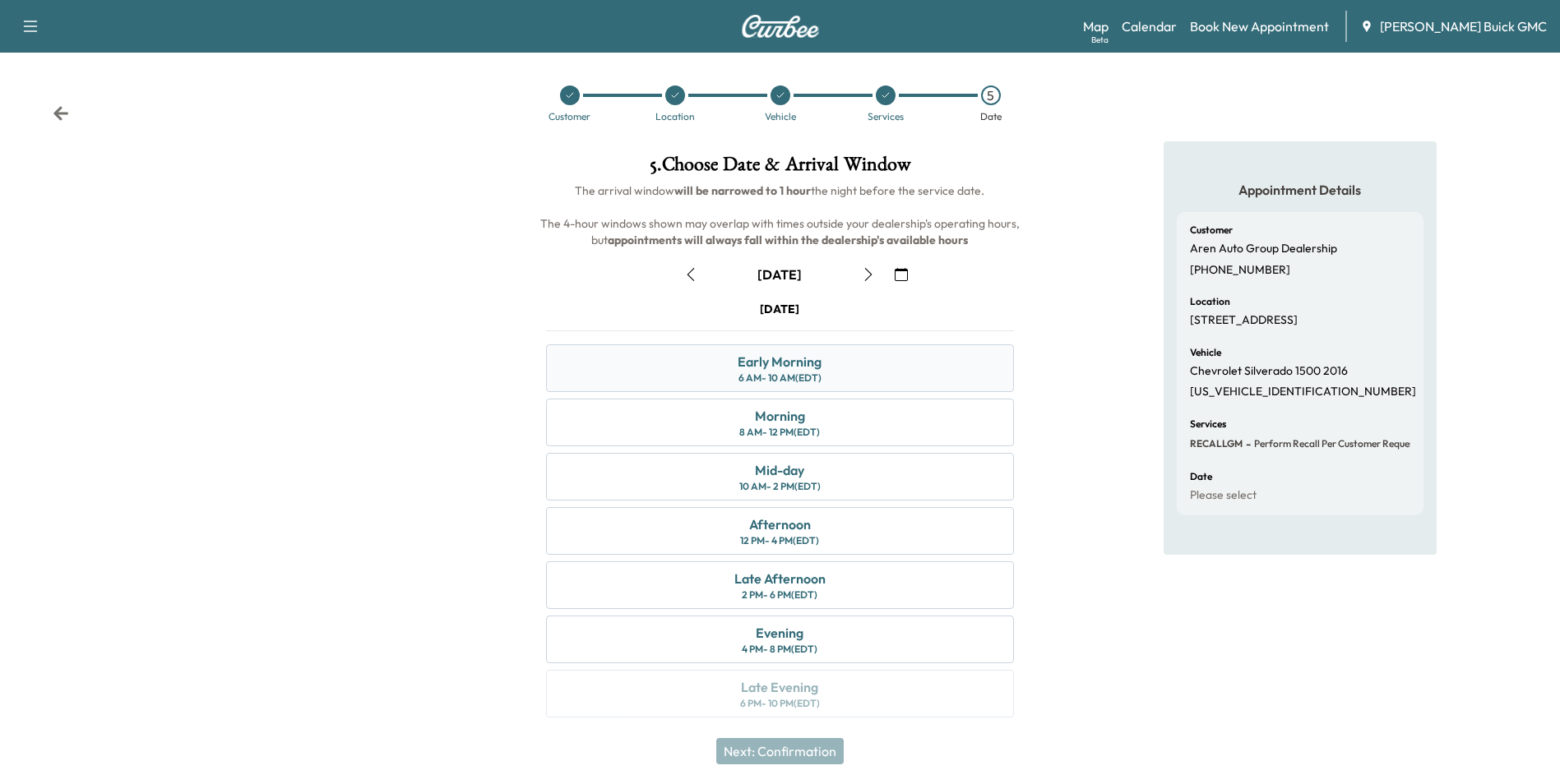
click at [838, 362] on div "Early Morning 6 AM - 10 AM (EDT)" at bounding box center [779, 368] width 467 height 48
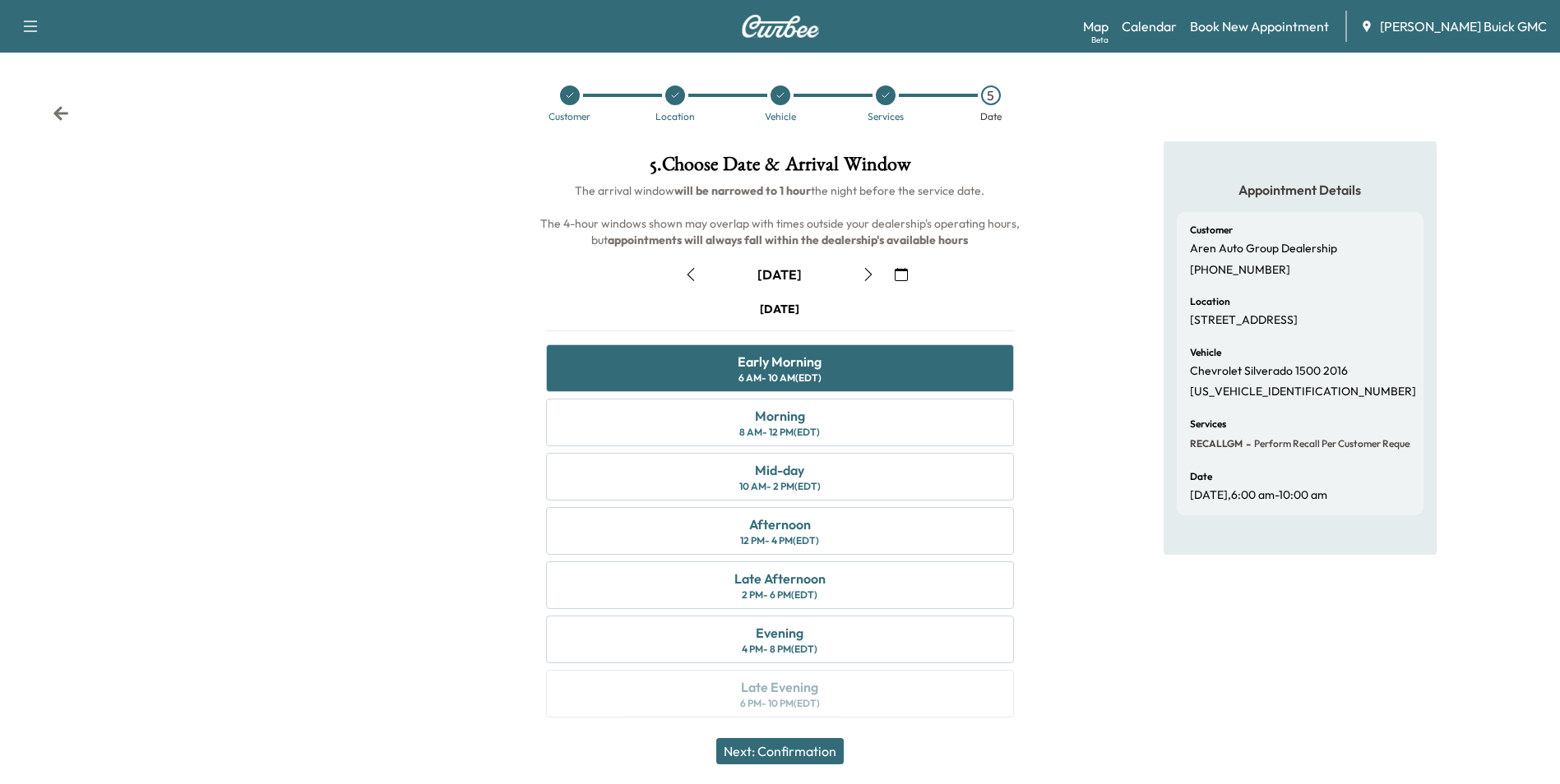
click at [790, 751] on button "Next: Confirmation" at bounding box center [779, 751] width 128 height 27
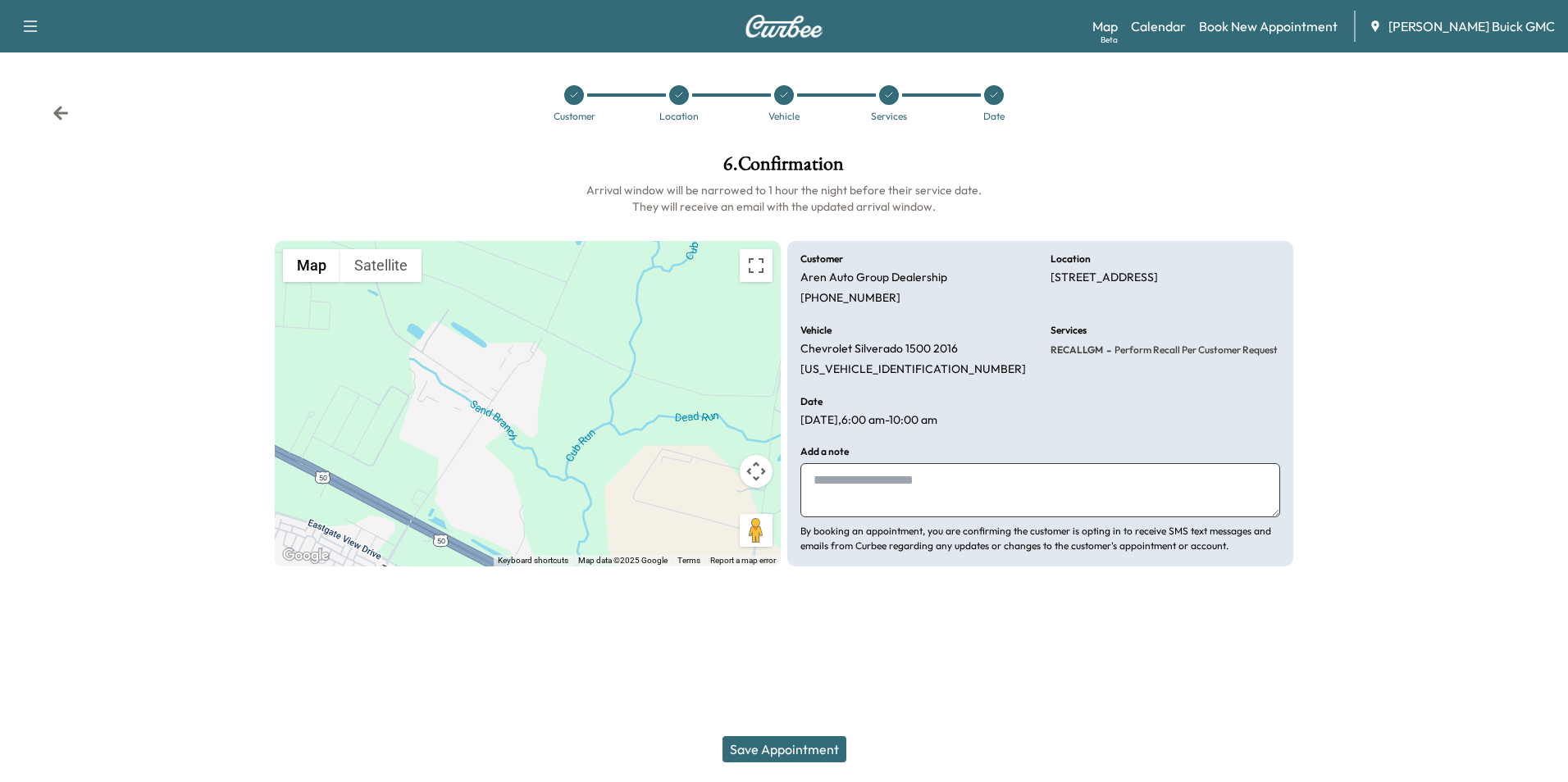
click at [845, 494] on textarea at bounding box center [1040, 490] width 480 height 54
type textarea "**********"
click at [804, 746] on button "Save Appointment" at bounding box center [784, 749] width 124 height 26
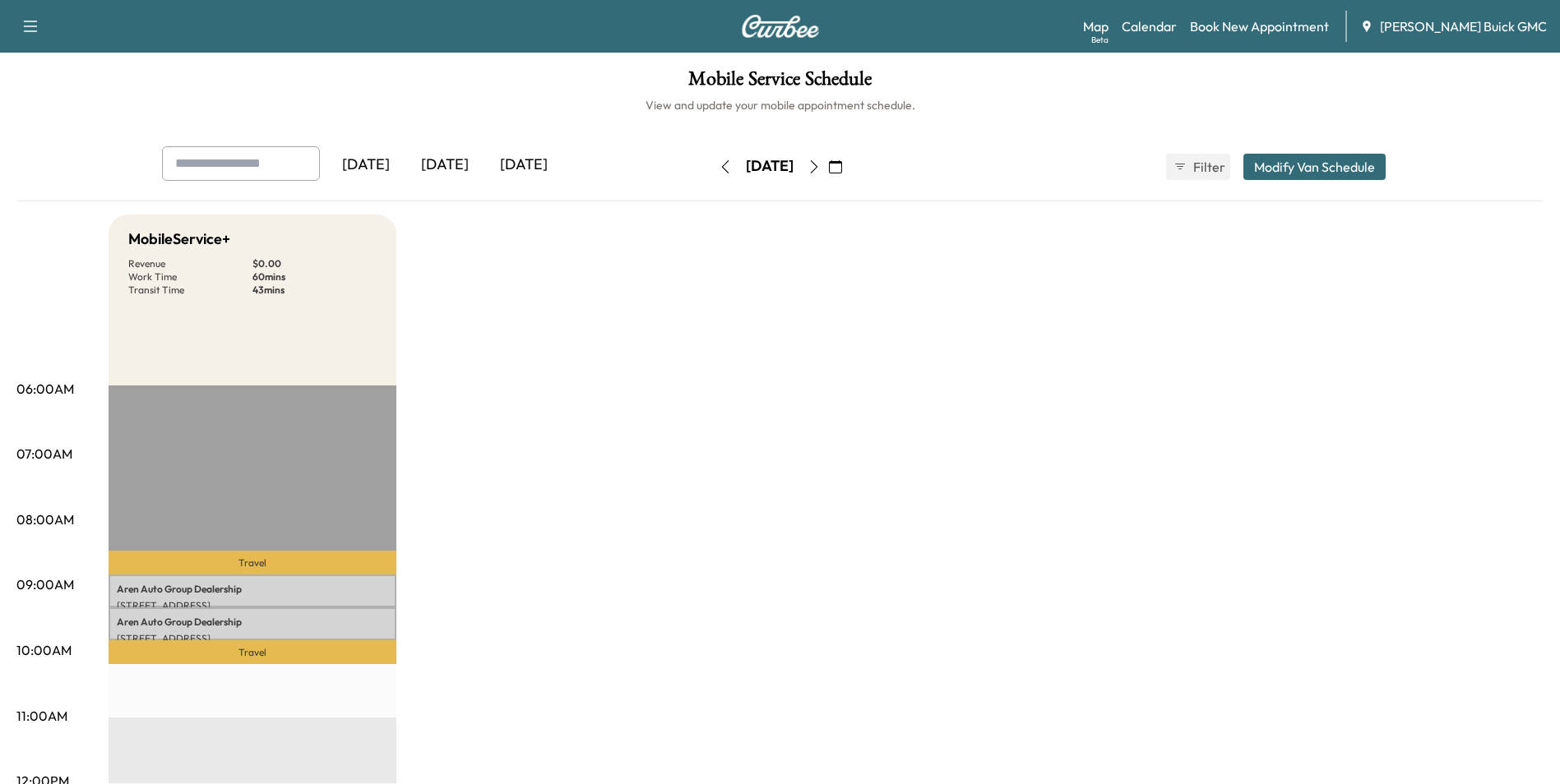
click at [1267, 25] on link "Book New Appointment" at bounding box center [1259, 26] width 139 height 20
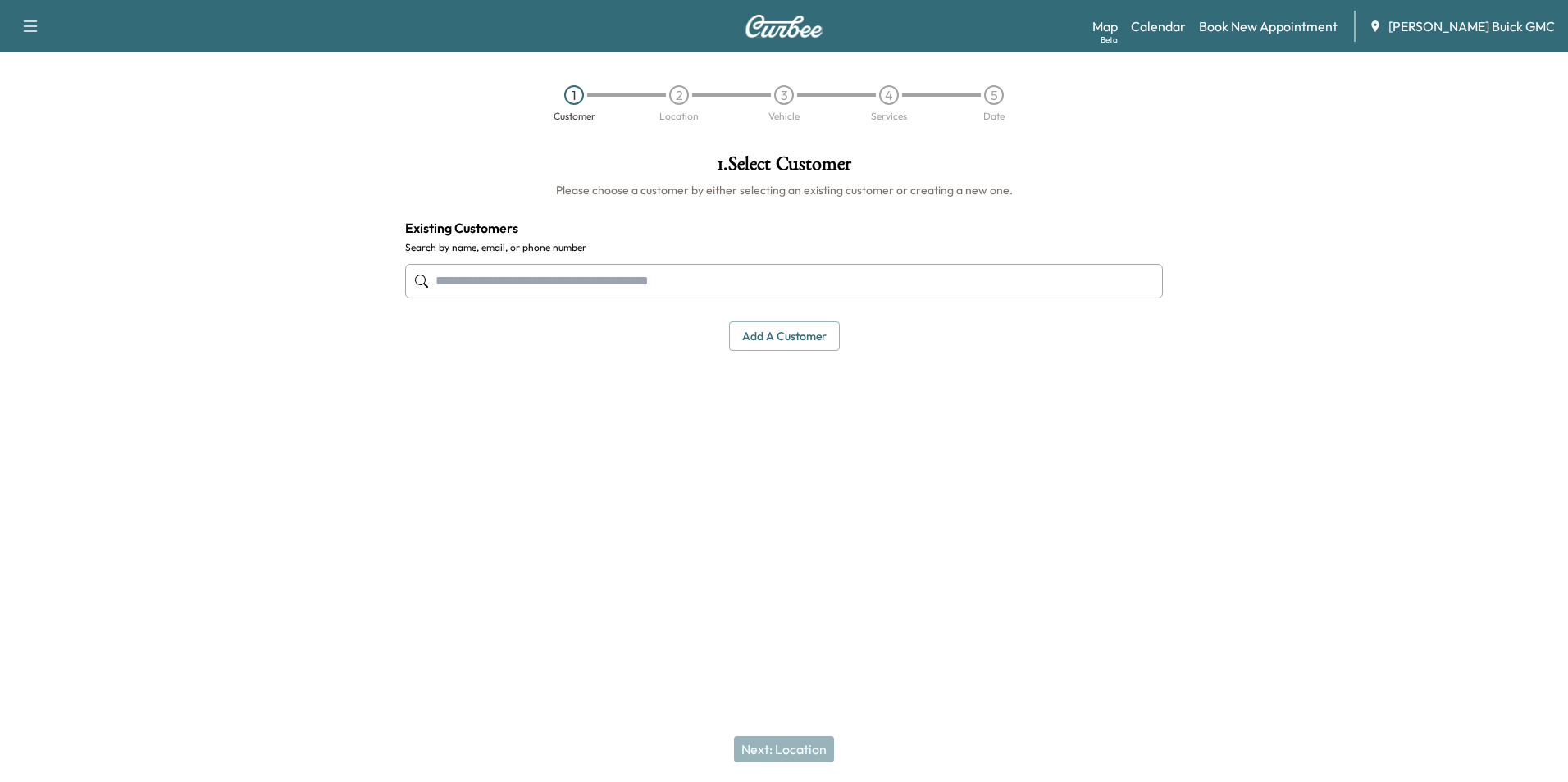
click at [605, 282] on input "text" at bounding box center [783, 281] width 758 height 34
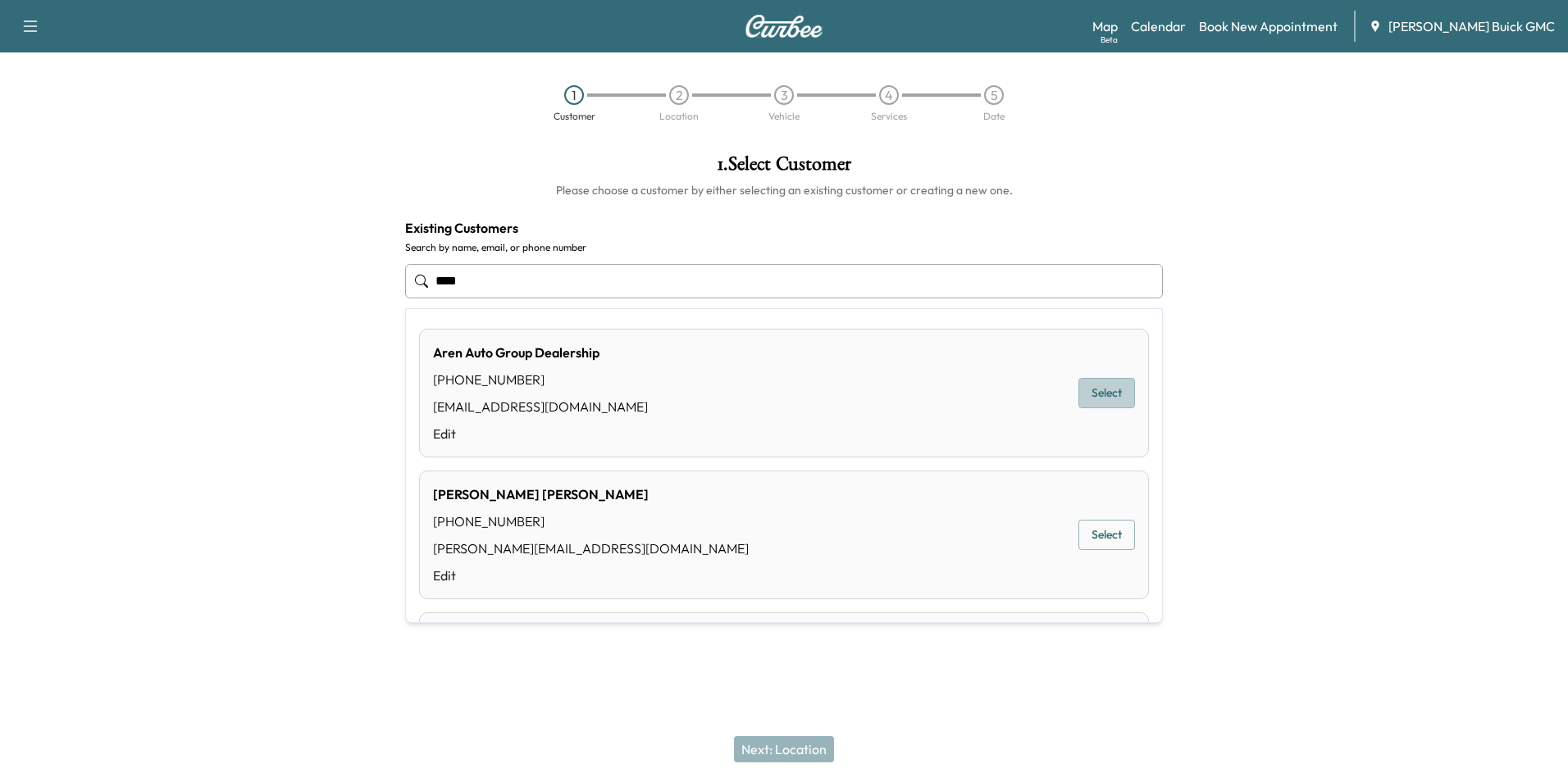
click at [1091, 388] on button "Select" at bounding box center [1107, 394] width 56 height 31
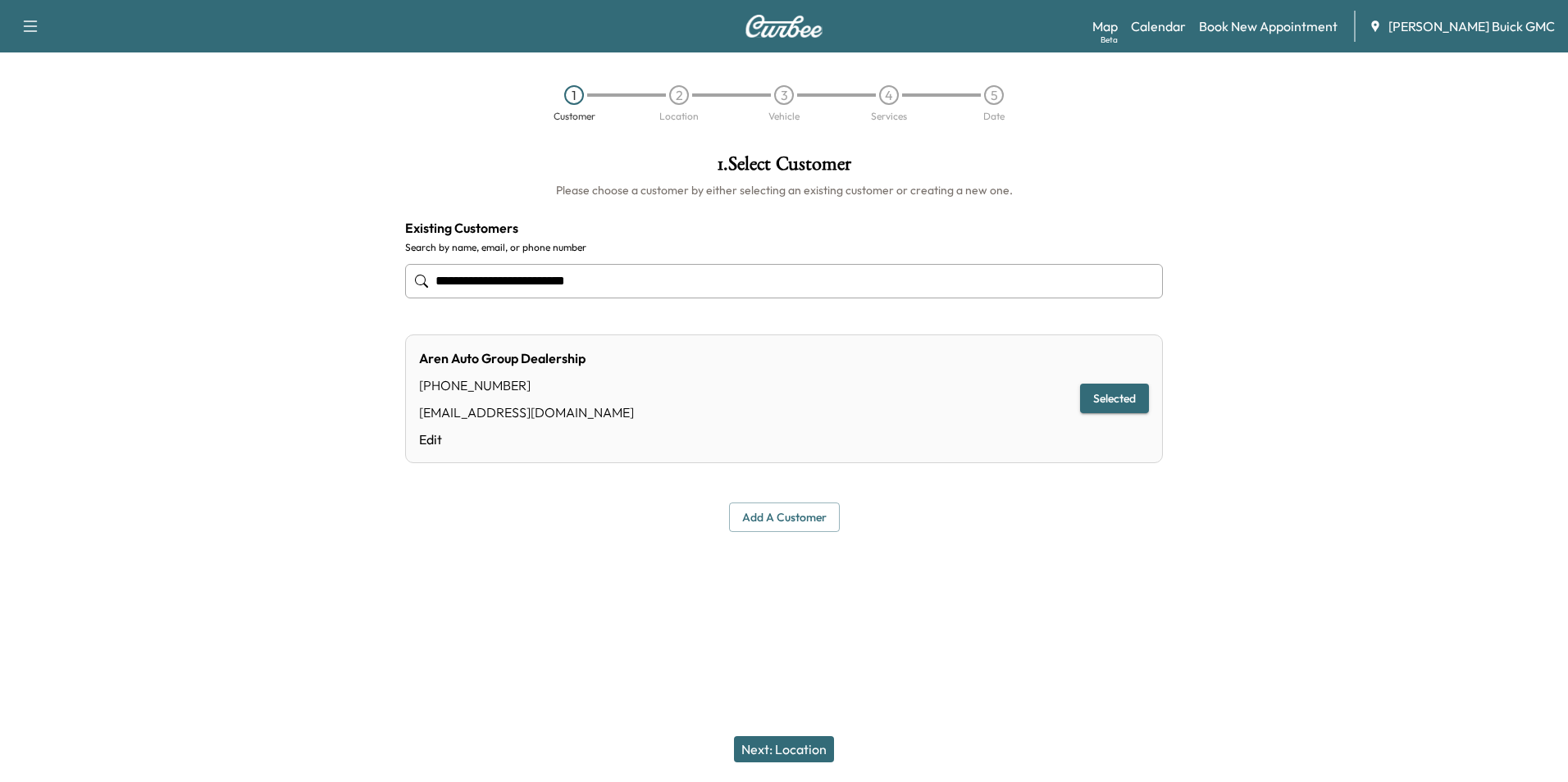
type input "**********"
click at [805, 749] on button "Next: Location" at bounding box center [783, 749] width 100 height 26
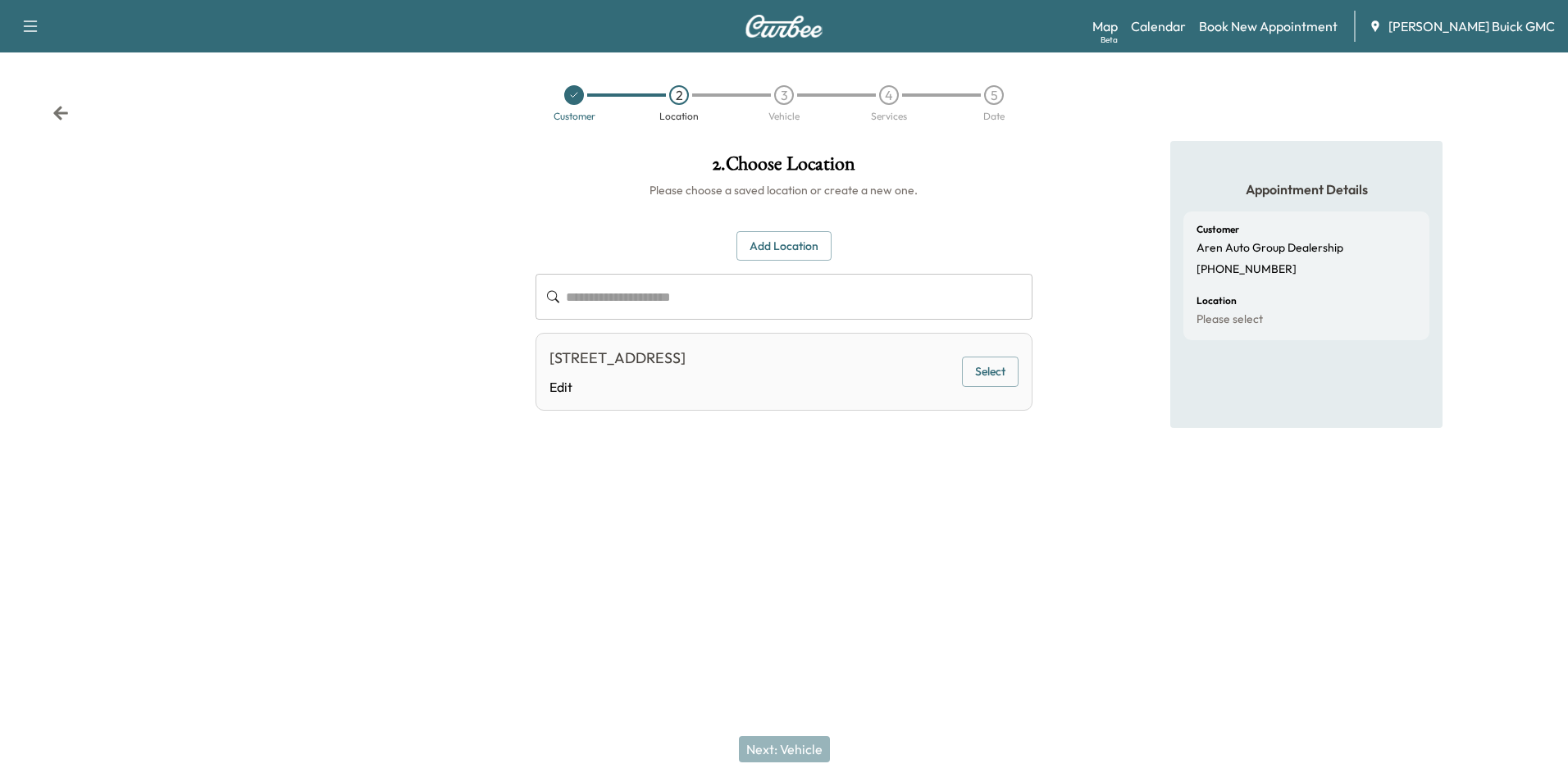
click at [994, 366] on button "Select" at bounding box center [990, 372] width 56 height 31
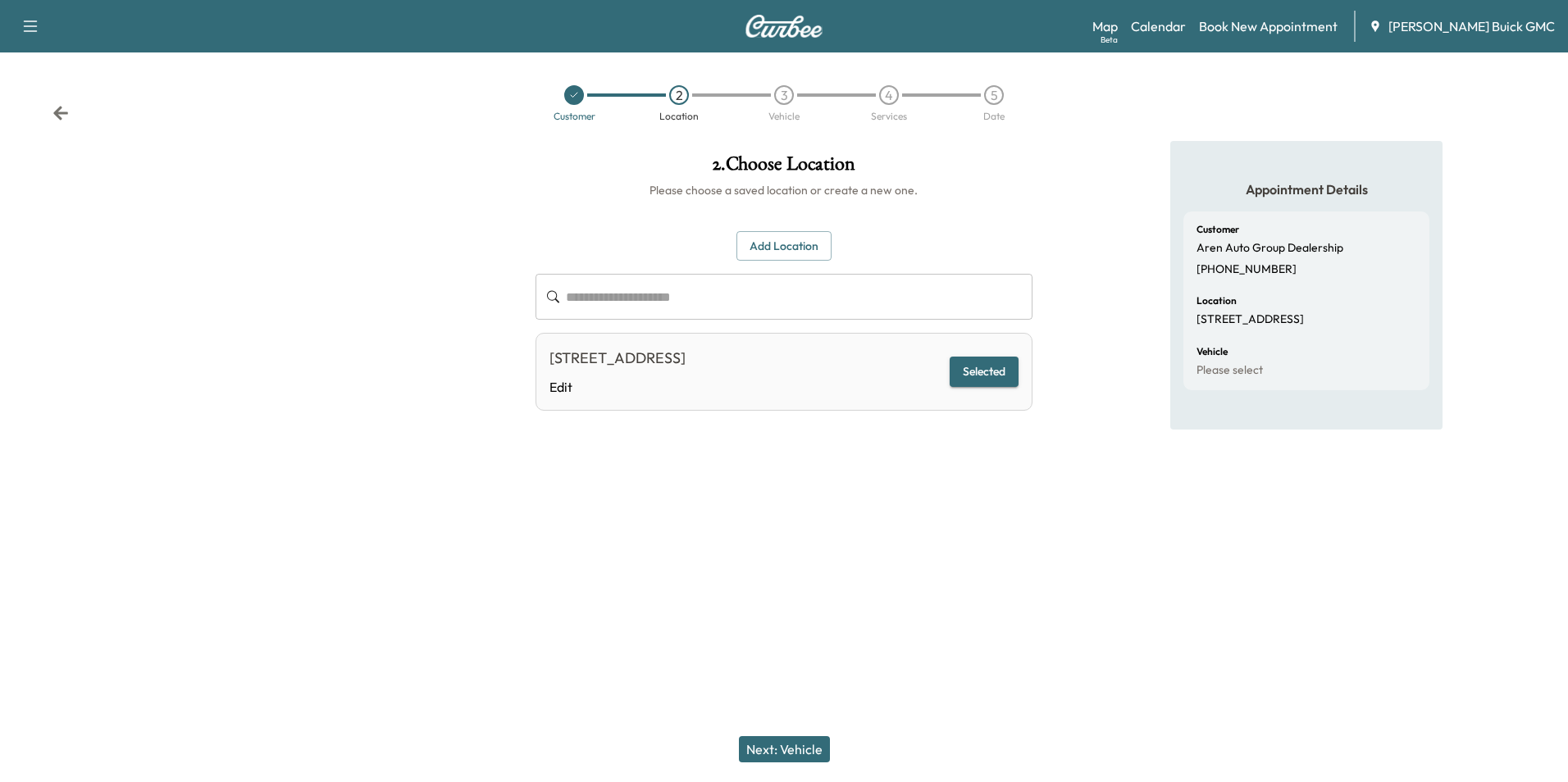
click at [799, 747] on button "Next: Vehicle" at bounding box center [784, 749] width 91 height 26
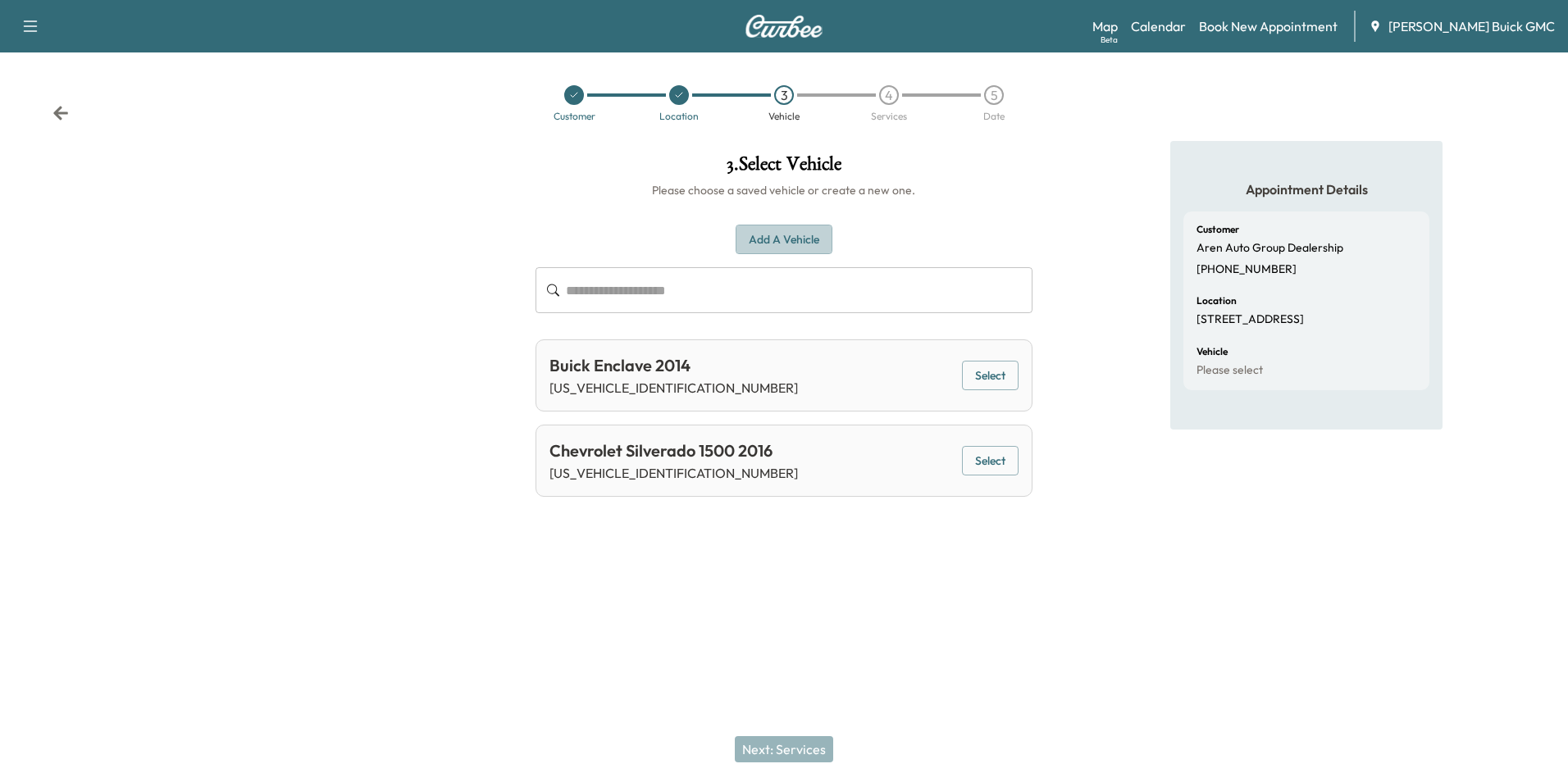
click at [765, 232] on button "Add a Vehicle" at bounding box center [783, 240] width 97 height 31
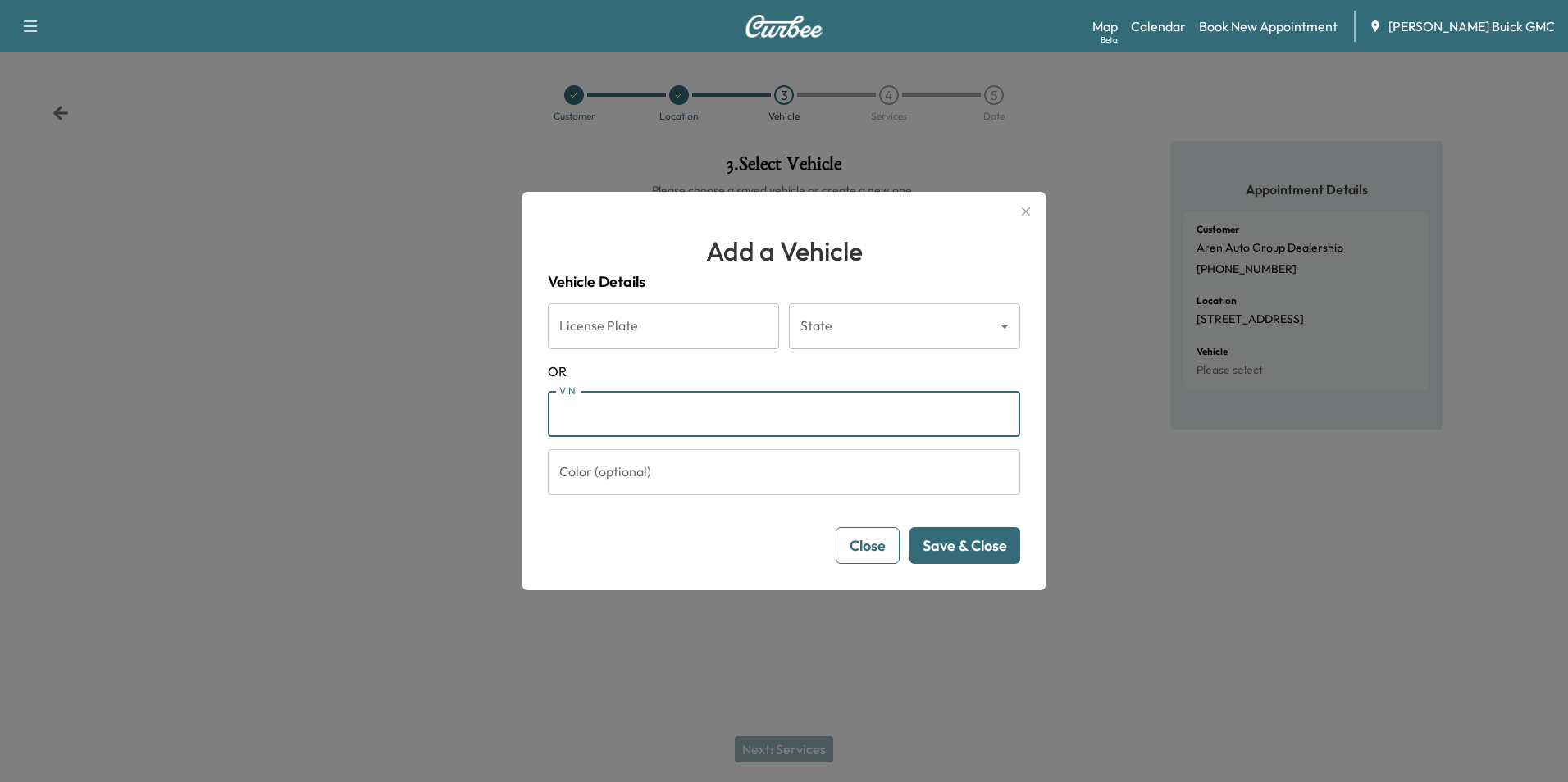
drag, startPoint x: 655, startPoint y: 421, endPoint x: 685, endPoint y: 406, distance: 33.5
click at [656, 421] on input "VIN" at bounding box center [783, 414] width 472 height 46
type input "**********"
click at [965, 546] on button "Save & Close" at bounding box center [965, 545] width 111 height 37
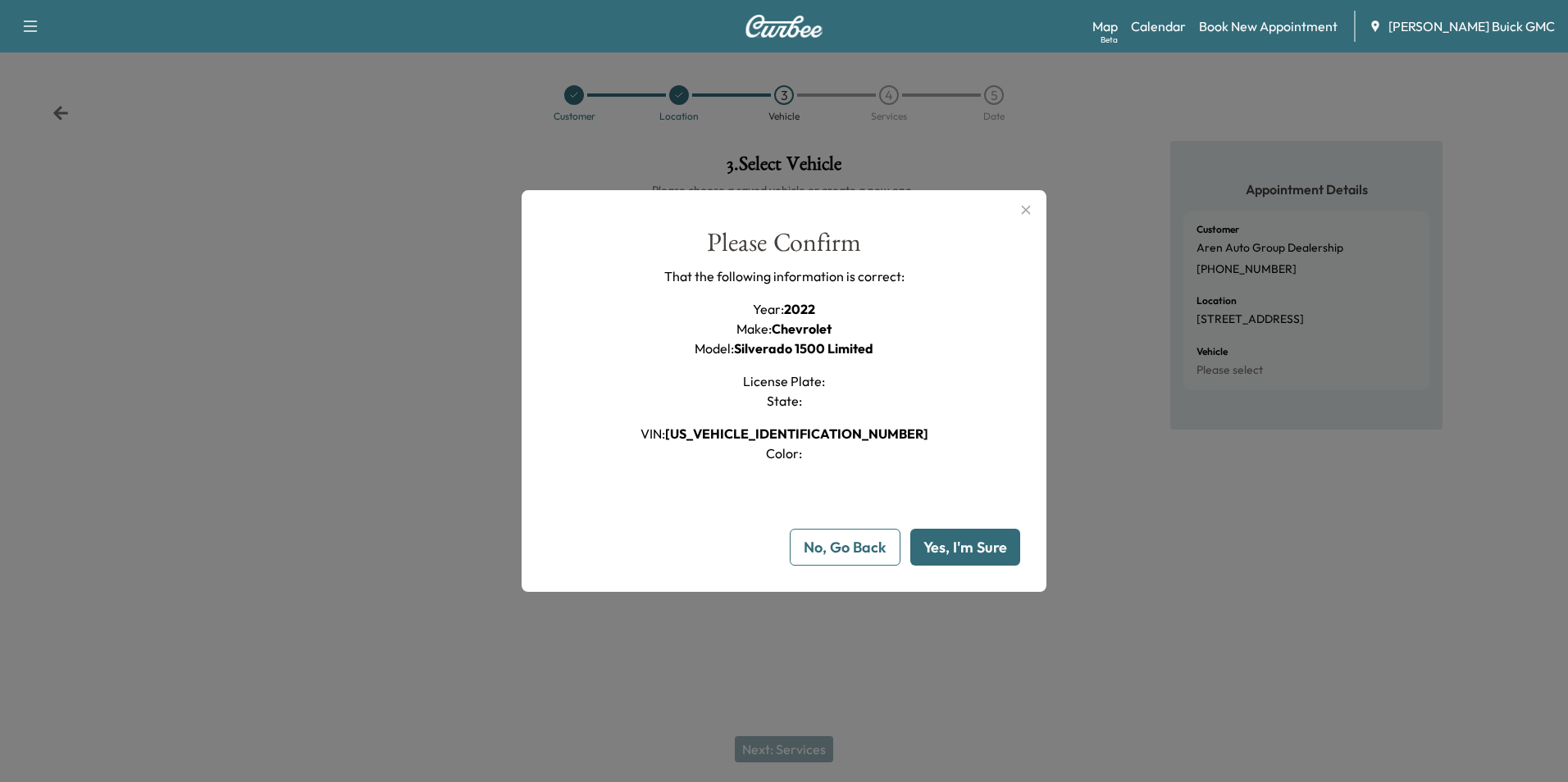
click at [965, 546] on button "Yes, I'm Sure" at bounding box center [965, 546] width 110 height 37
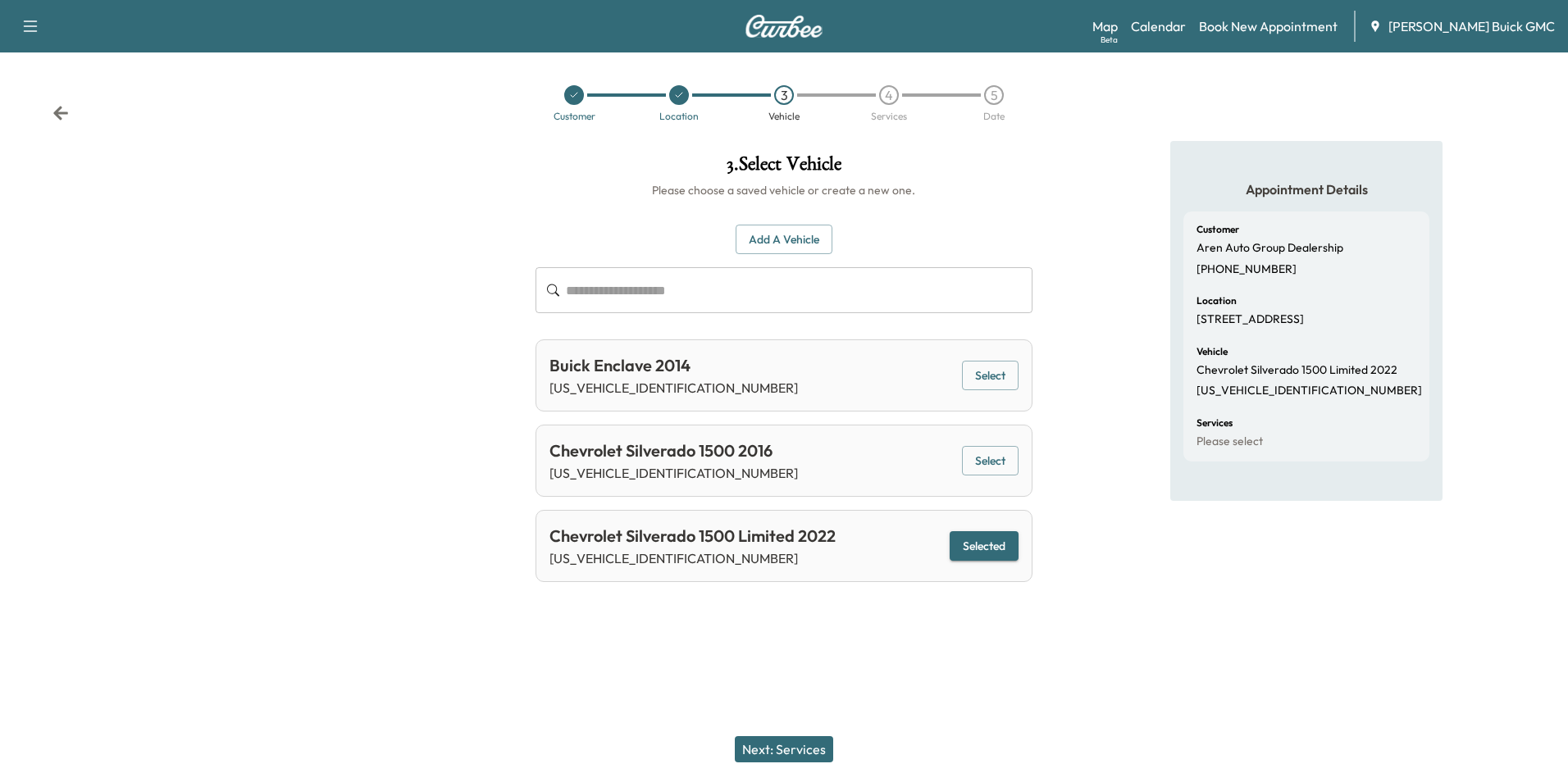
click at [793, 745] on button "Next: Services" at bounding box center [783, 749] width 98 height 26
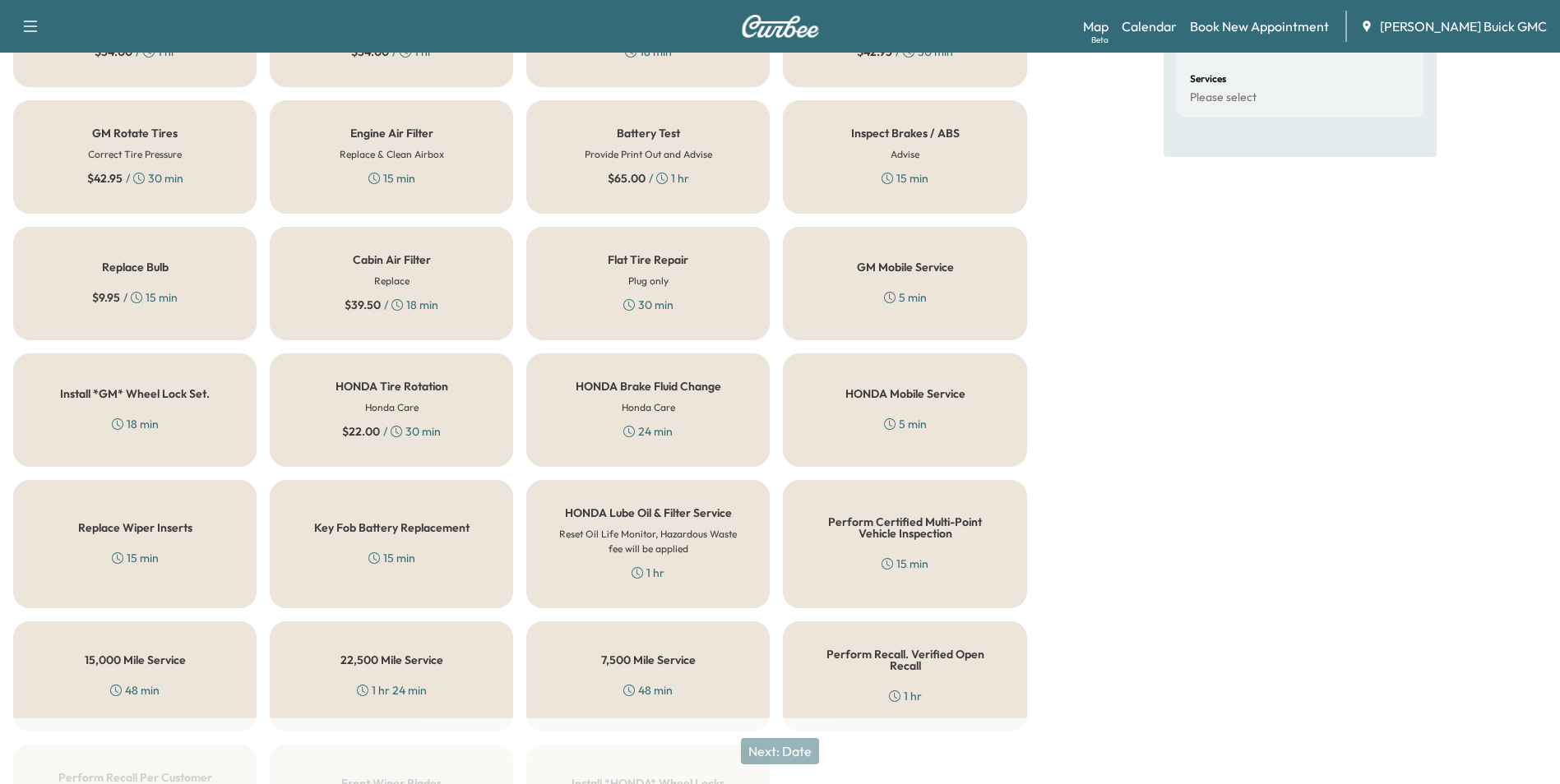
scroll to position [470, 0]
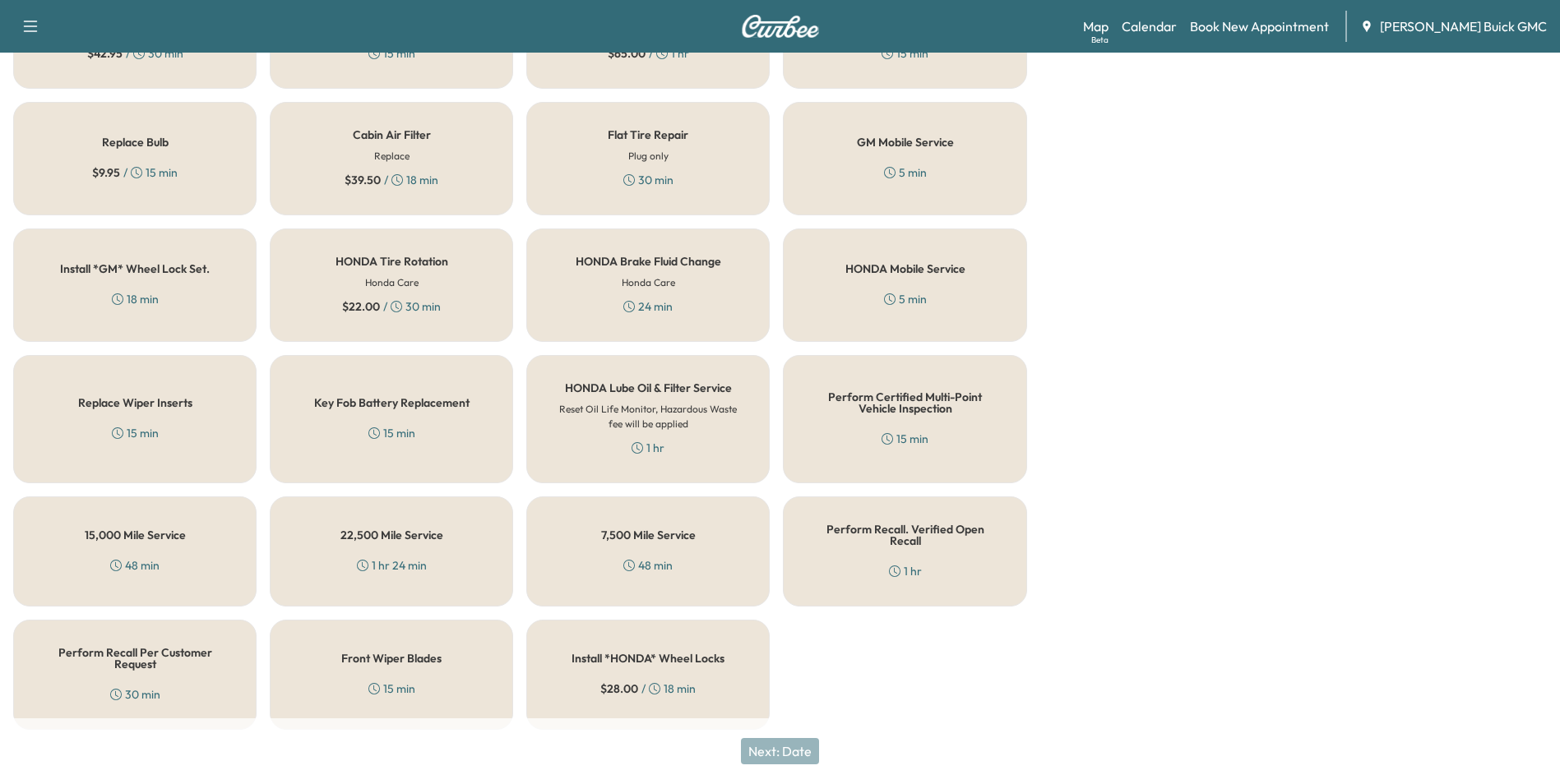
click at [73, 651] on h5 "Perform Recall Per Customer Request" at bounding box center [134, 658] width 189 height 23
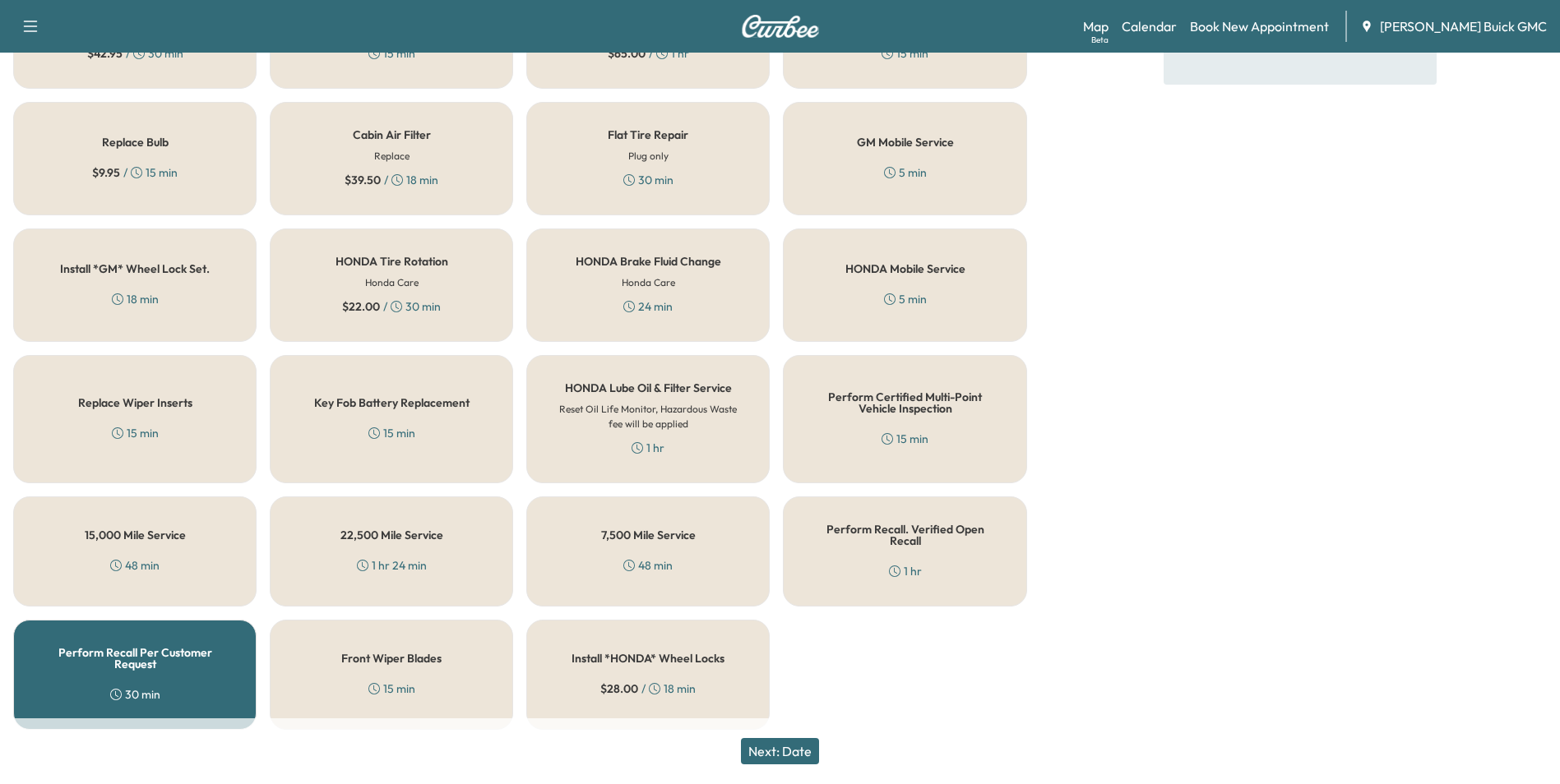
click at [786, 751] on button "Next: Date" at bounding box center [779, 751] width 78 height 27
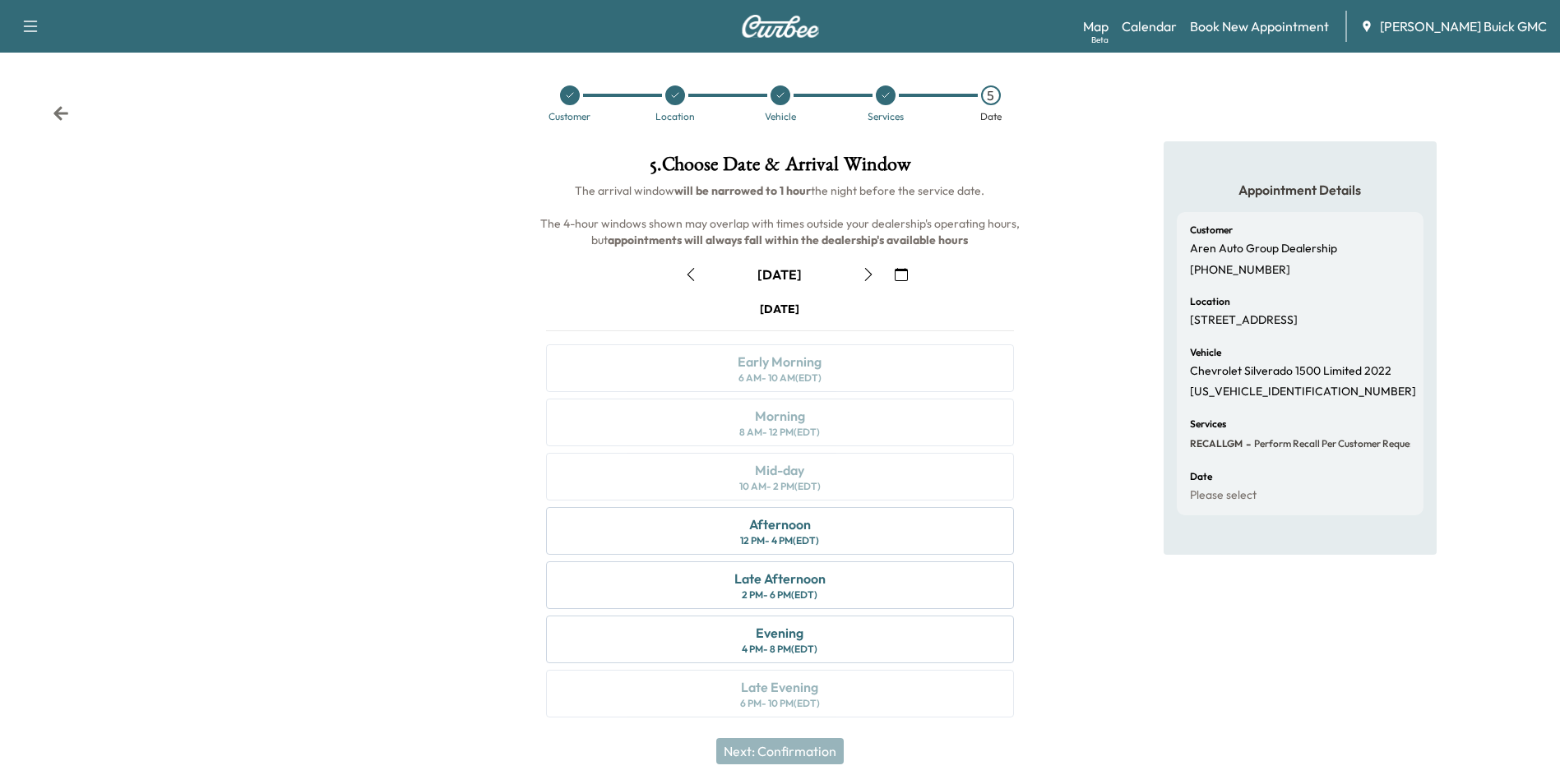
click at [902, 272] on icon "button" at bounding box center [901, 274] width 13 height 13
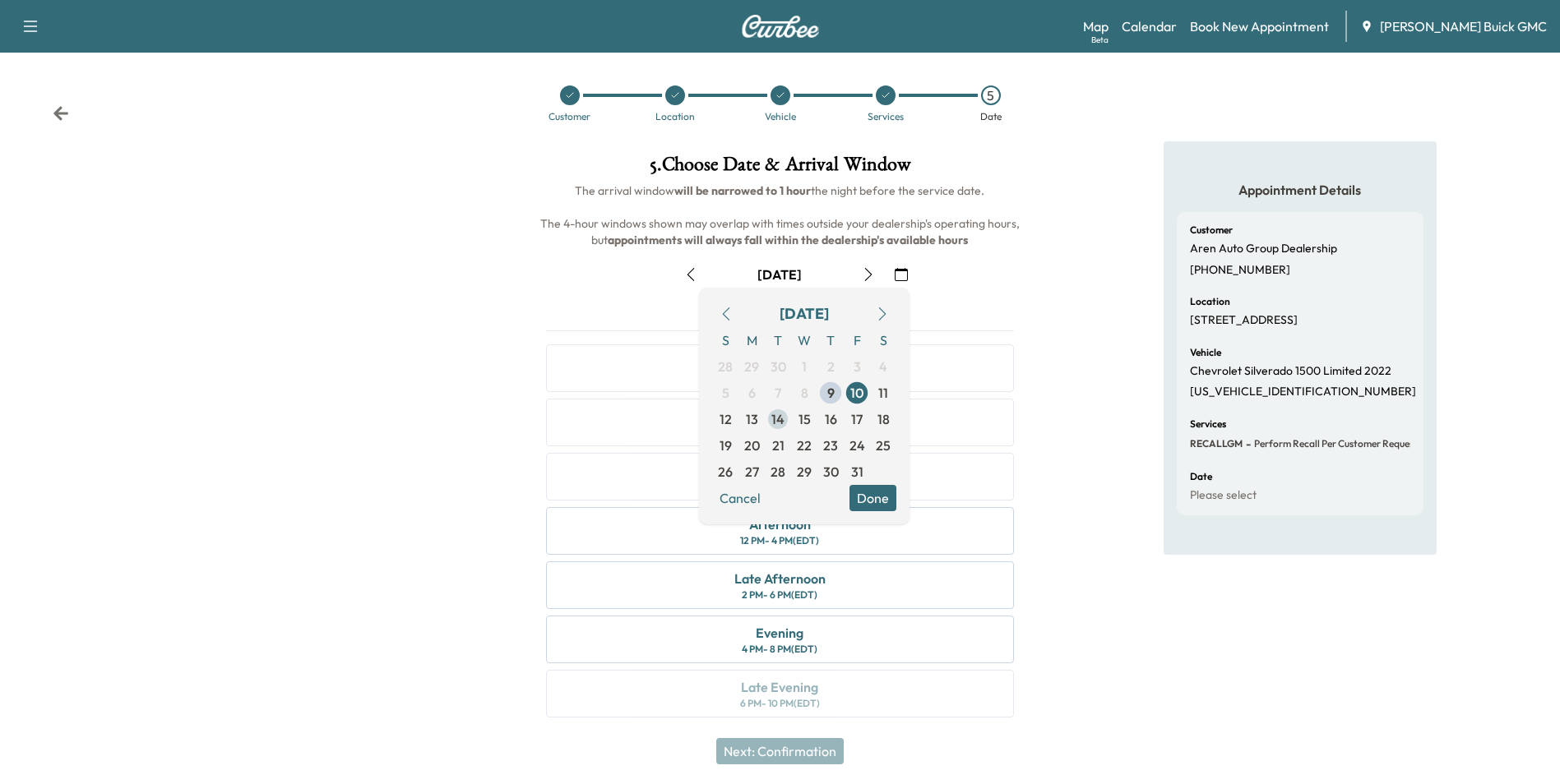
click at [778, 419] on span "14" at bounding box center [777, 419] width 13 height 20
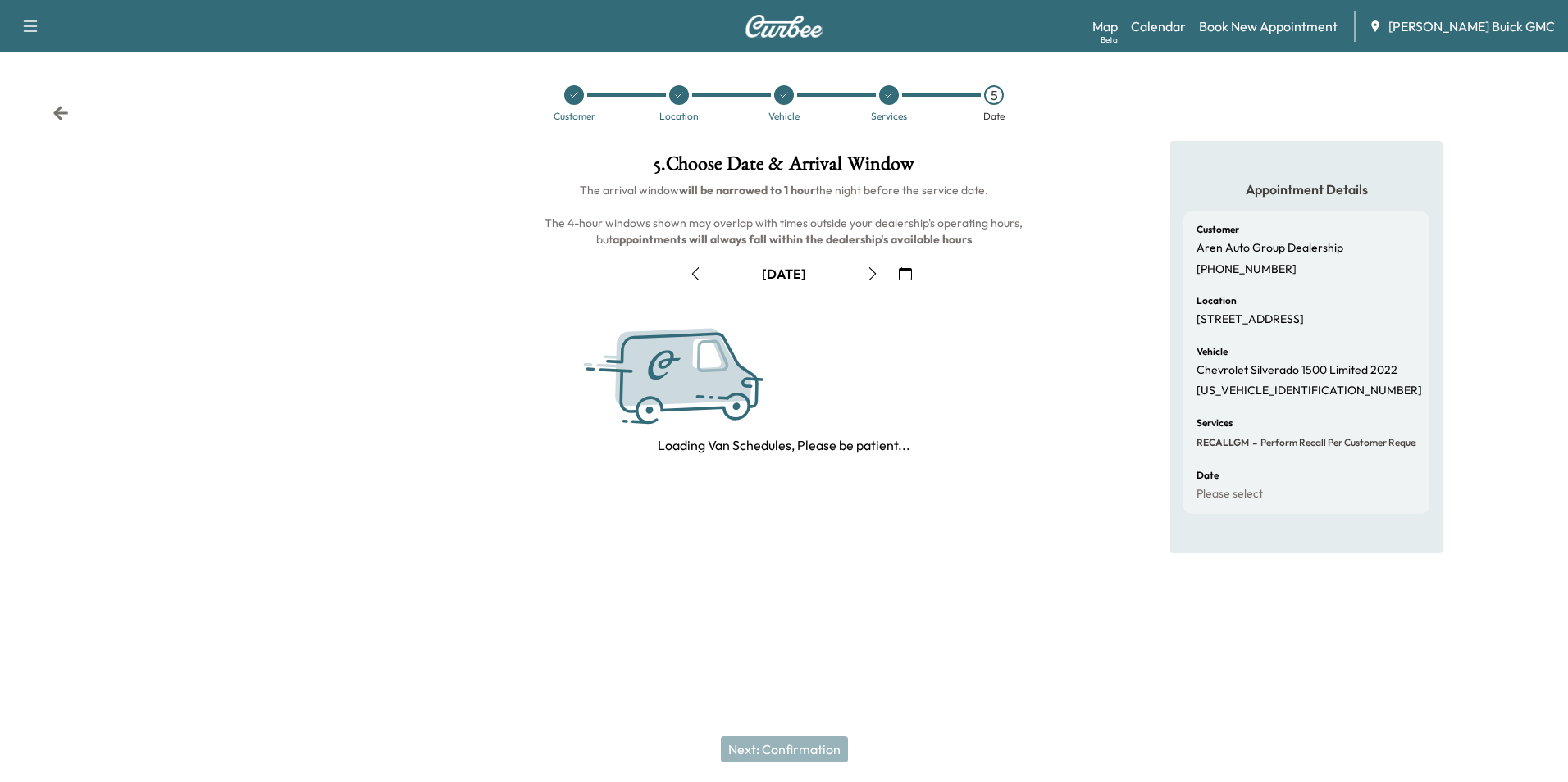
click at [1039, 368] on div "5 . Choose Date & Arrival Window The arrival window will be narrowed to 1 hour …" at bounding box center [784, 304] width 523 height 327
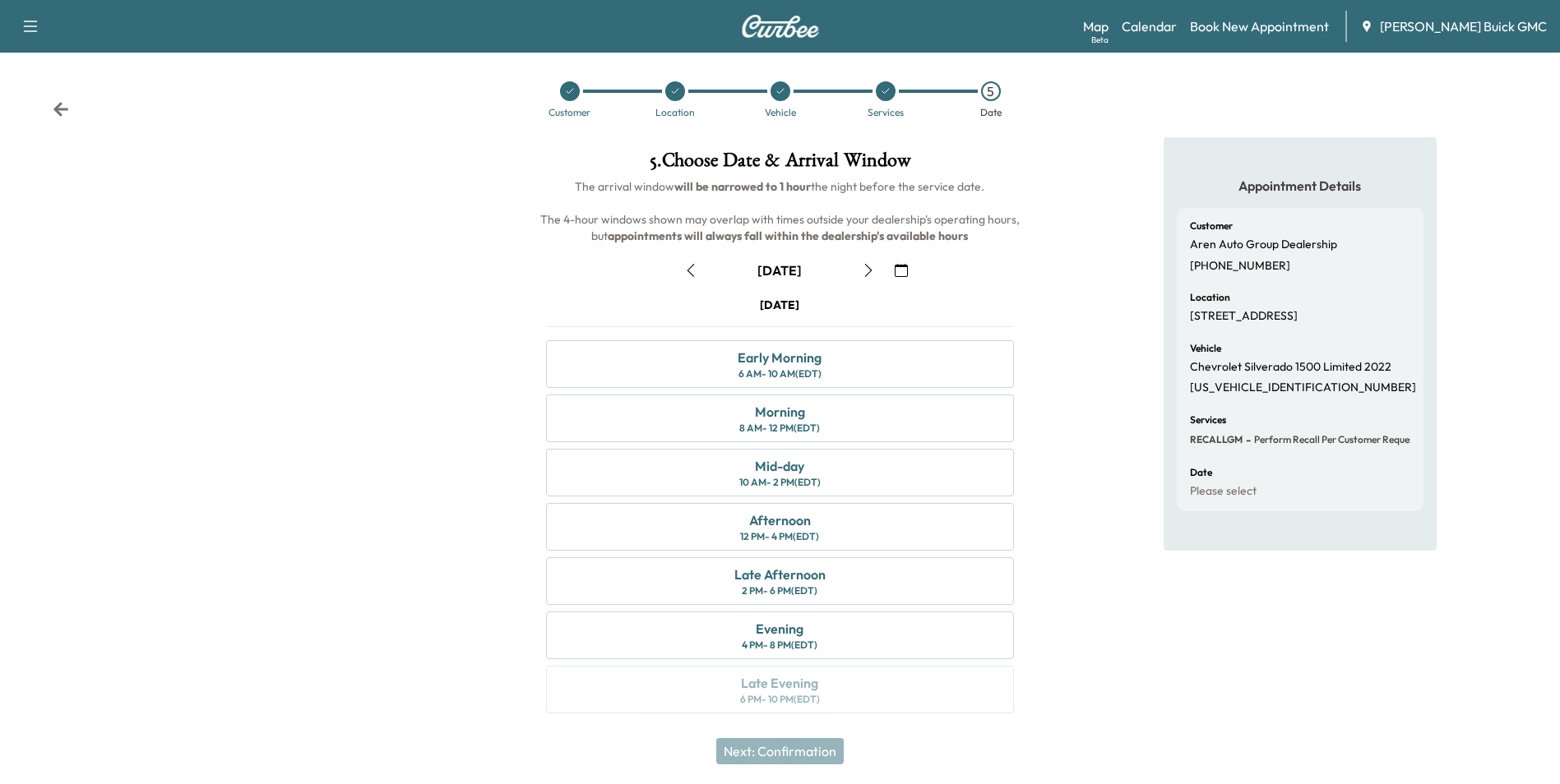
scroll to position [6, 0]
click at [821, 361] on div "Early Morning" at bounding box center [779, 355] width 84 height 20
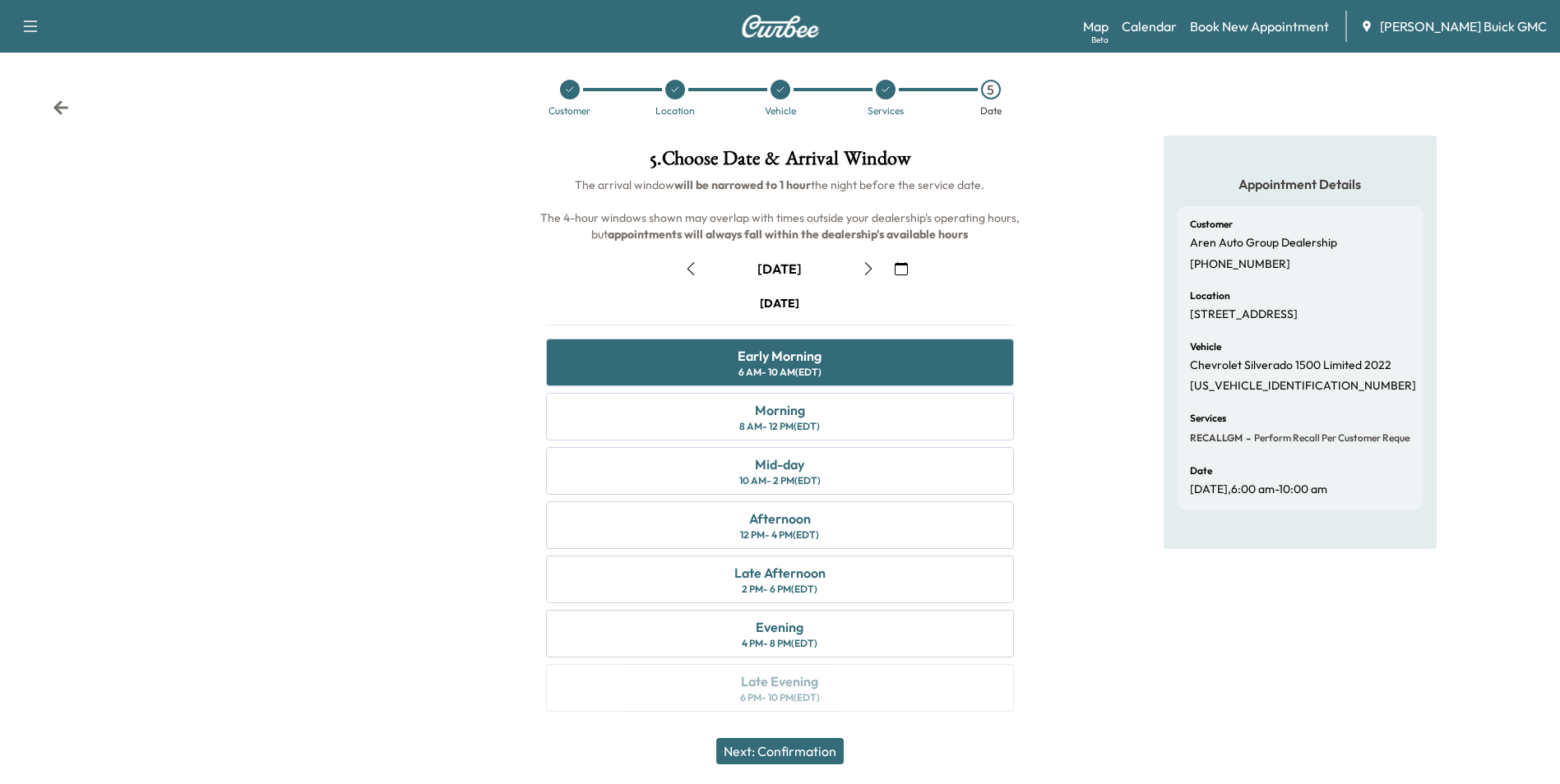
click at [789, 749] on button "Next: Confirmation" at bounding box center [779, 751] width 128 height 27
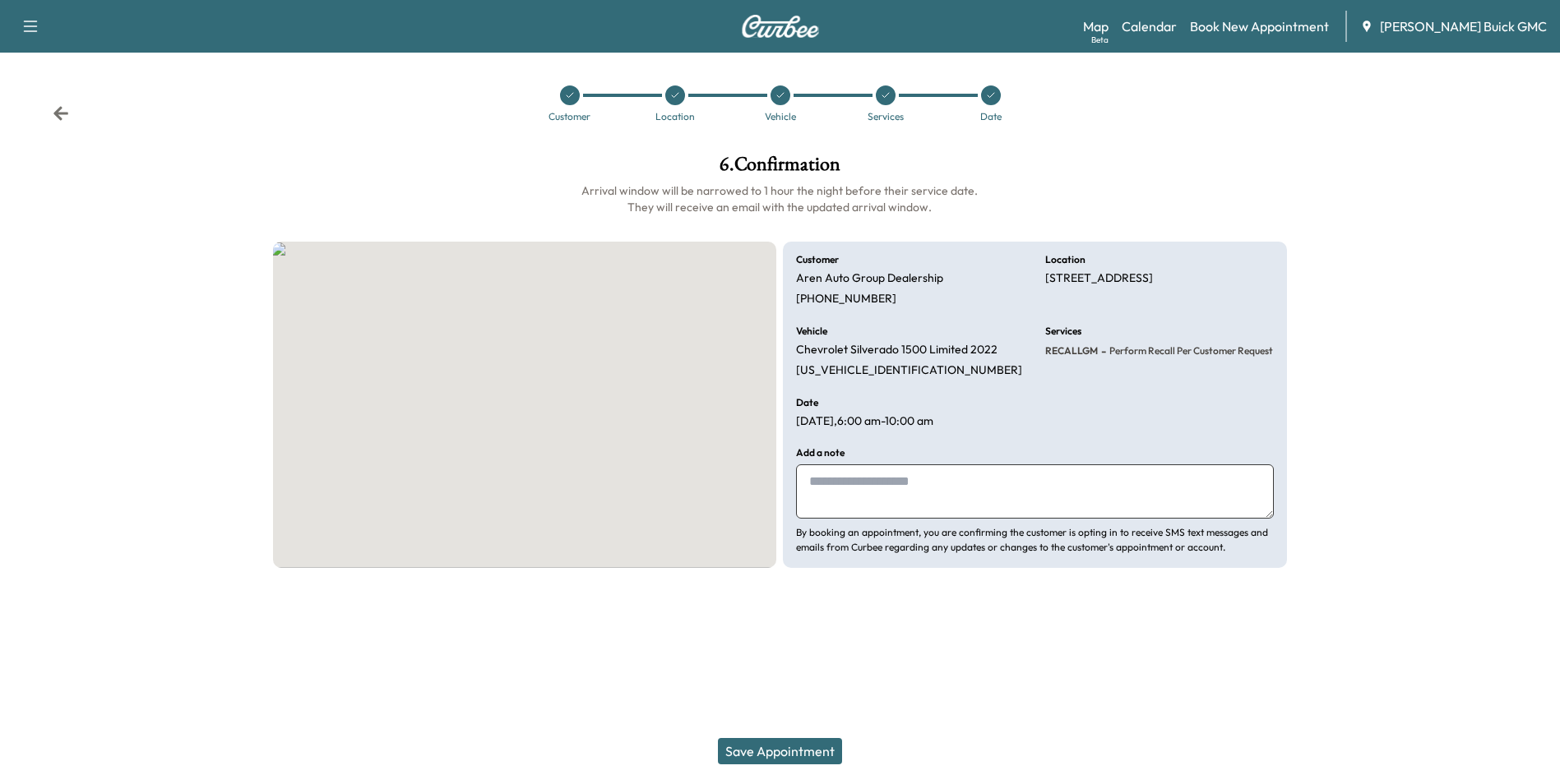
scroll to position [0, 0]
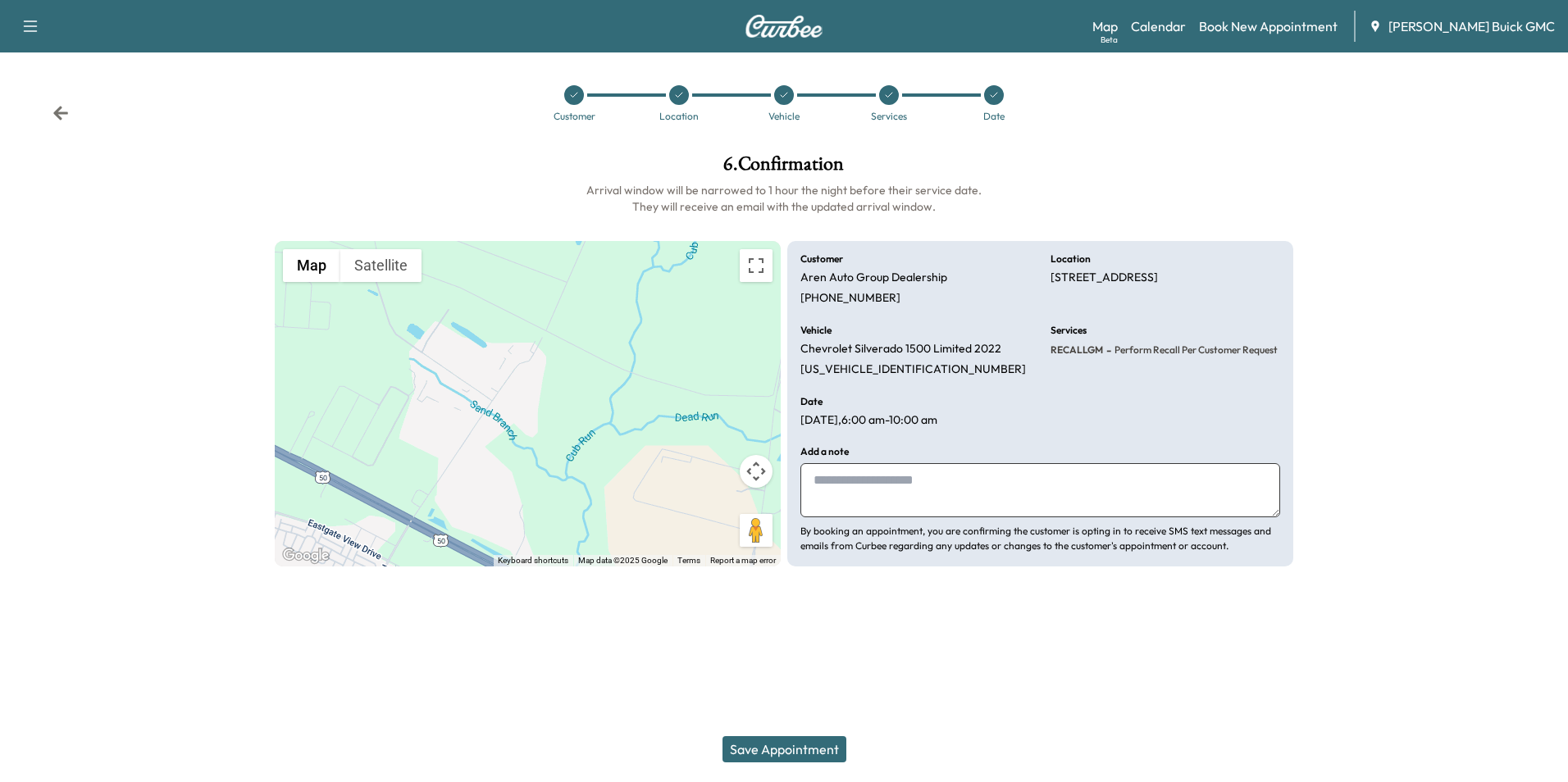
click at [914, 493] on textarea at bounding box center [1040, 490] width 480 height 54
type textarea "**********"
click at [795, 749] on button "Save Appointment" at bounding box center [784, 749] width 124 height 26
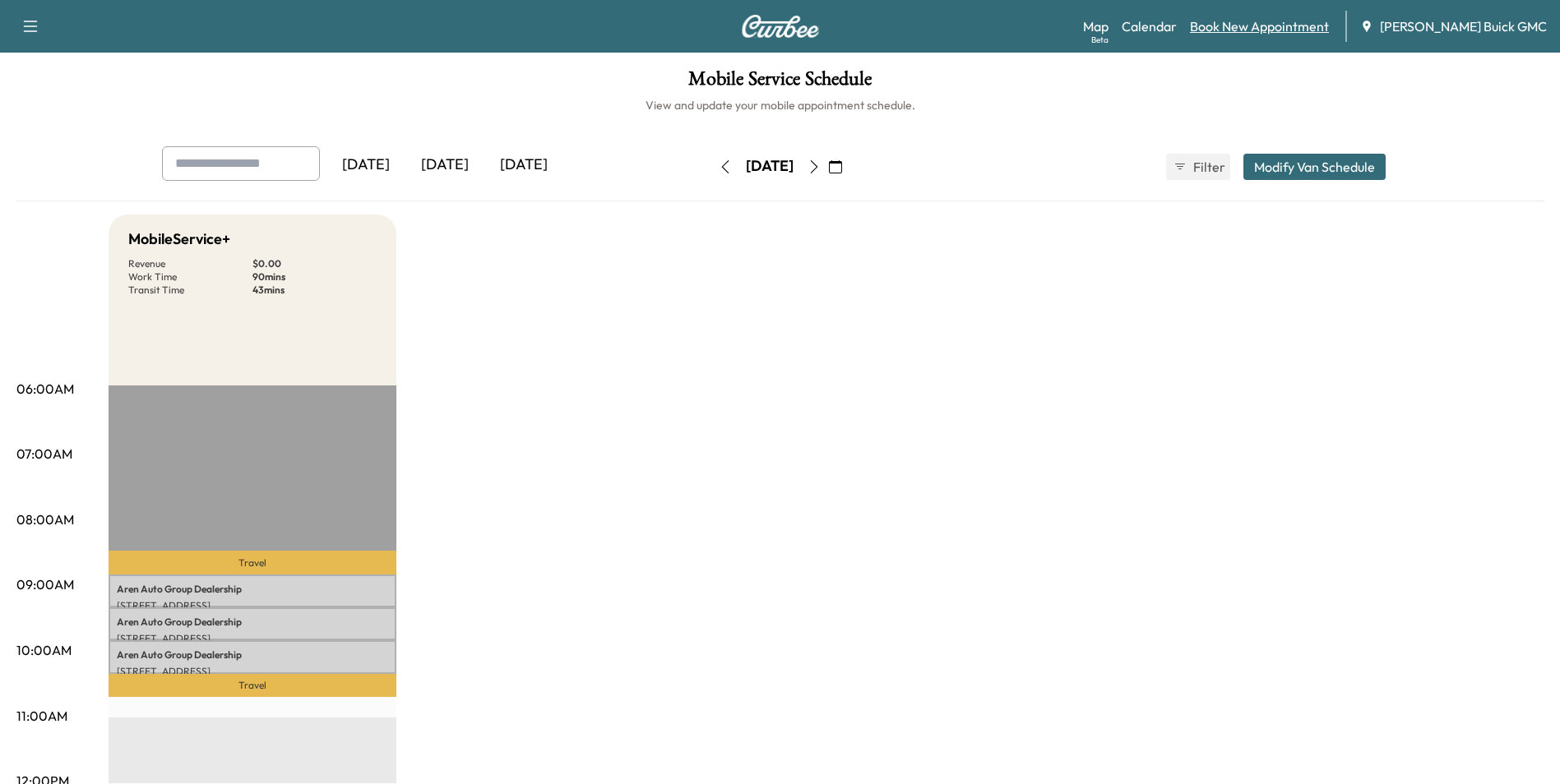
click at [1242, 22] on link "Book New Appointment" at bounding box center [1259, 26] width 139 height 20
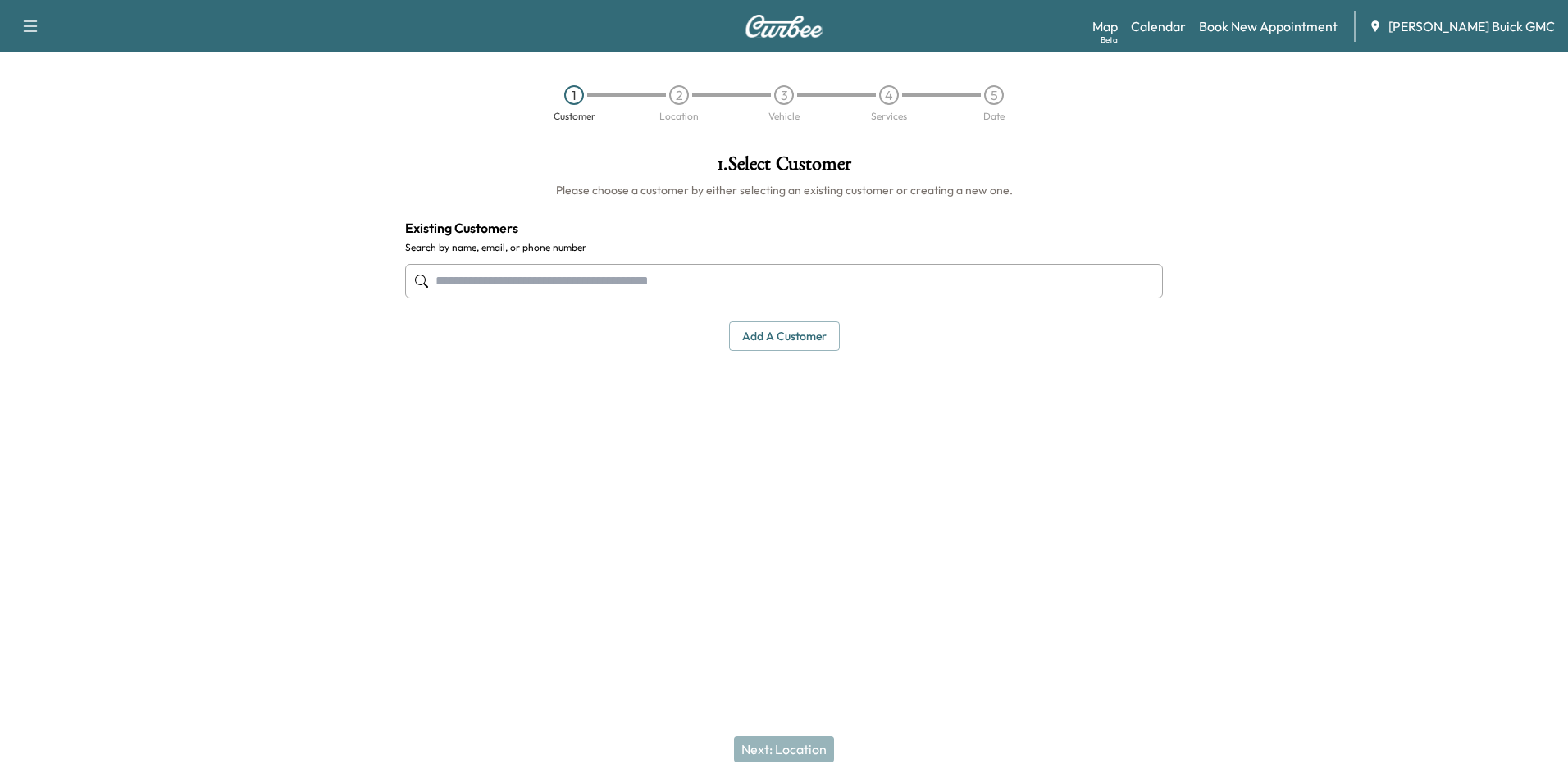
click at [551, 281] on input "text" at bounding box center [783, 281] width 758 height 34
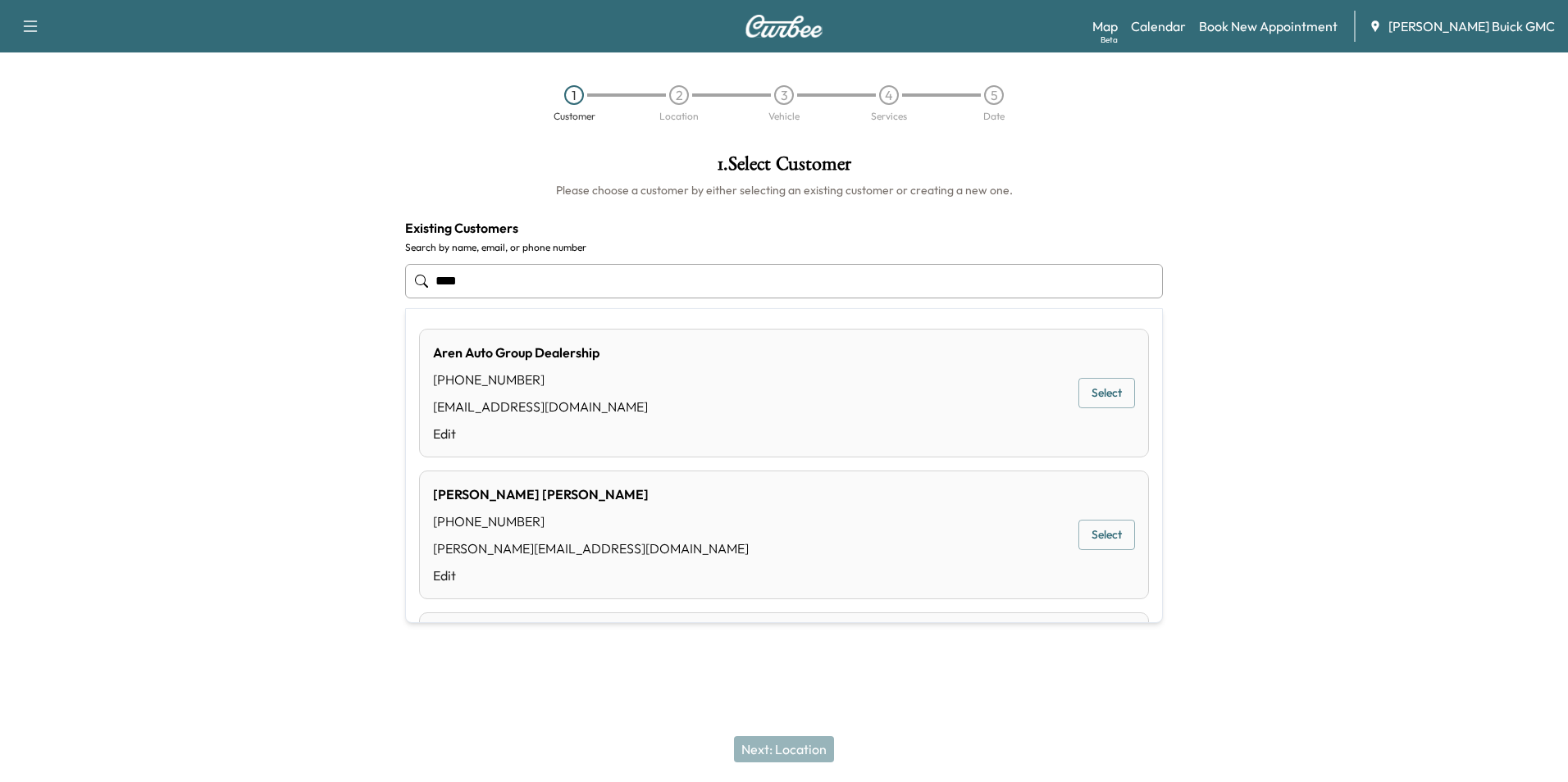
click at [1093, 394] on button "Select" at bounding box center [1107, 394] width 56 height 31
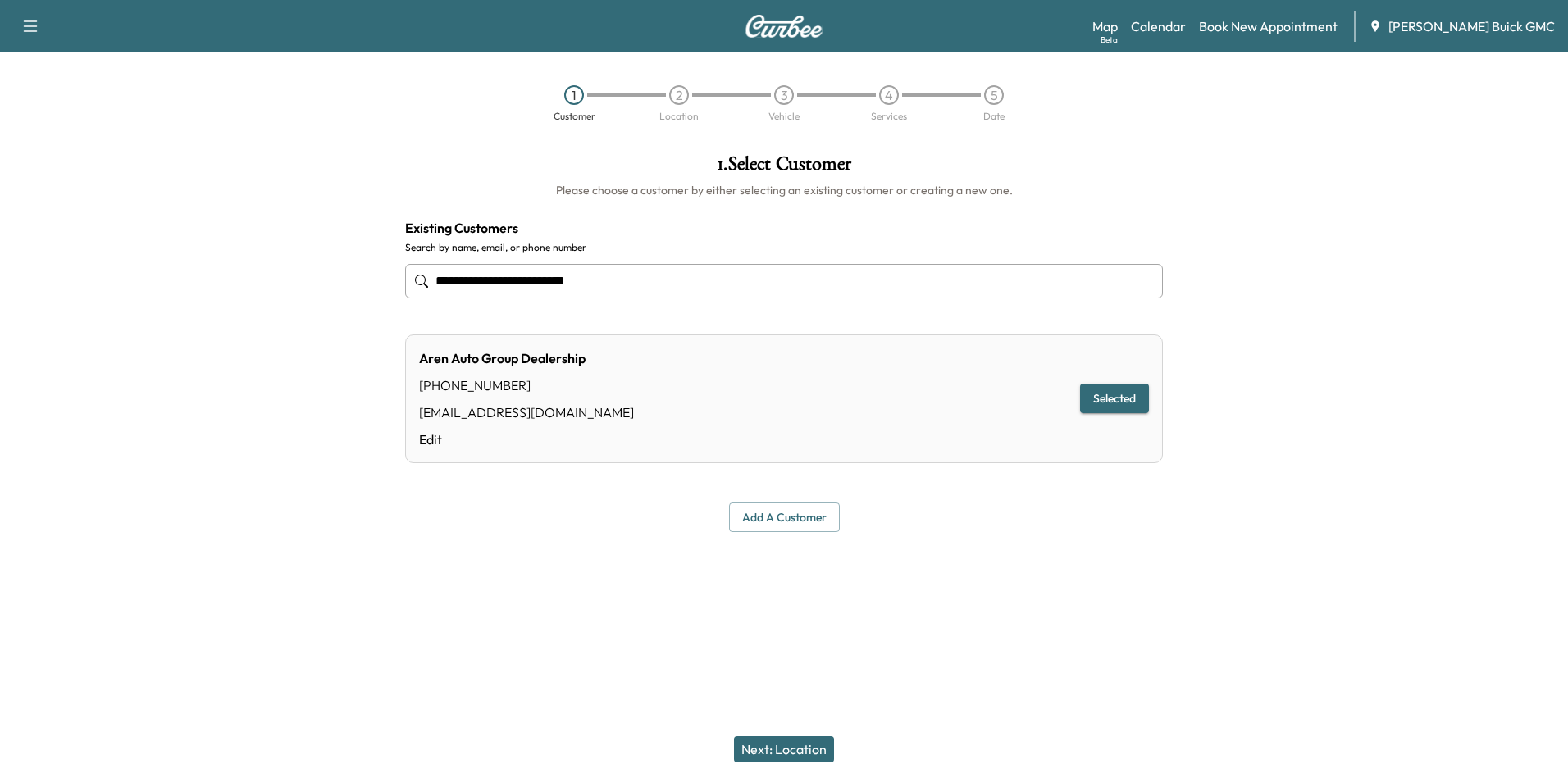
type input "**********"
click at [801, 744] on button "Next: Location" at bounding box center [783, 749] width 100 height 26
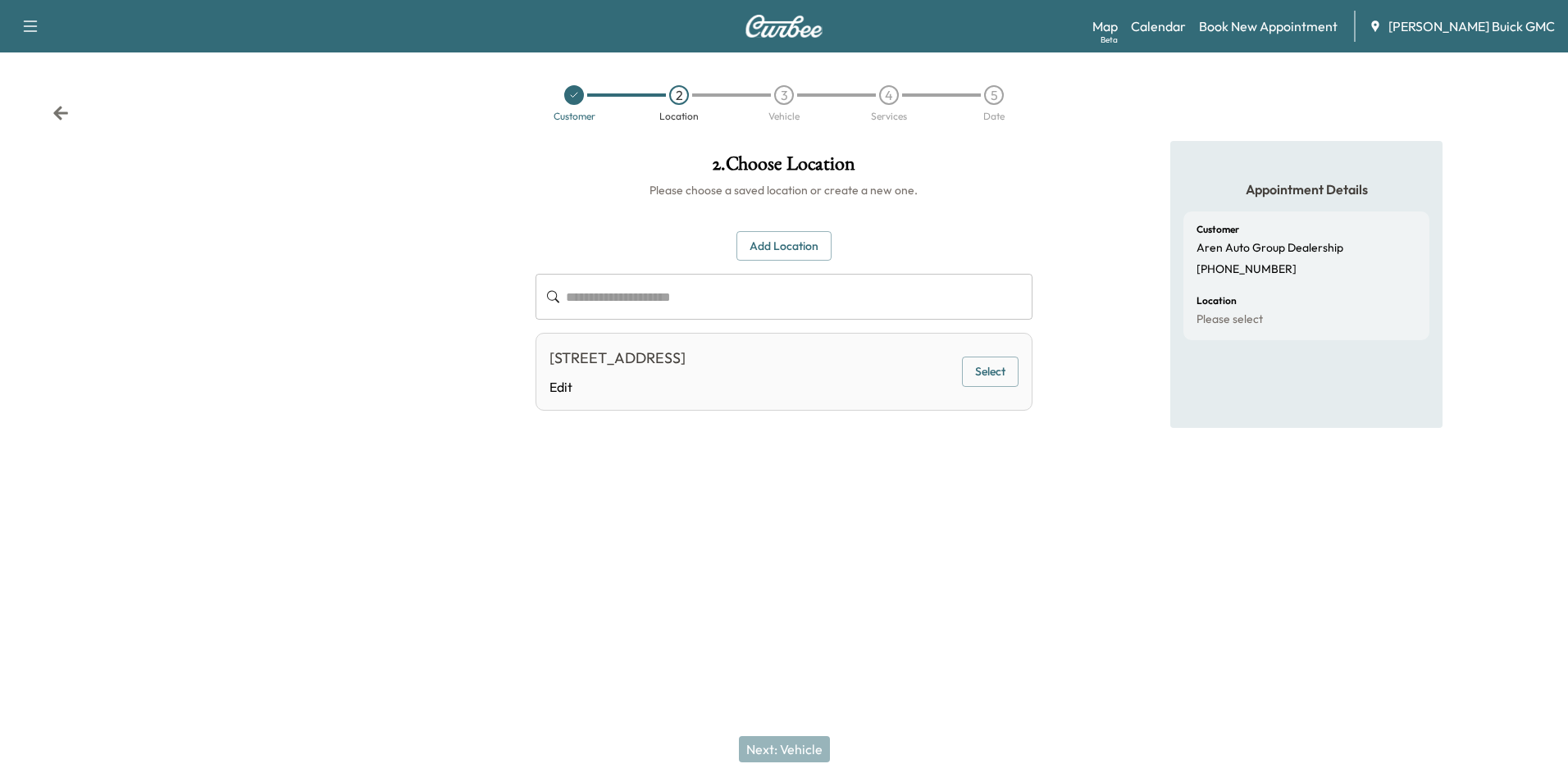
click at [980, 364] on button "Select" at bounding box center [990, 372] width 56 height 31
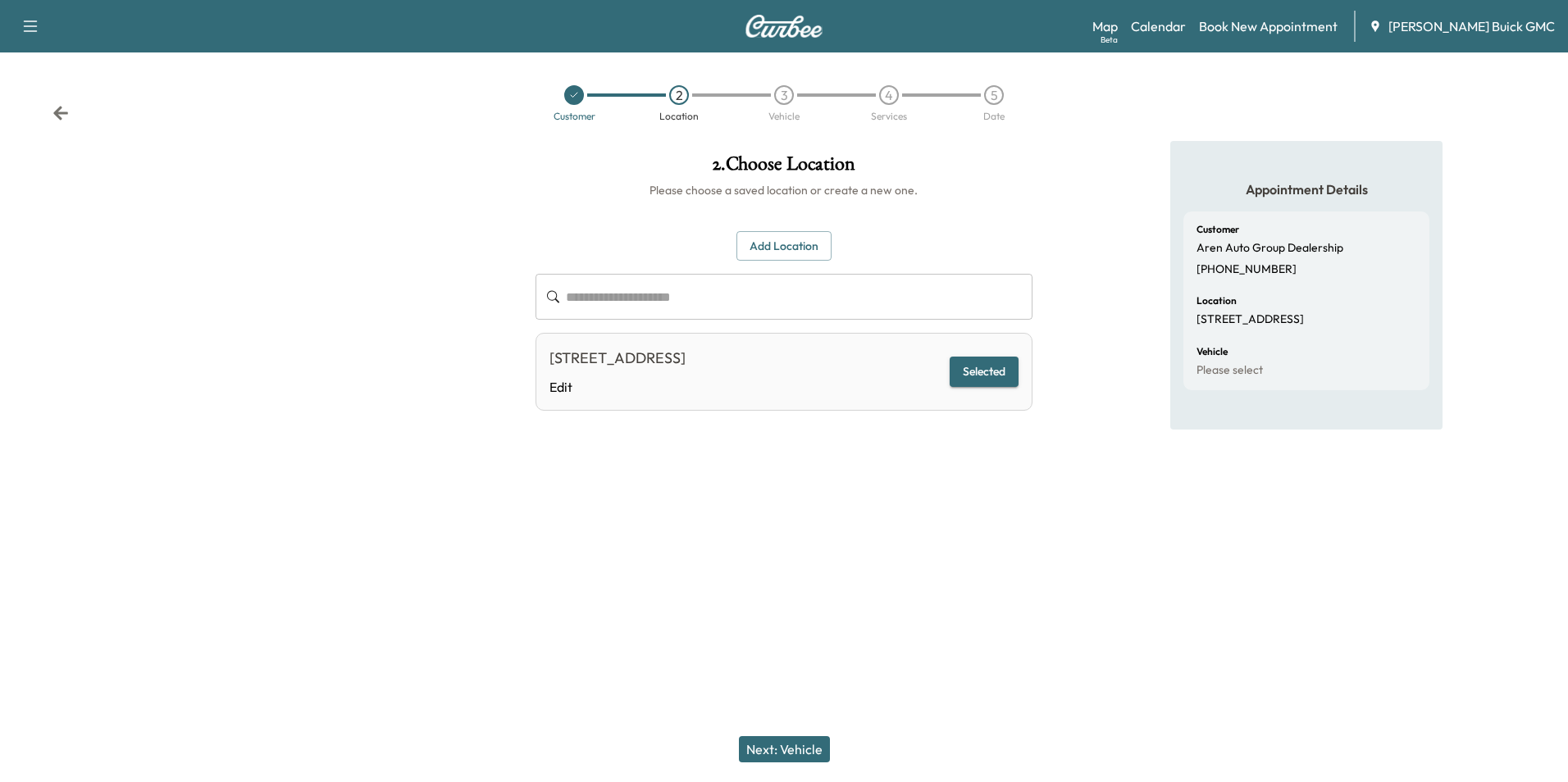
click at [791, 744] on button "Next: Vehicle" at bounding box center [784, 749] width 91 height 26
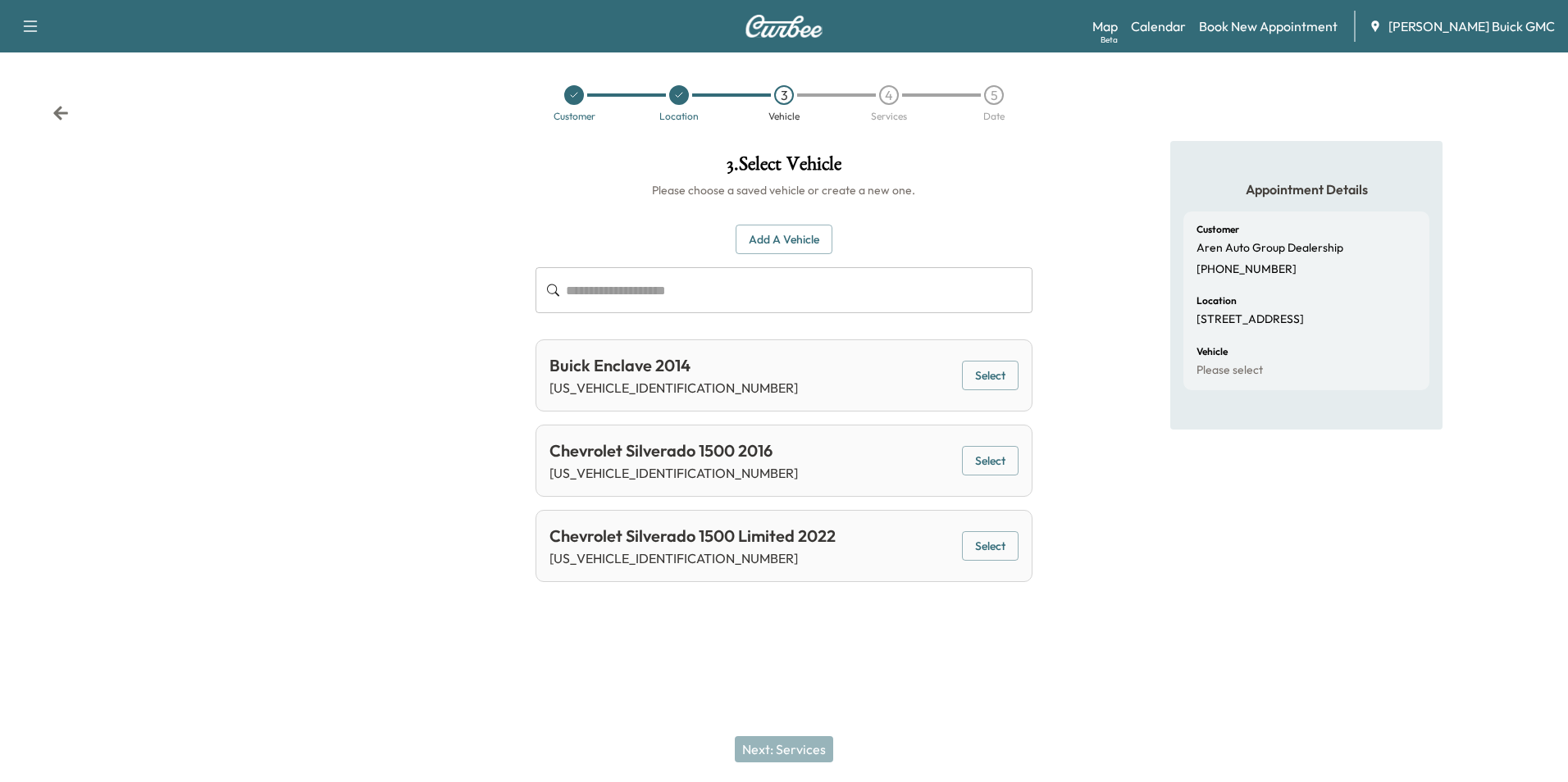
click at [793, 235] on button "Add a Vehicle" at bounding box center [783, 240] width 97 height 31
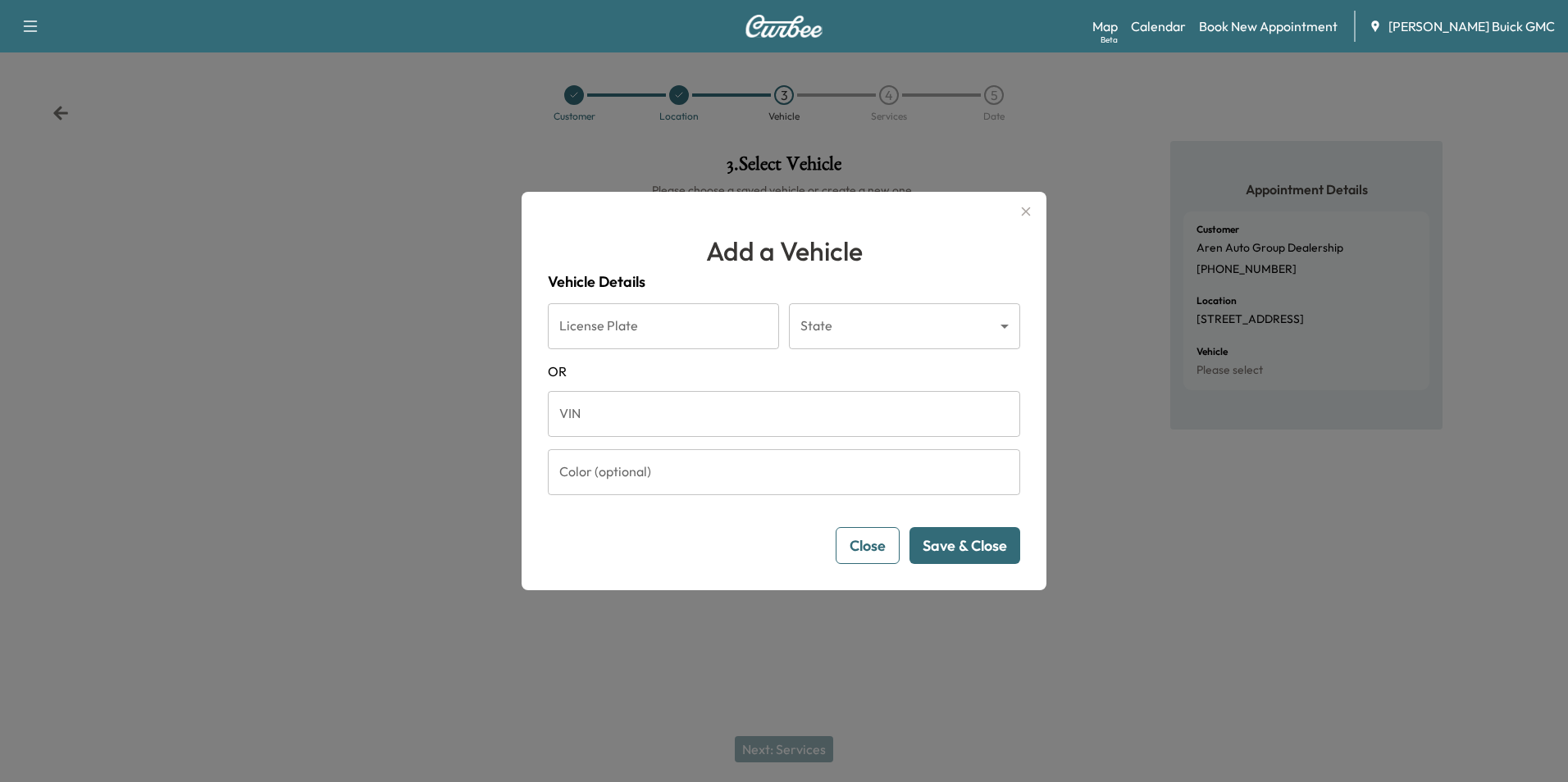
click at [672, 422] on input "VIN" at bounding box center [783, 414] width 472 height 46
type input "**********"
click at [951, 542] on button "Save & Close" at bounding box center [965, 545] width 111 height 37
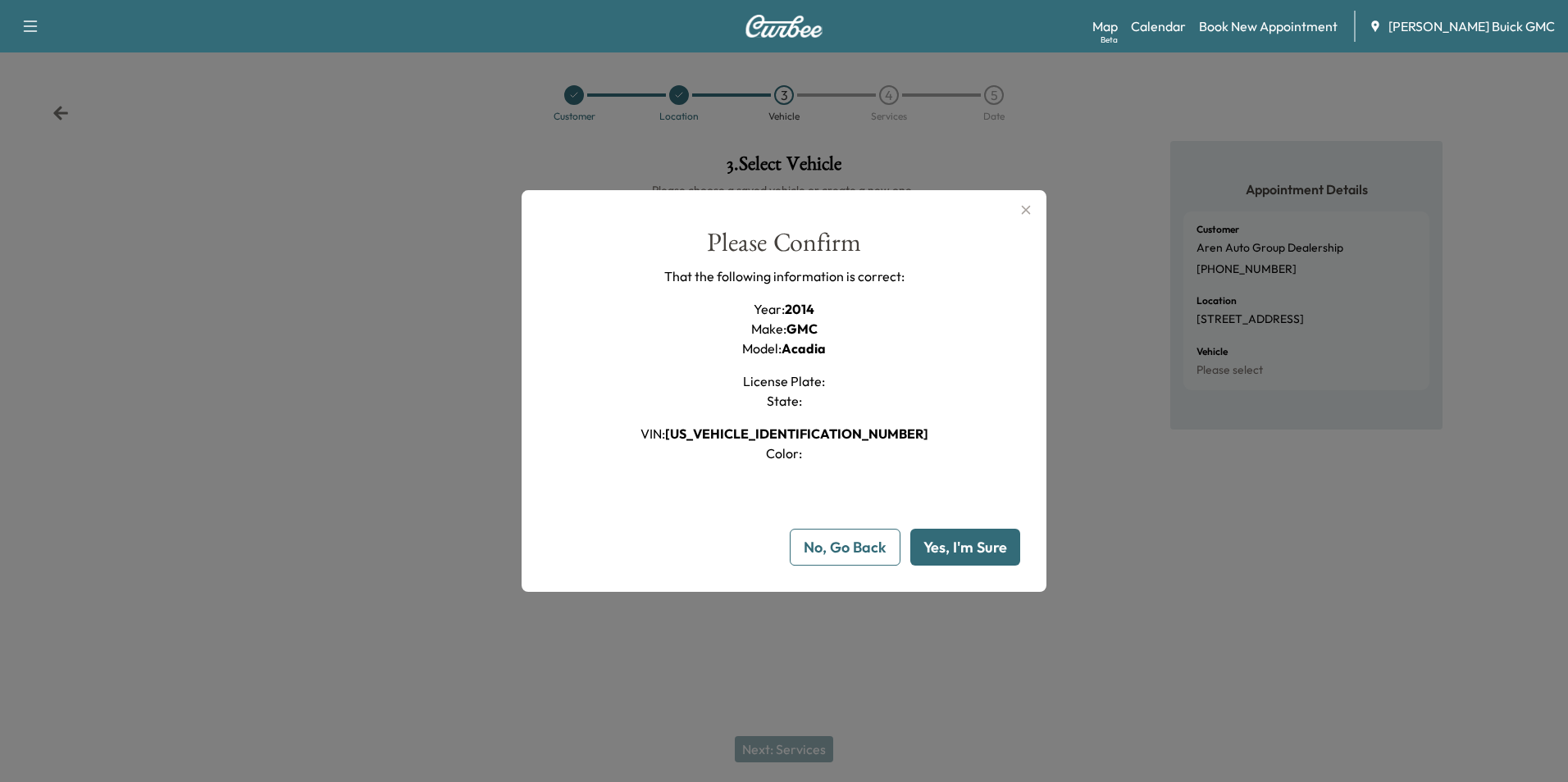
click at [949, 545] on button "Yes, I'm Sure" at bounding box center [965, 546] width 110 height 37
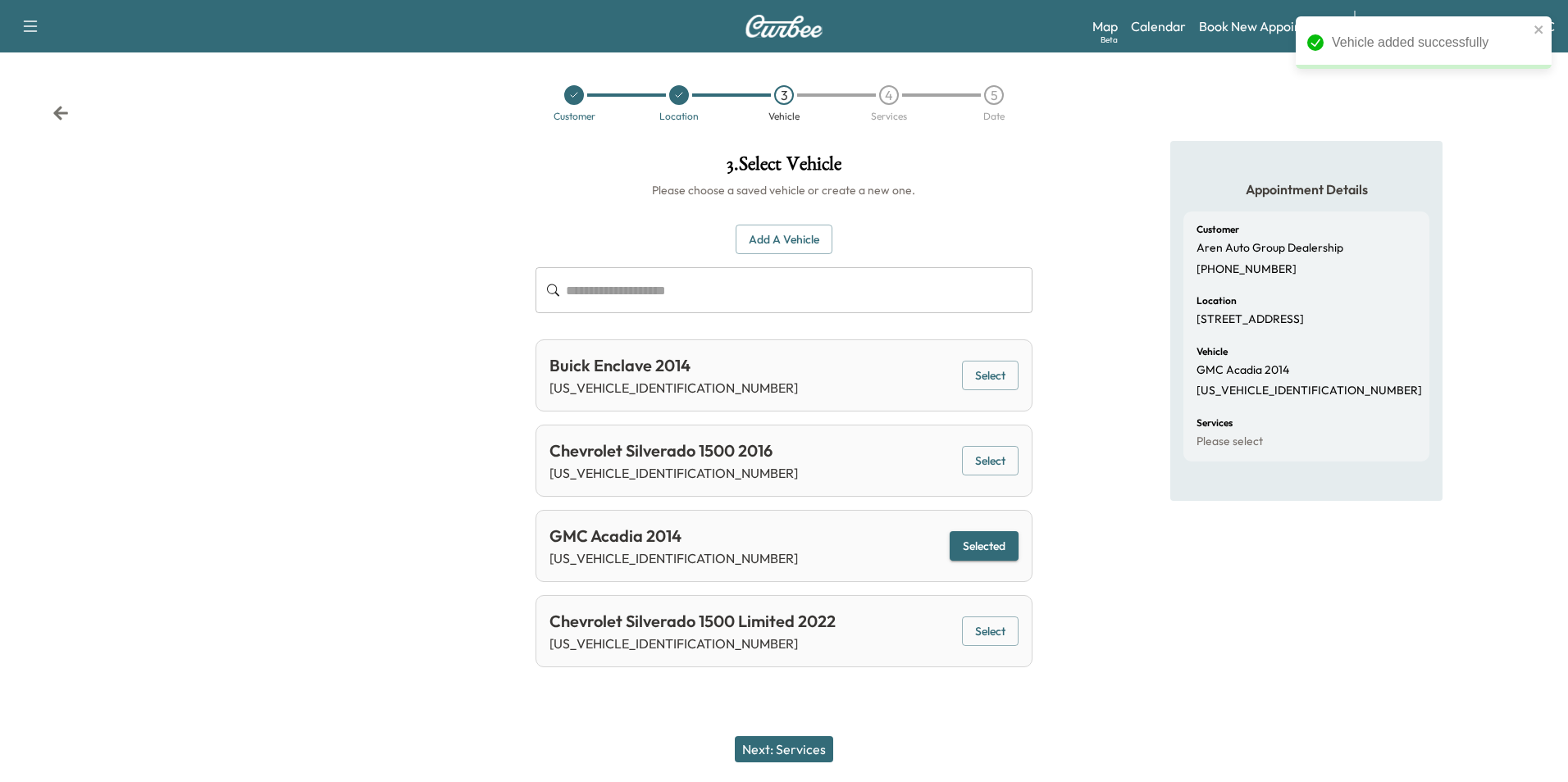
click at [792, 749] on button "Next: Services" at bounding box center [783, 749] width 98 height 26
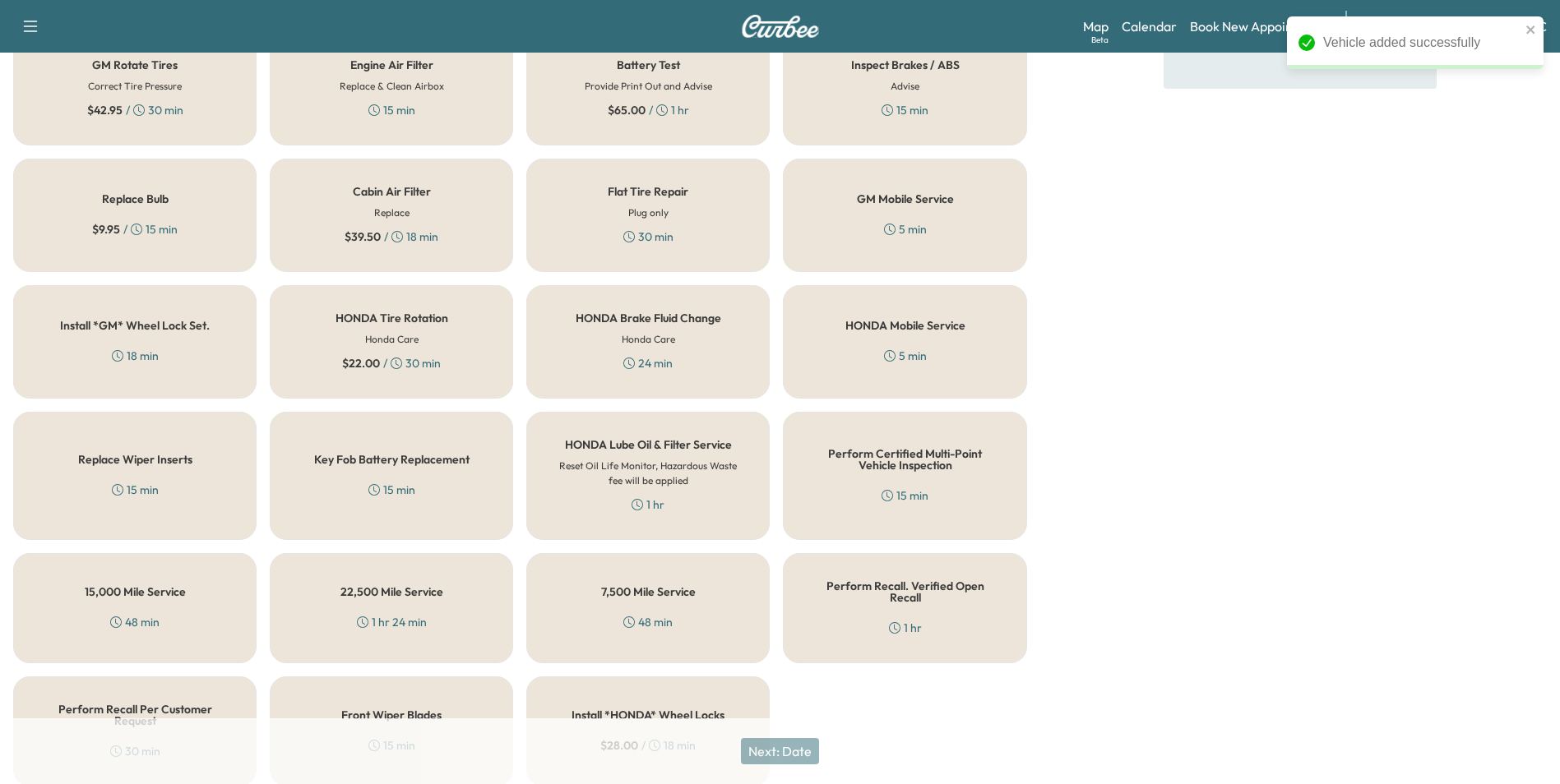
scroll to position [470, 0]
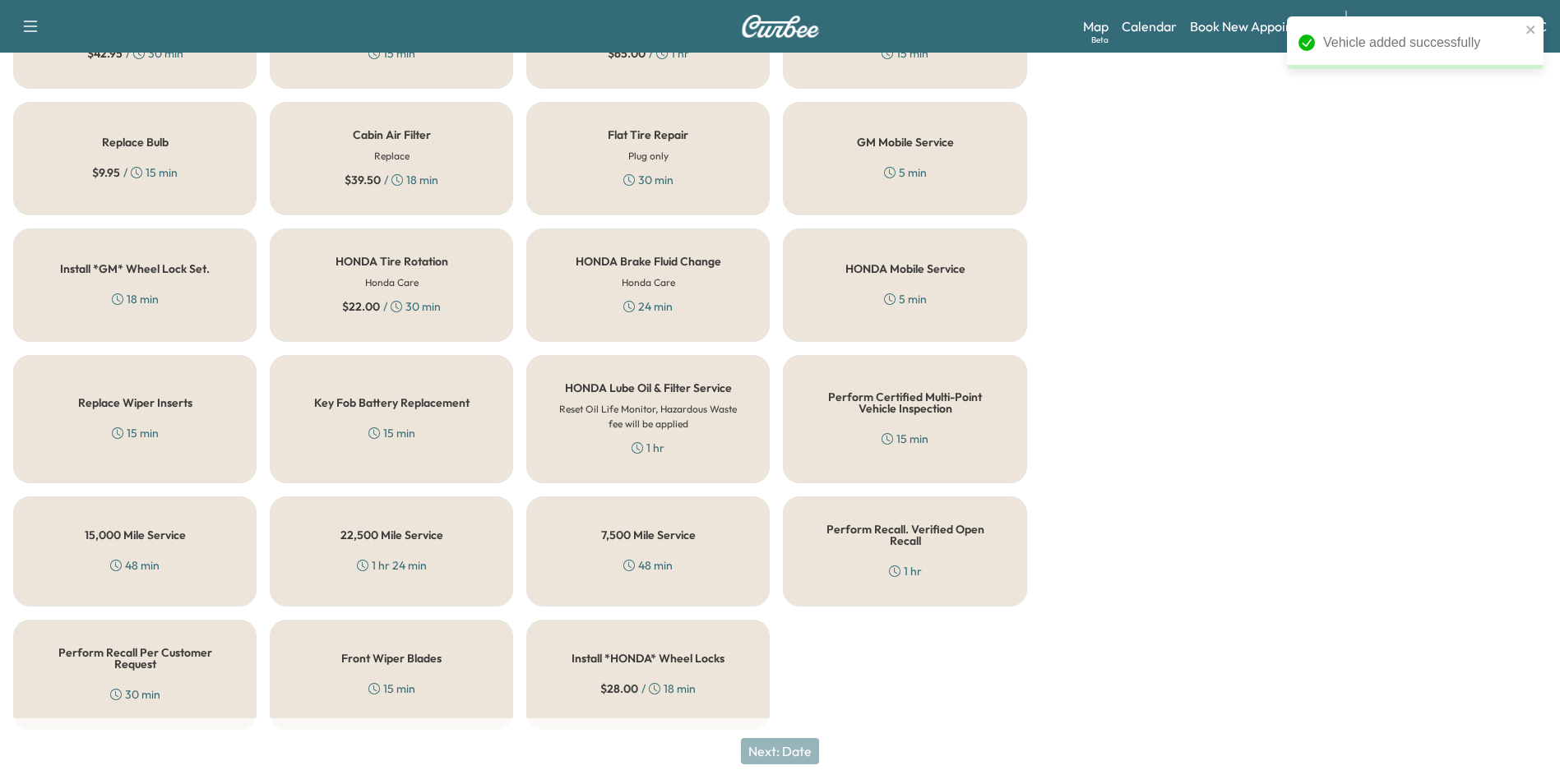
click at [177, 670] on div "Perform Recall Per Customer Request 30 min" at bounding box center [134, 674] width 243 height 110
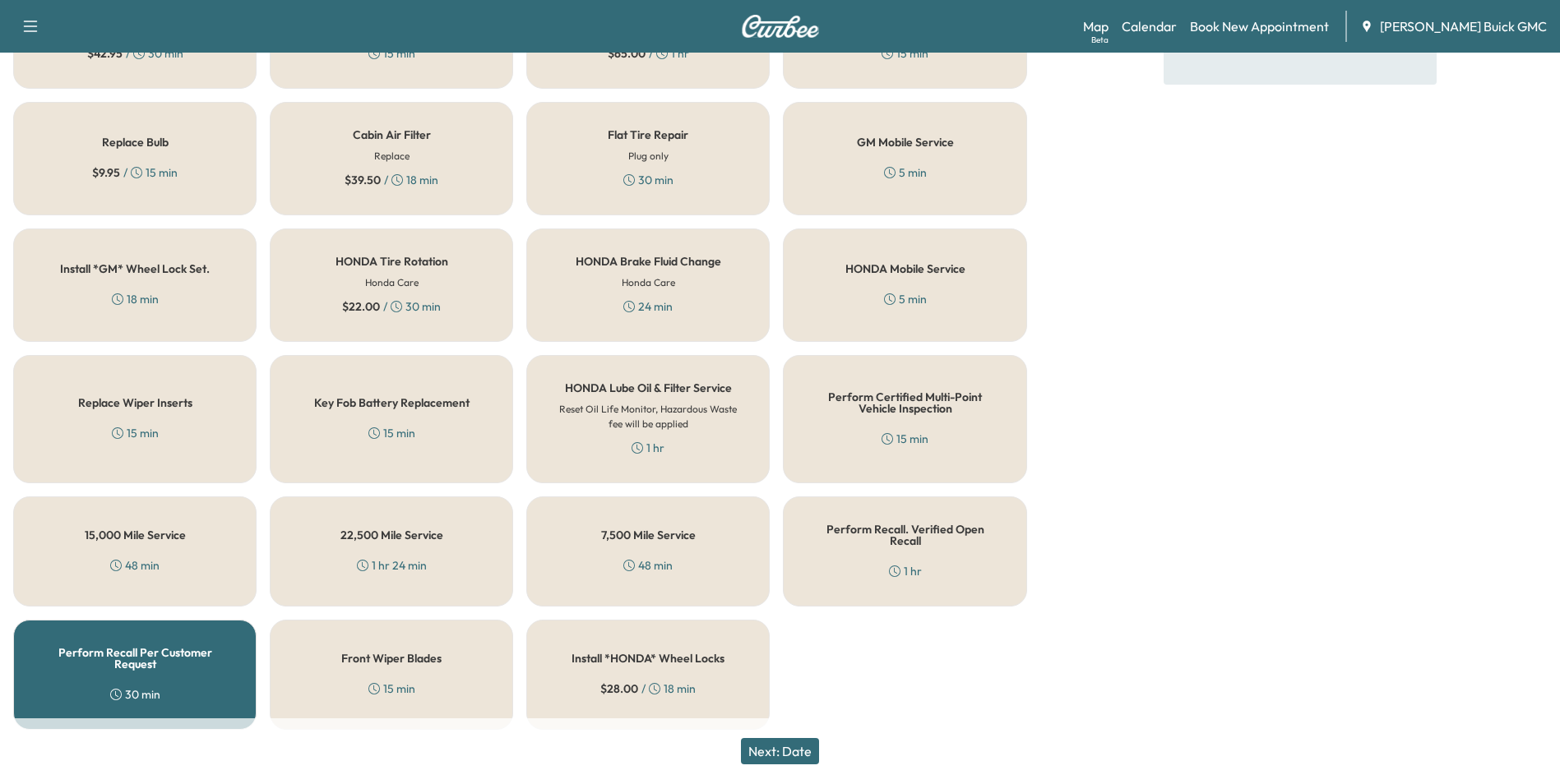
click at [798, 747] on button "Next: Date" at bounding box center [779, 751] width 78 height 27
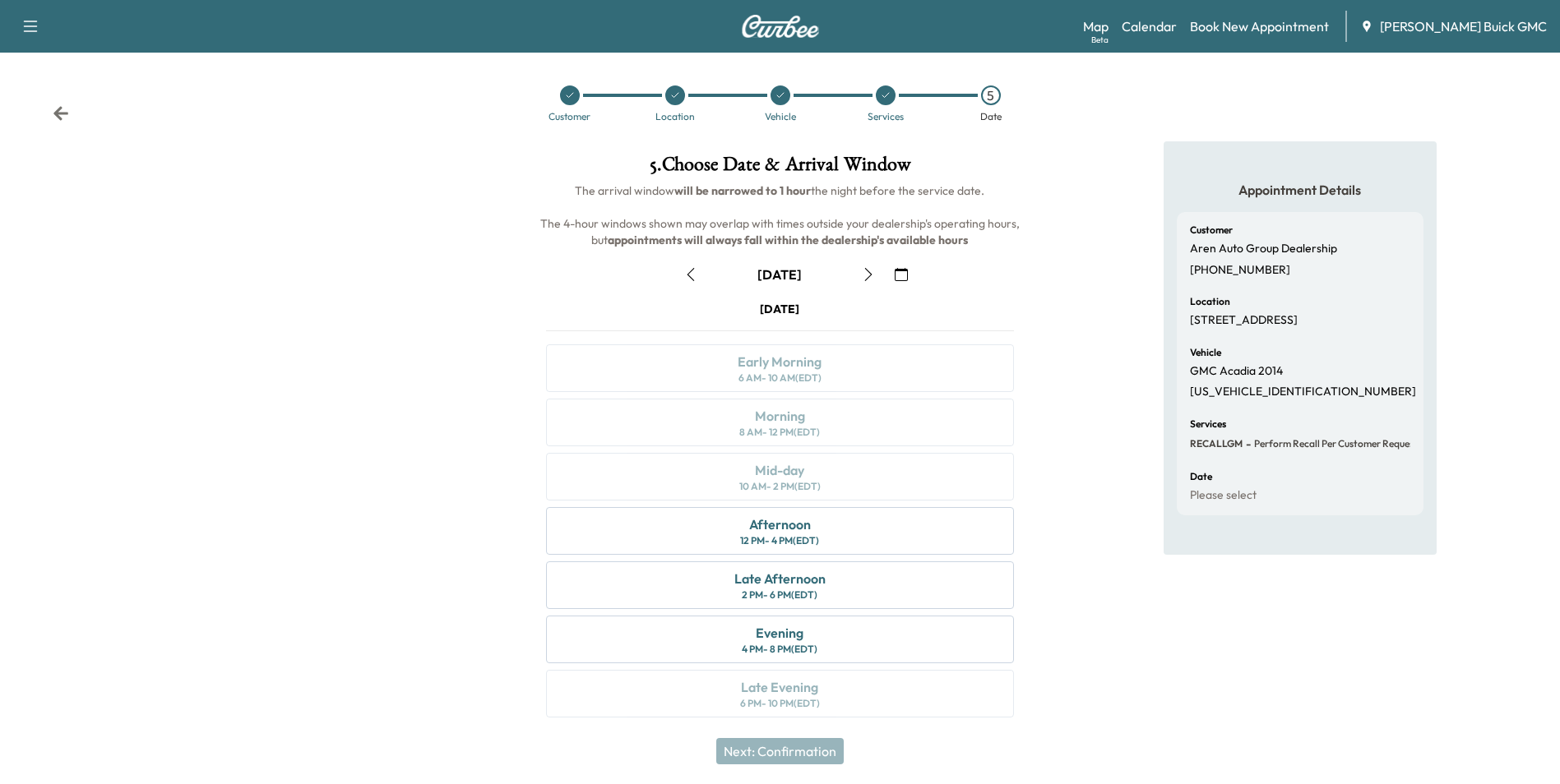
click at [904, 274] on icon "button" at bounding box center [901, 274] width 13 height 13
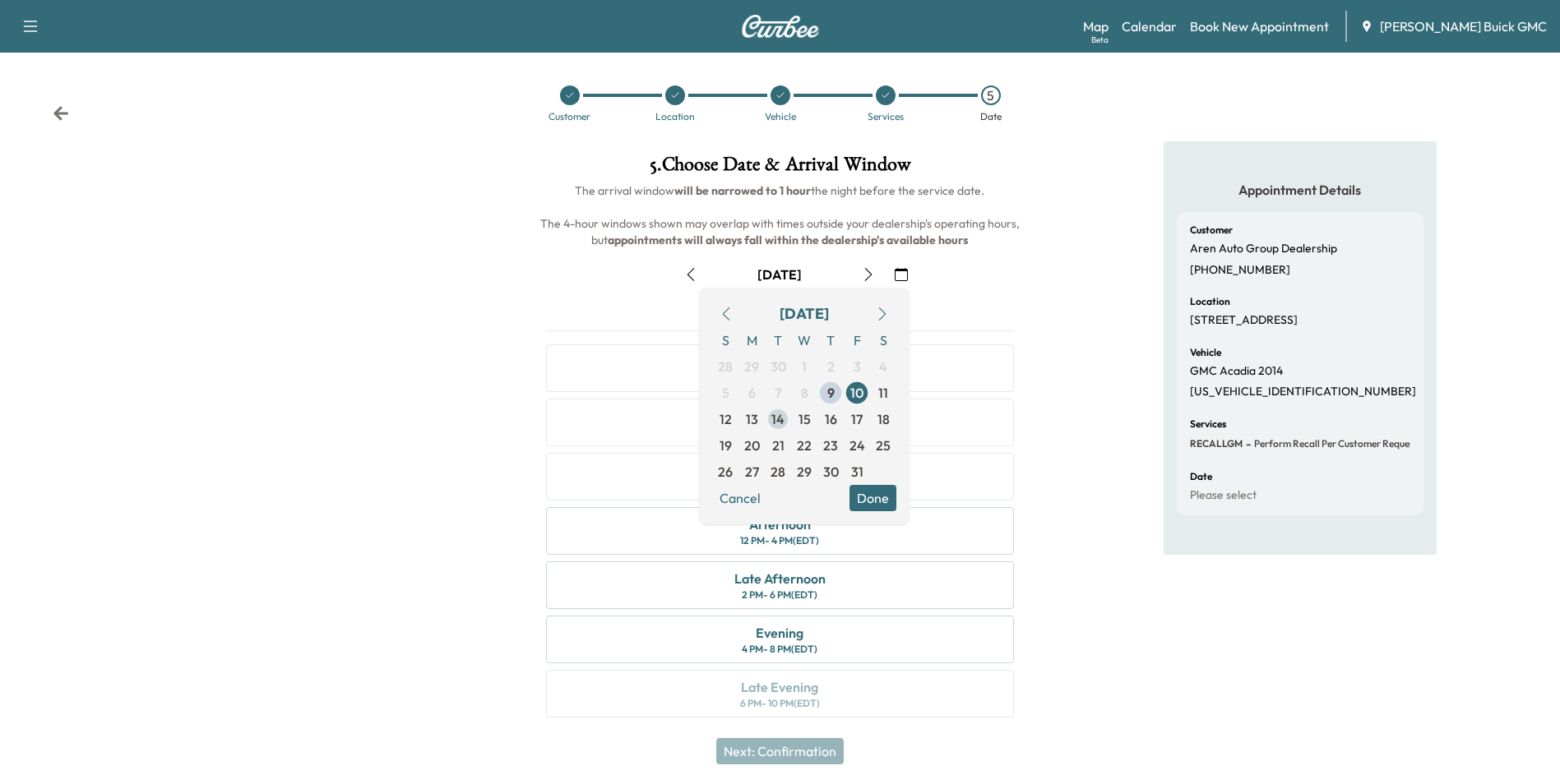
click at [780, 418] on span "14" at bounding box center [777, 419] width 13 height 20
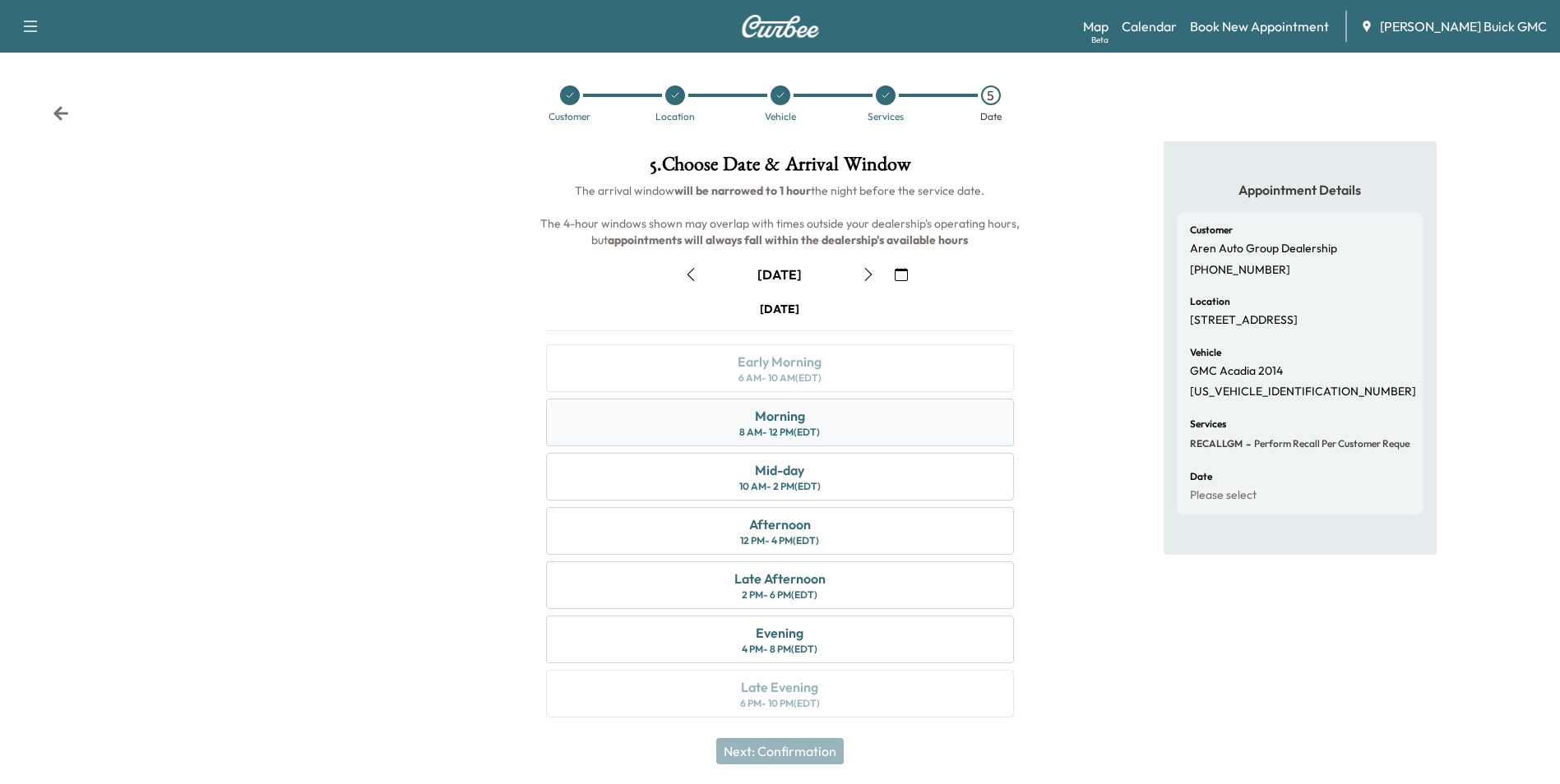
click at [860, 419] on div "Morning 8 AM - 12 PM (EDT)" at bounding box center [779, 423] width 467 height 48
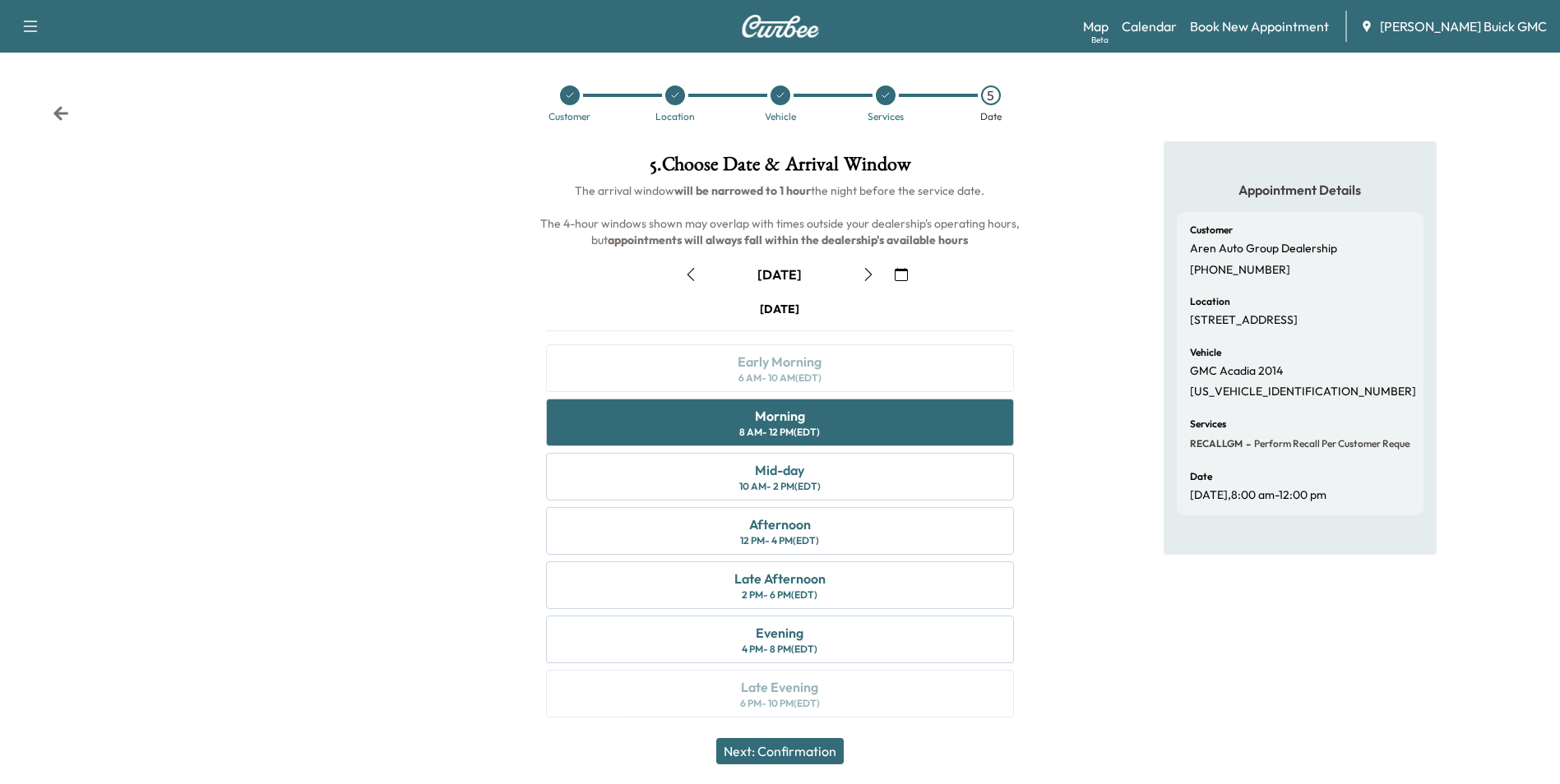
click at [795, 751] on button "Next: Confirmation" at bounding box center [779, 751] width 128 height 27
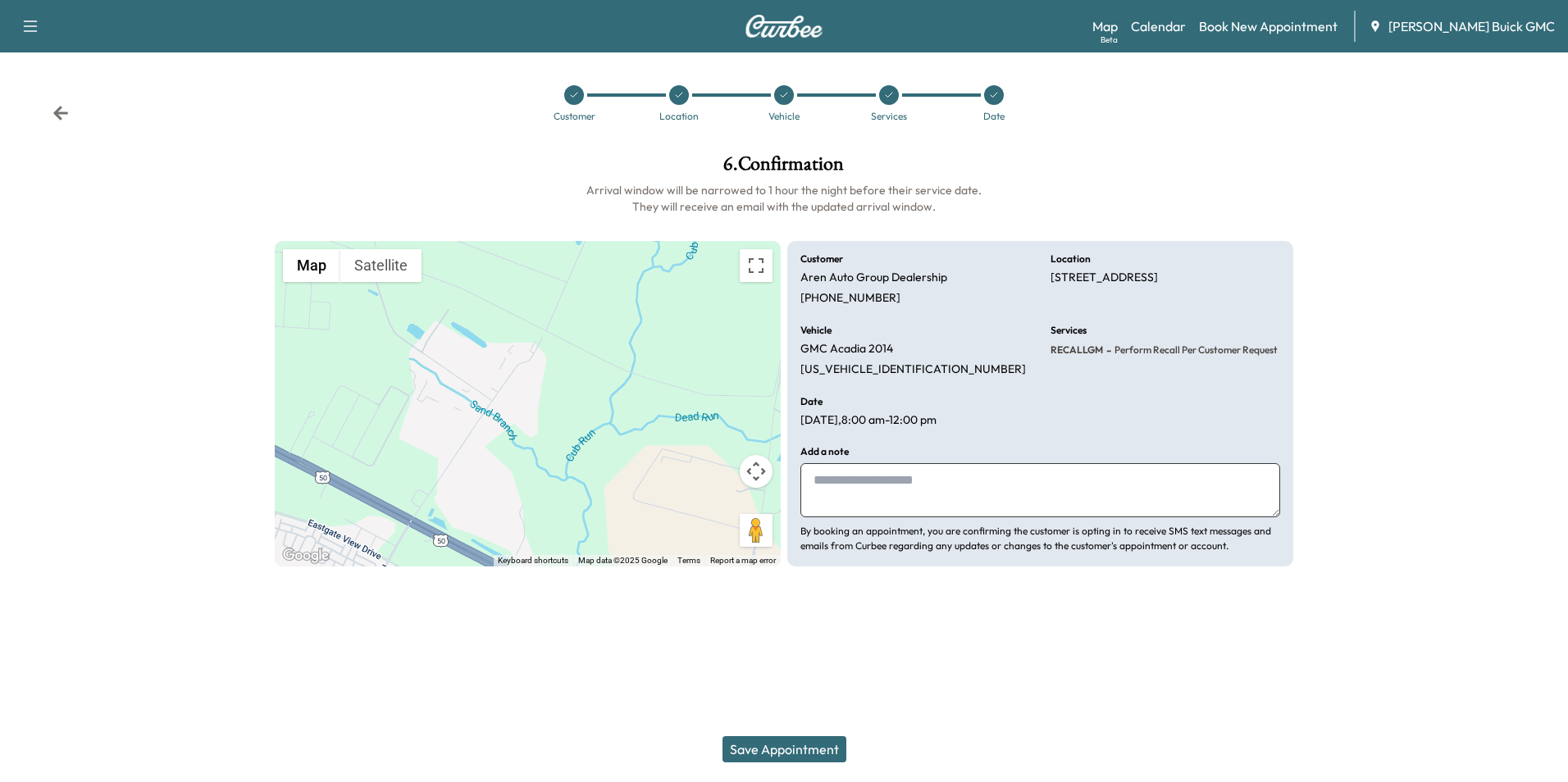
click at [874, 481] on textarea at bounding box center [1040, 490] width 480 height 54
type textarea "**********"
click at [797, 743] on button "Save Appointment" at bounding box center [784, 749] width 124 height 26
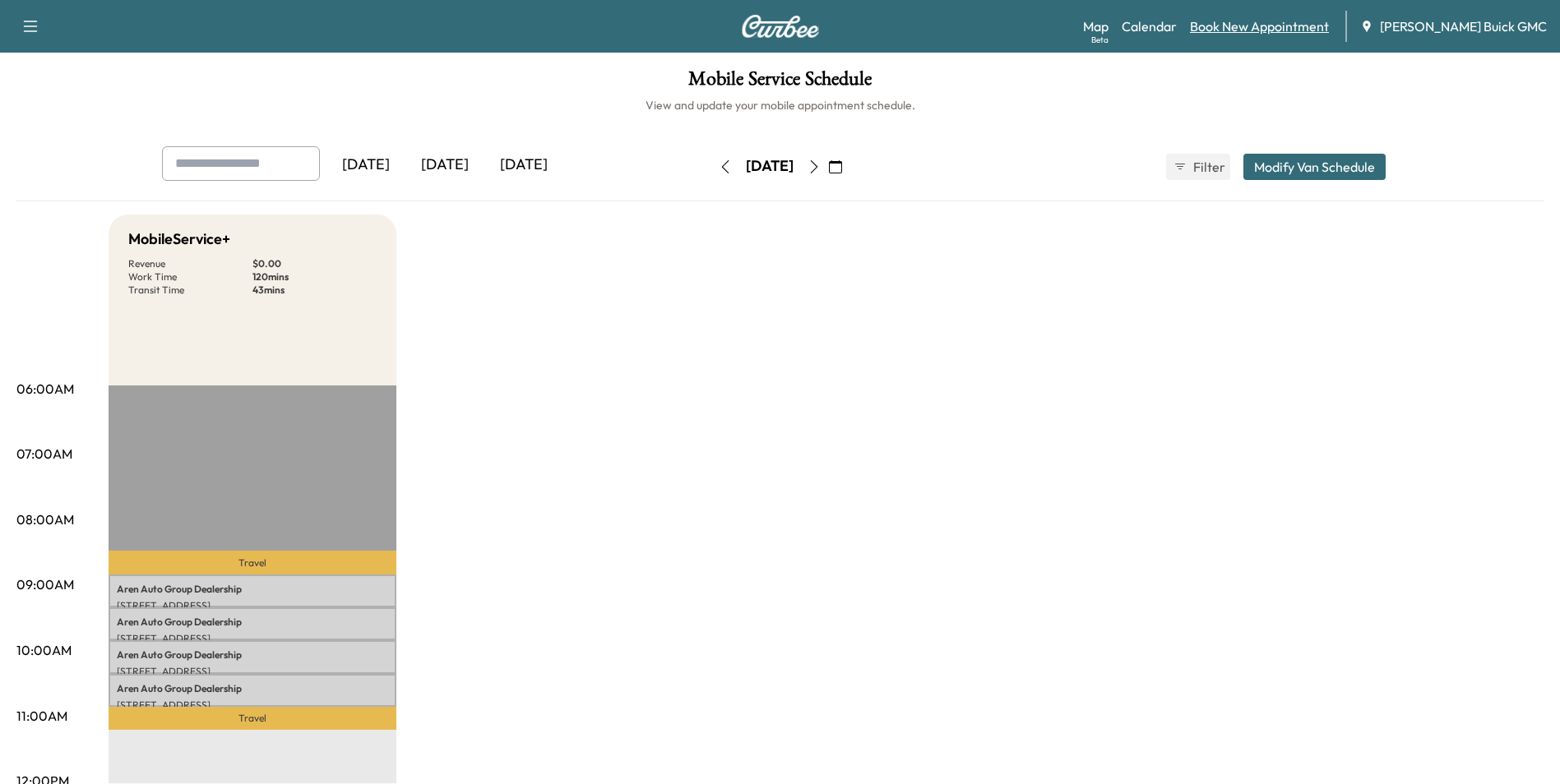
click at [1277, 28] on link "Book New Appointment" at bounding box center [1259, 26] width 139 height 20
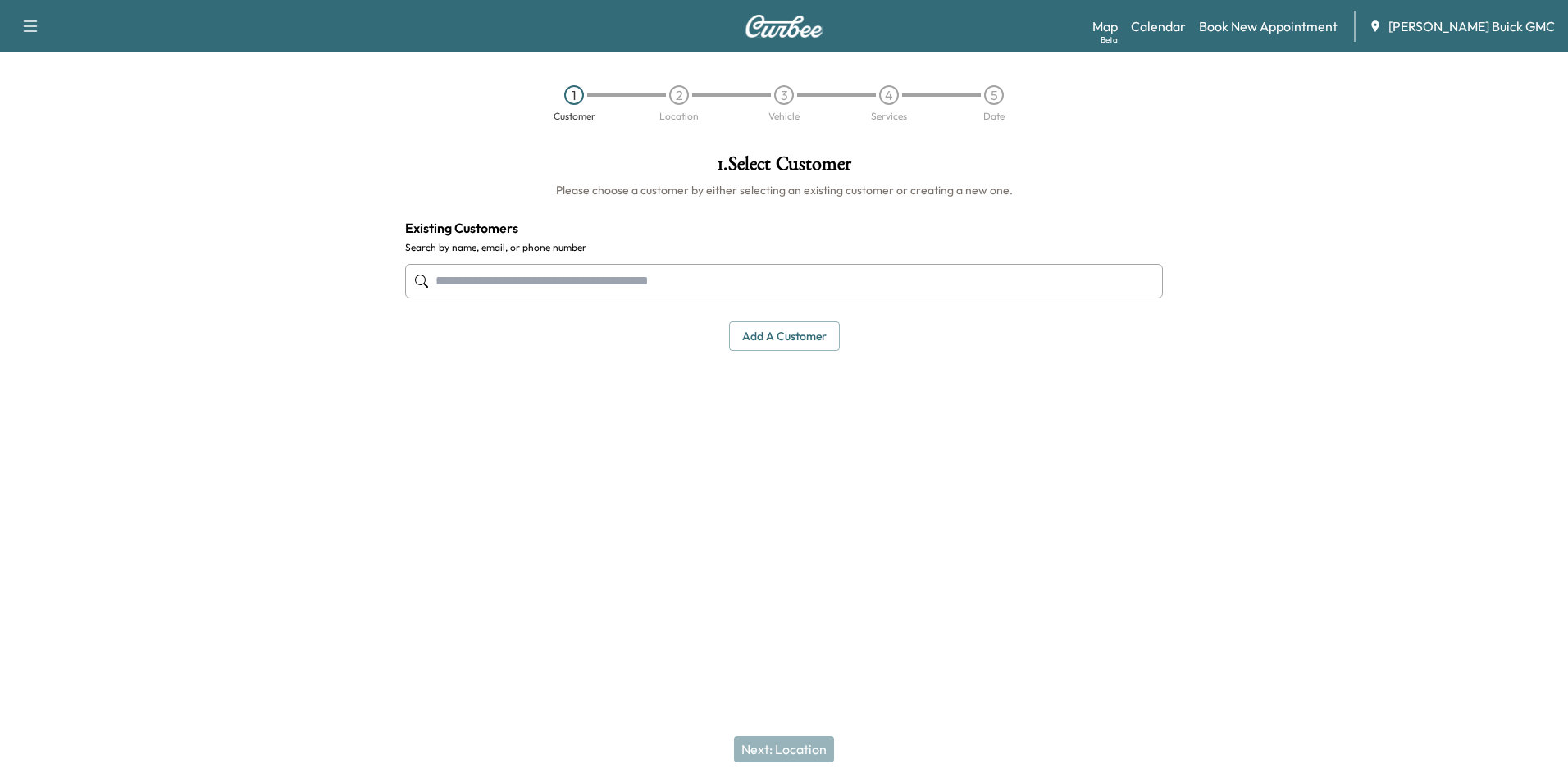
drag, startPoint x: 671, startPoint y: 285, endPoint x: 616, endPoint y: 252, distance: 64.1
click at [673, 285] on input "text" at bounding box center [783, 281] width 758 height 34
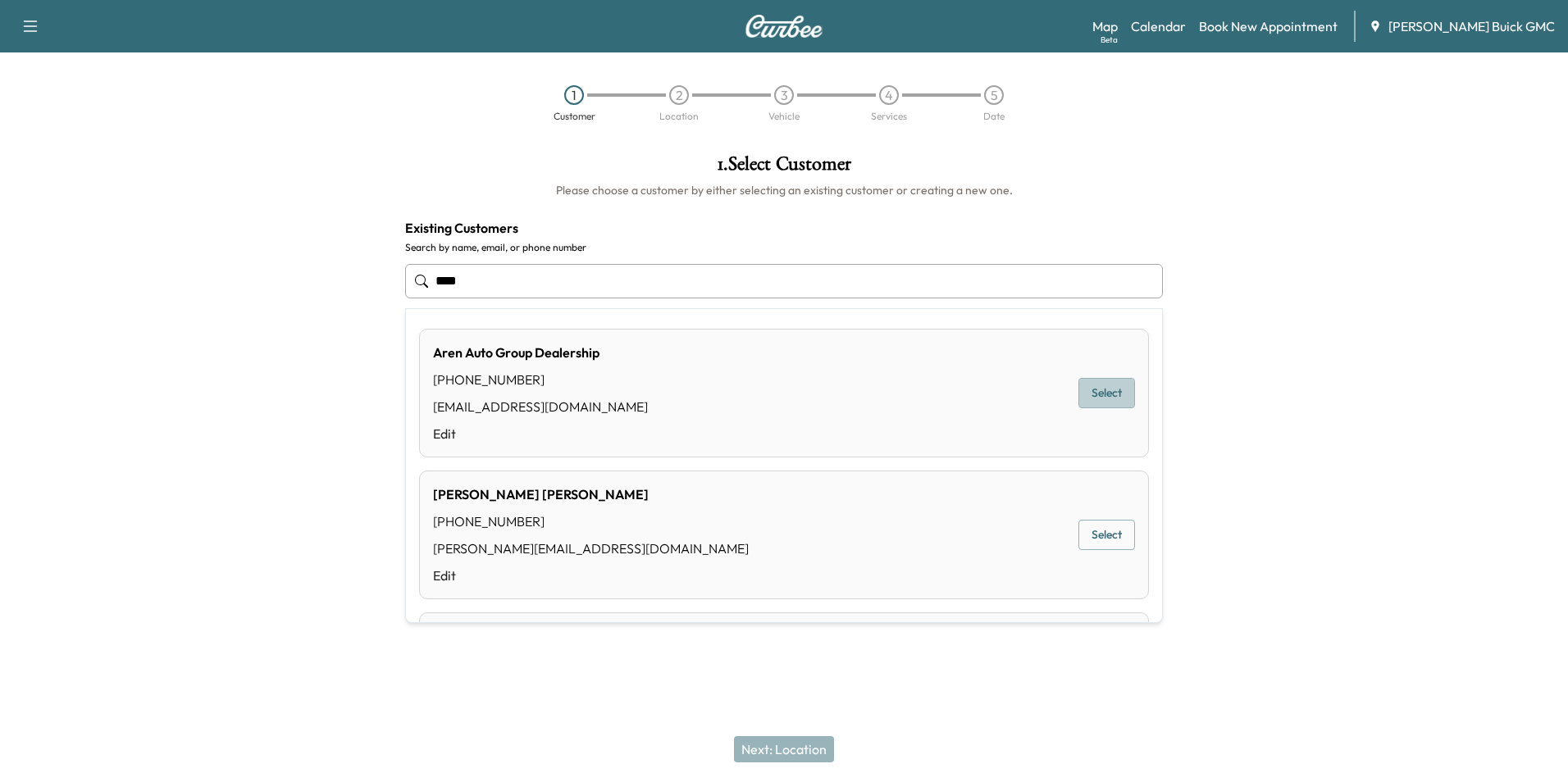
click at [1096, 393] on button "Select" at bounding box center [1107, 394] width 56 height 31
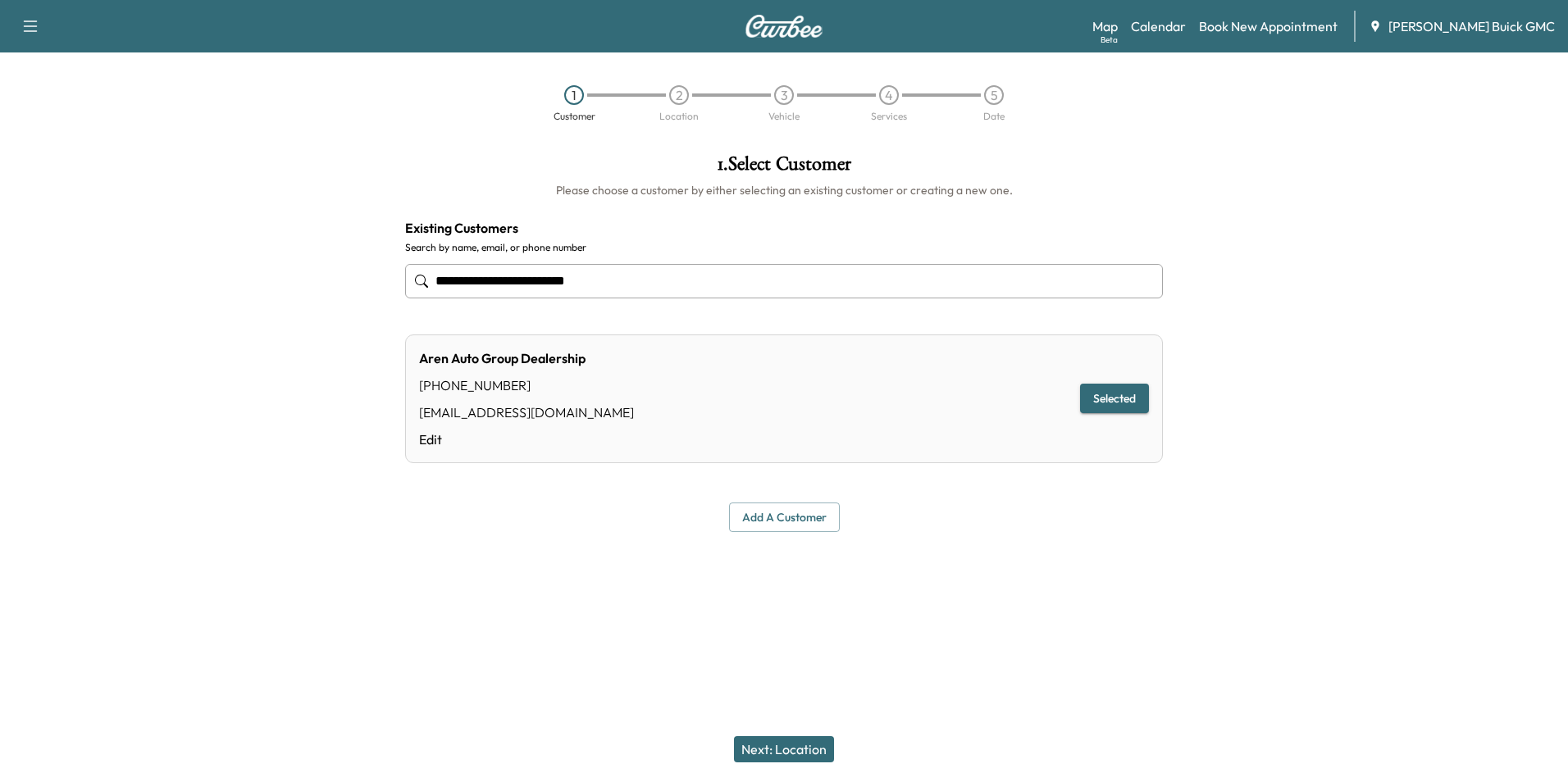
type input "**********"
click at [793, 744] on button "Next: Location" at bounding box center [783, 749] width 100 height 26
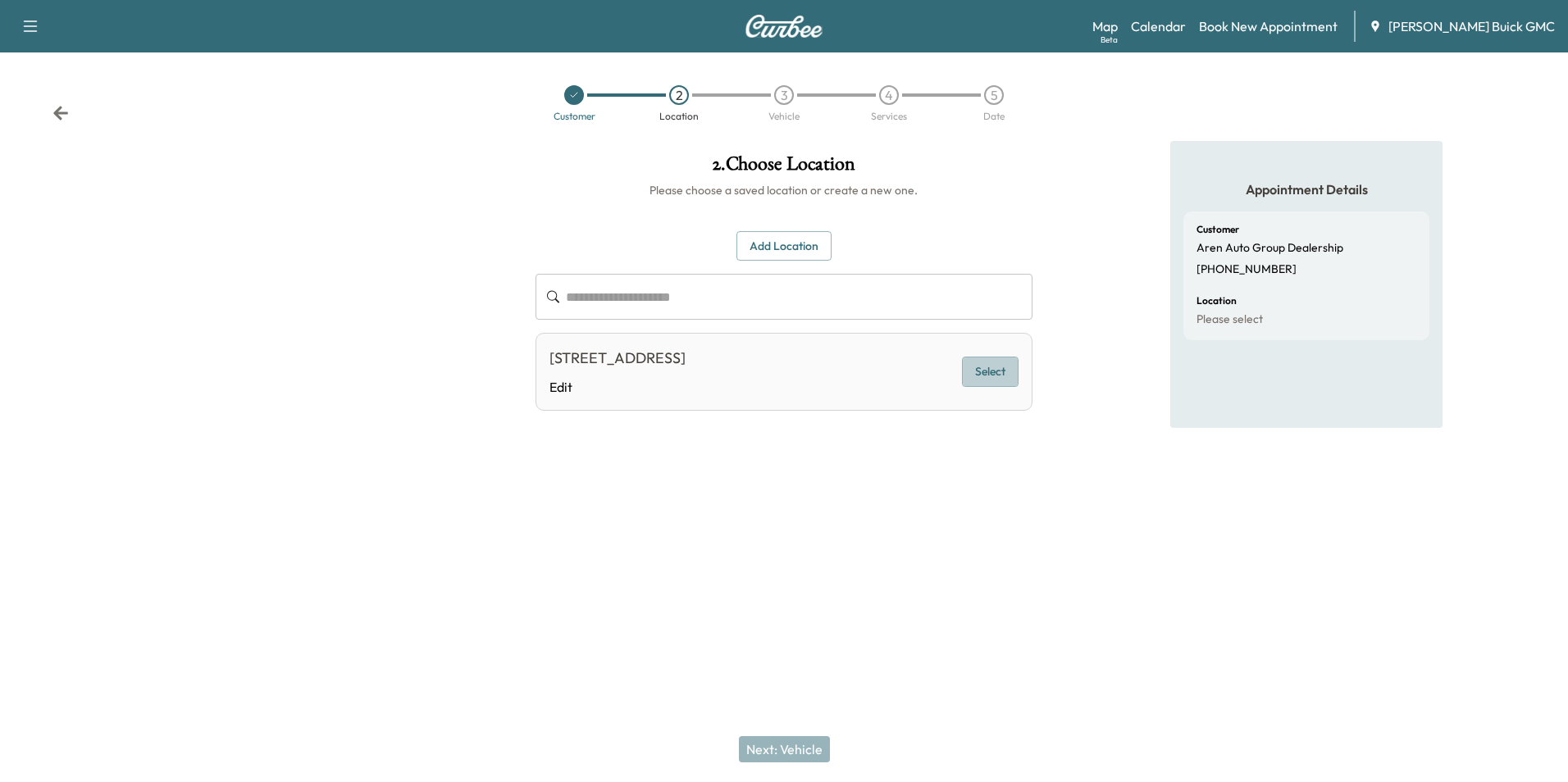
click at [980, 369] on button "Select" at bounding box center [990, 372] width 56 height 31
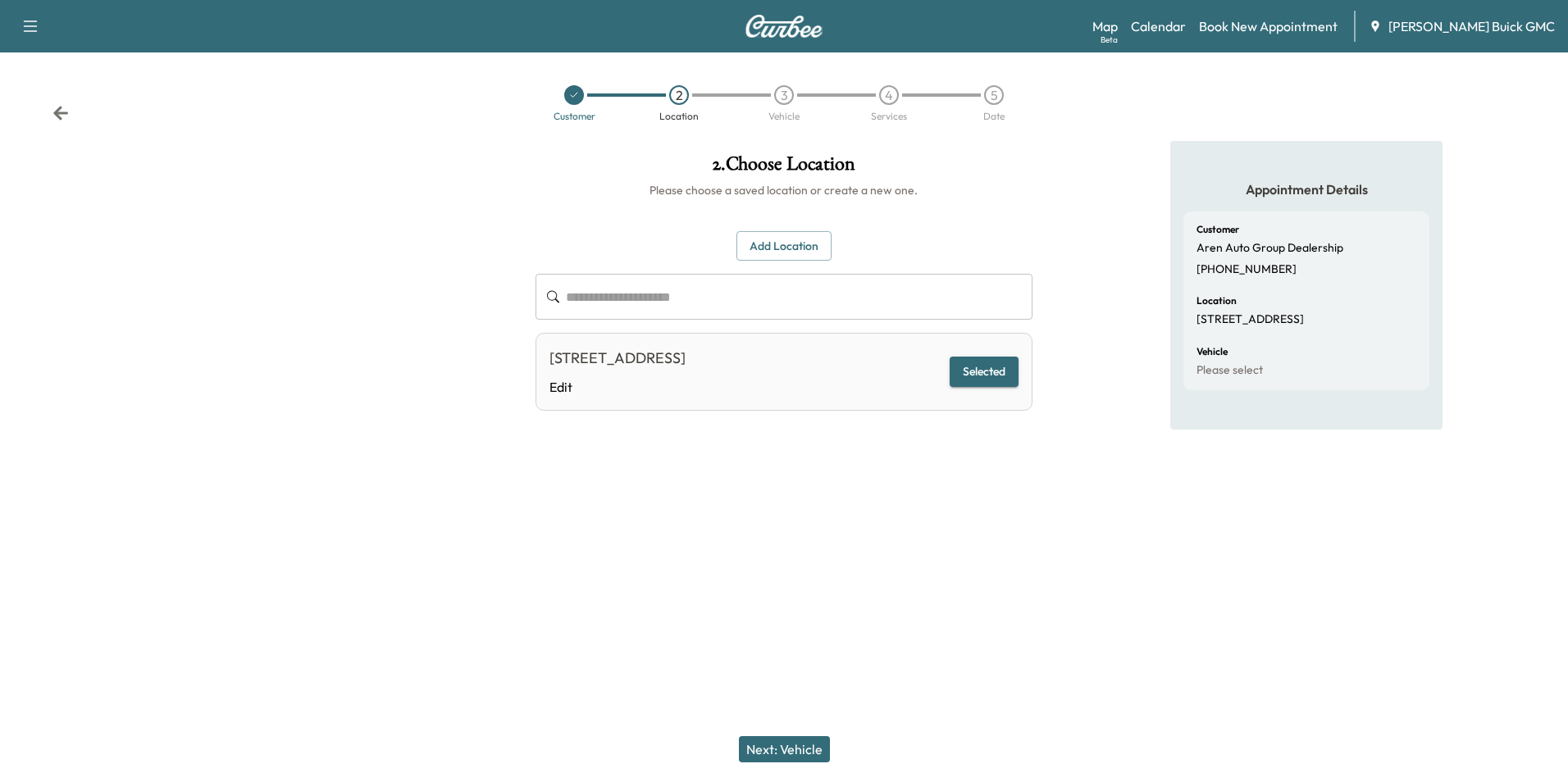
click at [802, 743] on button "Next: Vehicle" at bounding box center [784, 749] width 91 height 26
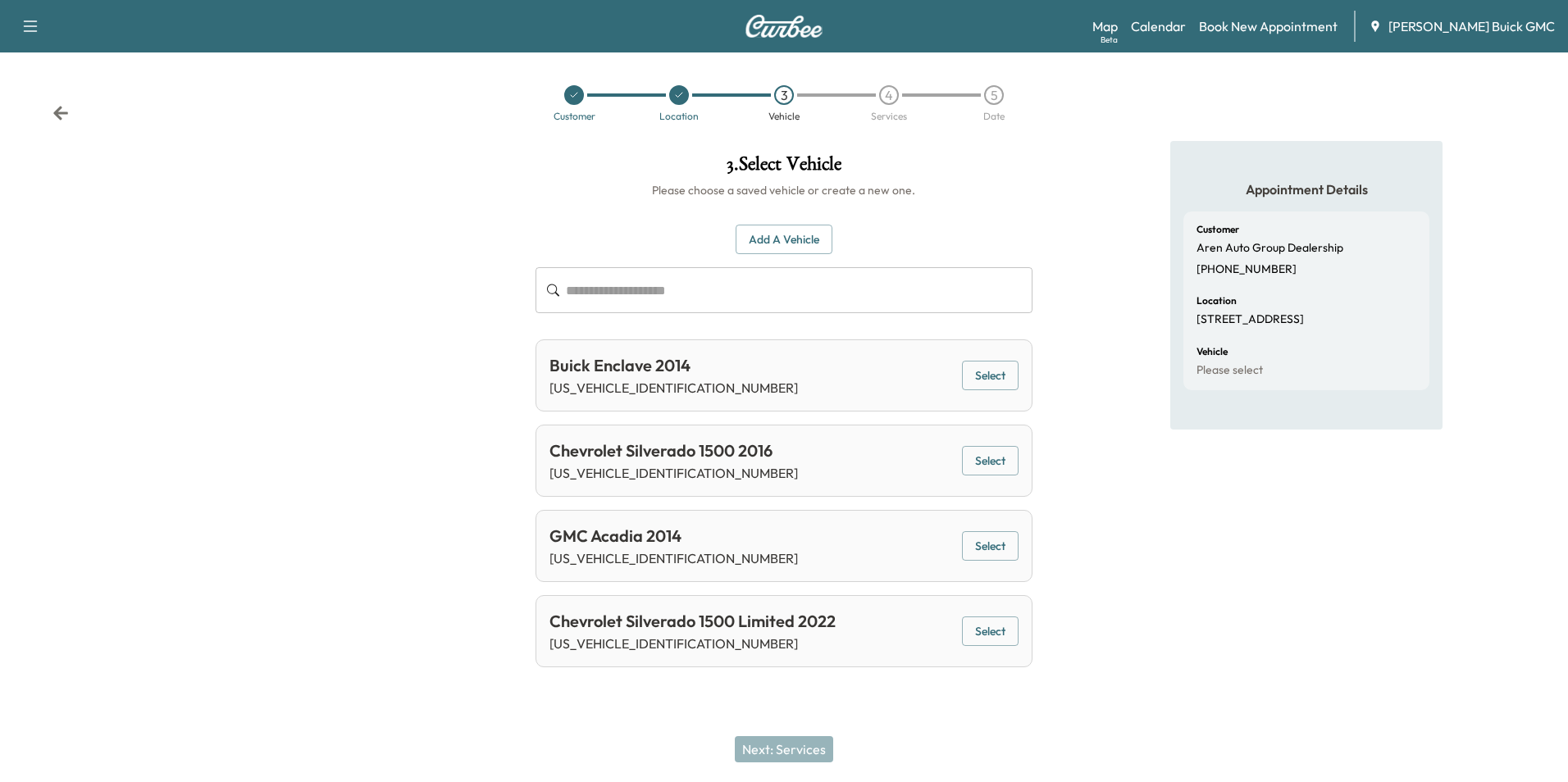
click at [787, 234] on button "Add a Vehicle" at bounding box center [783, 240] width 97 height 31
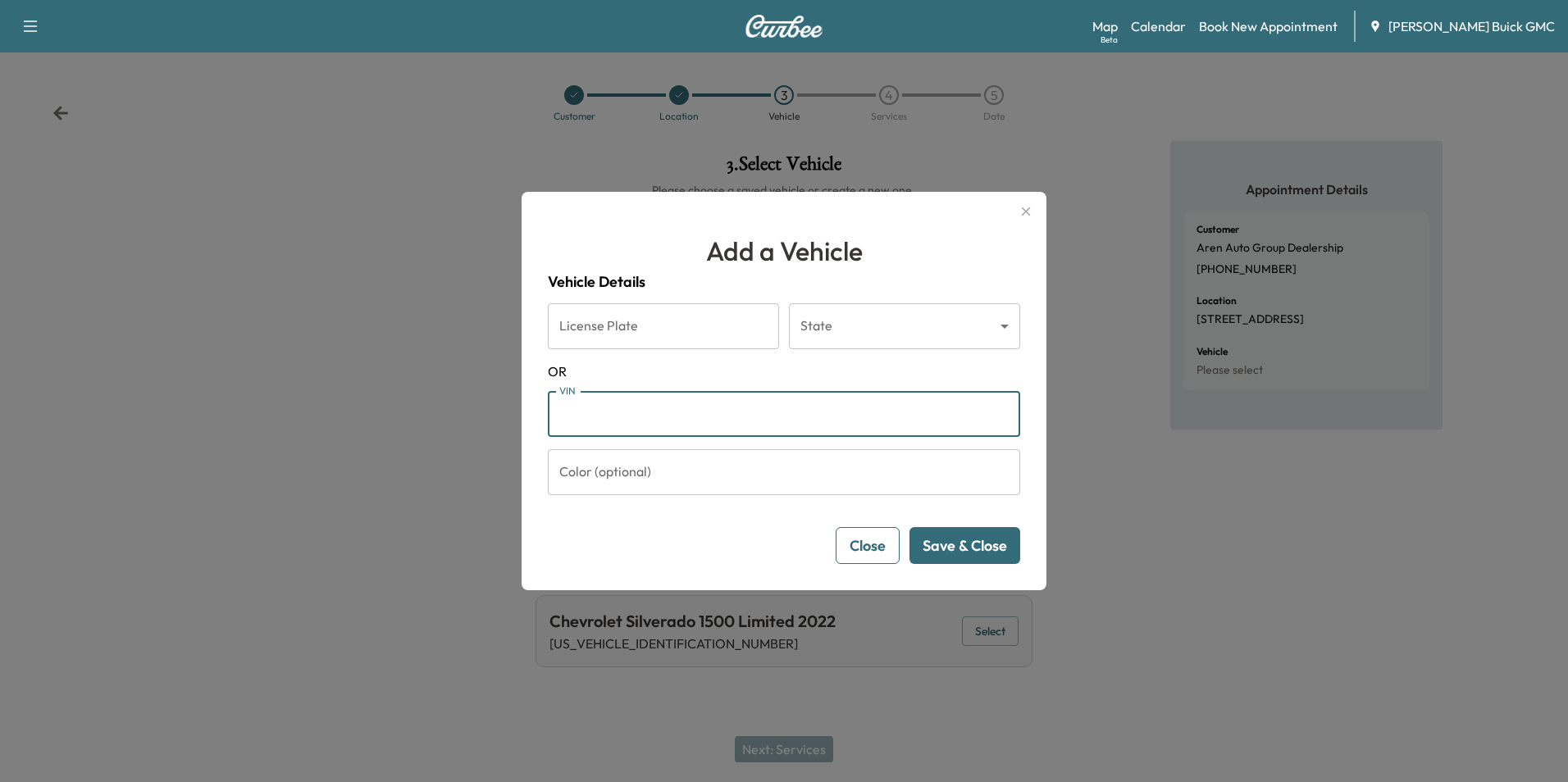
drag, startPoint x: 652, startPoint y: 413, endPoint x: 664, endPoint y: 404, distance: 15.0
click at [654, 411] on input "VIN" at bounding box center [783, 414] width 472 height 46
type input "**********"
click at [957, 536] on button "Save & Close" at bounding box center [965, 545] width 111 height 37
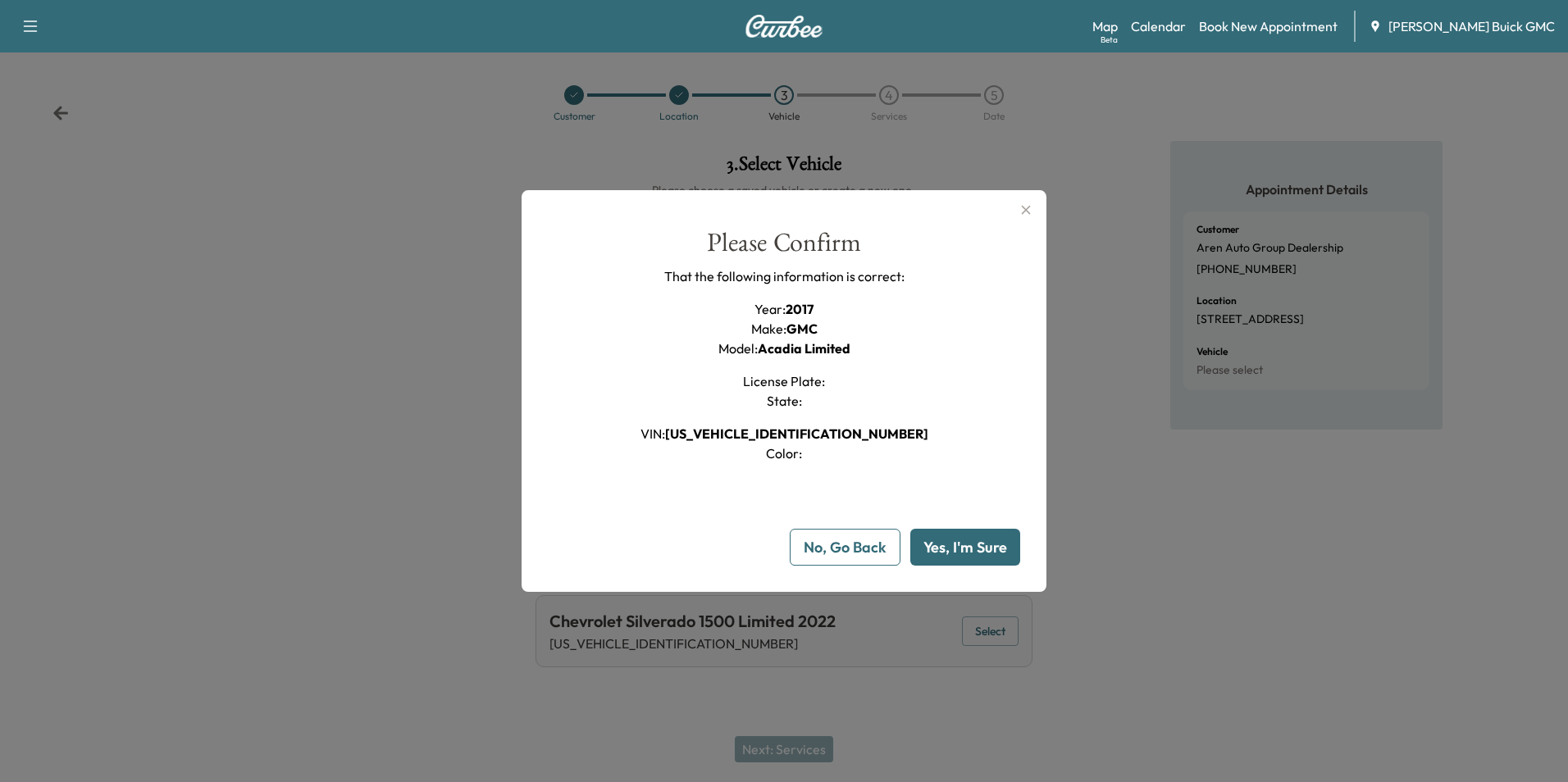
click at [956, 544] on button "Yes, I'm Sure" at bounding box center [965, 546] width 110 height 37
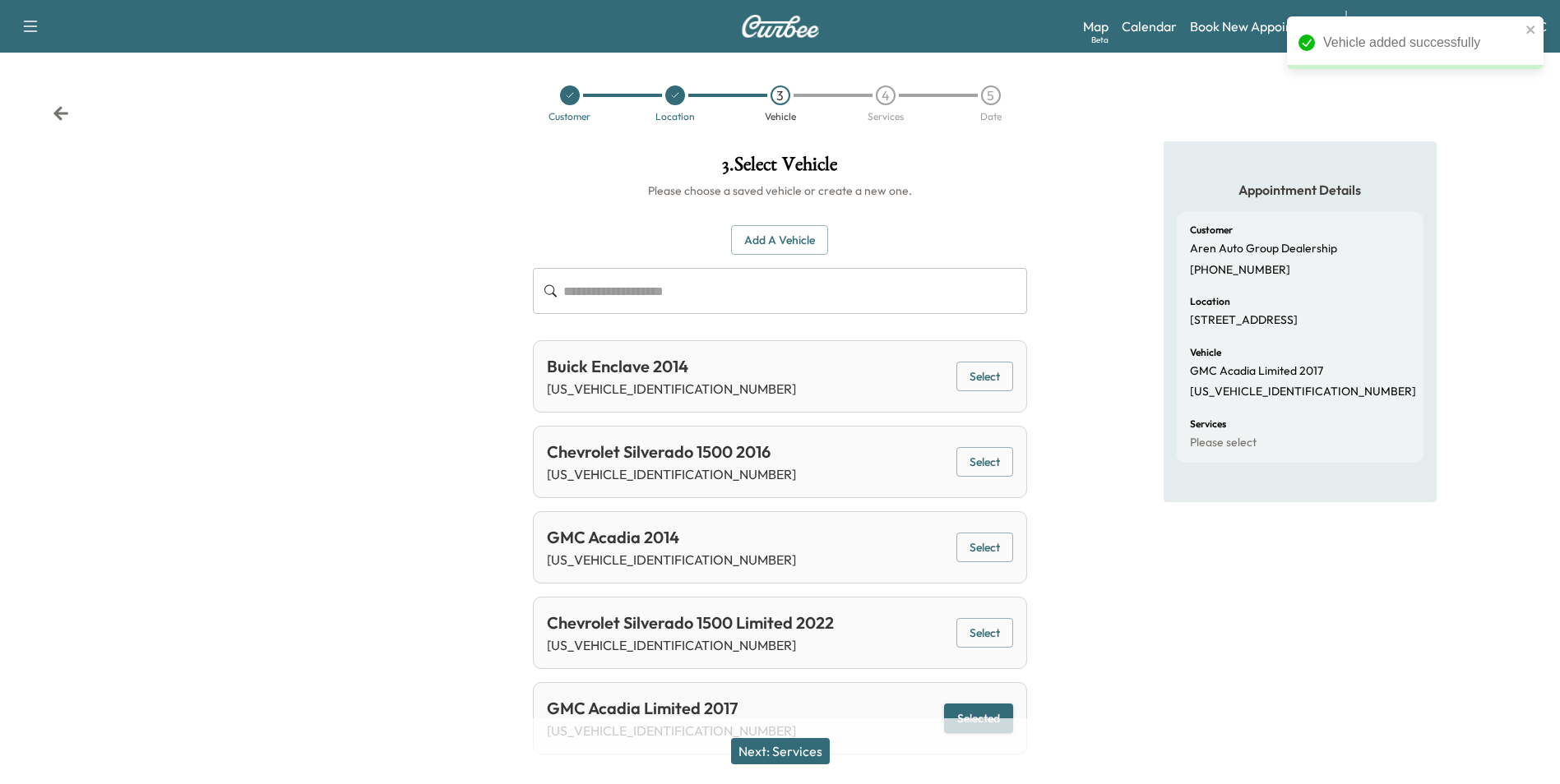
scroll to position [36, 0]
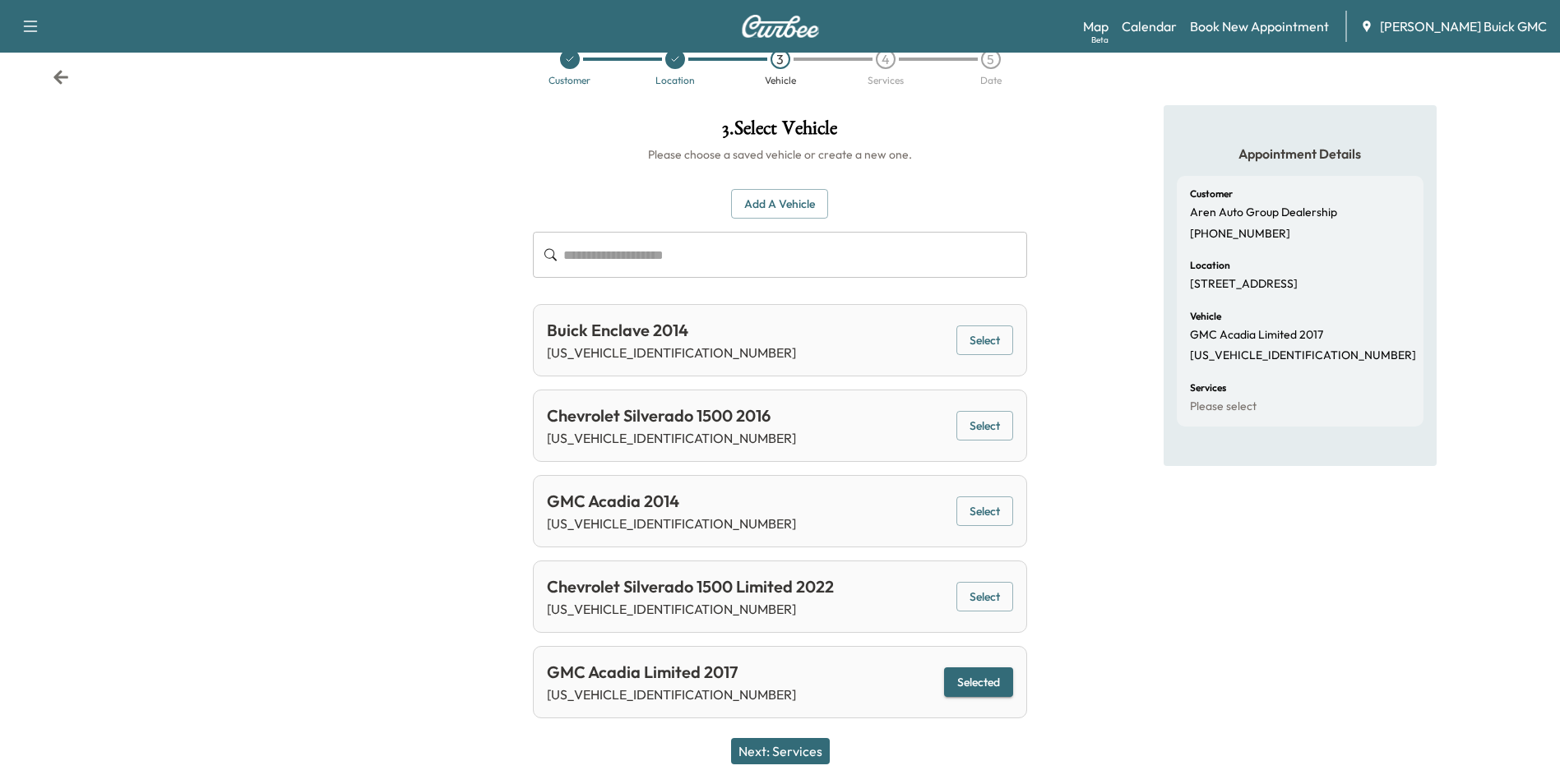
click at [789, 745] on button "Next: Services" at bounding box center [780, 751] width 98 height 27
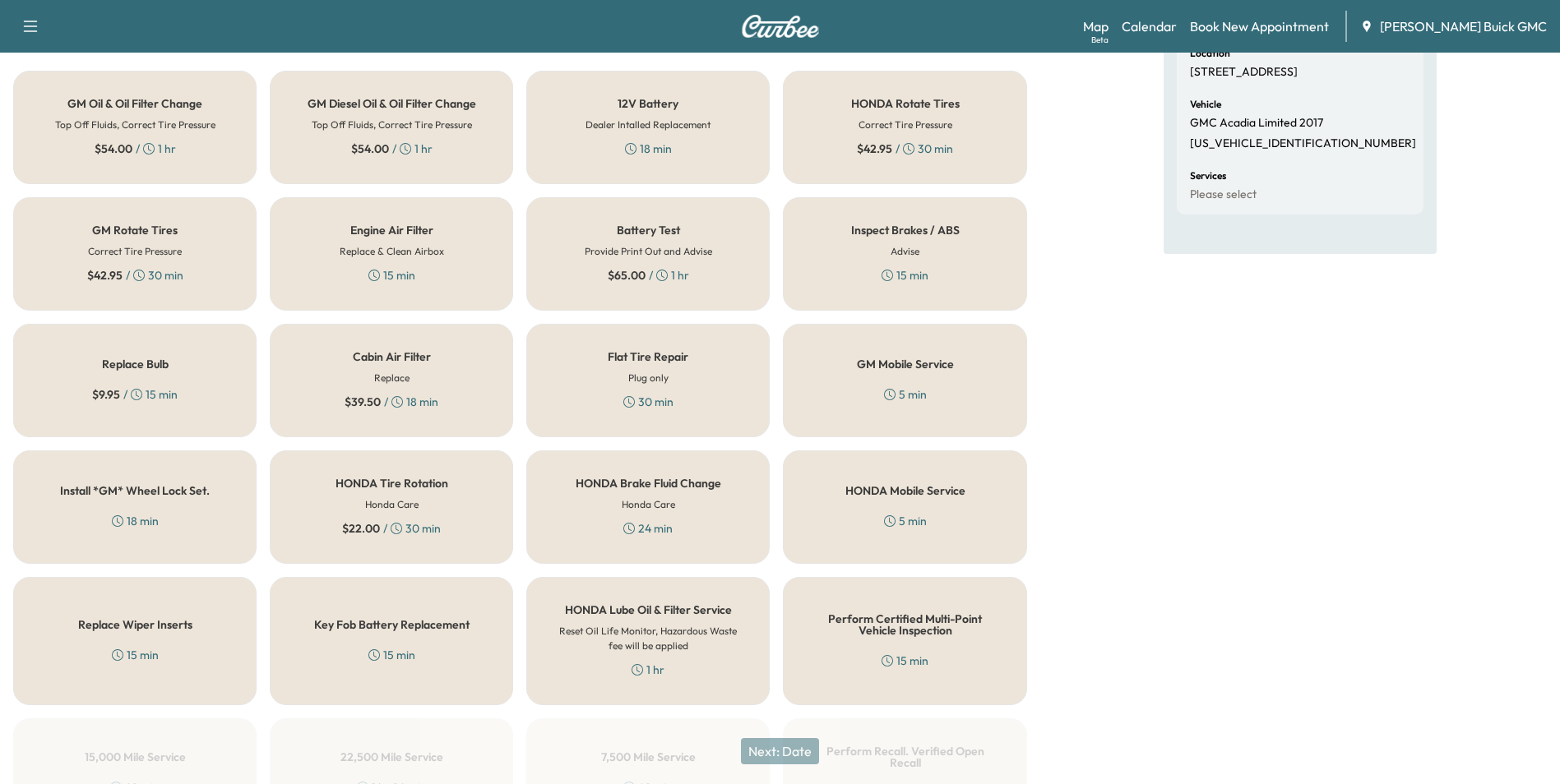
scroll to position [470, 0]
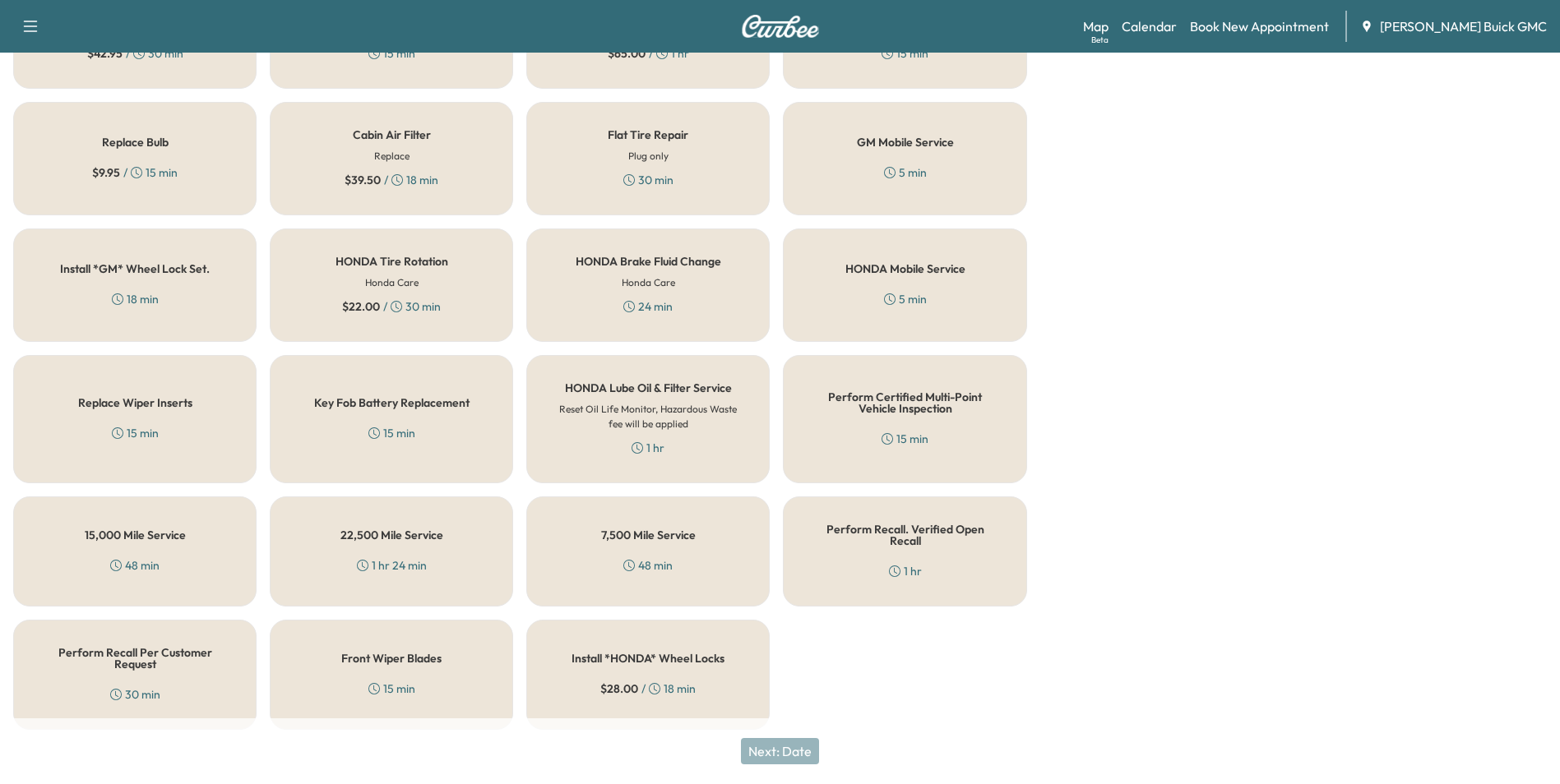
click at [134, 657] on h5 "Perform Recall Per Customer Request" at bounding box center [134, 658] width 189 height 23
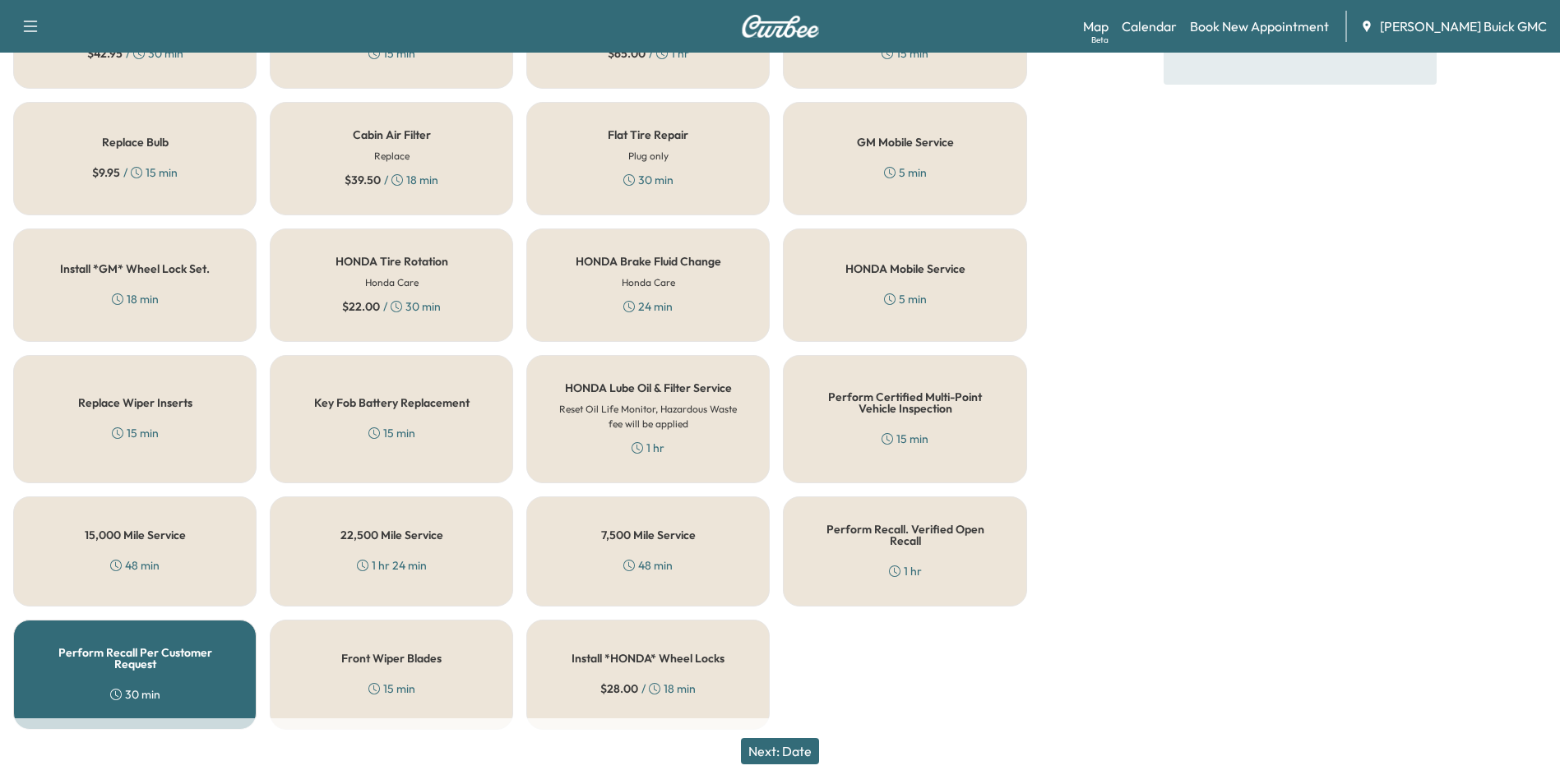
click at [779, 753] on button "Next: Date" at bounding box center [779, 751] width 78 height 27
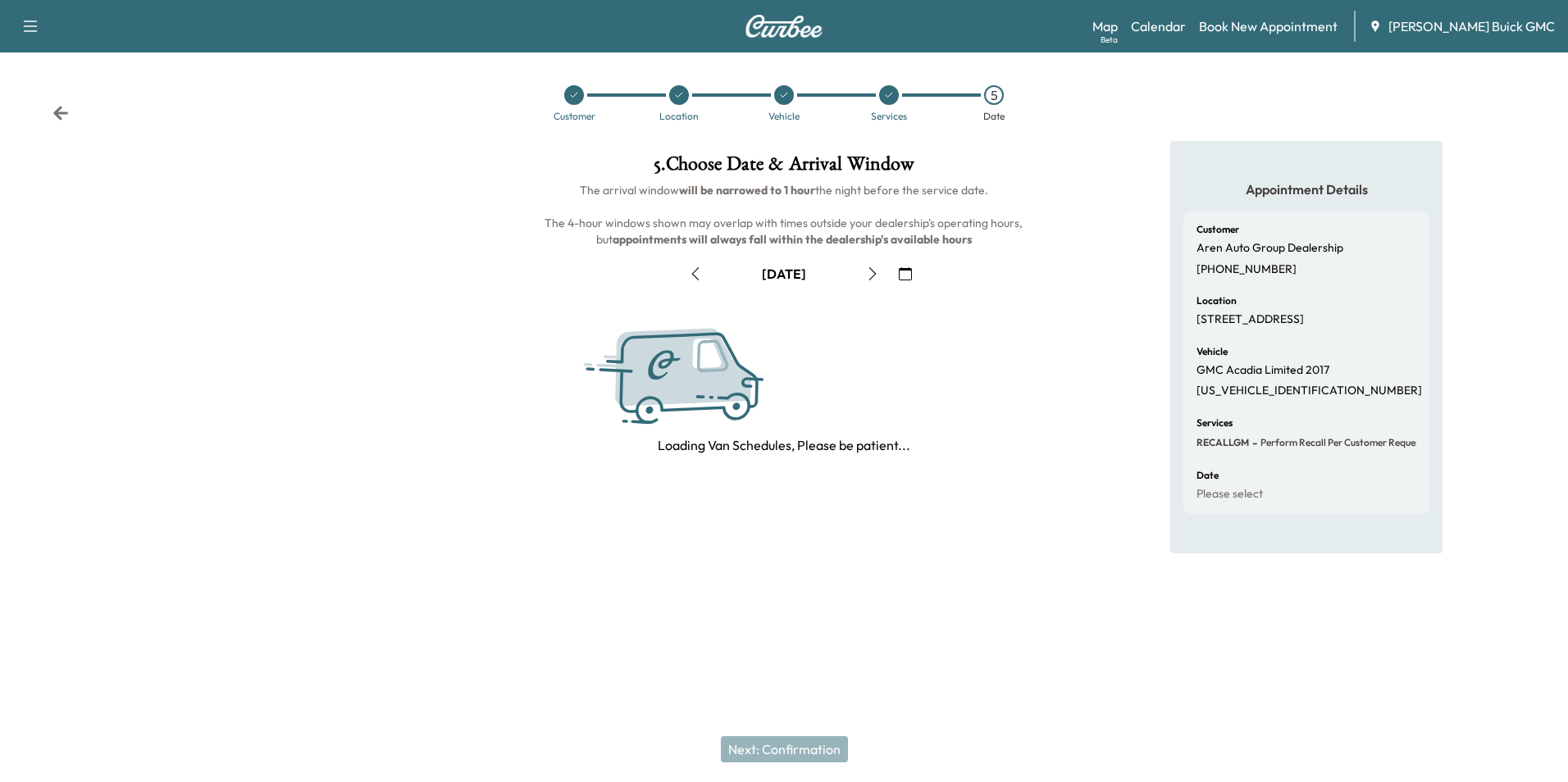
click at [904, 267] on icon "button" at bounding box center [904, 273] width 13 height 13
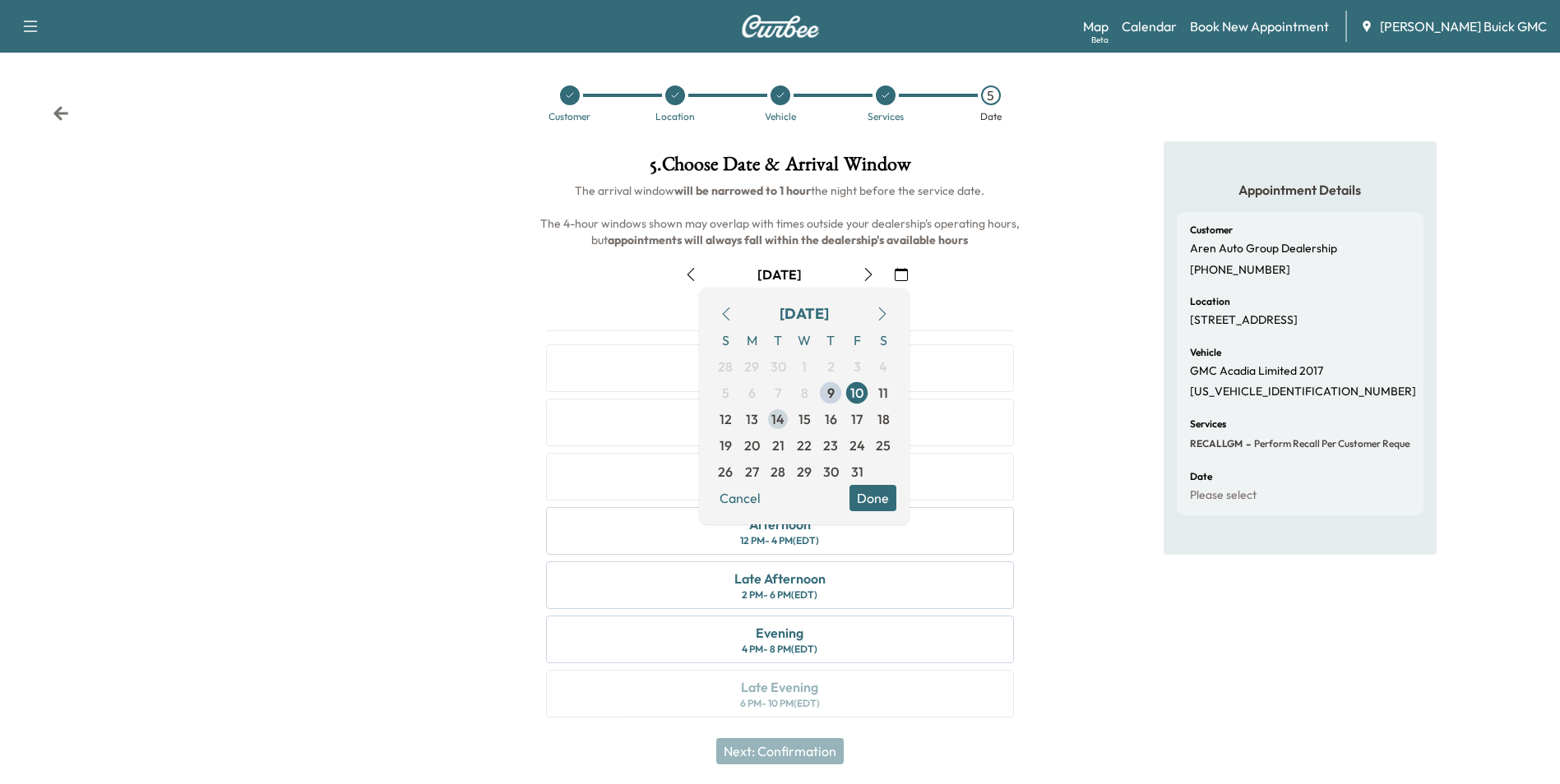
click at [775, 414] on span "14" at bounding box center [777, 419] width 13 height 20
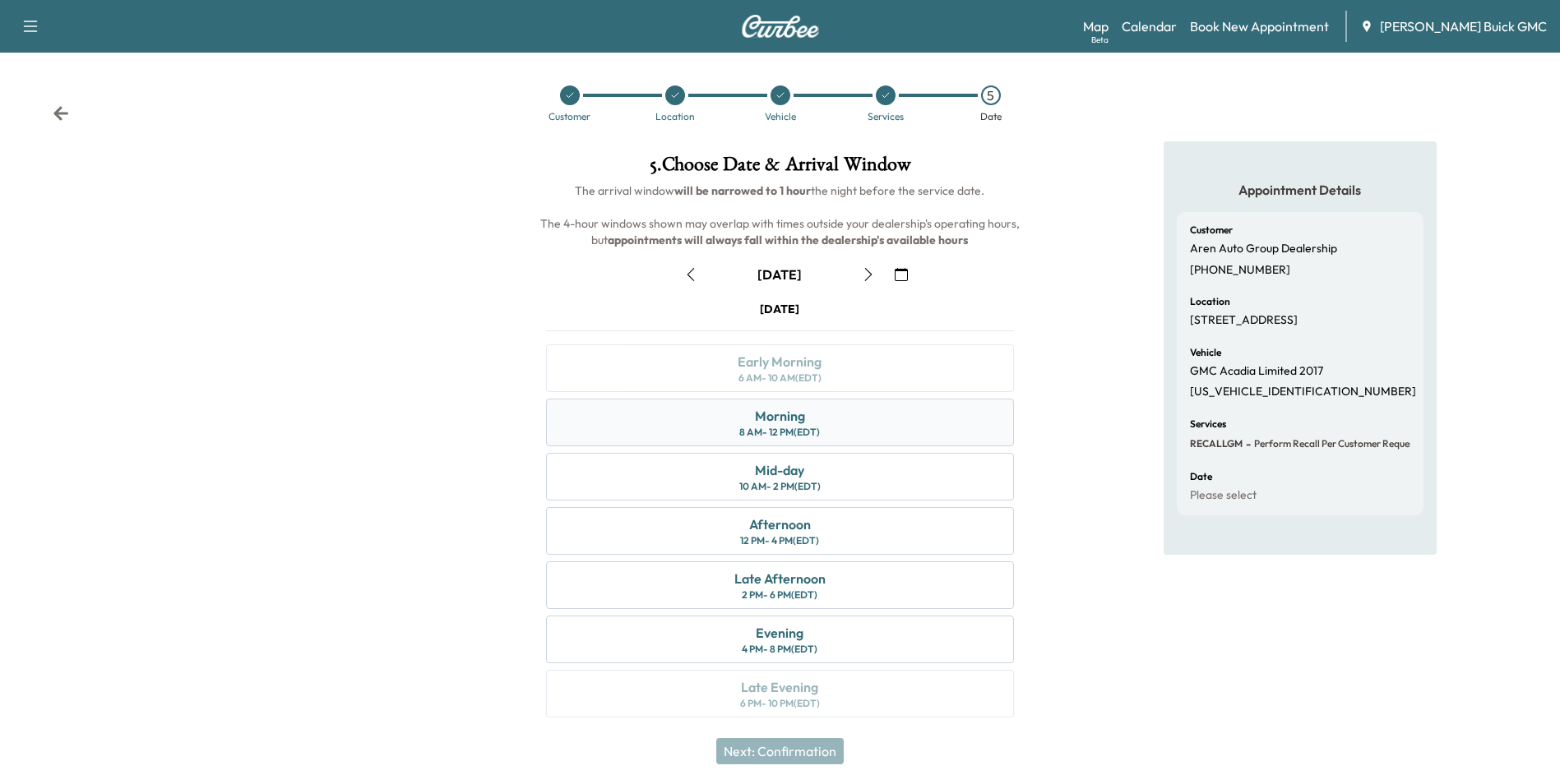
click at [813, 414] on div "Morning 8 AM - 12 PM (EDT)" at bounding box center [779, 423] width 467 height 48
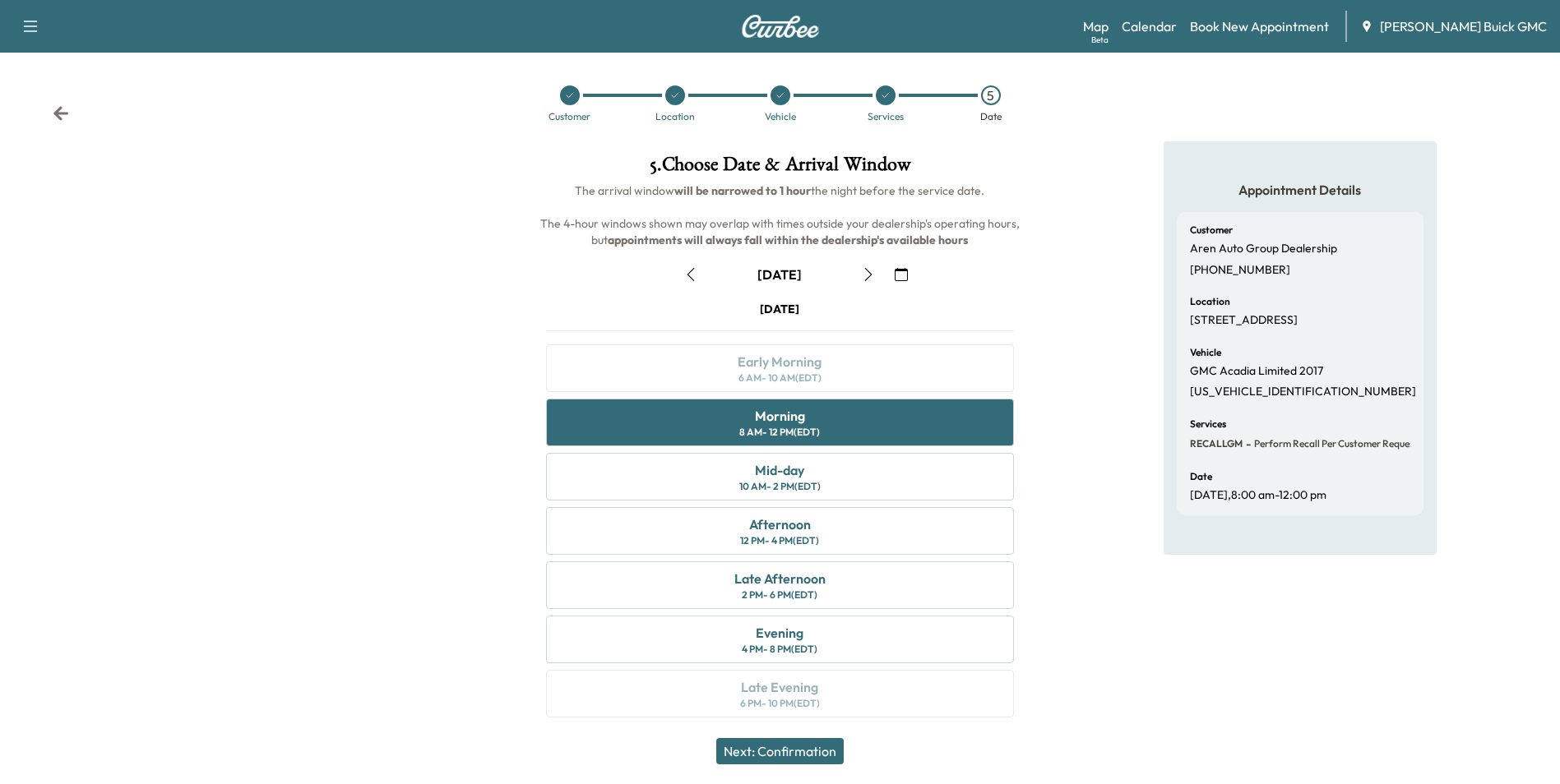
click at [797, 751] on button "Next: Confirmation" at bounding box center [779, 751] width 128 height 27
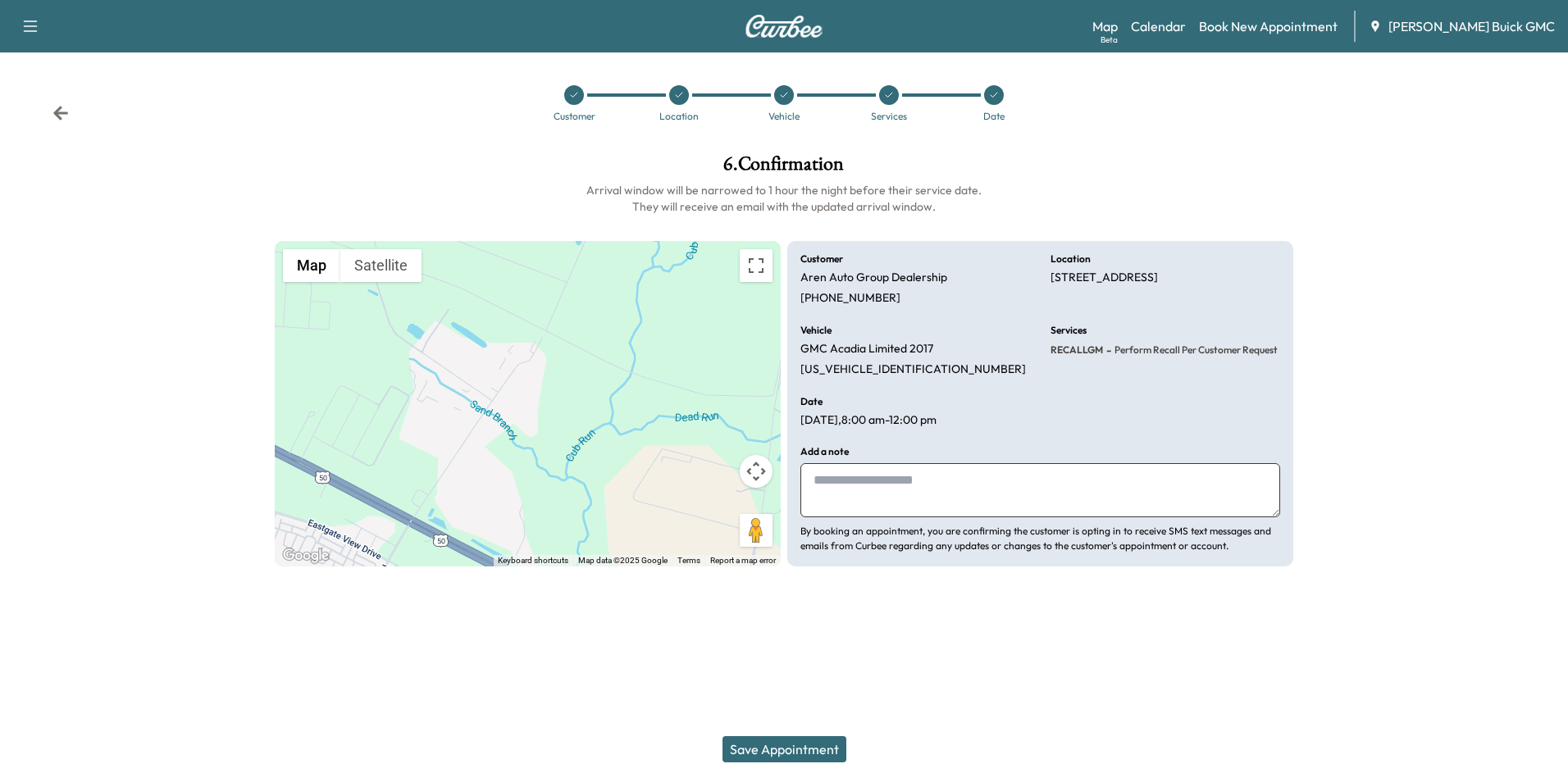
click at [928, 483] on textarea at bounding box center [1040, 490] width 480 height 54
type textarea "**********"
click at [794, 744] on button "Save Appointment" at bounding box center [784, 749] width 124 height 26
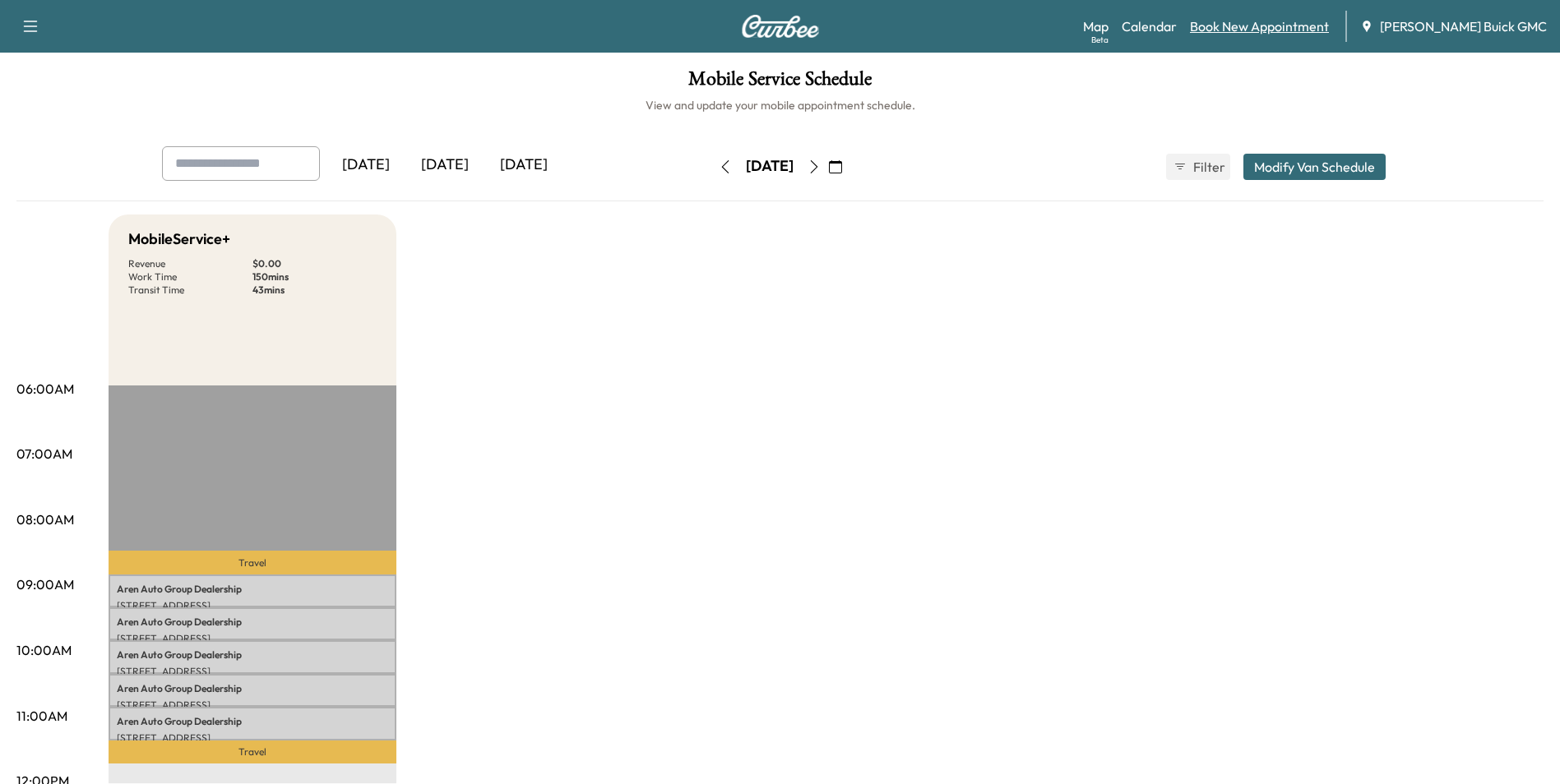
click at [1292, 26] on link "Book New Appointment" at bounding box center [1259, 26] width 139 height 20
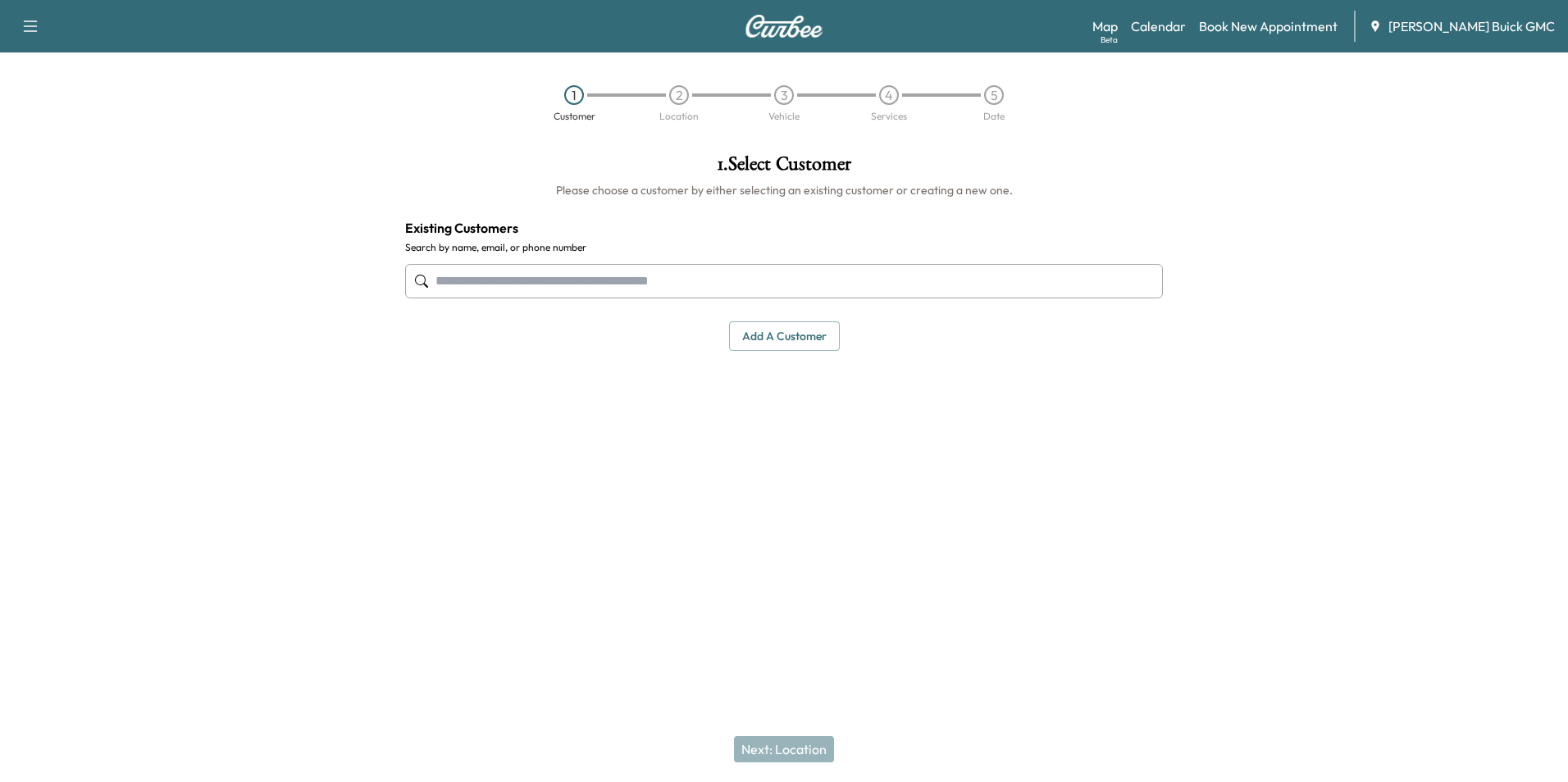
click at [608, 278] on input "text" at bounding box center [783, 281] width 758 height 34
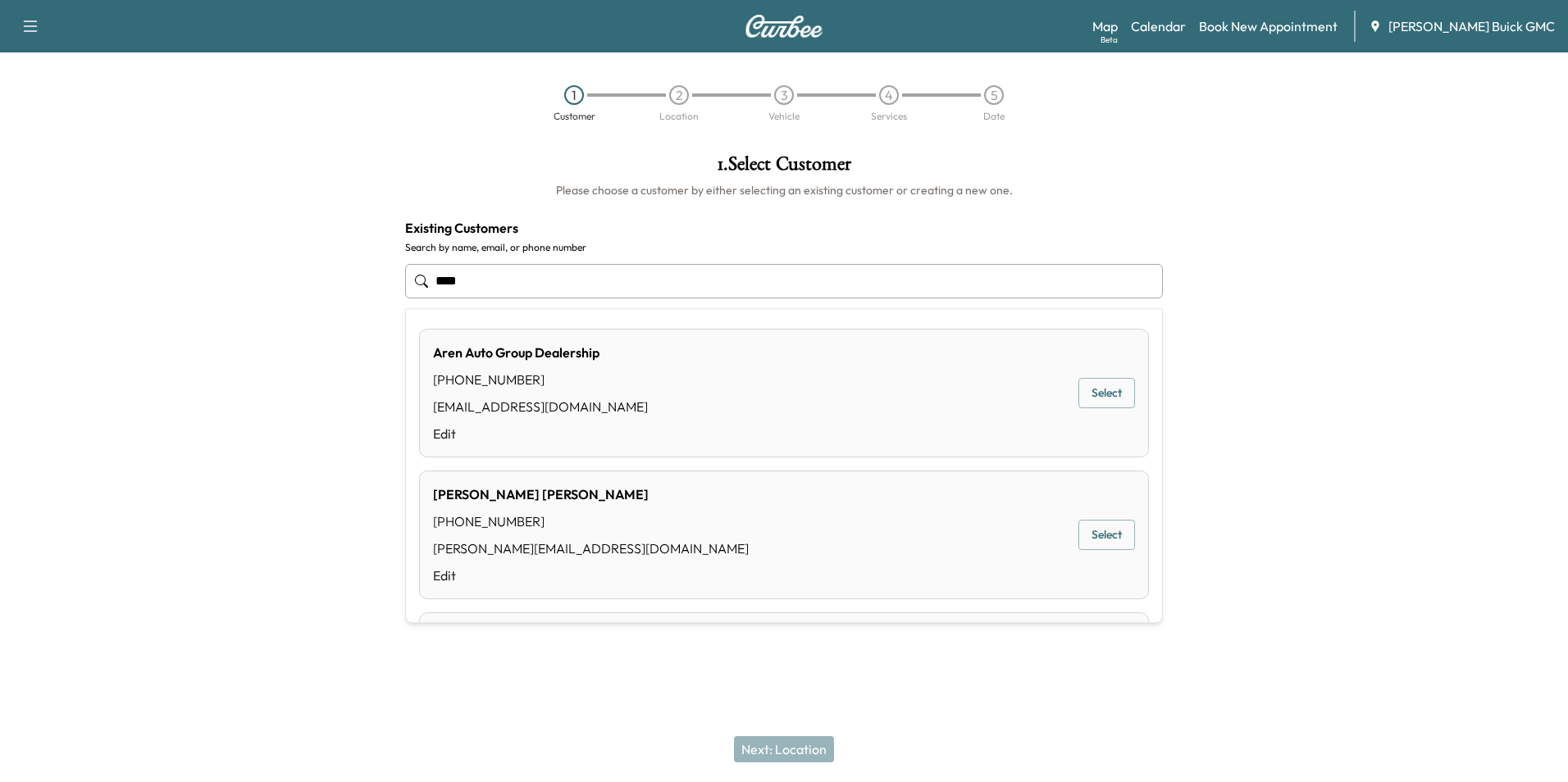
click at [1092, 389] on button "Select" at bounding box center [1107, 394] width 56 height 31
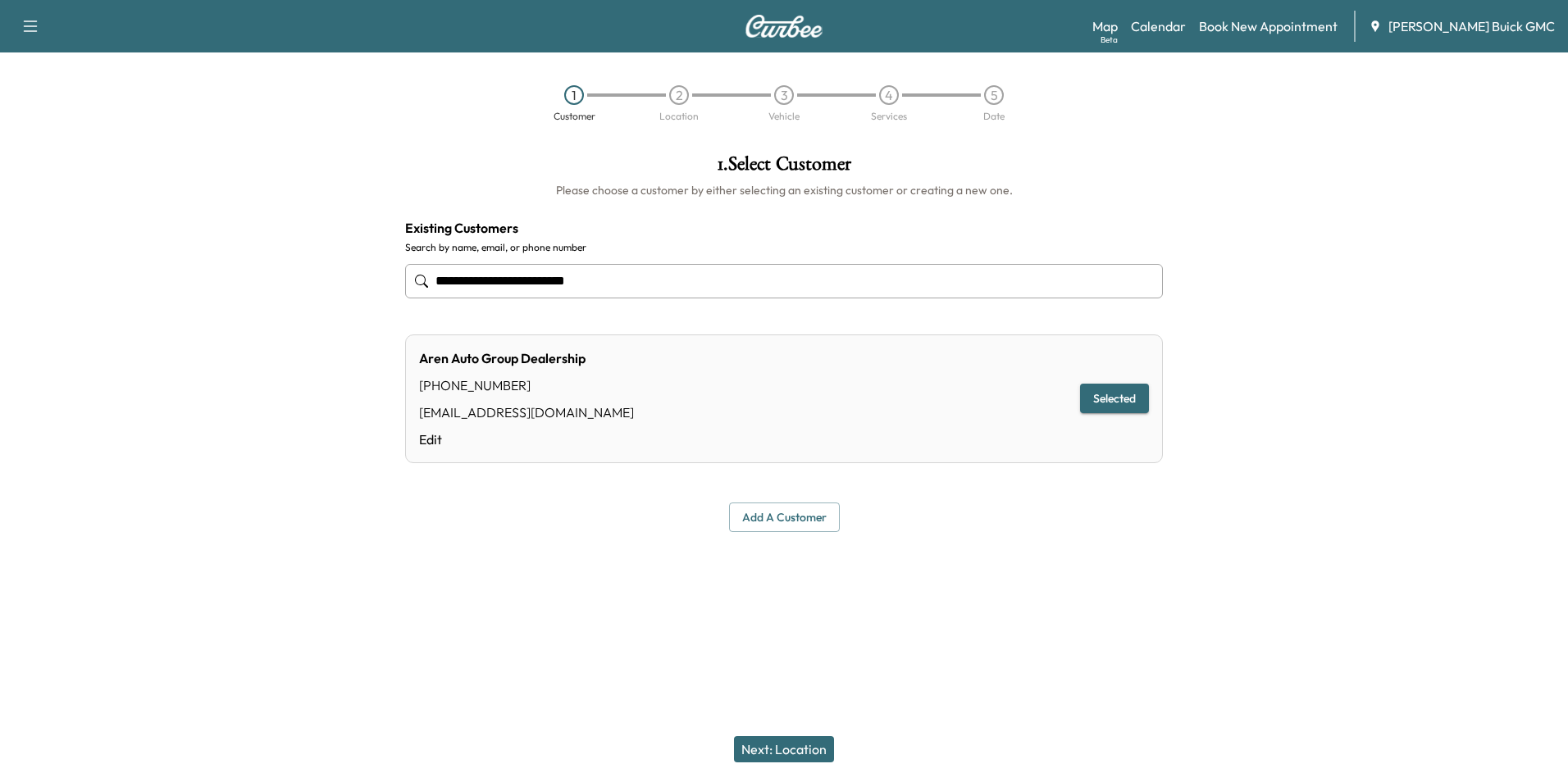
type input "**********"
click at [787, 745] on button "Next: Location" at bounding box center [783, 749] width 100 height 26
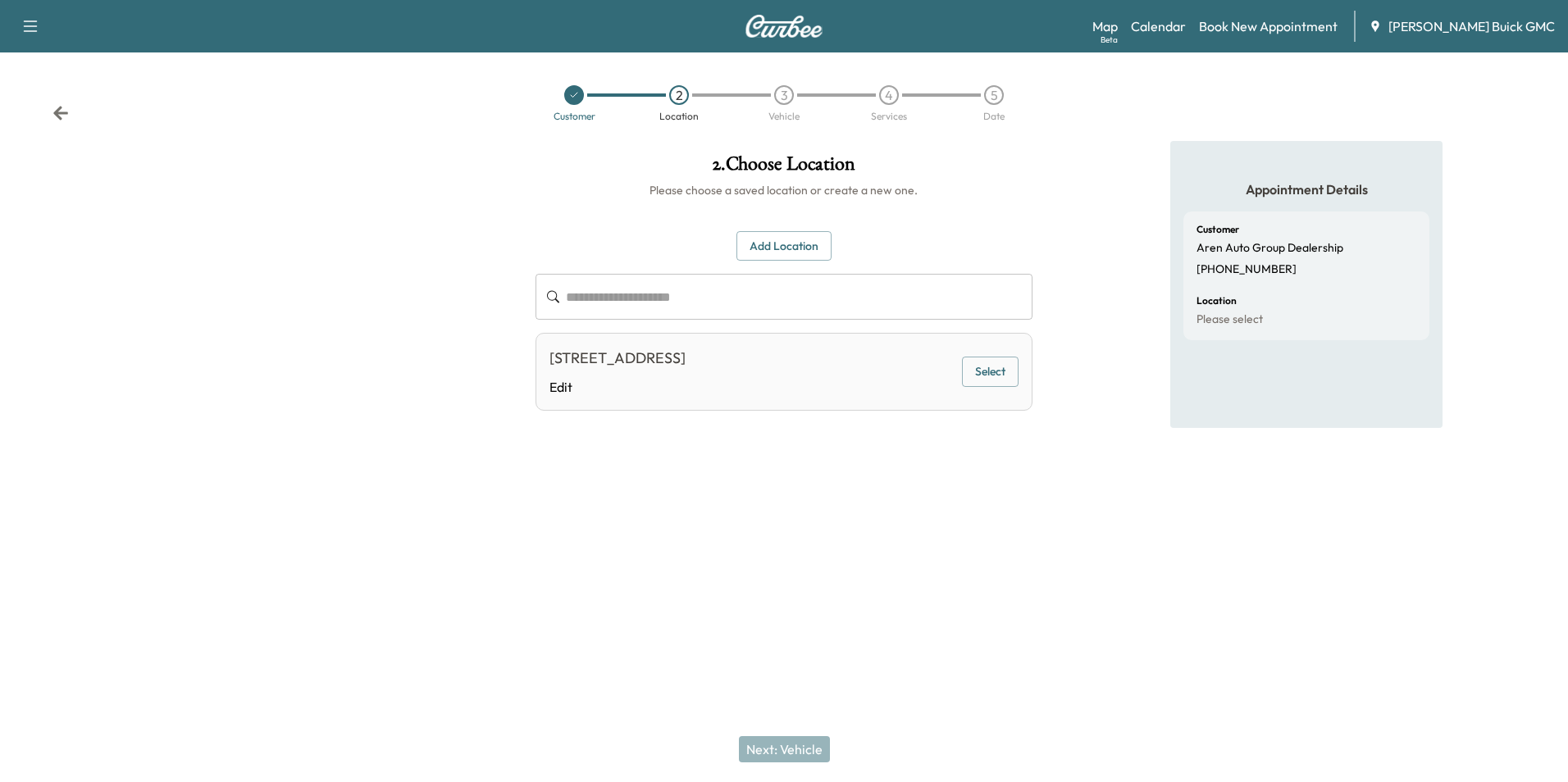
click at [993, 363] on button "Select" at bounding box center [990, 372] width 56 height 31
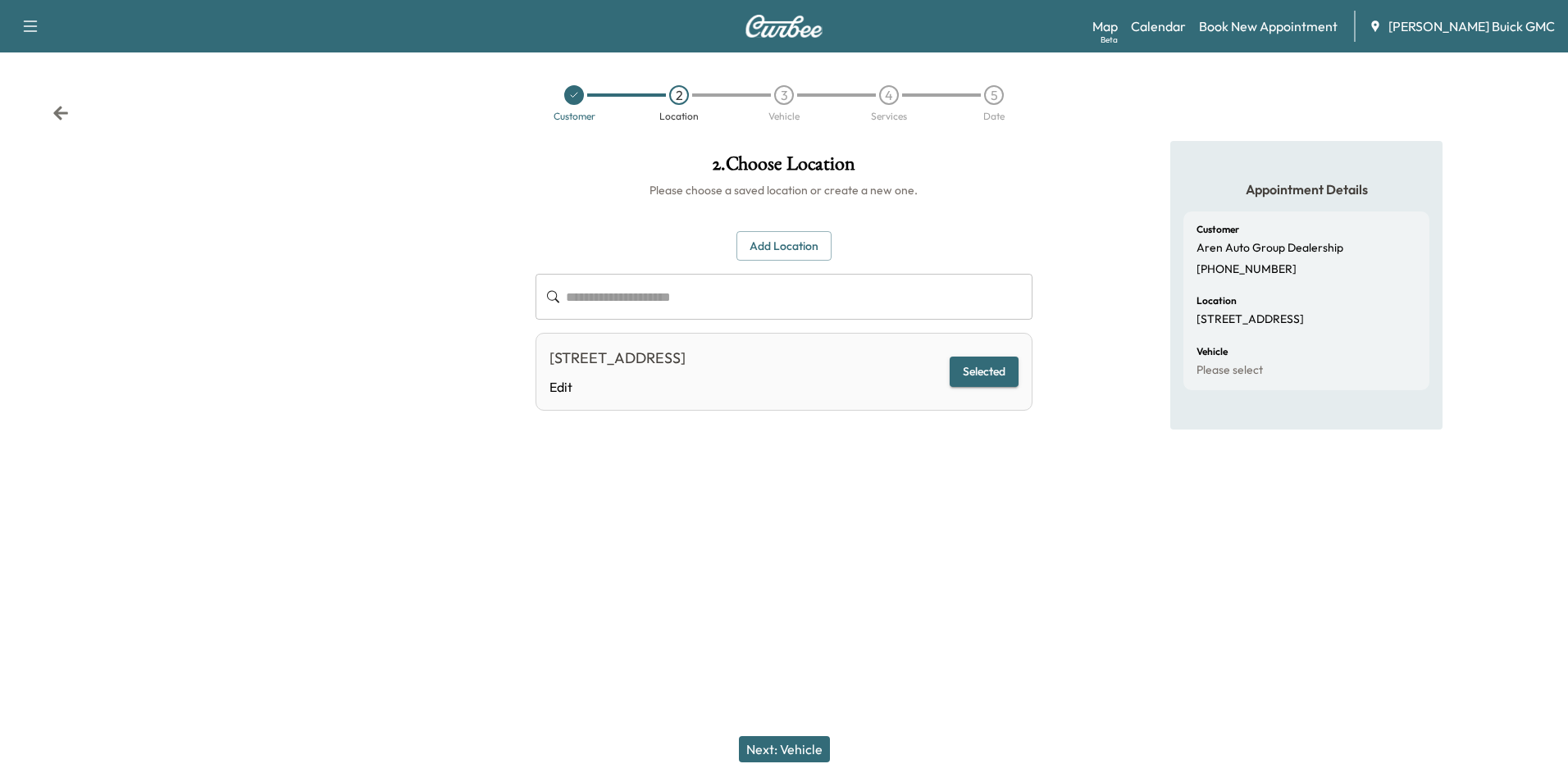
click at [797, 743] on button "Next: Vehicle" at bounding box center [784, 749] width 91 height 26
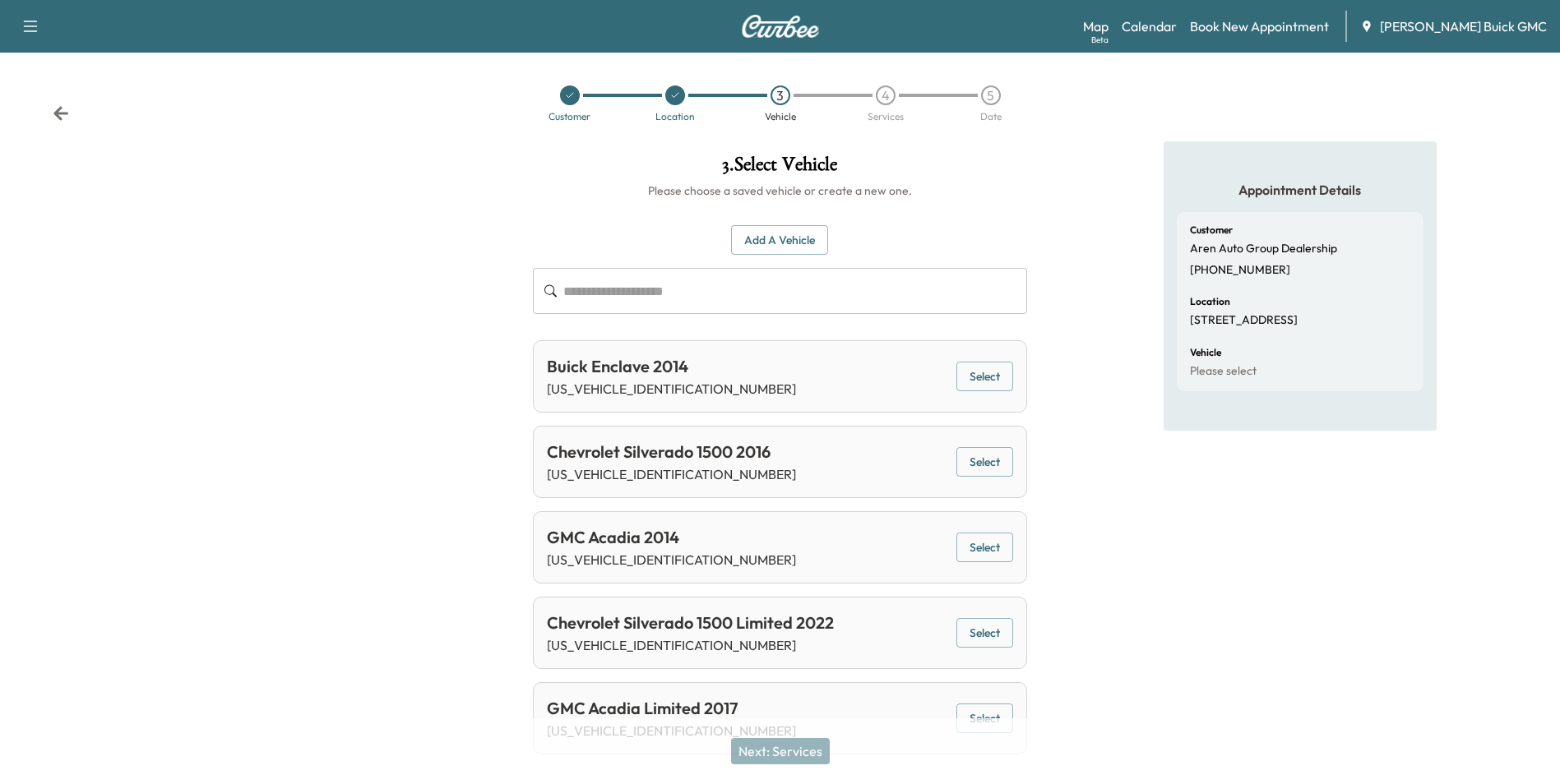
click at [795, 236] on button "Add a Vehicle" at bounding box center [779, 241] width 97 height 31
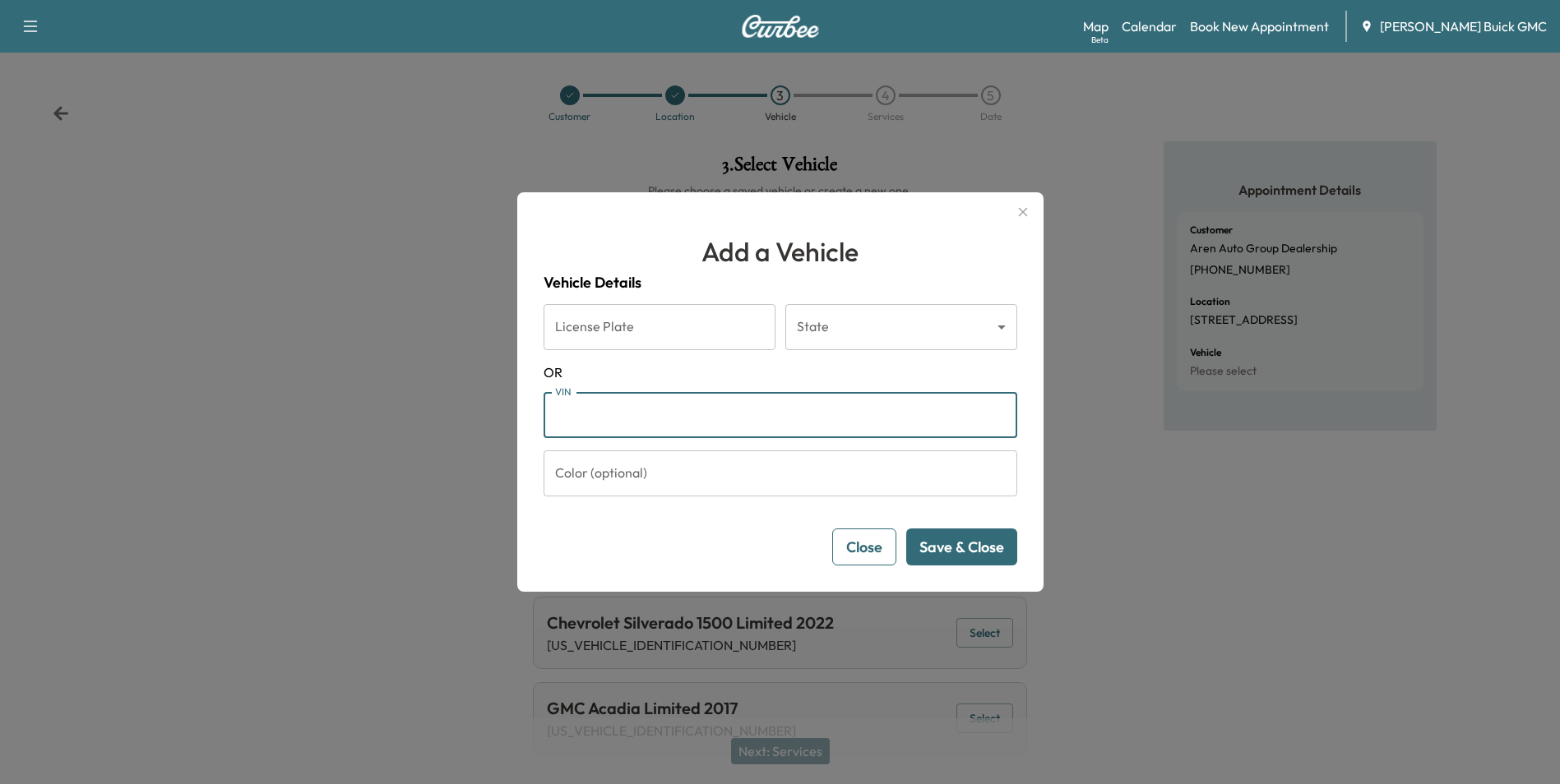
click at [587, 414] on input "VIN" at bounding box center [780, 415] width 473 height 46
type input "**********"
click at [973, 536] on button "Save & Close" at bounding box center [962, 546] width 111 height 37
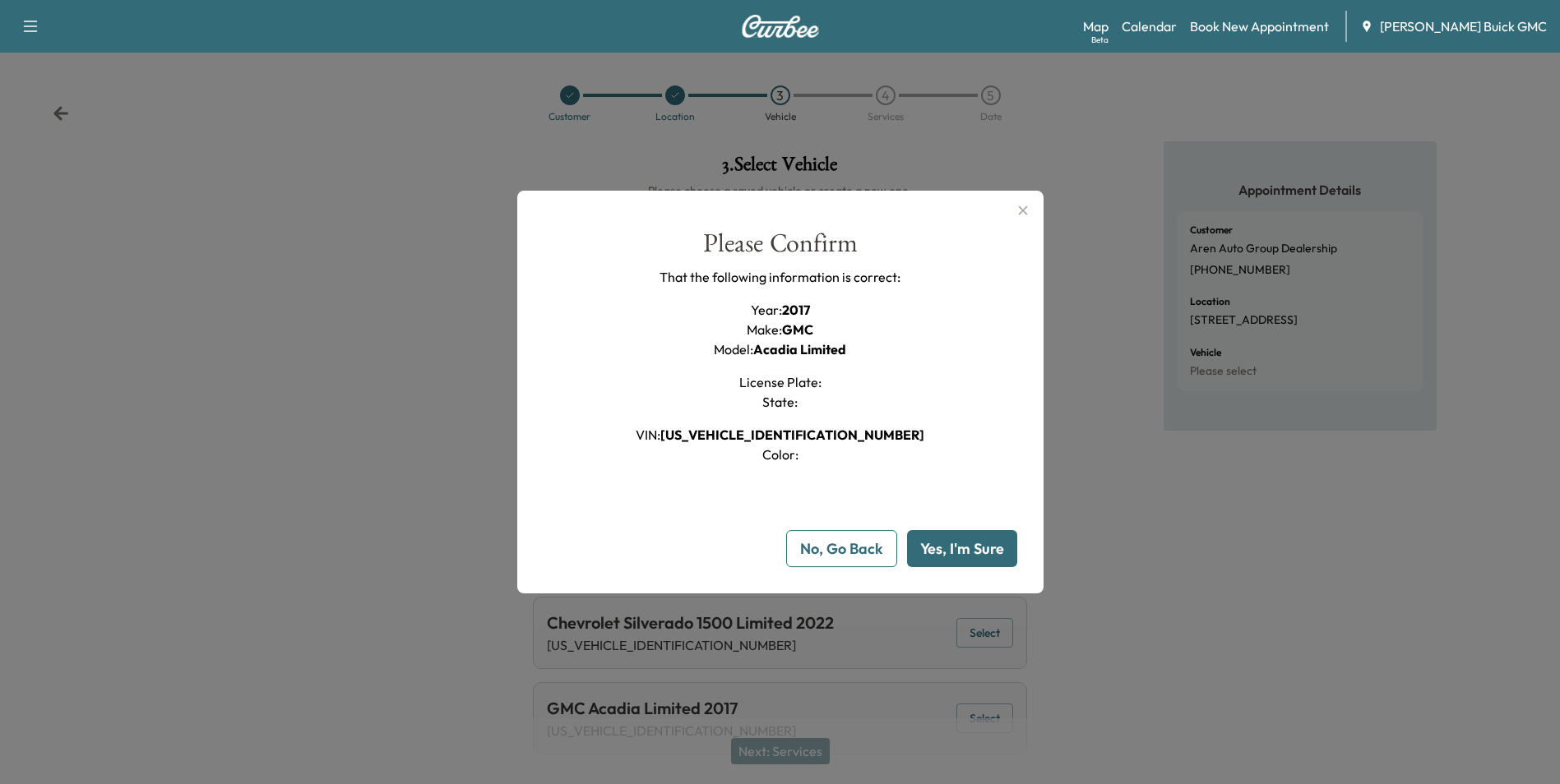
click at [973, 545] on button "Yes, I'm Sure" at bounding box center [962, 548] width 110 height 37
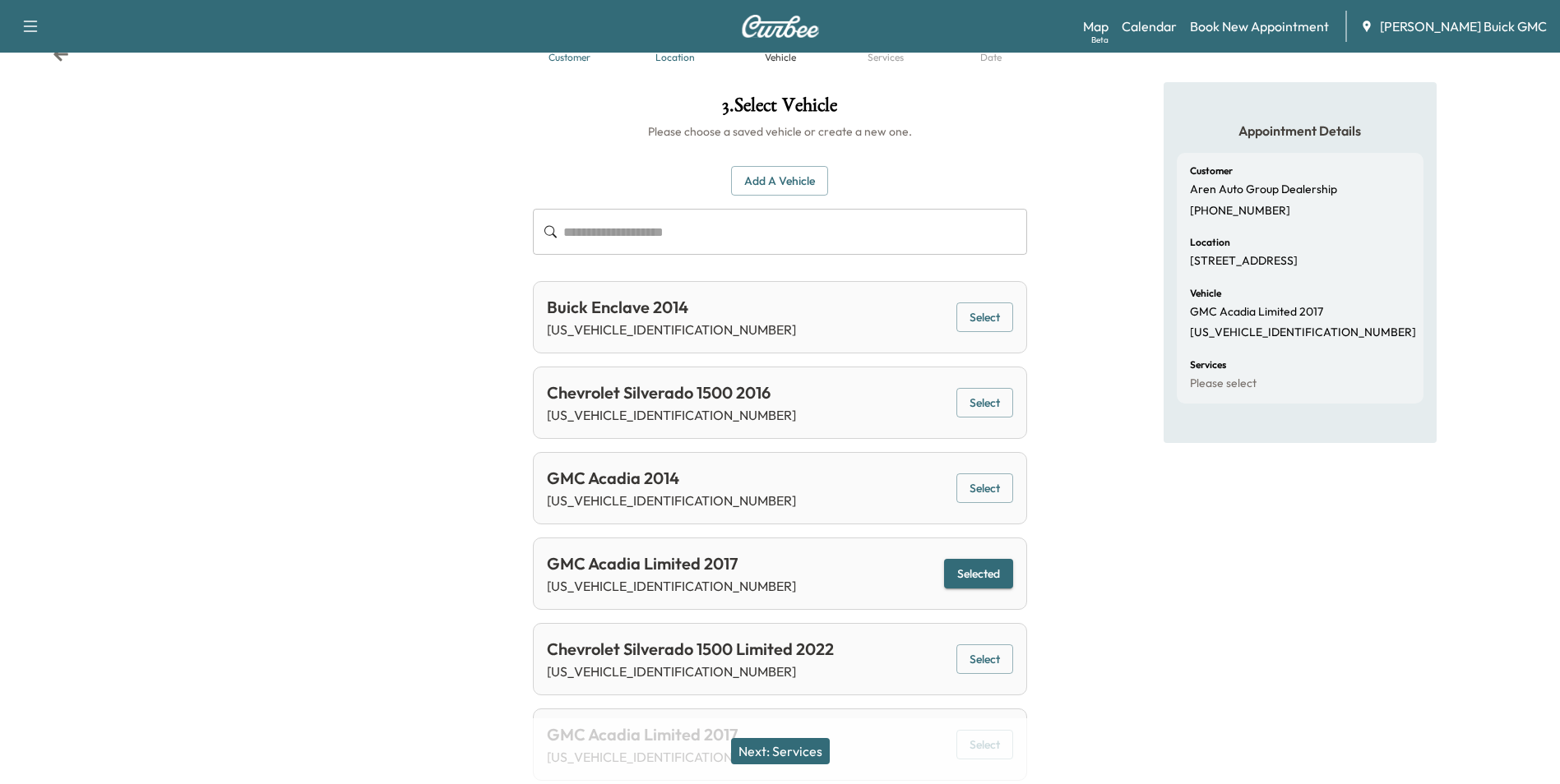
scroll to position [122, 0]
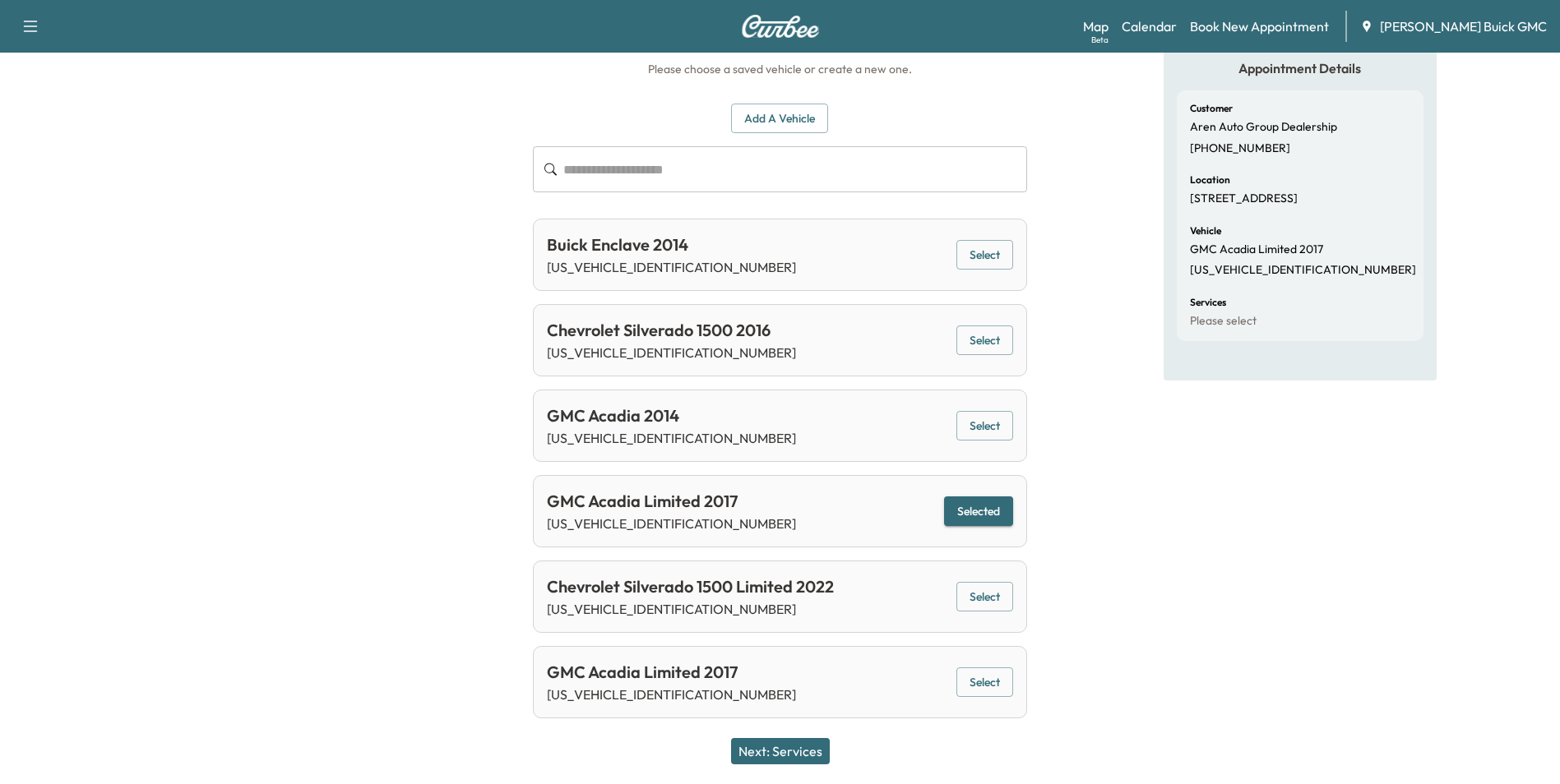
click at [782, 753] on button "Next: Services" at bounding box center [780, 751] width 98 height 27
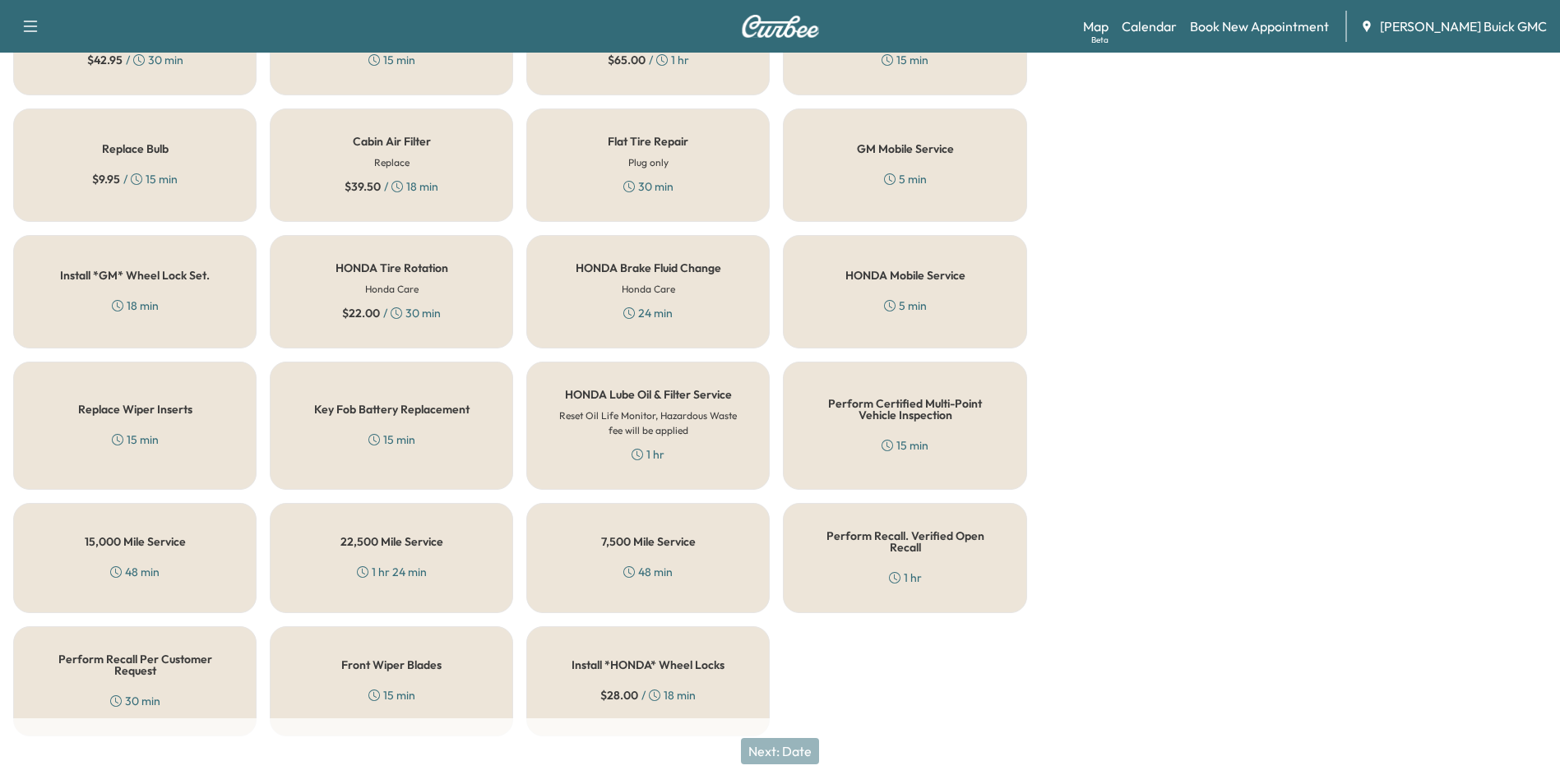
scroll to position [470, 0]
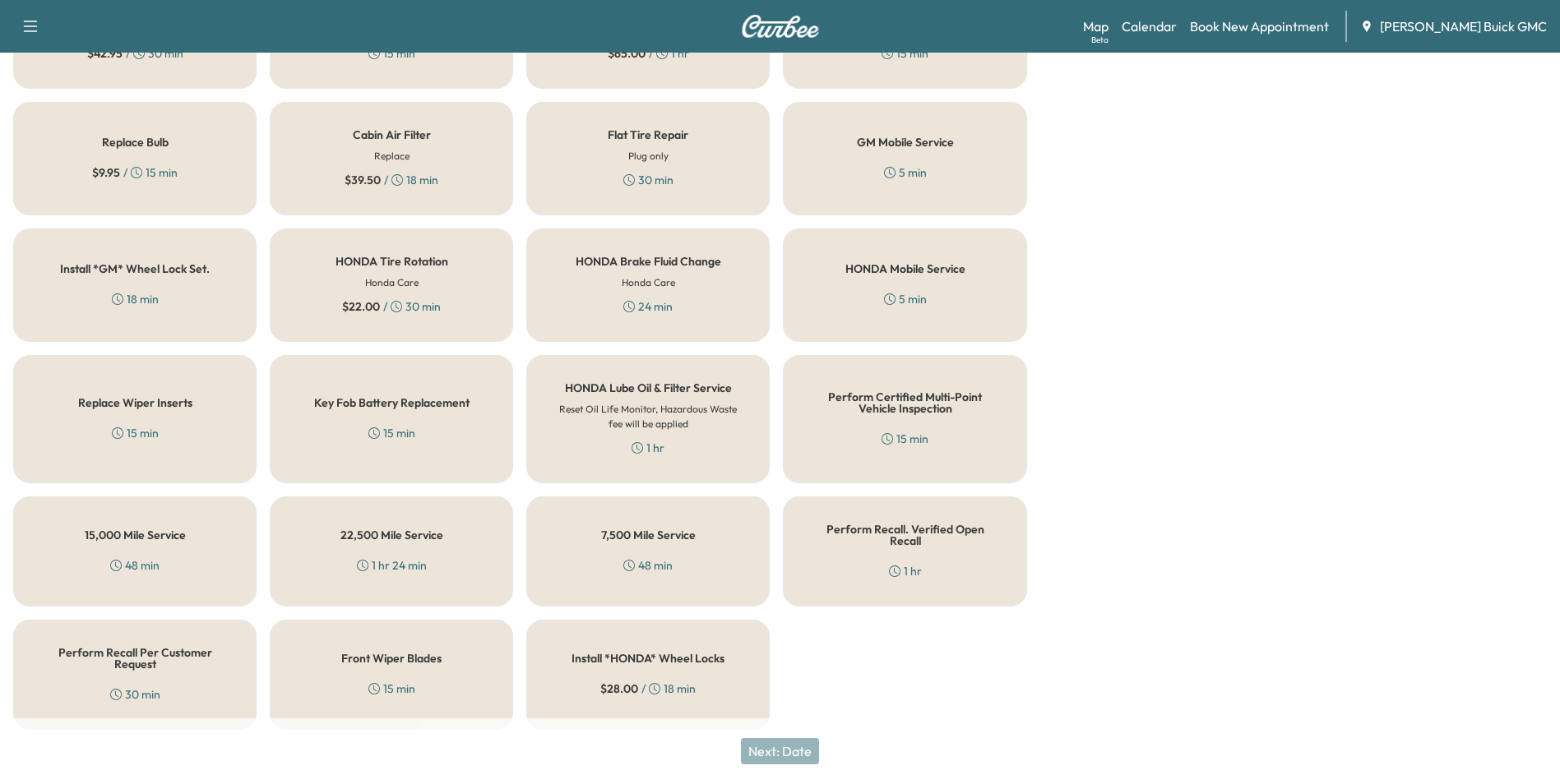
click at [173, 671] on div "Perform Recall Per Customer Request 30 min" at bounding box center [134, 674] width 243 height 110
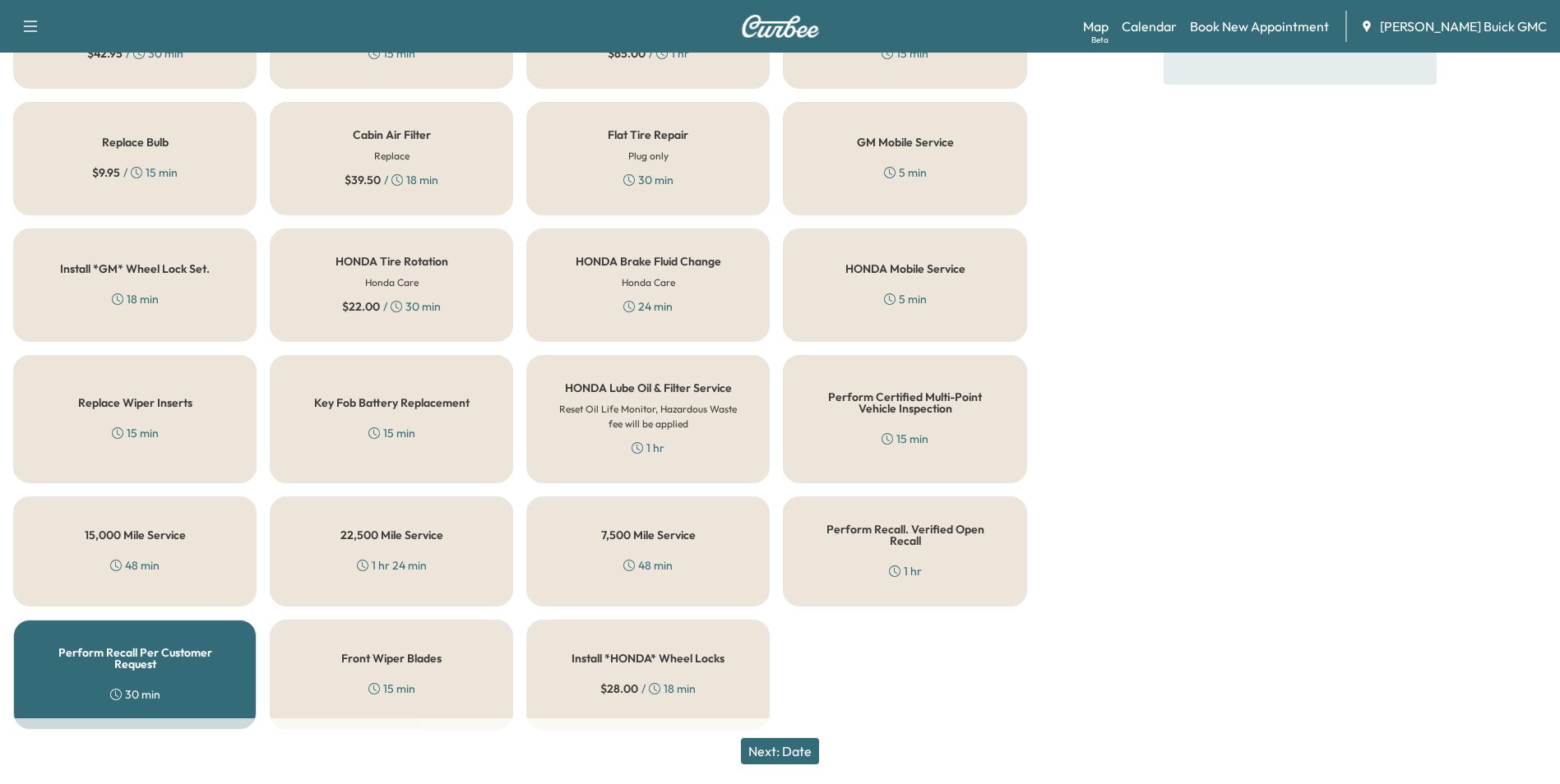
click at [795, 750] on button "Next: Date" at bounding box center [779, 751] width 78 height 27
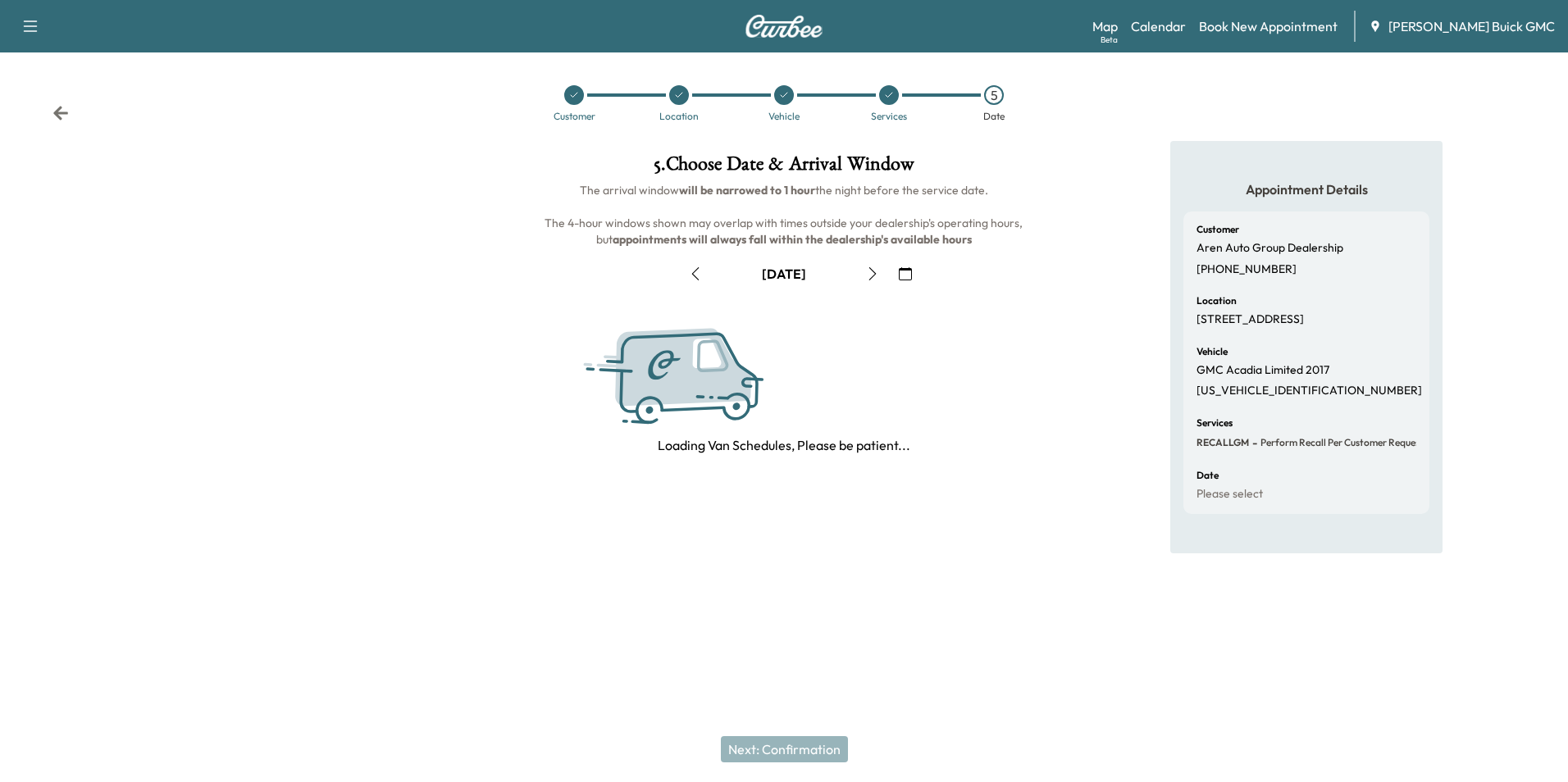
click at [902, 270] on icon "button" at bounding box center [904, 273] width 13 height 13
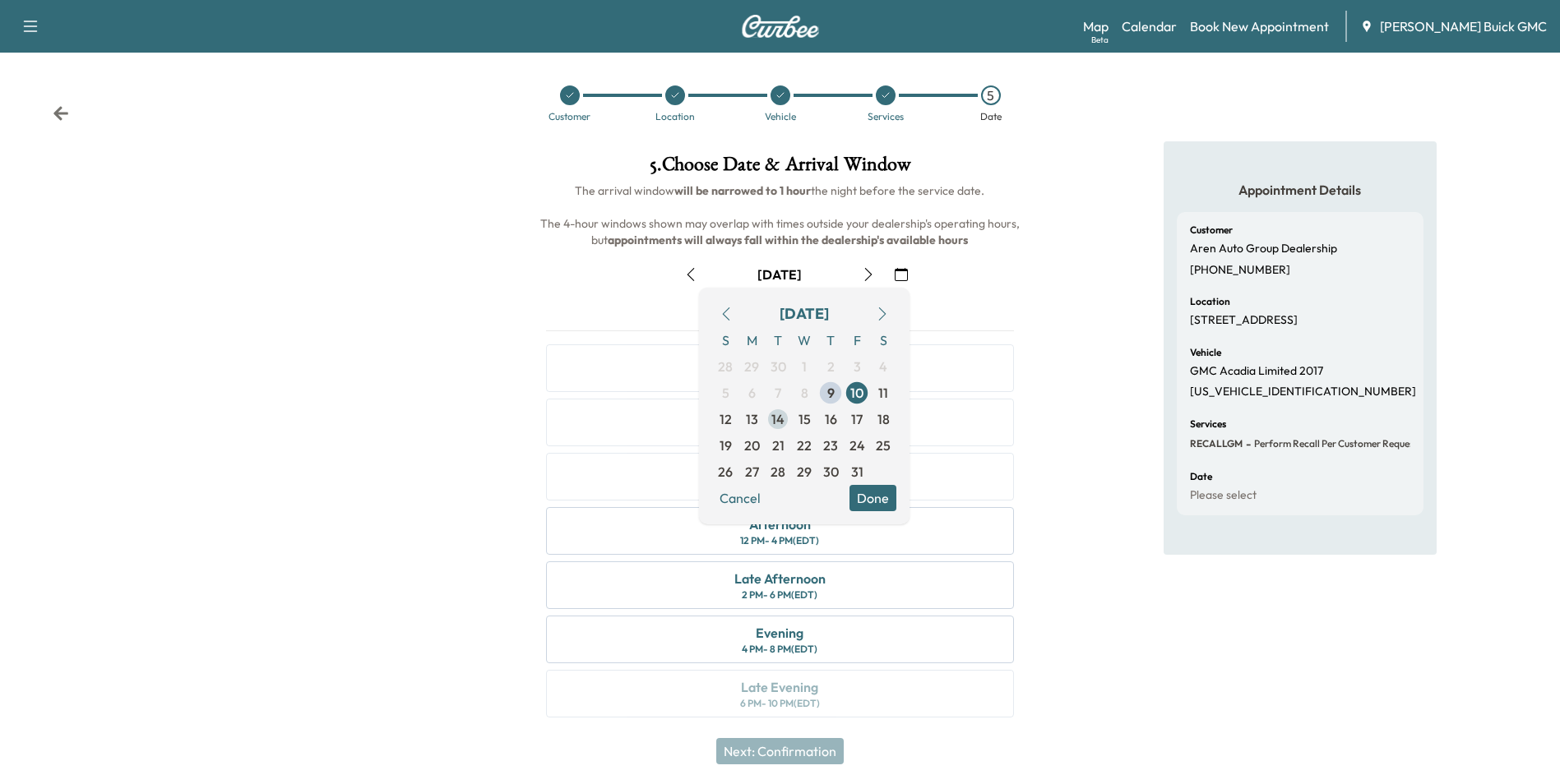
click at [777, 416] on span "14" at bounding box center [777, 419] width 13 height 20
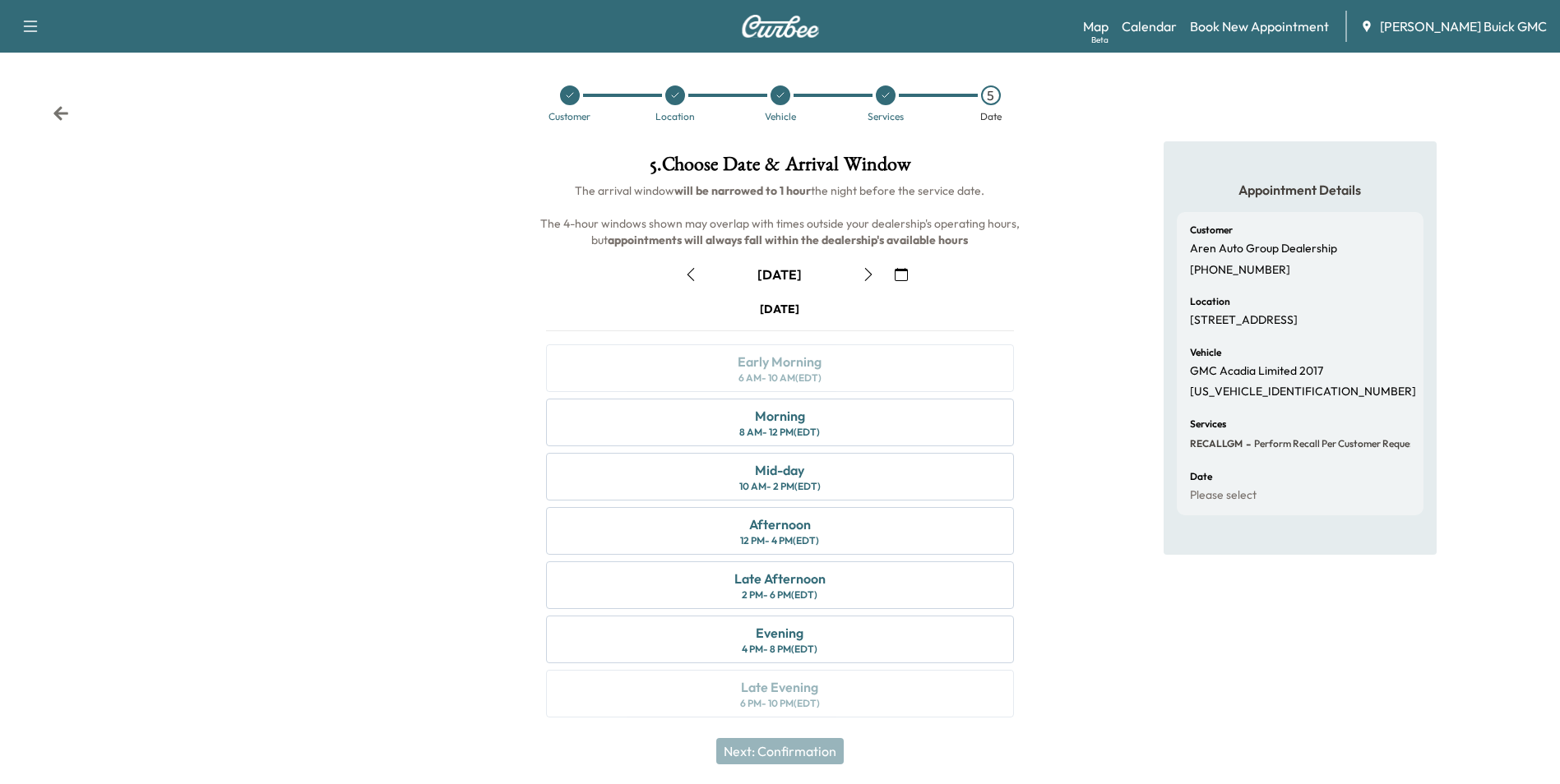
scroll to position [6, 0]
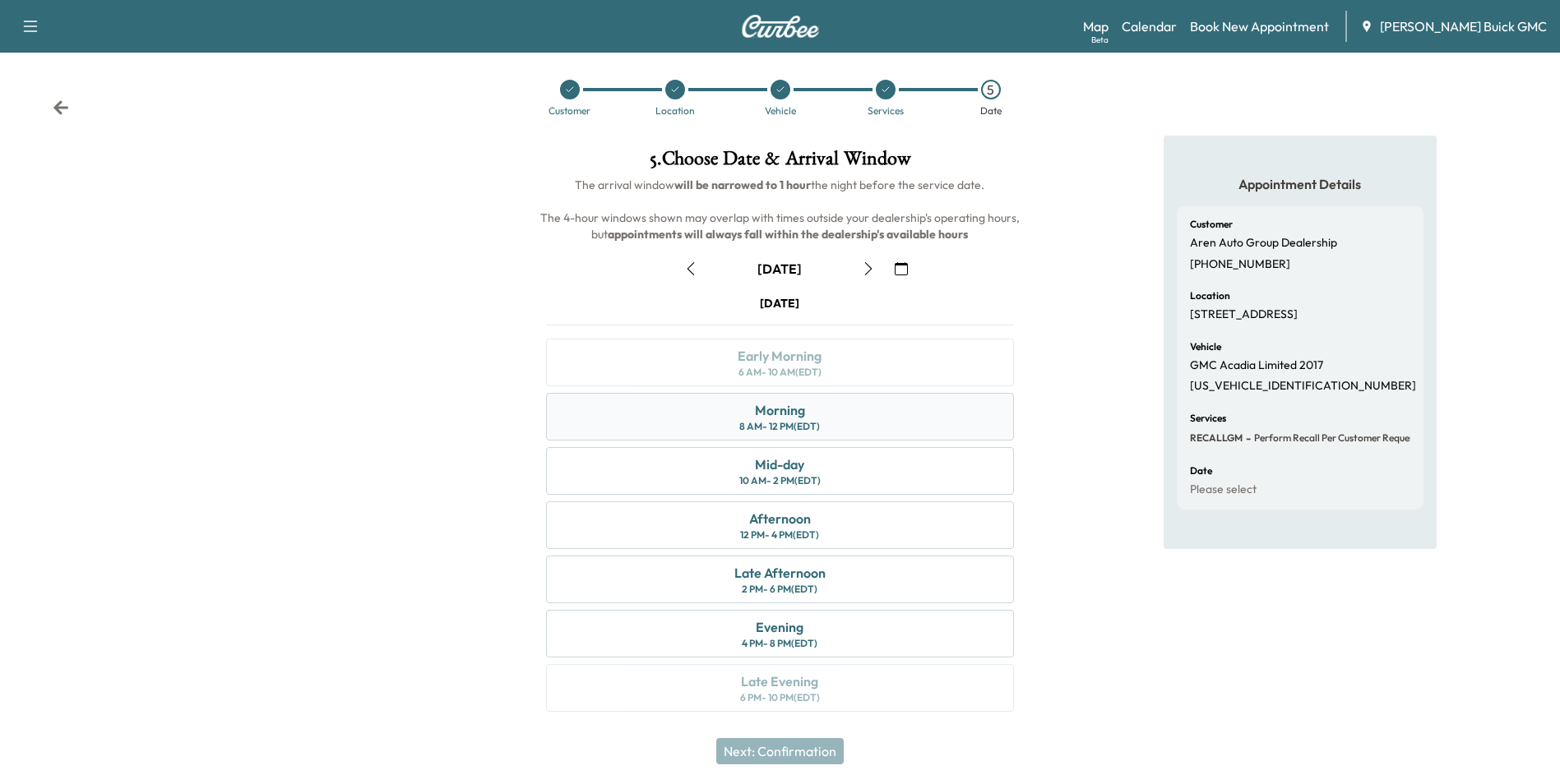
click at [894, 426] on div "Morning 8 AM - 12 PM (EDT)" at bounding box center [779, 417] width 467 height 48
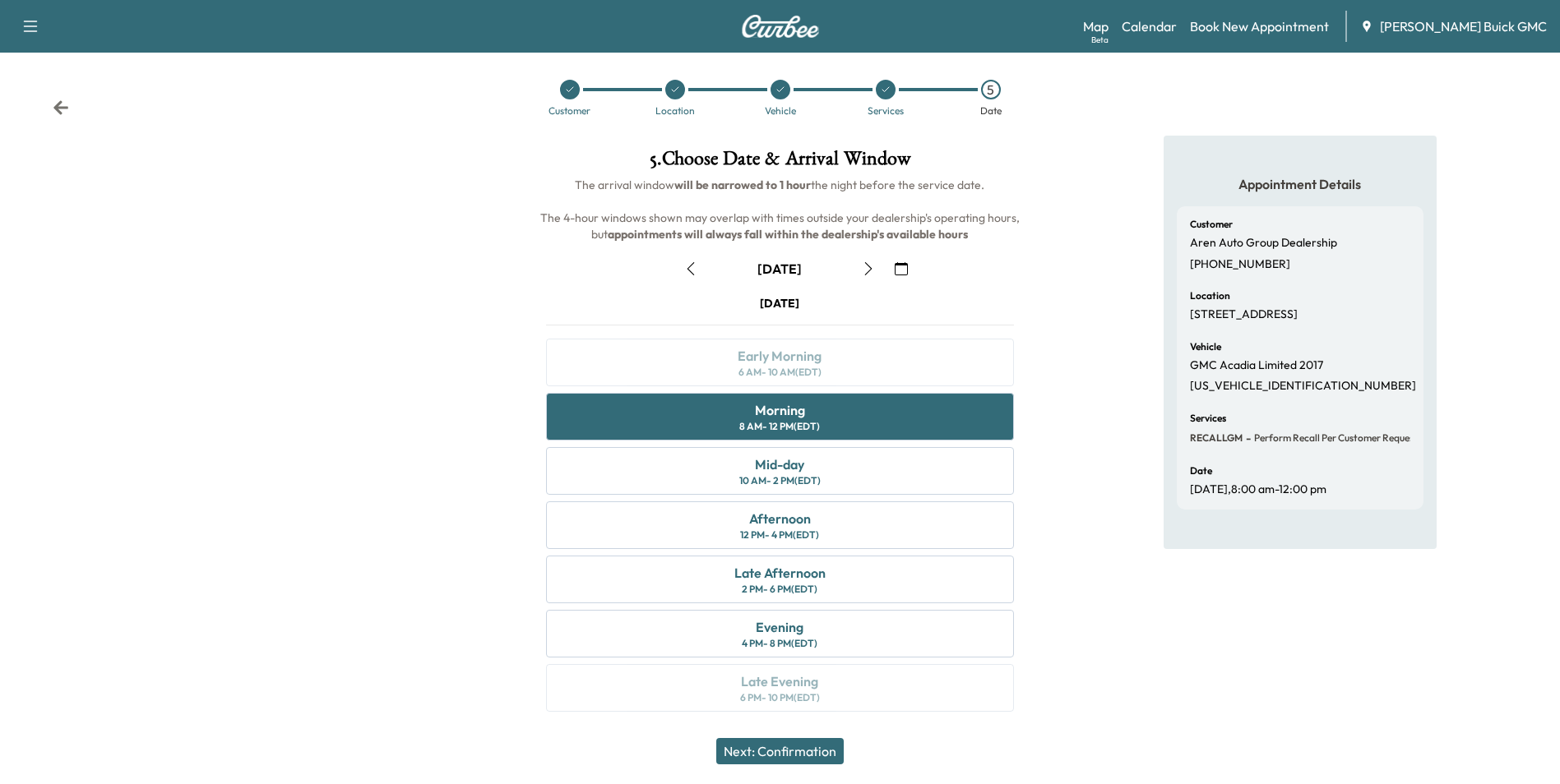
click at [765, 756] on button "Next: Confirmation" at bounding box center [779, 751] width 128 height 27
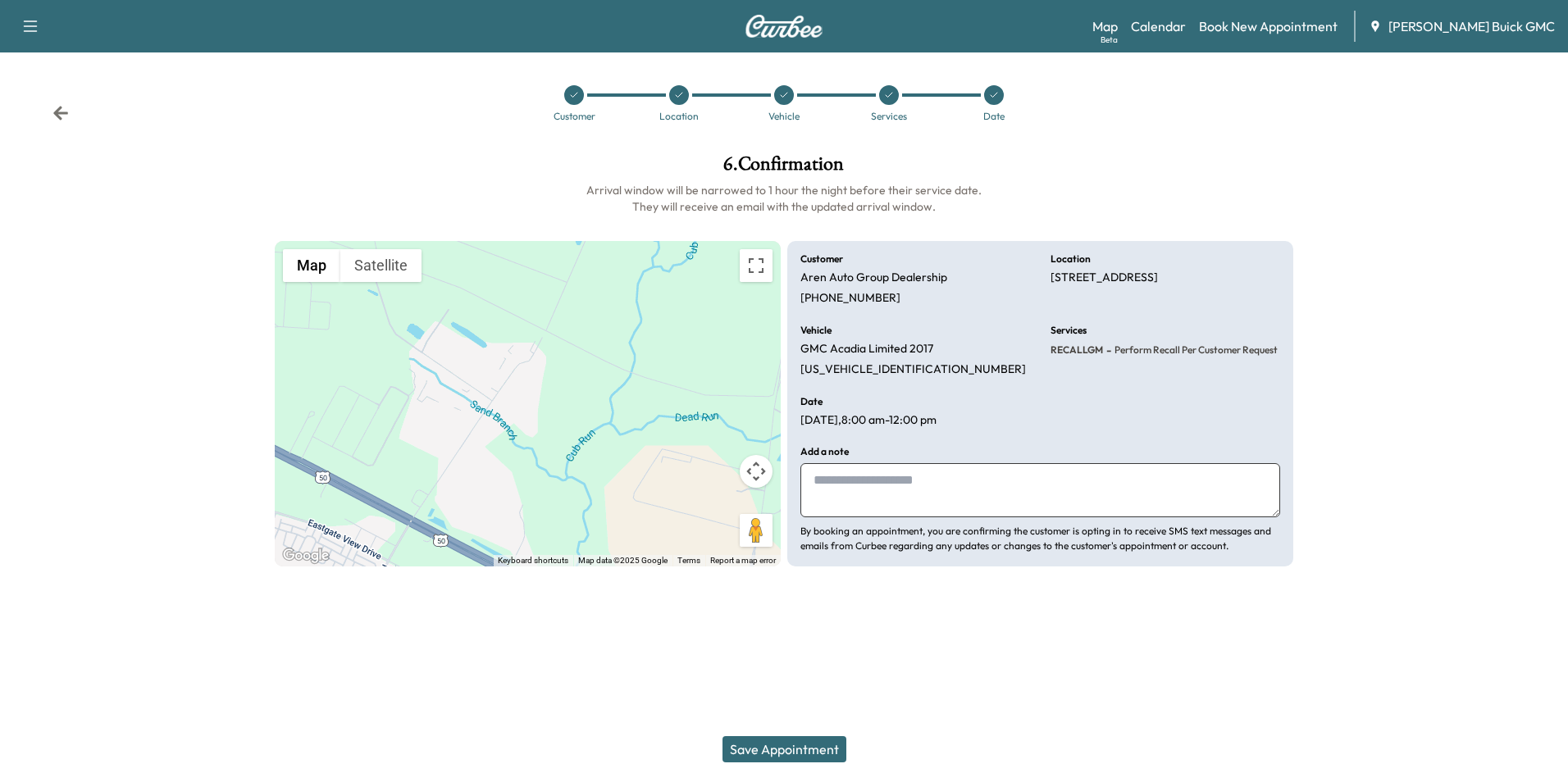
drag, startPoint x: 949, startPoint y: 458, endPoint x: 950, endPoint y: 476, distance: 18.0
click at [950, 459] on div "Add a note By booking an appointment, you are confirming the customer is opting…" at bounding box center [1040, 499] width 480 height 107
click at [951, 489] on textarea at bounding box center [1040, 490] width 480 height 54
type textarea "**********"
click at [812, 745] on button "Save Appointment" at bounding box center [784, 749] width 124 height 26
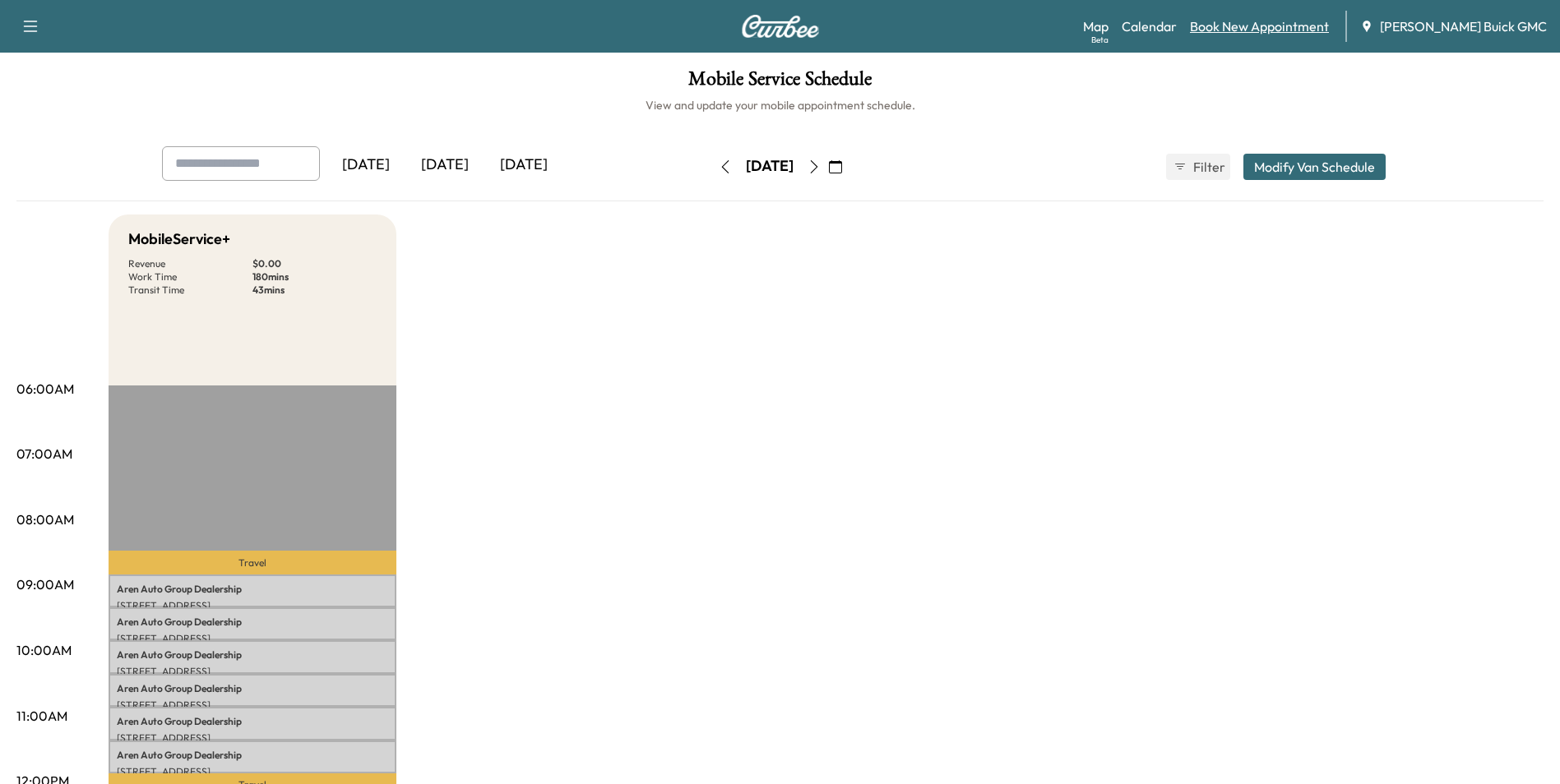
click at [1294, 25] on link "Book New Appointment" at bounding box center [1259, 26] width 139 height 20
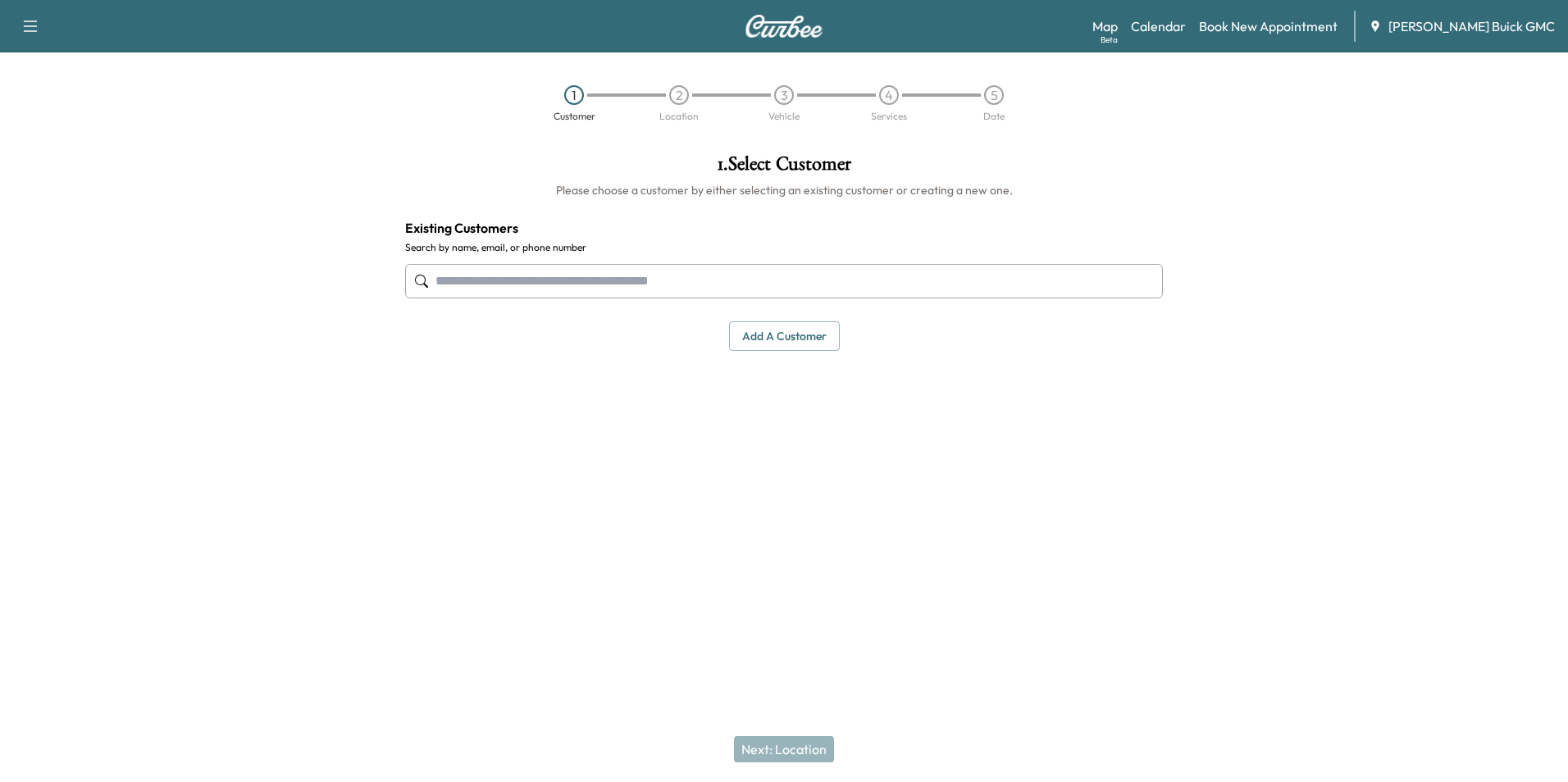
click at [629, 279] on input "text" at bounding box center [783, 281] width 758 height 34
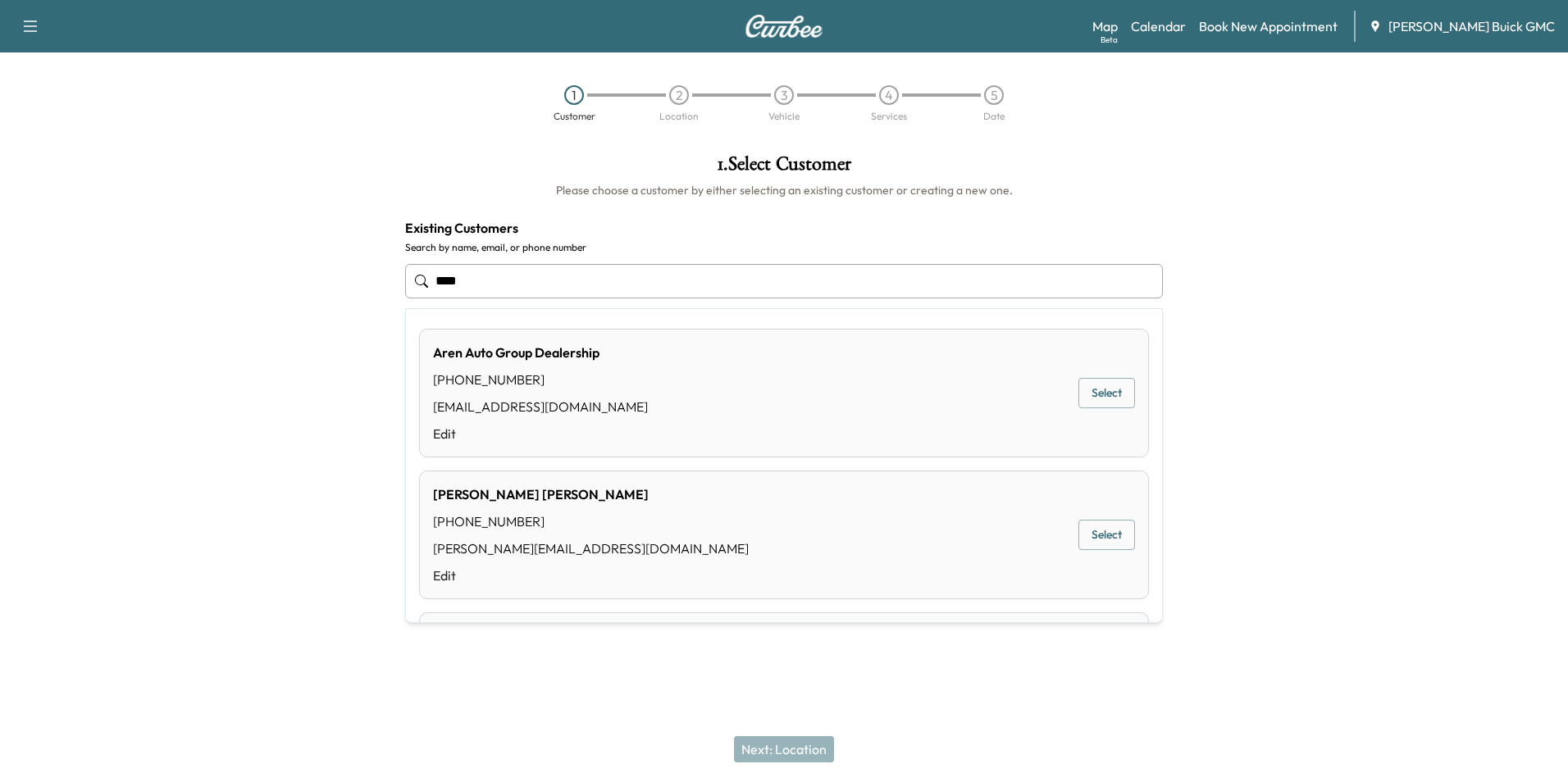
click at [1095, 389] on button "Select" at bounding box center [1107, 394] width 56 height 31
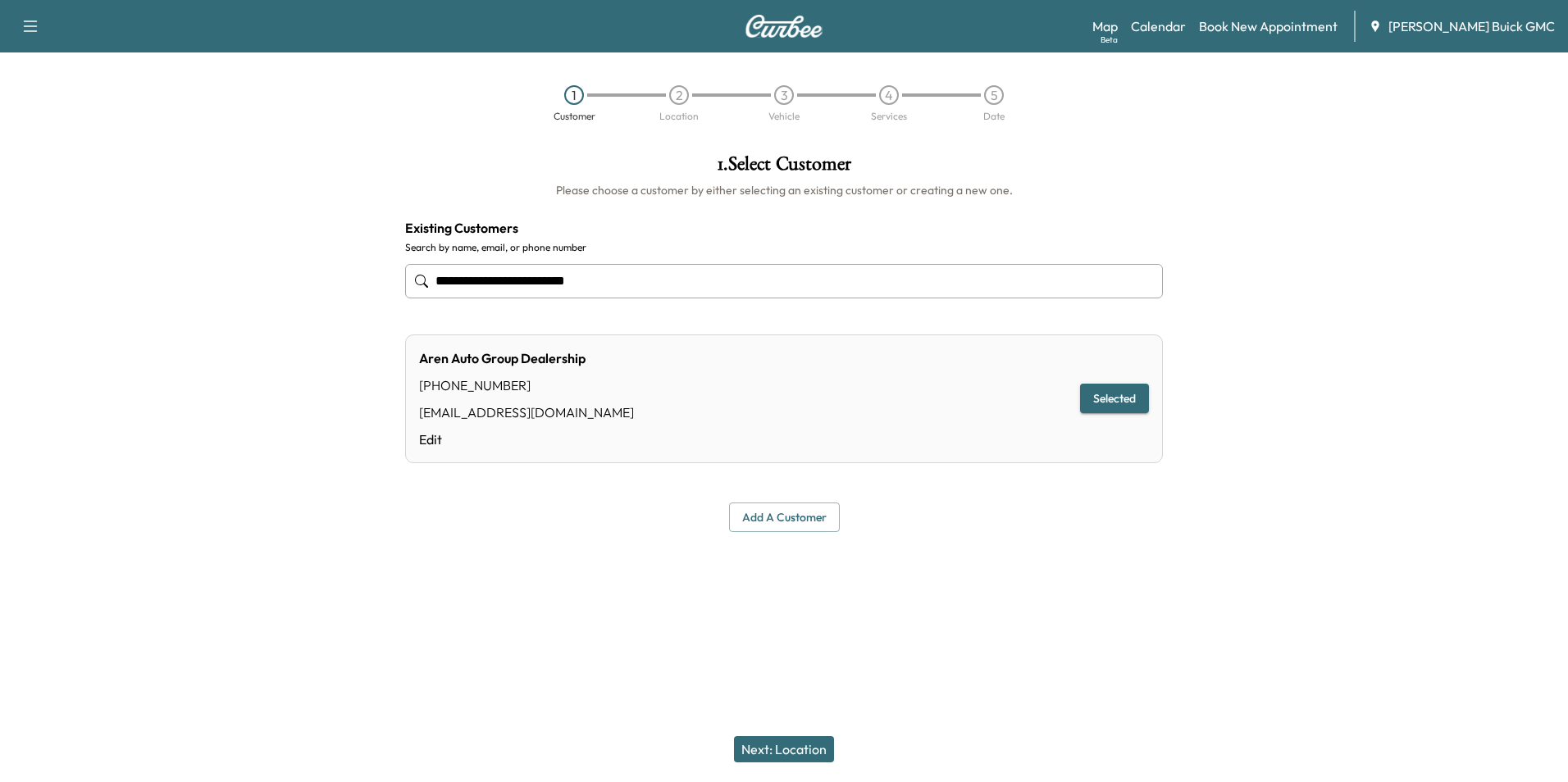
type input "**********"
click at [787, 750] on button "Next: Location" at bounding box center [783, 749] width 100 height 26
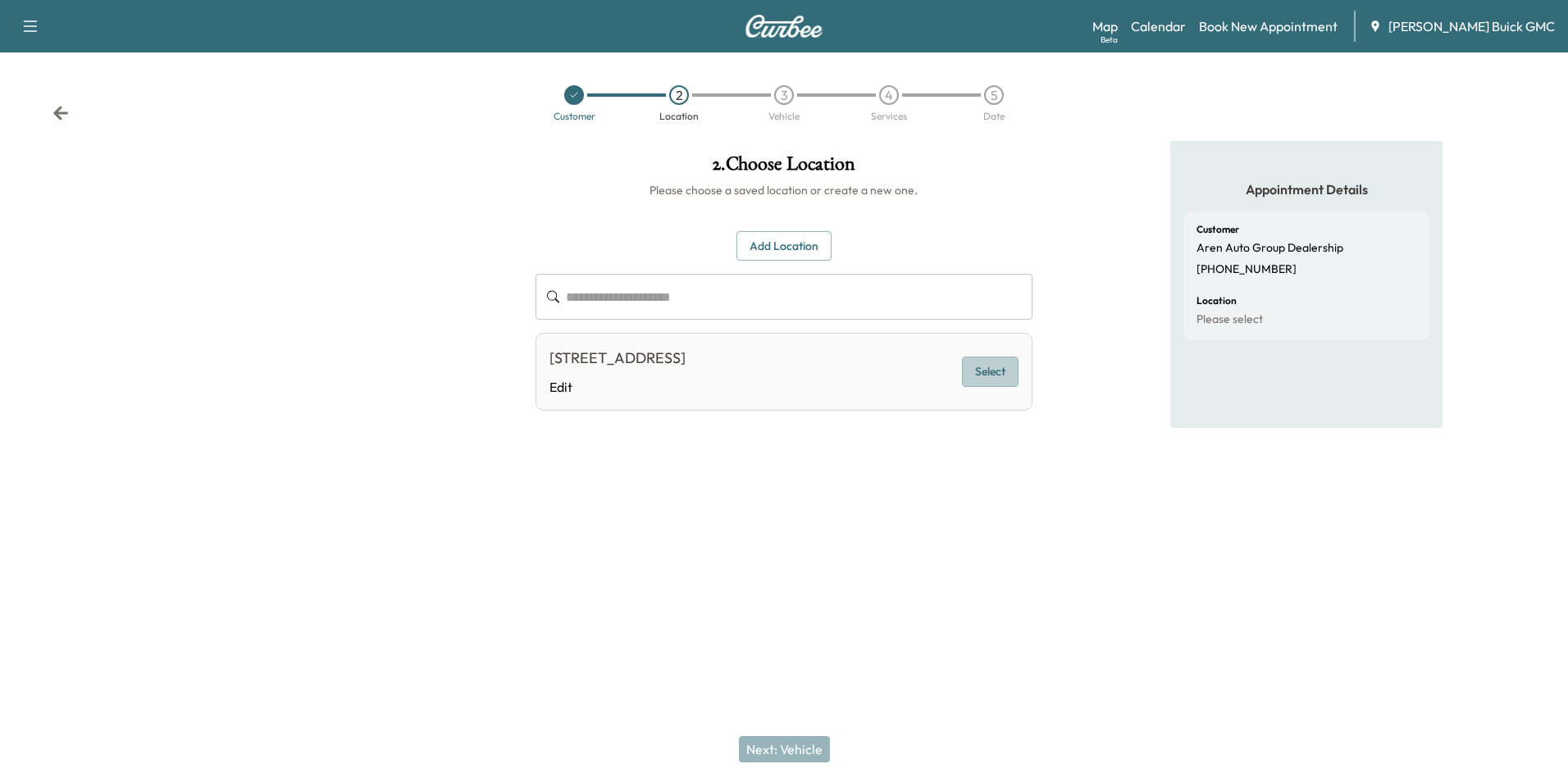
click at [990, 368] on button "Select" at bounding box center [990, 372] width 56 height 31
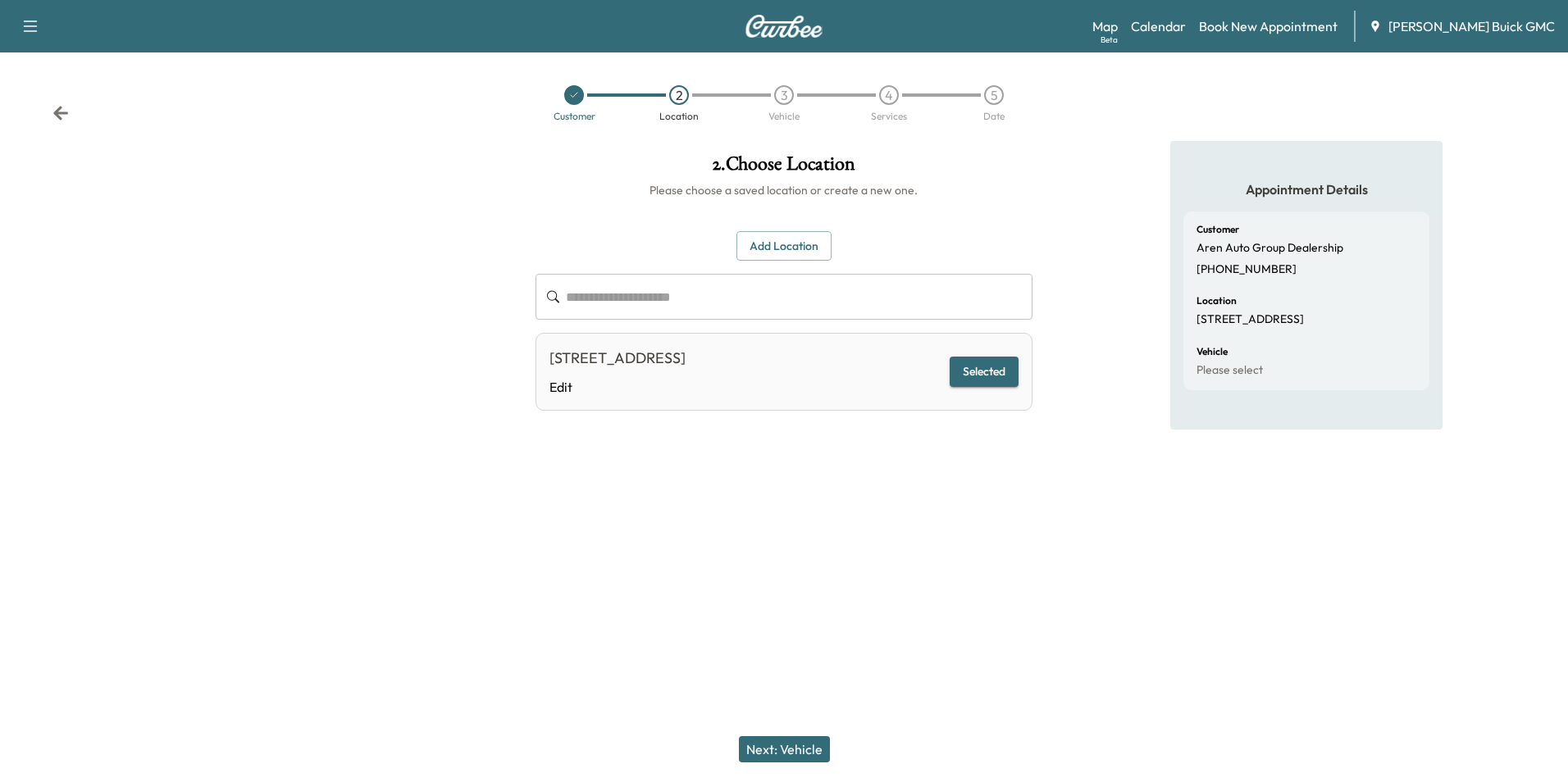
click at [798, 744] on button "Next: Vehicle" at bounding box center [784, 749] width 91 height 26
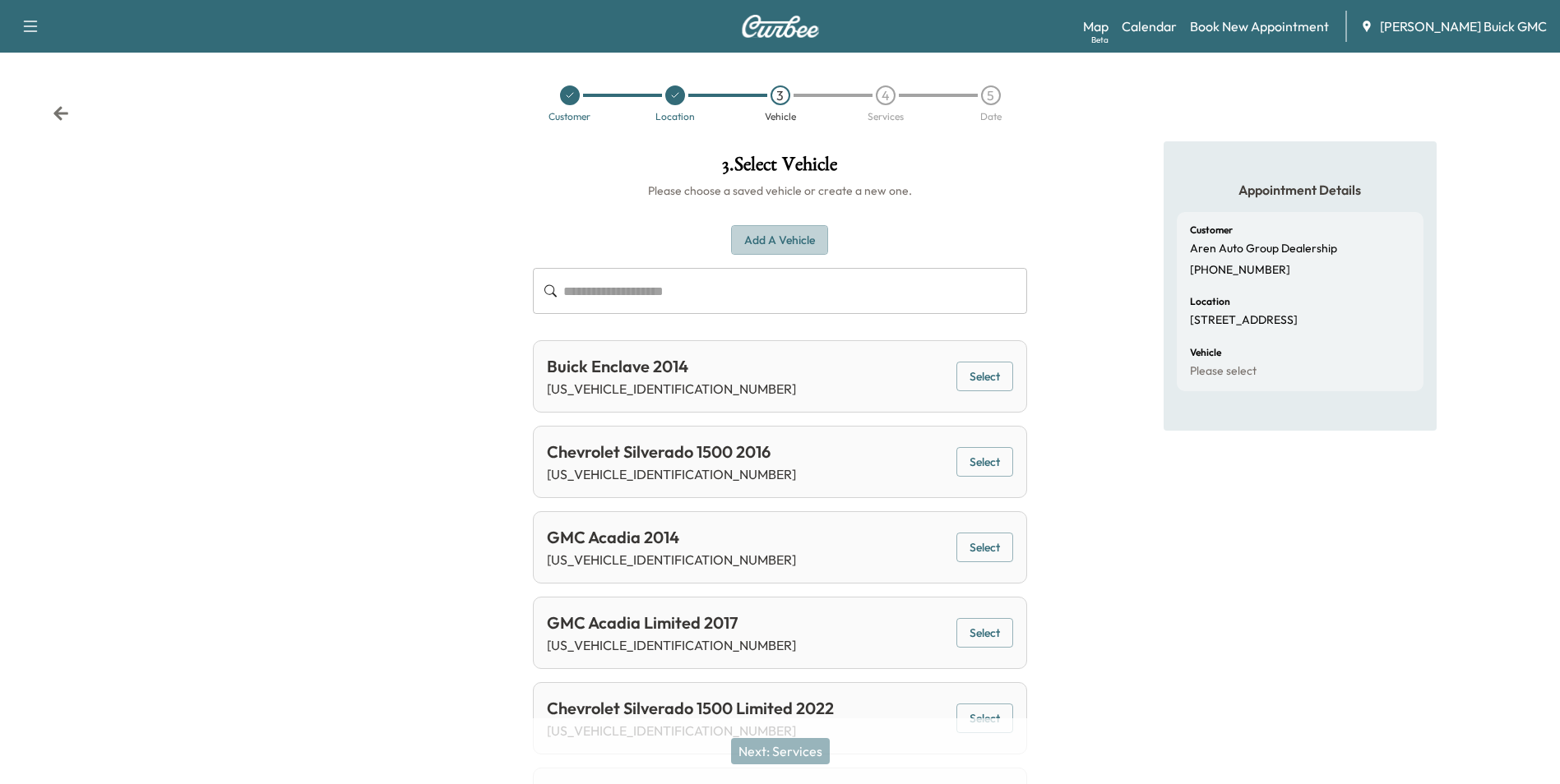
click at [785, 238] on button "Add a Vehicle" at bounding box center [779, 241] width 97 height 31
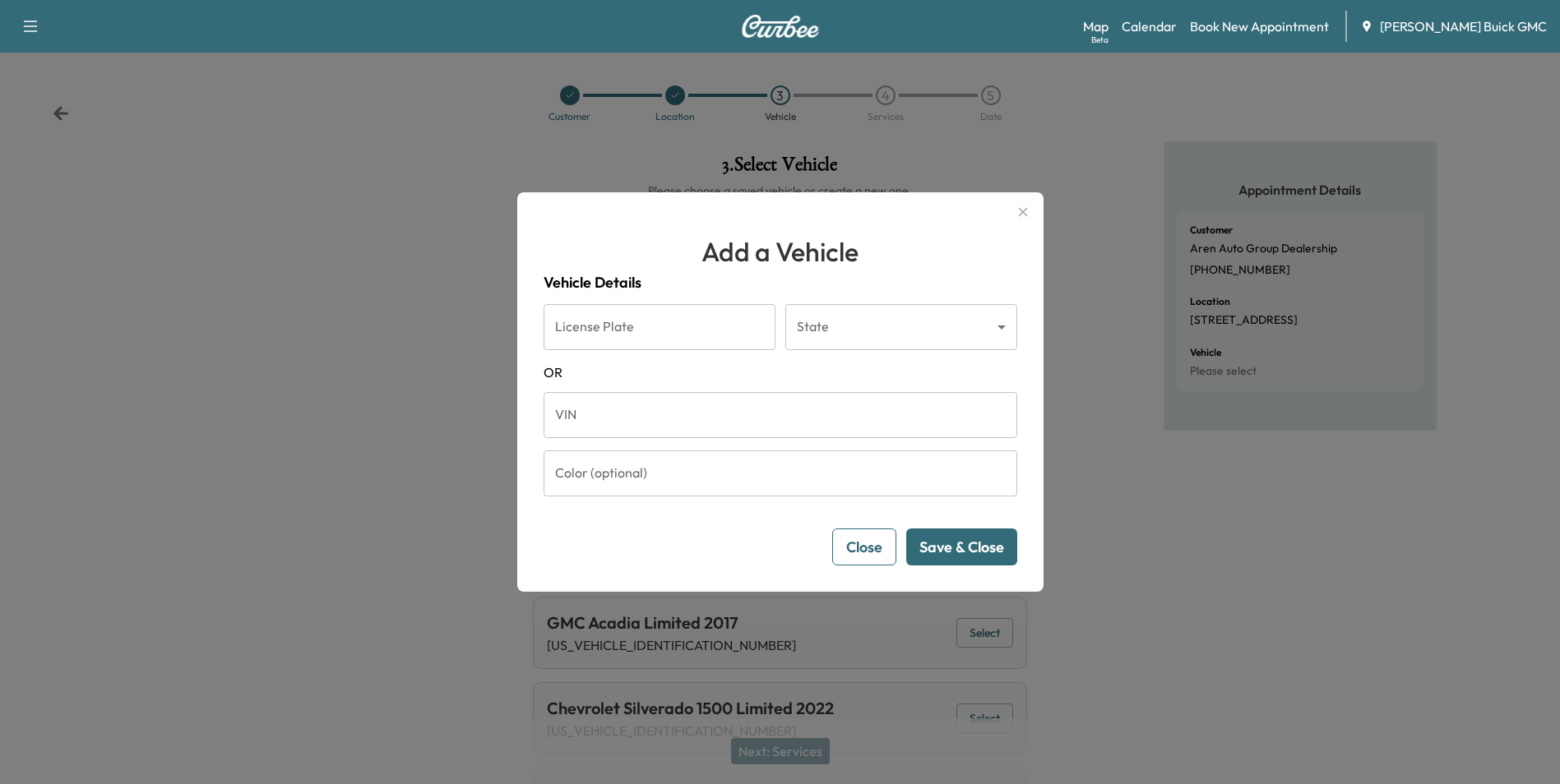
click at [610, 415] on input "VIN" at bounding box center [780, 415] width 473 height 46
type input "**********"
click at [947, 549] on button "Save & Close" at bounding box center [962, 546] width 111 height 37
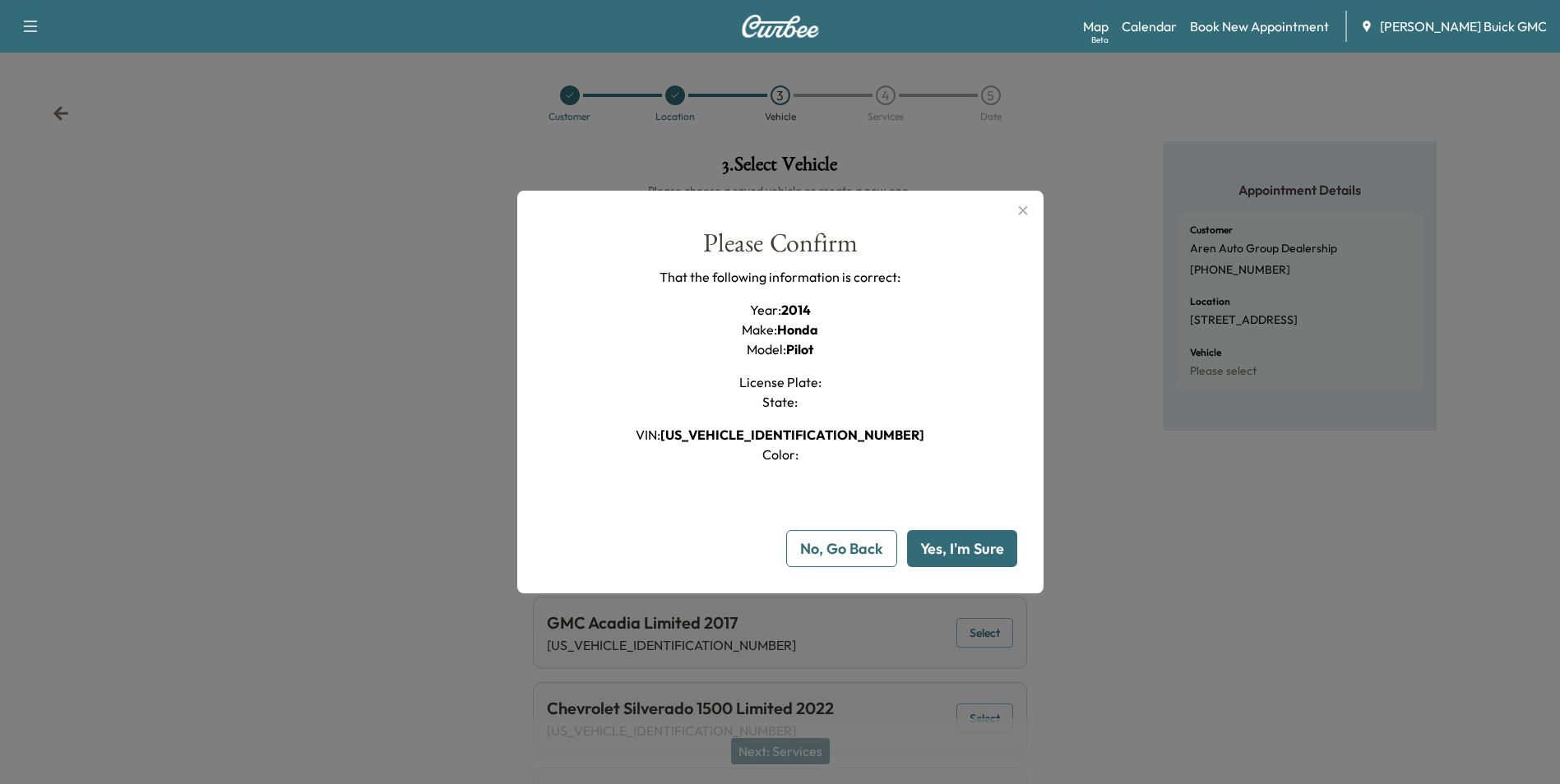
click at [945, 548] on button "Yes, I'm Sure" at bounding box center [962, 548] width 110 height 37
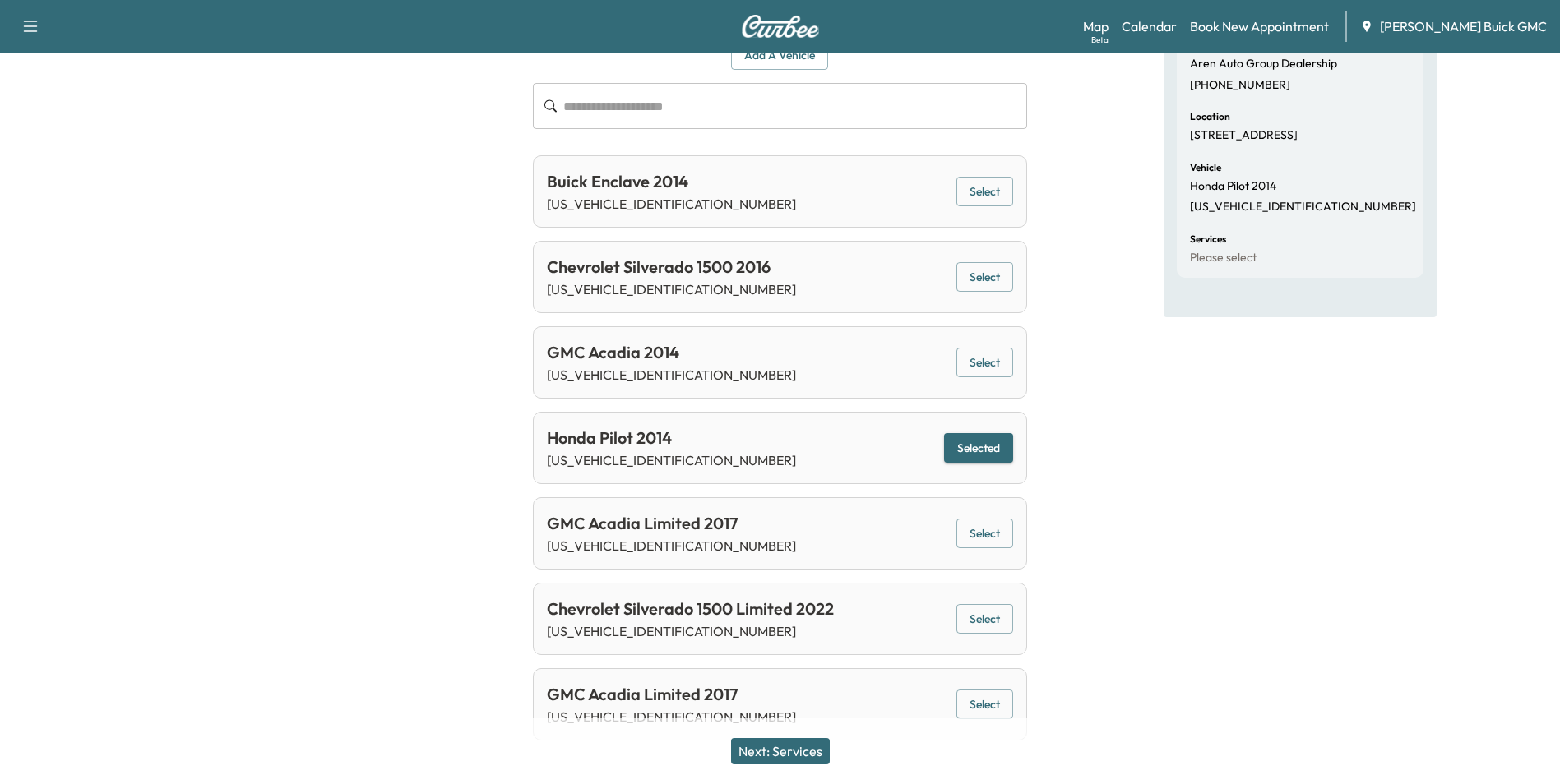
scroll to position [207, 0]
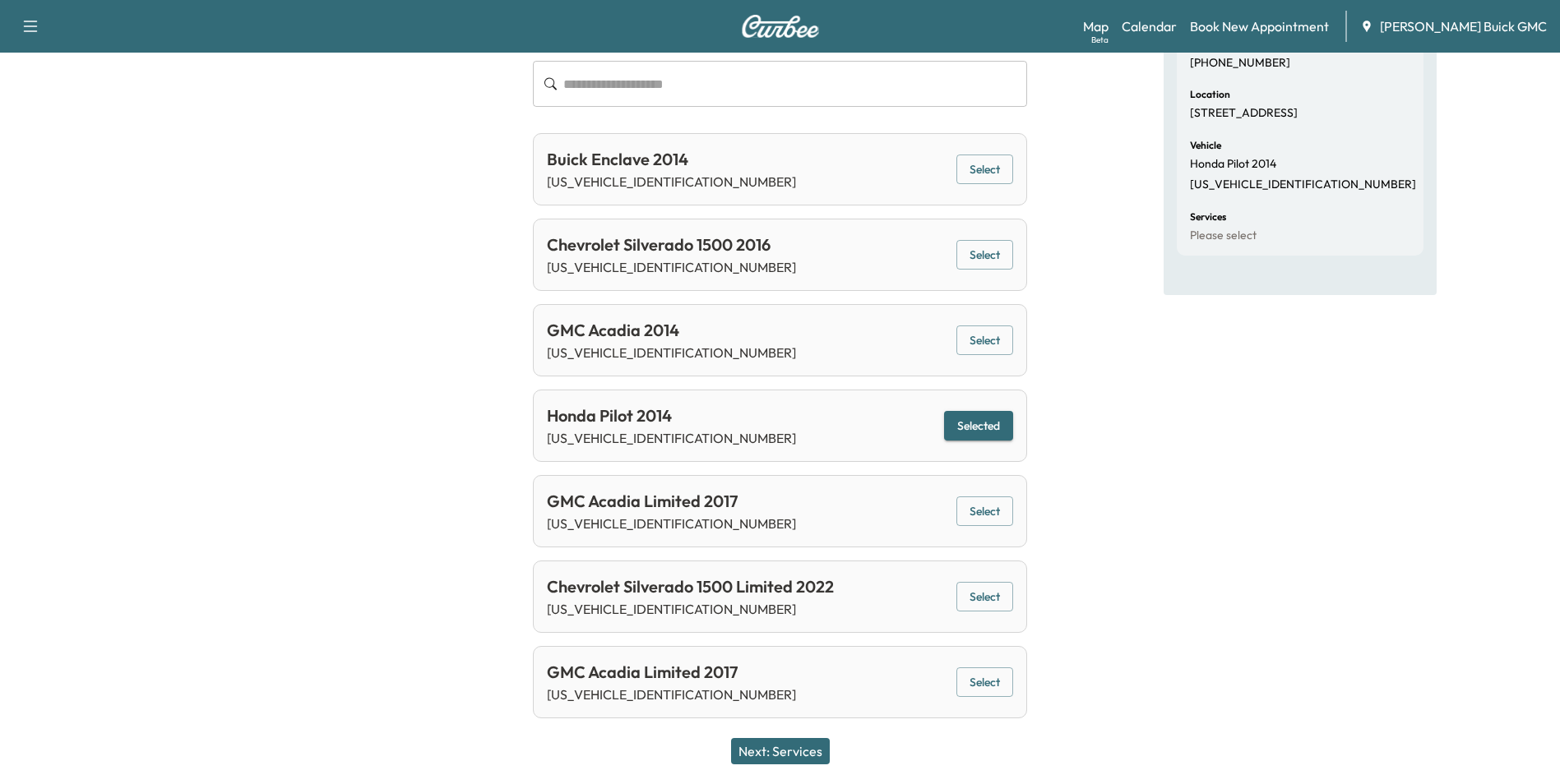
click at [803, 747] on button "Next: Services" at bounding box center [780, 751] width 98 height 27
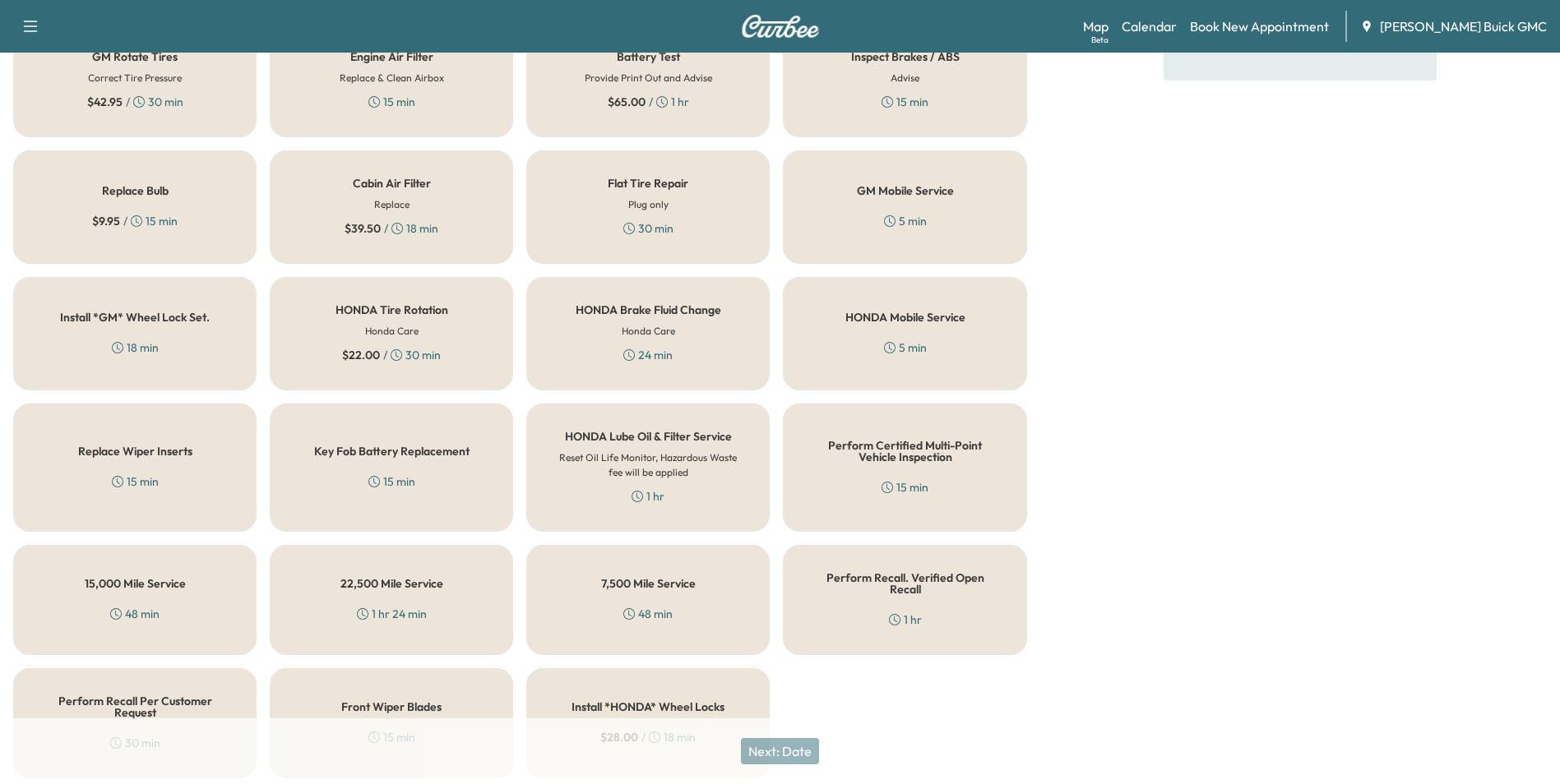
scroll to position [470, 0]
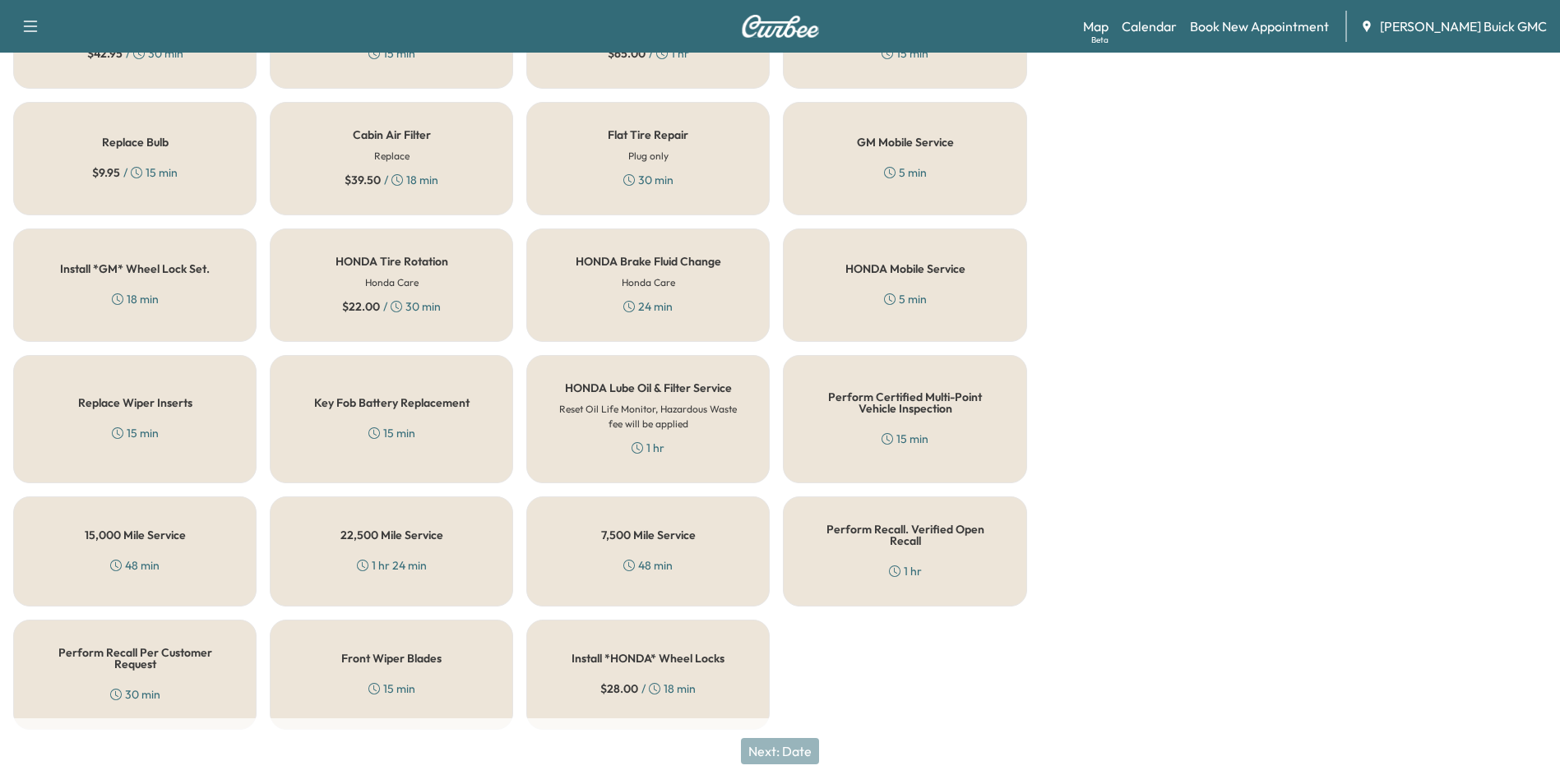
click at [155, 650] on h5 "Perform Recall Per Customer Request" at bounding box center [134, 658] width 189 height 23
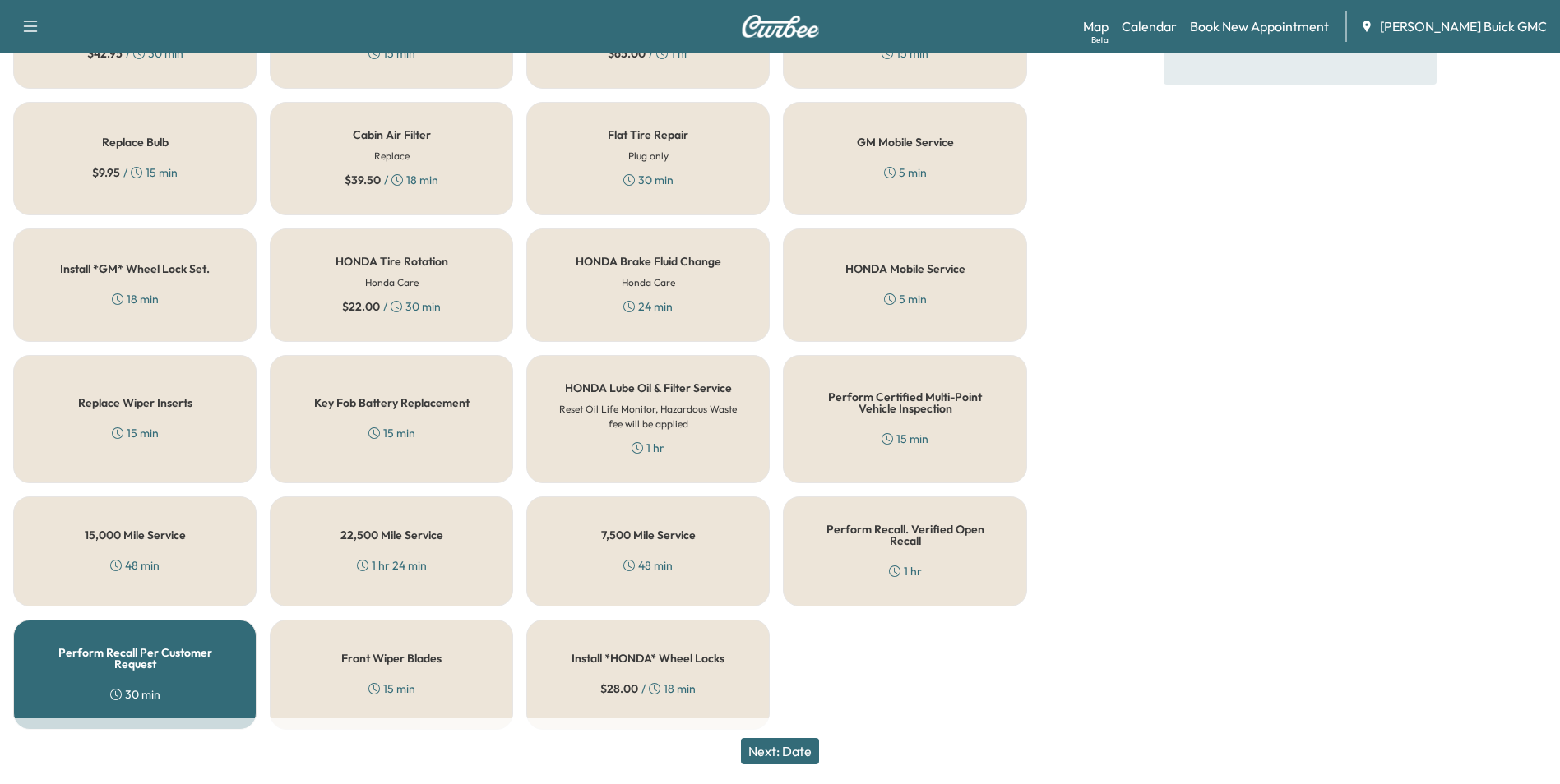
click at [808, 749] on button "Next: Date" at bounding box center [779, 751] width 78 height 27
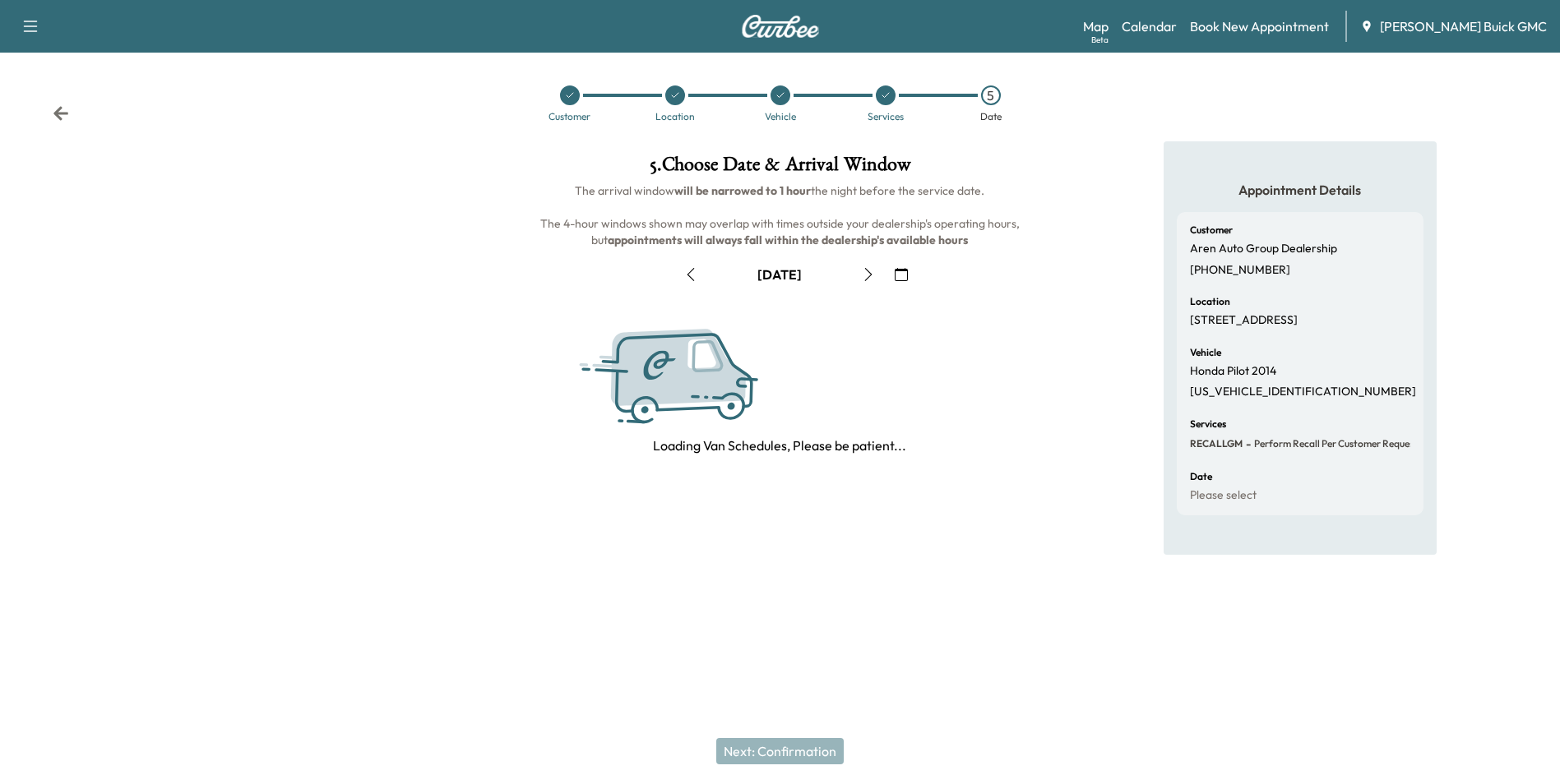
click at [906, 271] on icon "button" at bounding box center [901, 274] width 13 height 13
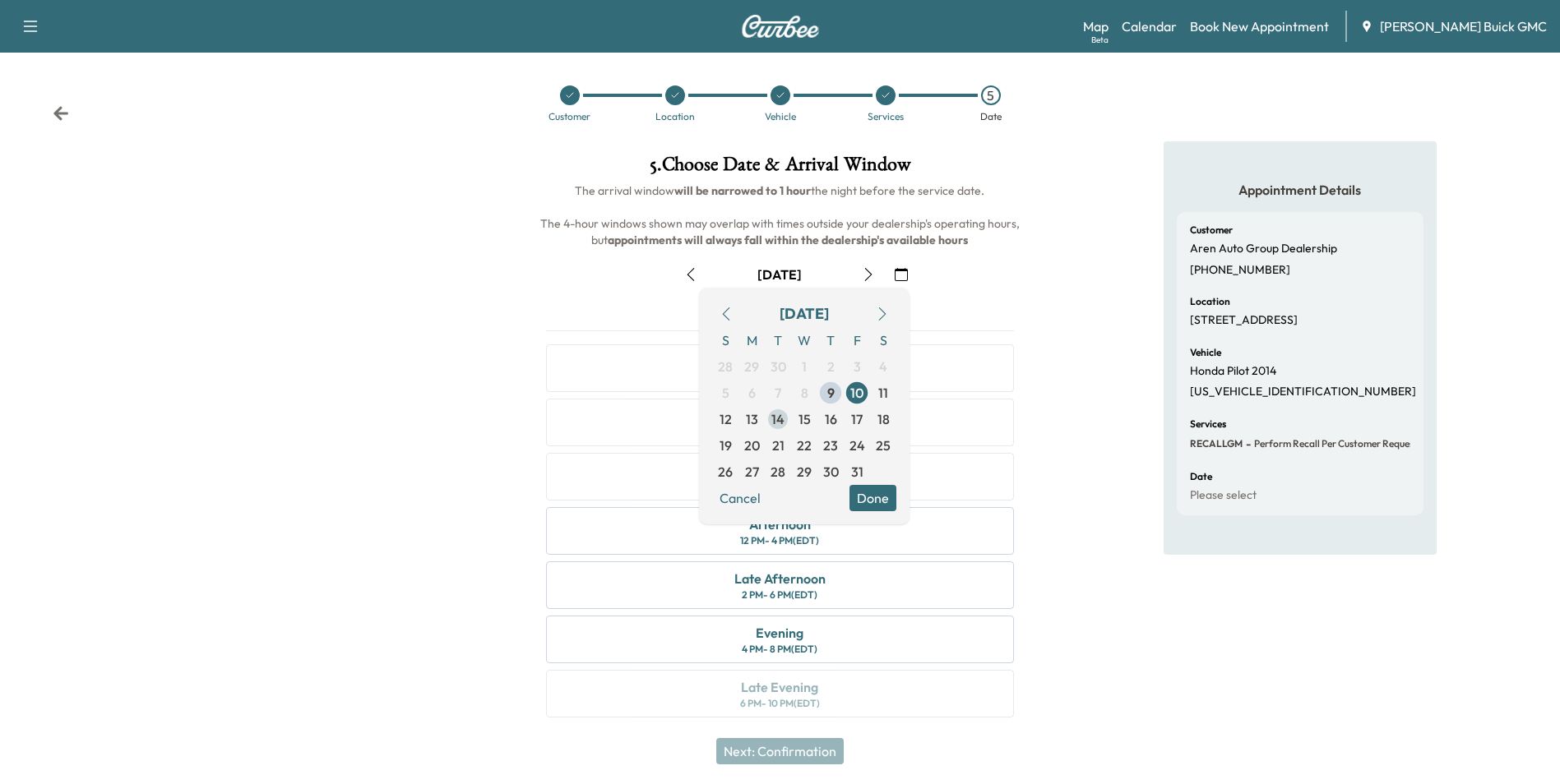
click at [774, 418] on span "14" at bounding box center [777, 419] width 13 height 20
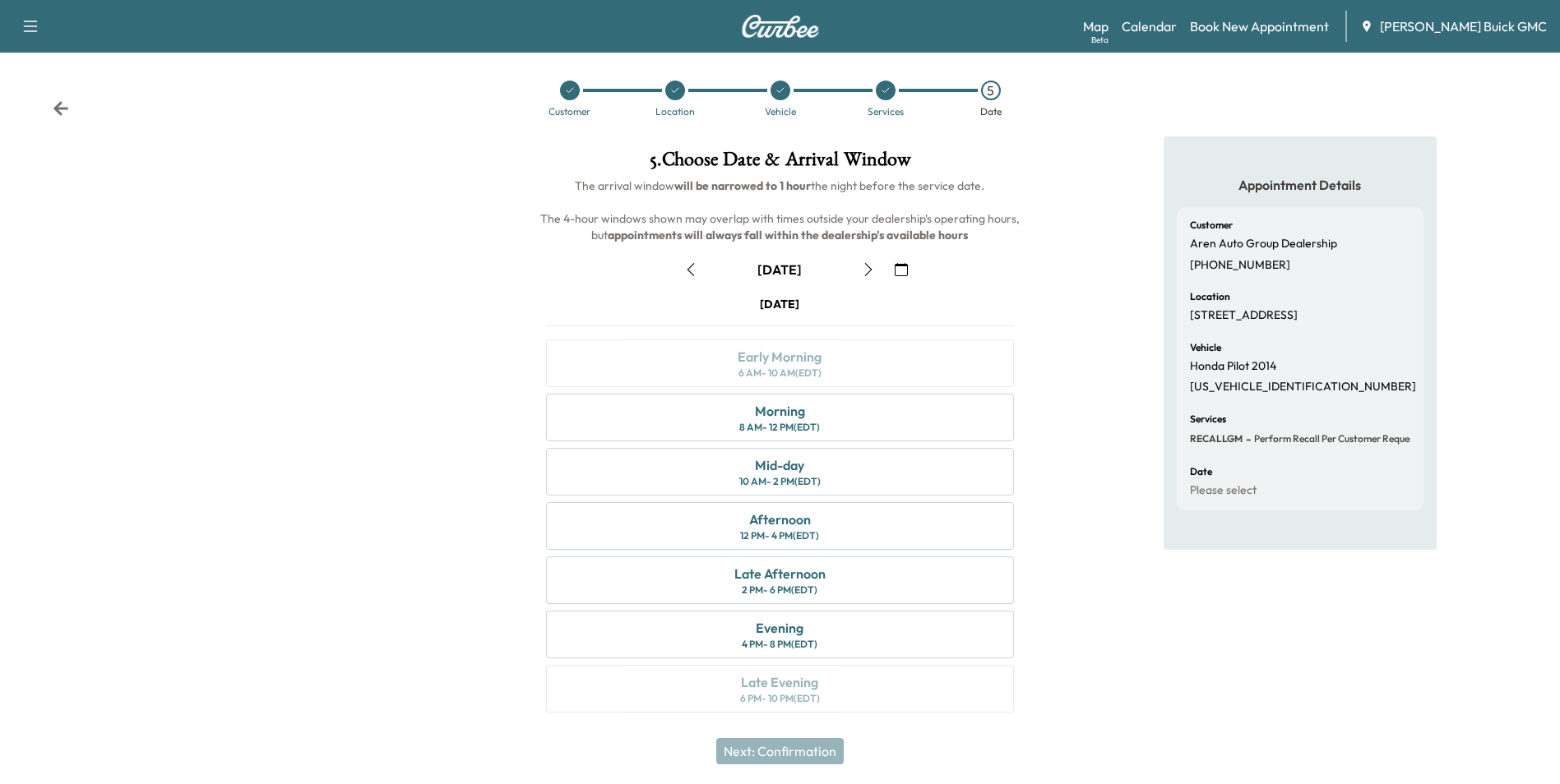
scroll to position [6, 0]
click at [848, 423] on div "Morning 8 AM - 12 PM (EDT)" at bounding box center [779, 417] width 467 height 48
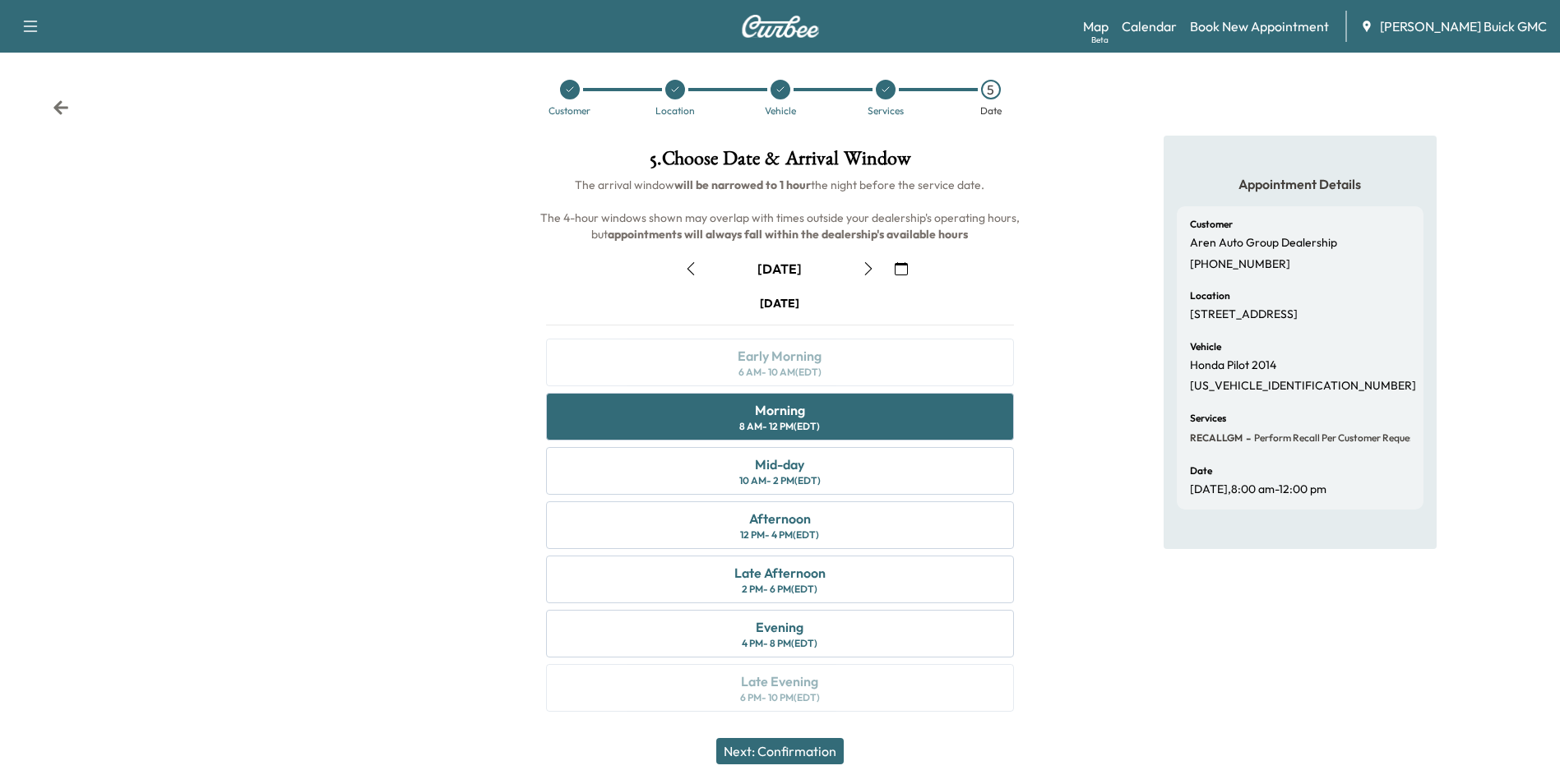
click at [806, 754] on button "Next: Confirmation" at bounding box center [779, 751] width 128 height 27
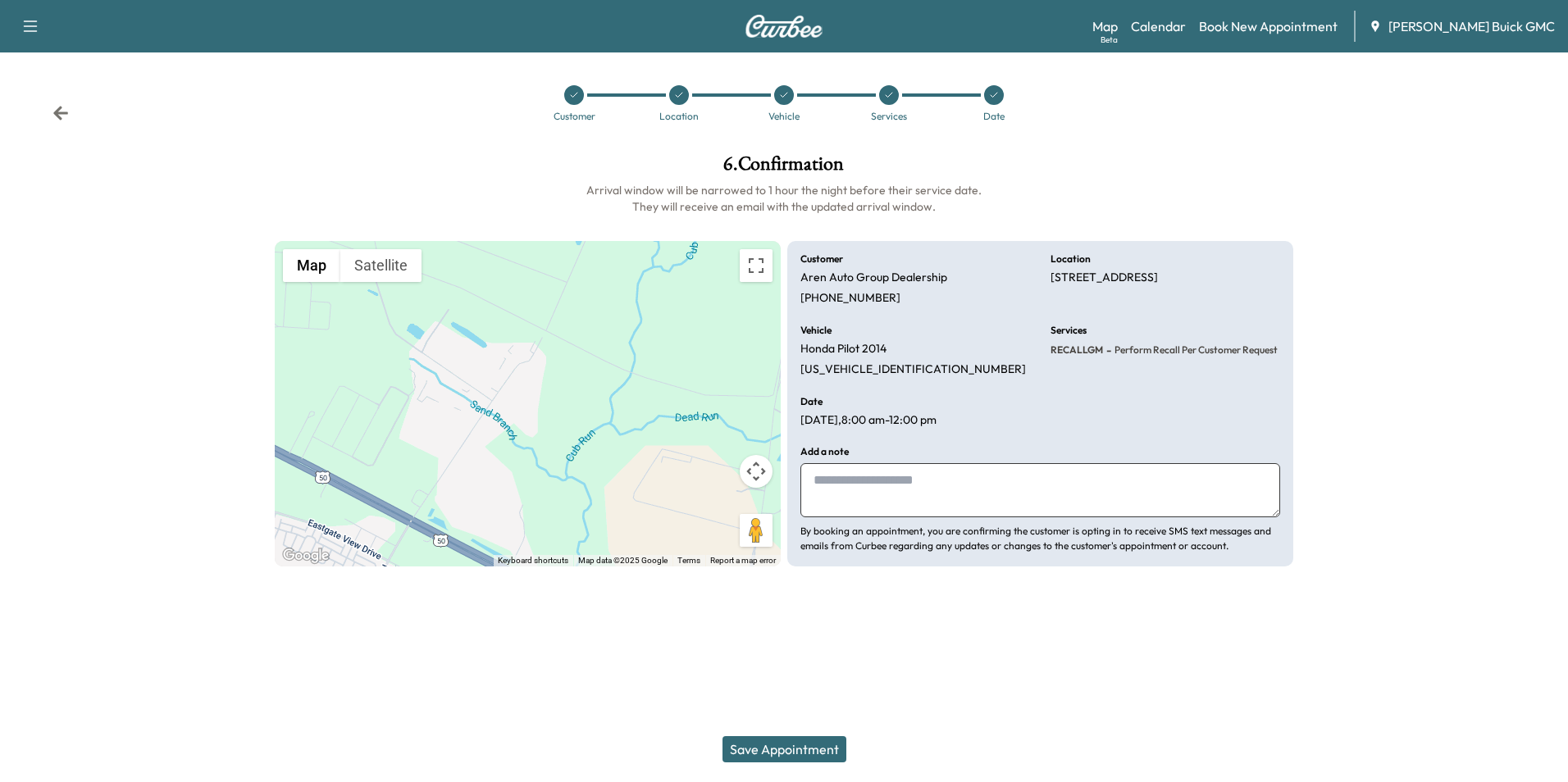
click at [957, 496] on textarea at bounding box center [1040, 490] width 480 height 54
type textarea "**********"
click at [788, 744] on button "Save Appointment" at bounding box center [784, 749] width 124 height 26
